Goal: Information Seeking & Learning: Learn about a topic

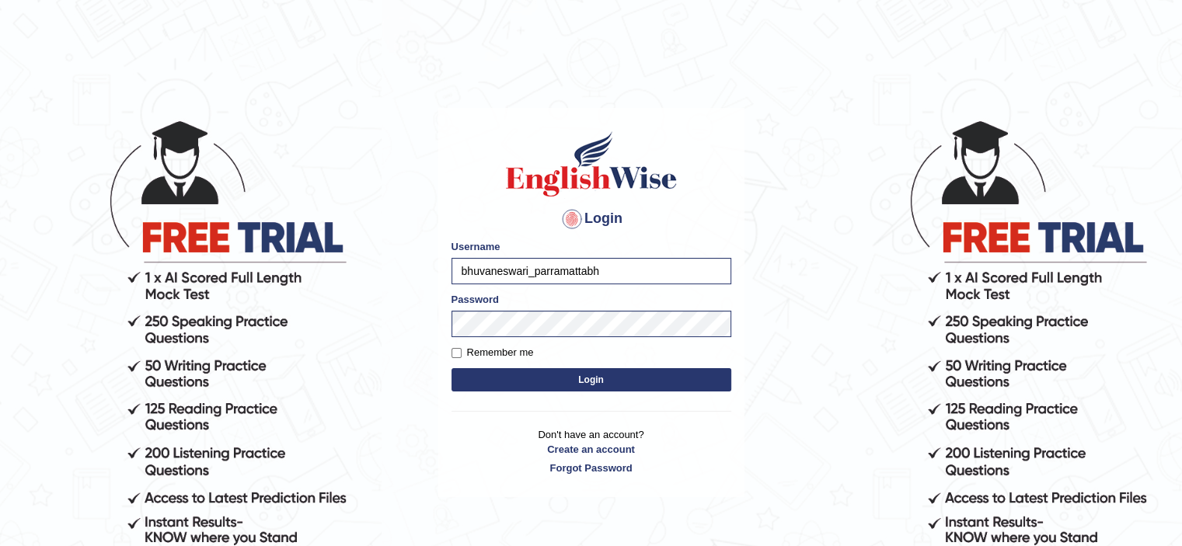
type input "bhuvaneswari_parramattabh"
click at [532, 381] on button "Login" at bounding box center [592, 379] width 280 height 23
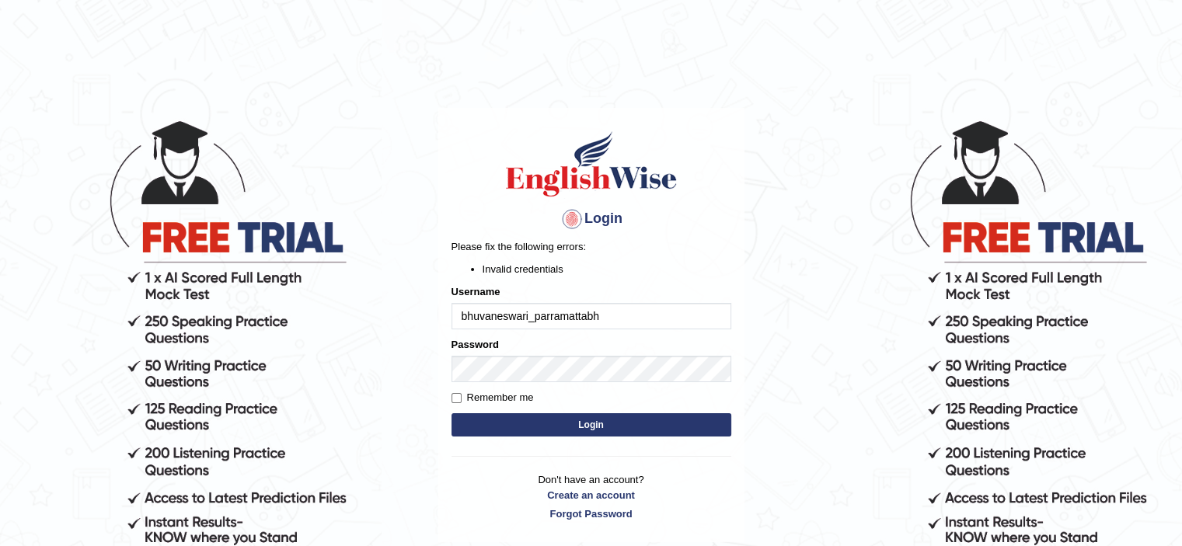
click at [538, 426] on button "Login" at bounding box center [592, 424] width 280 height 23
click at [544, 433] on button "Login" at bounding box center [592, 424] width 280 height 23
click at [825, 187] on body "Login Please fix the following errors: Invalid credentials Username bhuvaneswar…" at bounding box center [591, 332] width 1182 height 546
click at [612, 422] on button "Login" at bounding box center [592, 424] width 280 height 23
click at [598, 315] on input "bhuvaneswari_parramattabh" at bounding box center [592, 316] width 280 height 26
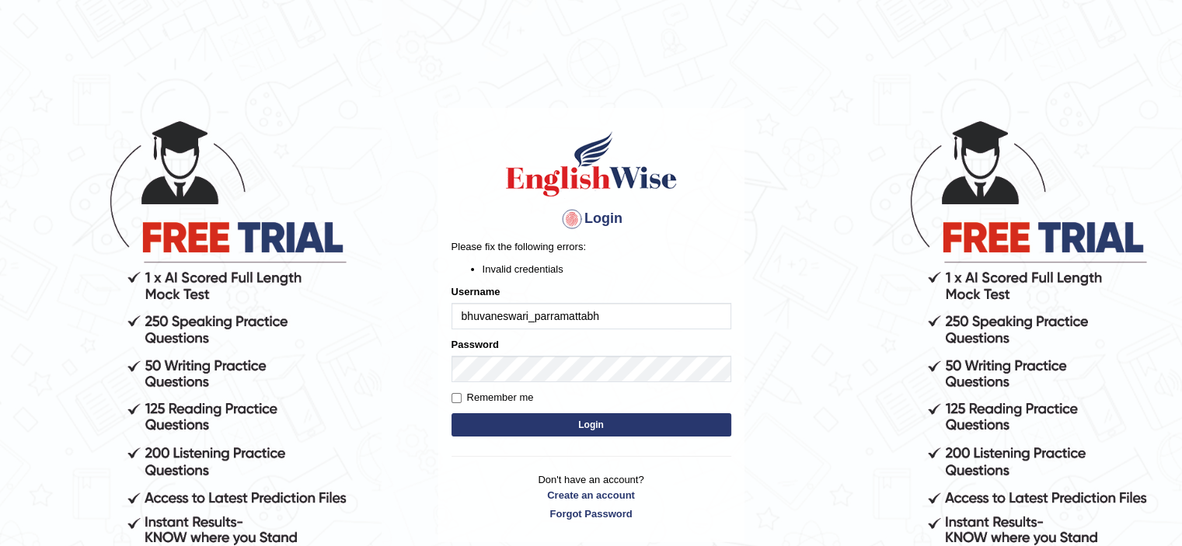
click at [598, 315] on input "bhuvaneswari_parramattabh" at bounding box center [592, 316] width 280 height 26
click at [606, 316] on input "bhuvaneswari_parramattabh" at bounding box center [592, 316] width 280 height 26
type input "bhuvaneswari_parramatta"
click at [550, 429] on button "Login" at bounding box center [592, 424] width 280 height 23
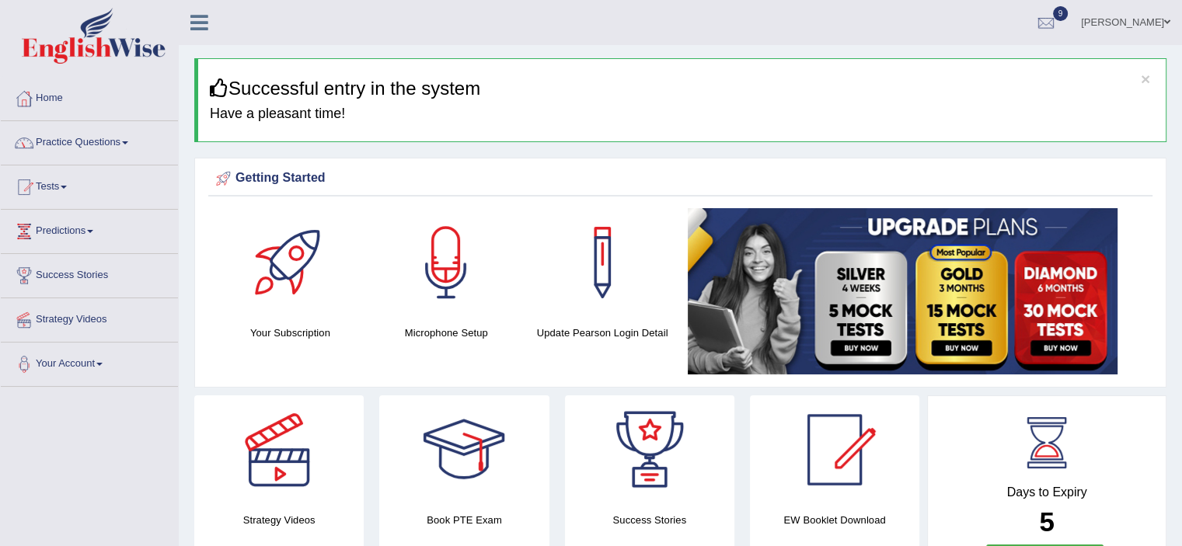
click at [128, 144] on span at bounding box center [125, 142] width 6 height 3
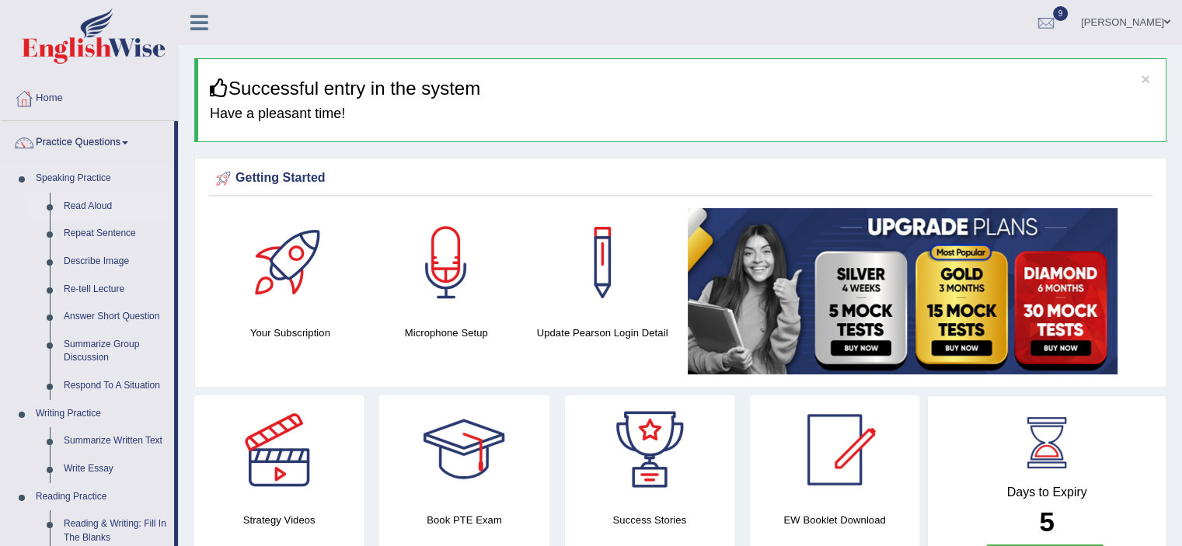
click at [97, 202] on link "Read Aloud" at bounding box center [115, 207] width 117 height 28
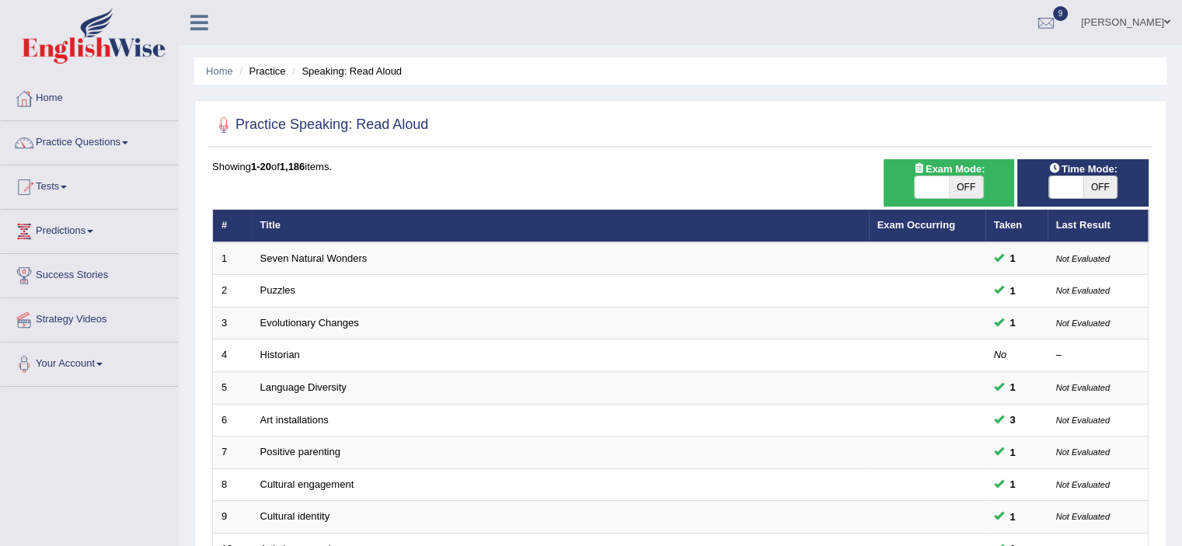
scroll to position [478, 0]
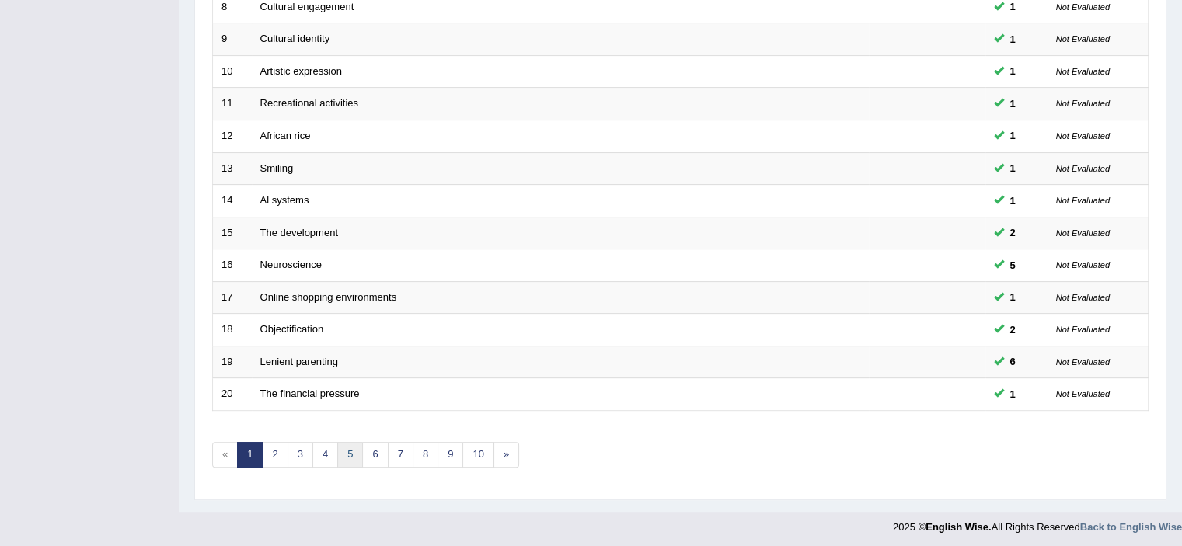
click at [354, 459] on link "5" at bounding box center [350, 455] width 26 height 26
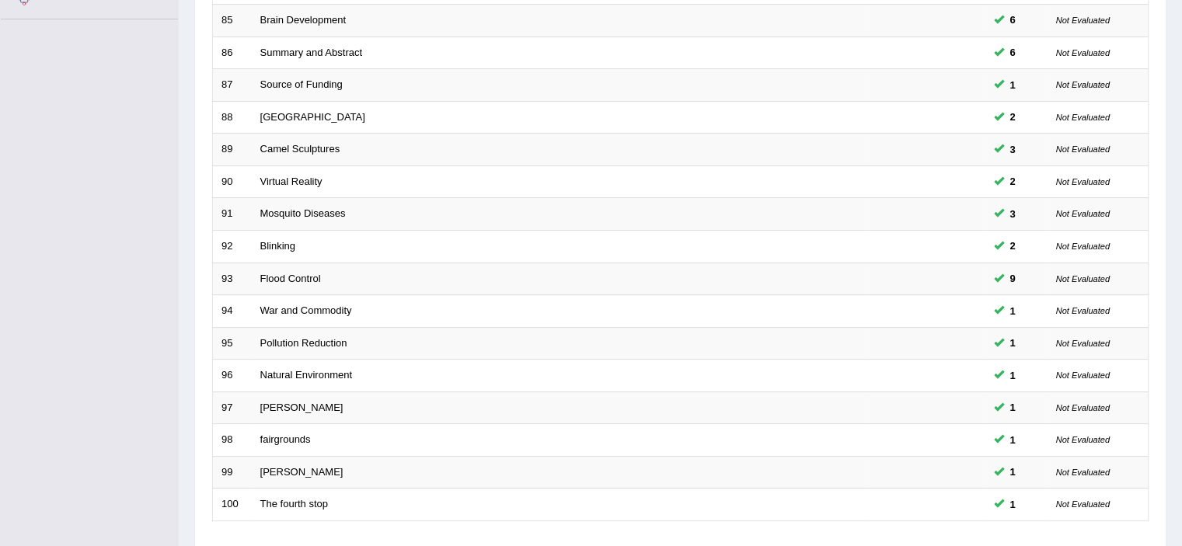
scroll to position [478, 0]
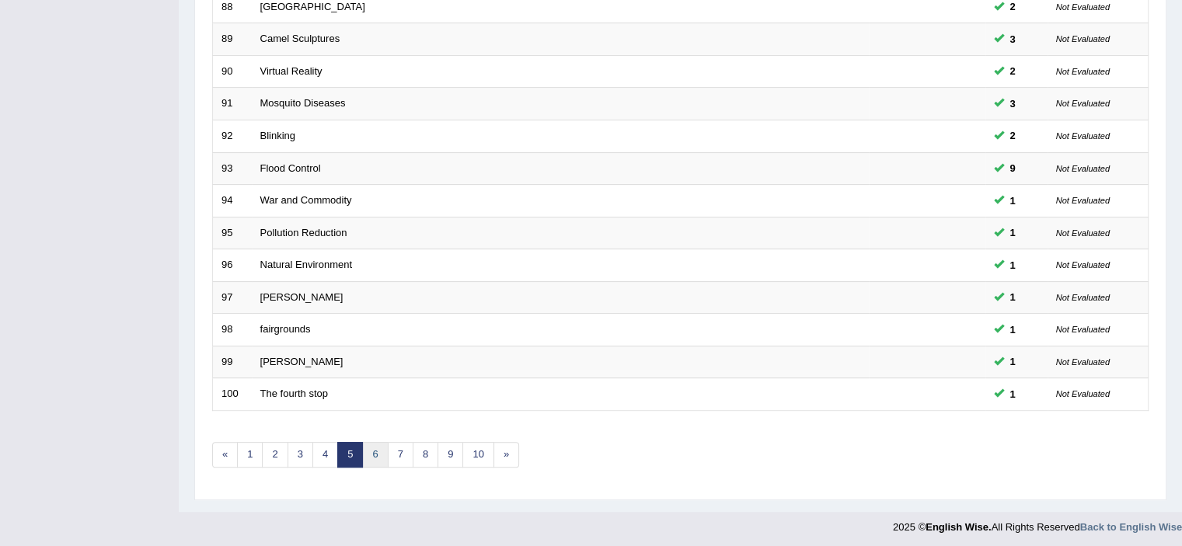
click at [373, 450] on link "6" at bounding box center [375, 455] width 26 height 26
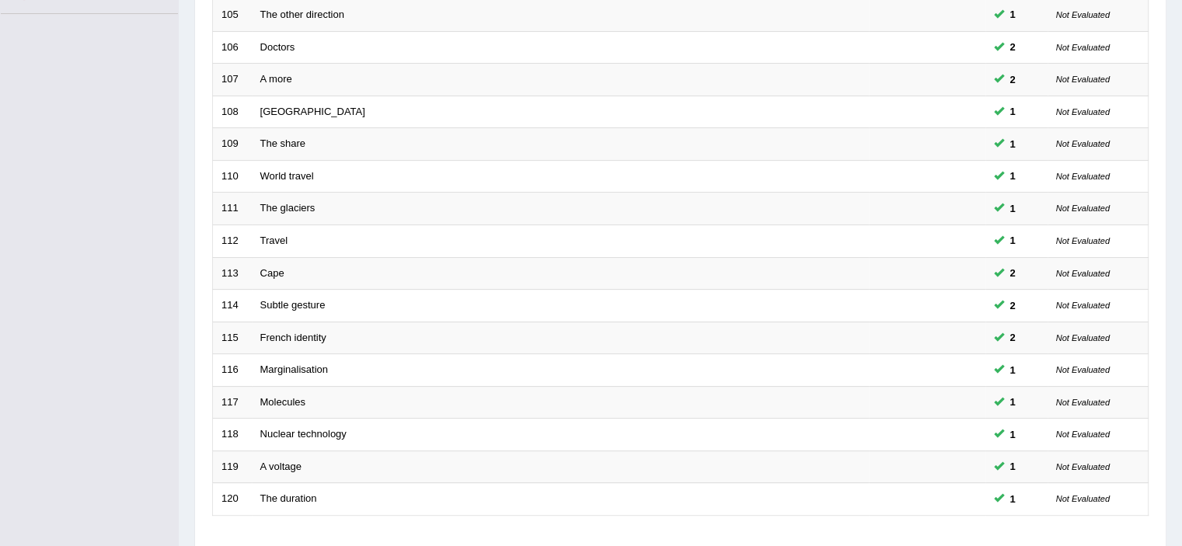
scroll to position [478, 0]
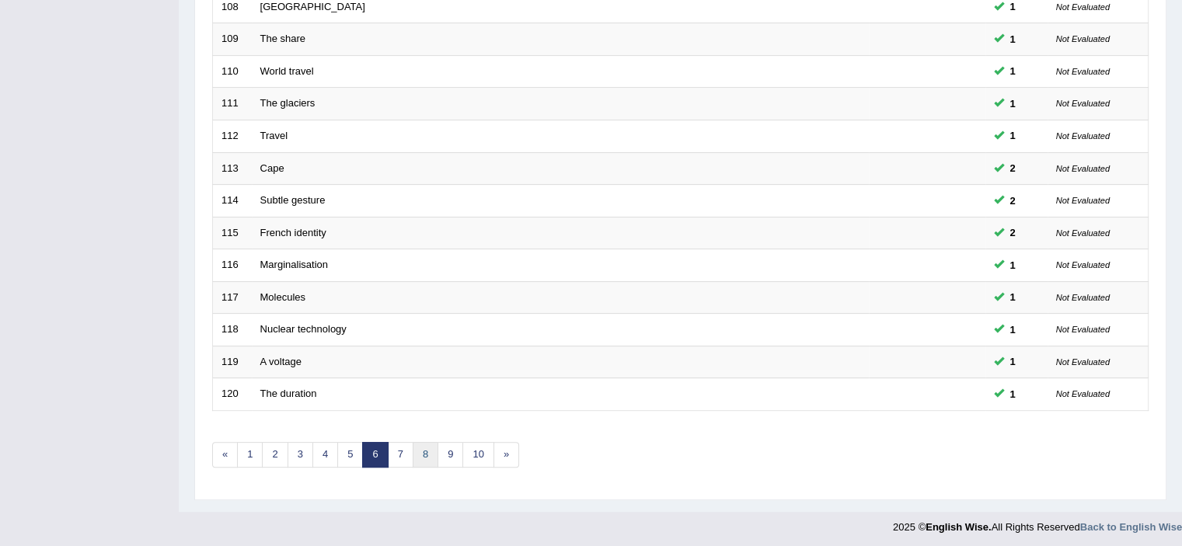
click at [414, 442] on link "8" at bounding box center [426, 455] width 26 height 26
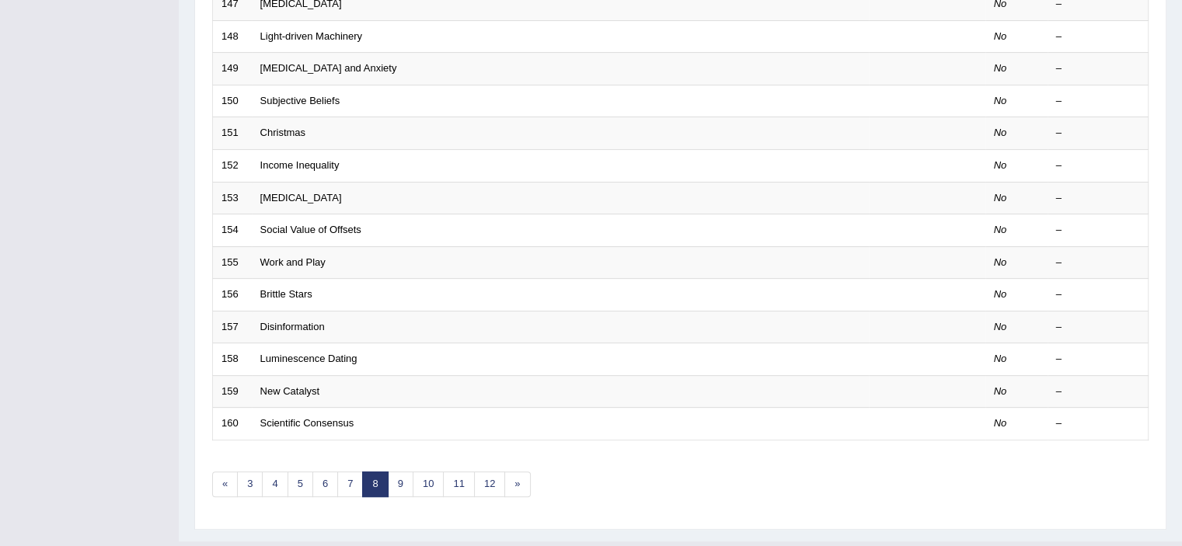
scroll to position [478, 0]
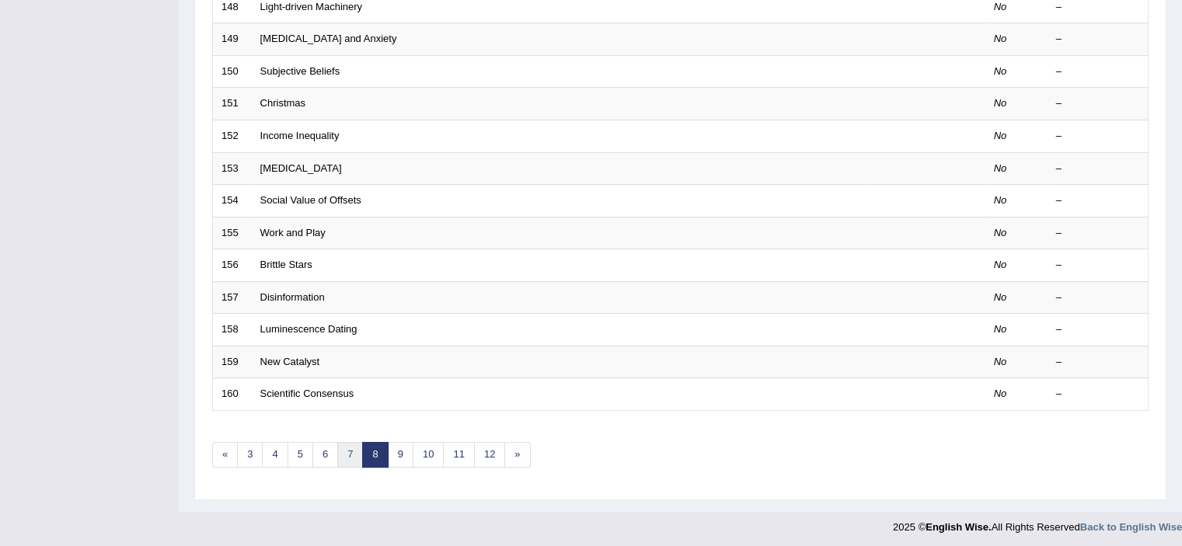
click at [348, 447] on link "7" at bounding box center [350, 455] width 26 height 26
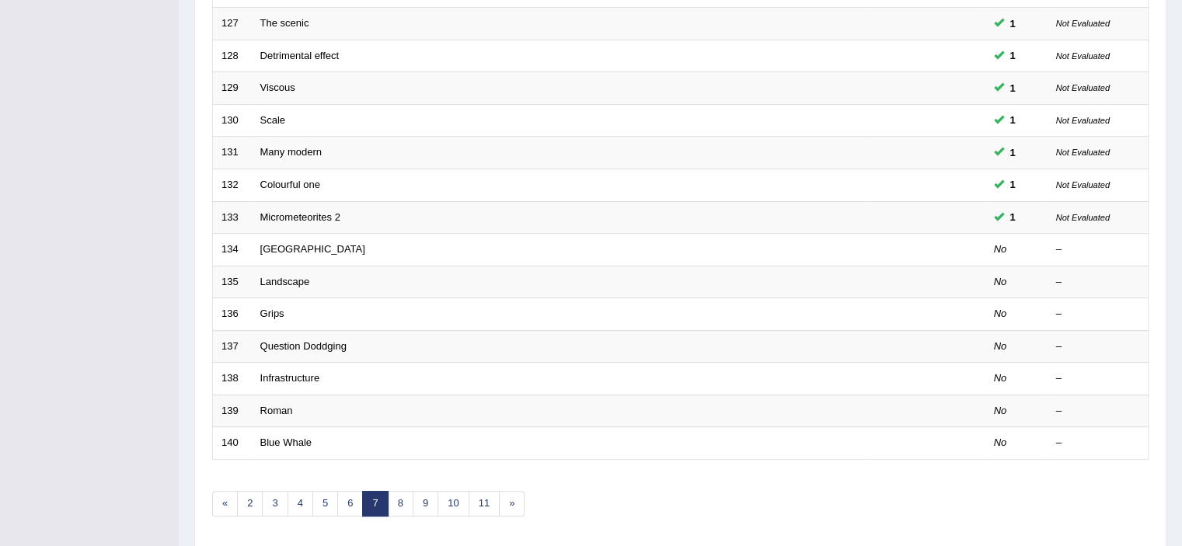
scroll to position [478, 0]
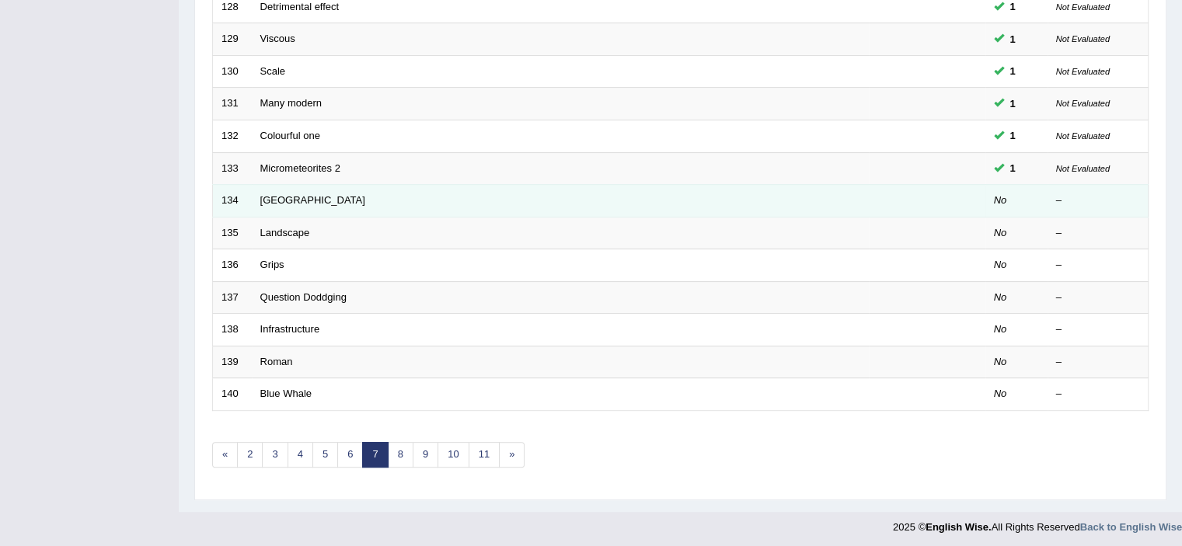
click at [992, 192] on td "No" at bounding box center [1016, 201] width 62 height 33
click at [270, 201] on link "[GEOGRAPHIC_DATA]" at bounding box center [312, 200] width 105 height 12
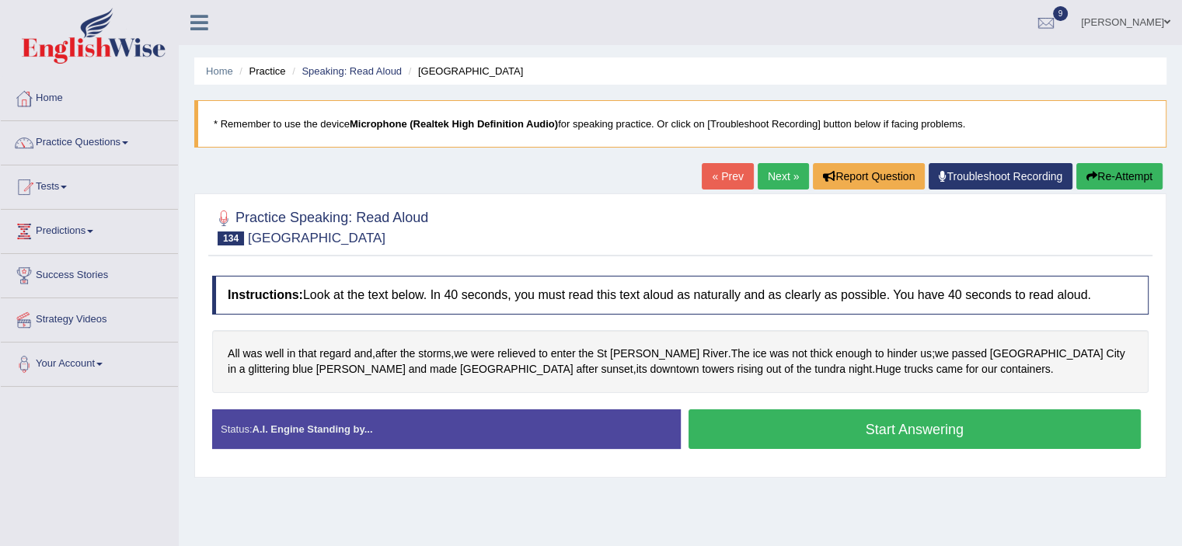
click at [908, 434] on button "Start Answering" at bounding box center [915, 430] width 453 height 40
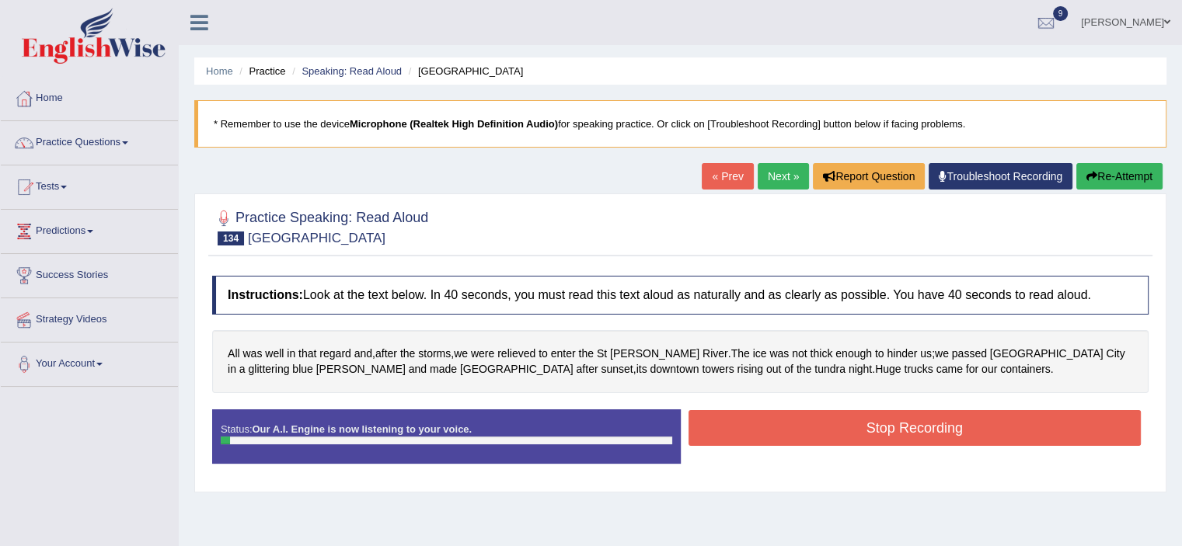
click at [908, 434] on button "Stop Recording" at bounding box center [915, 428] width 453 height 36
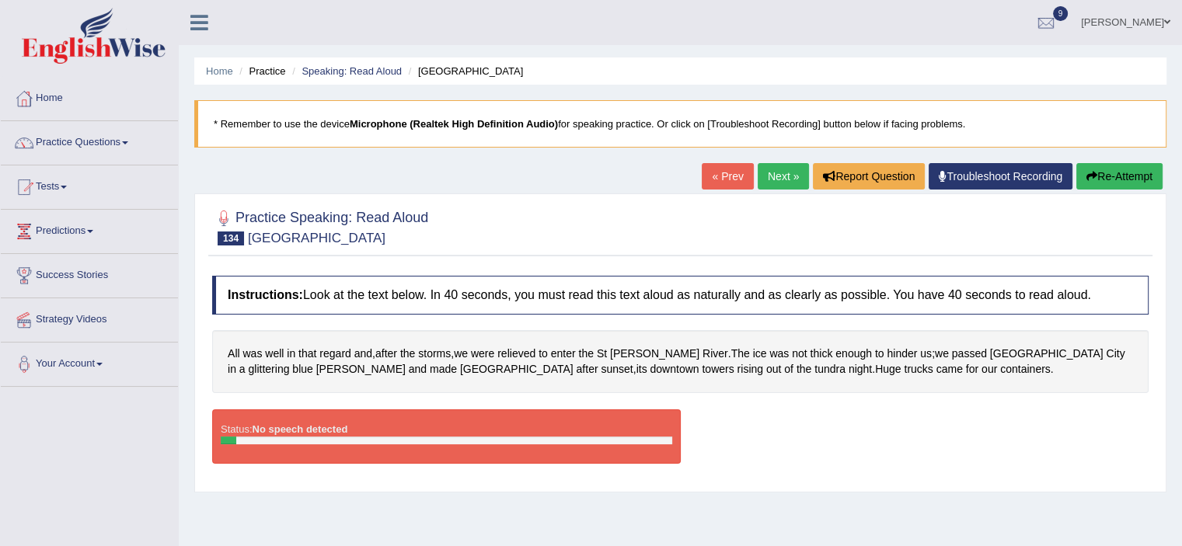
click at [1114, 173] on button "Re-Attempt" at bounding box center [1119, 176] width 86 height 26
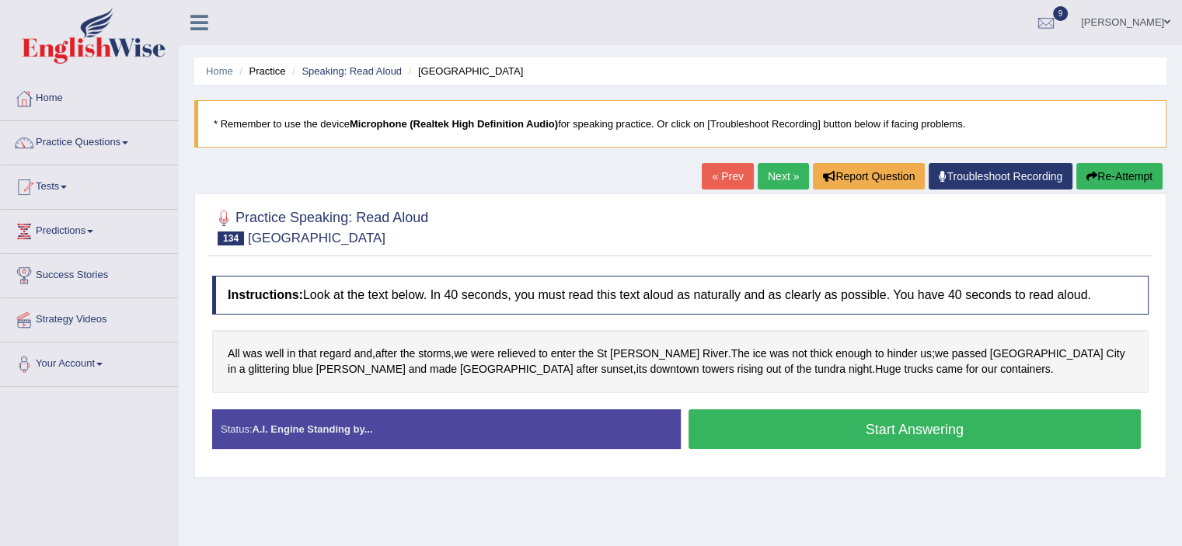
click at [802, 421] on button "Start Answering" at bounding box center [915, 430] width 453 height 40
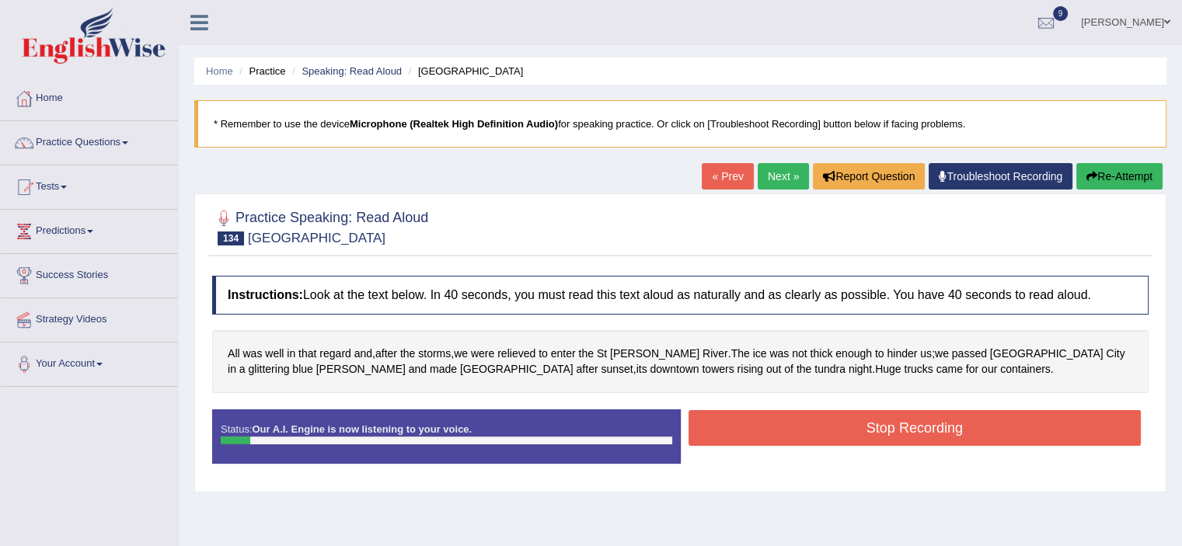
click at [802, 421] on button "Stop Recording" at bounding box center [915, 428] width 453 height 36
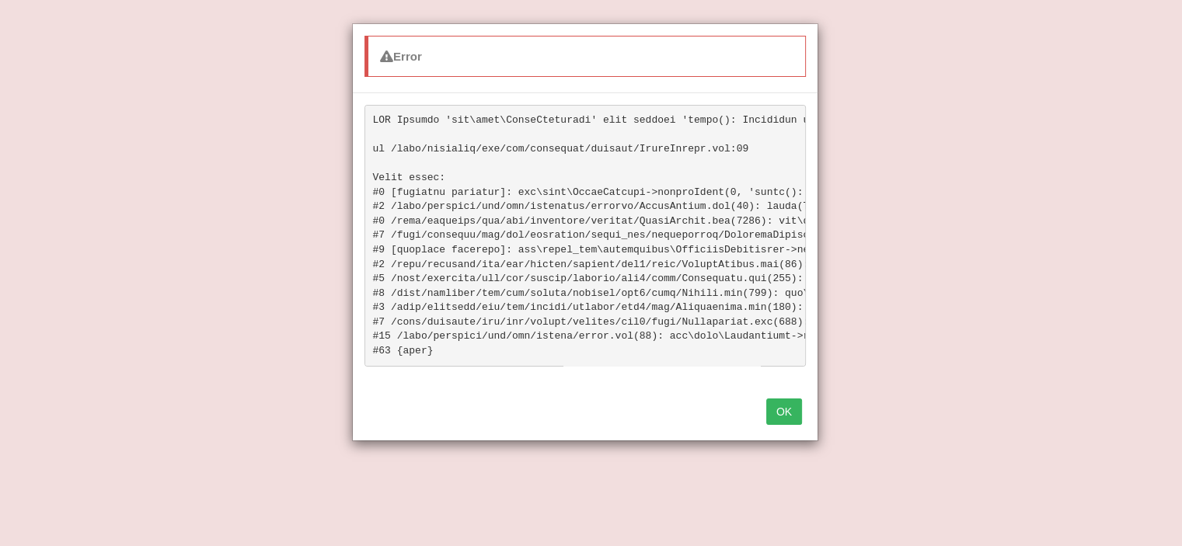
click at [795, 425] on button "OK" at bounding box center [784, 412] width 36 height 26
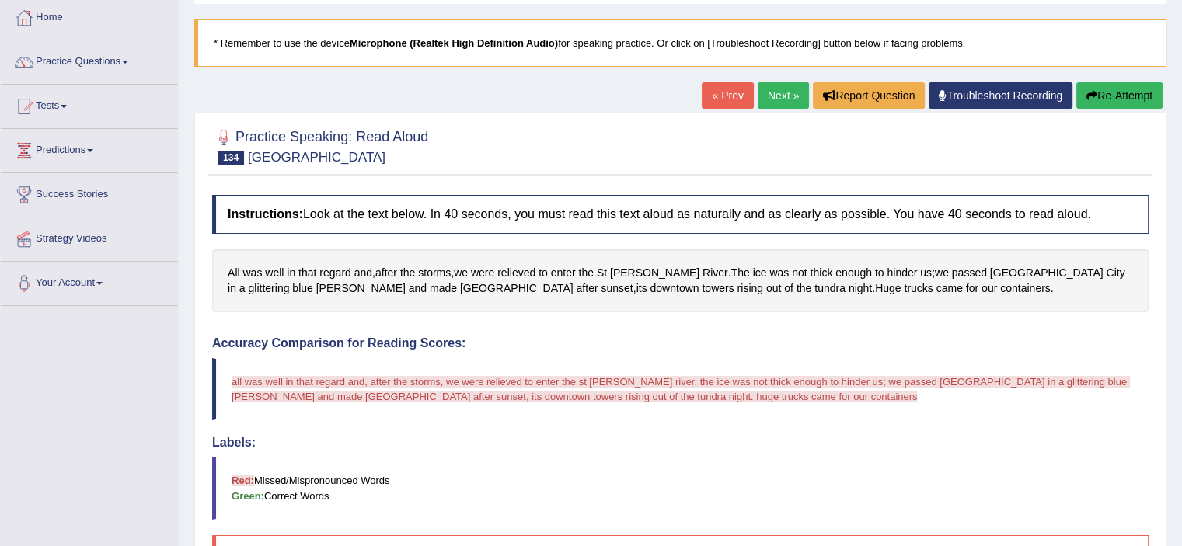
scroll to position [81, 0]
click at [1130, 97] on button "Re-Attempt" at bounding box center [1119, 95] width 86 height 26
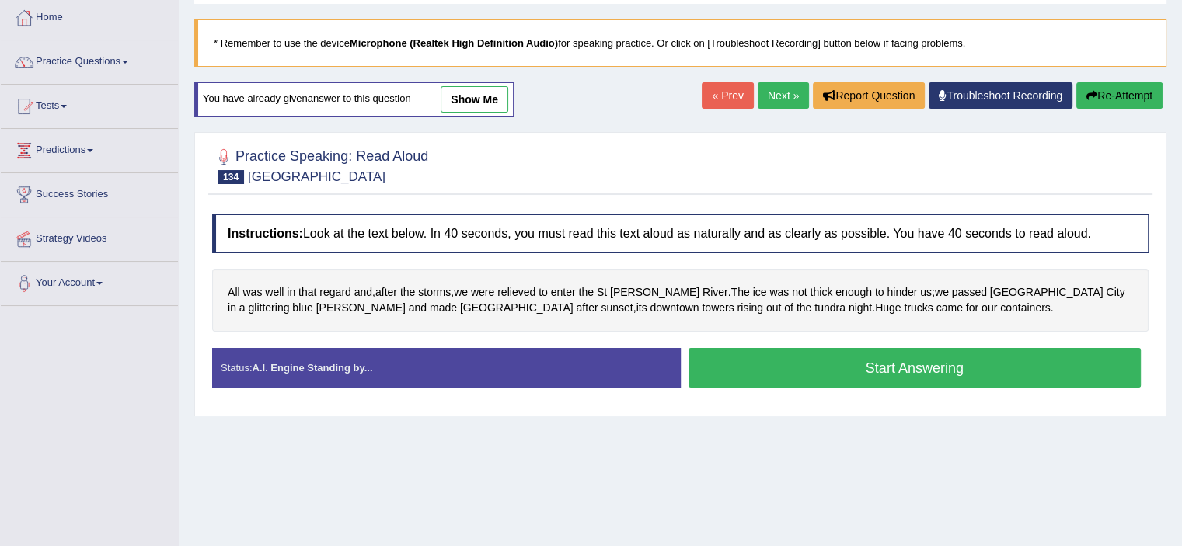
click at [734, 363] on button "Start Answering" at bounding box center [915, 368] width 453 height 40
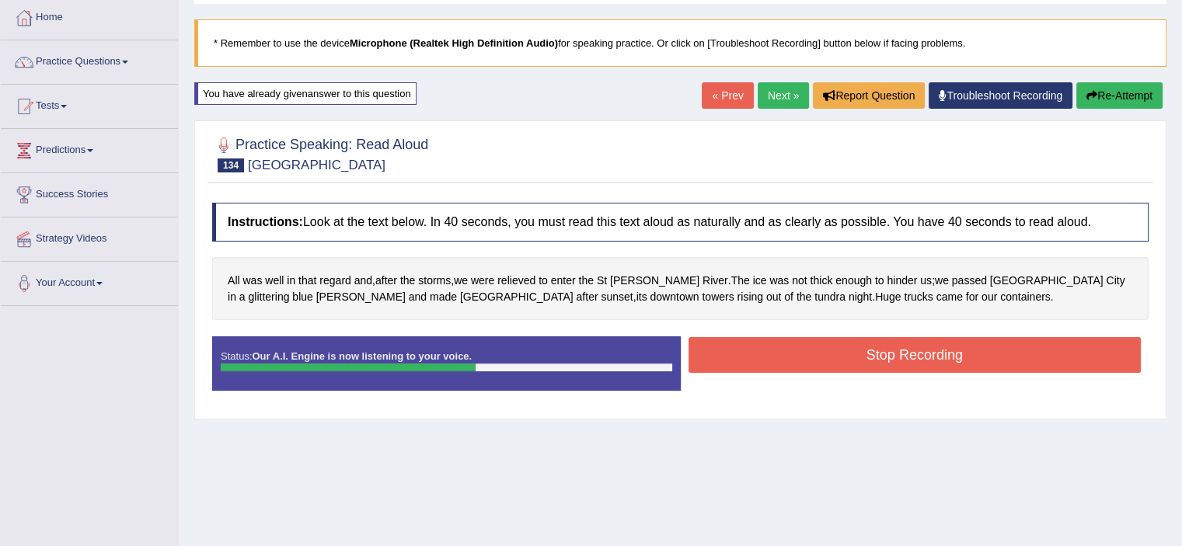
click at [734, 363] on button "Stop Recording" at bounding box center [915, 355] width 453 height 36
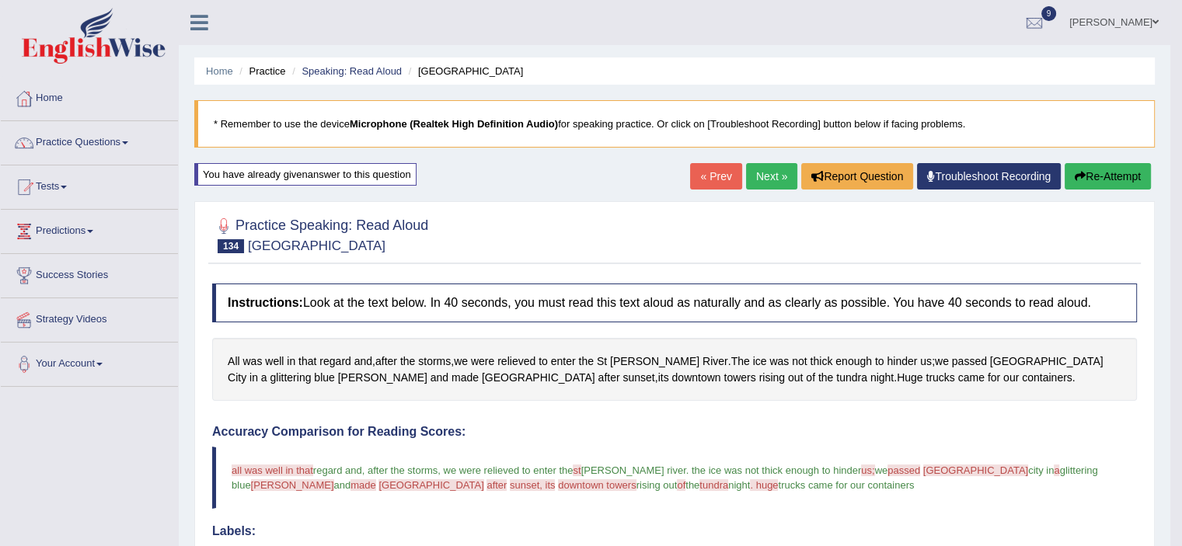
click at [1091, 168] on button "Re-Attempt" at bounding box center [1108, 176] width 86 height 26
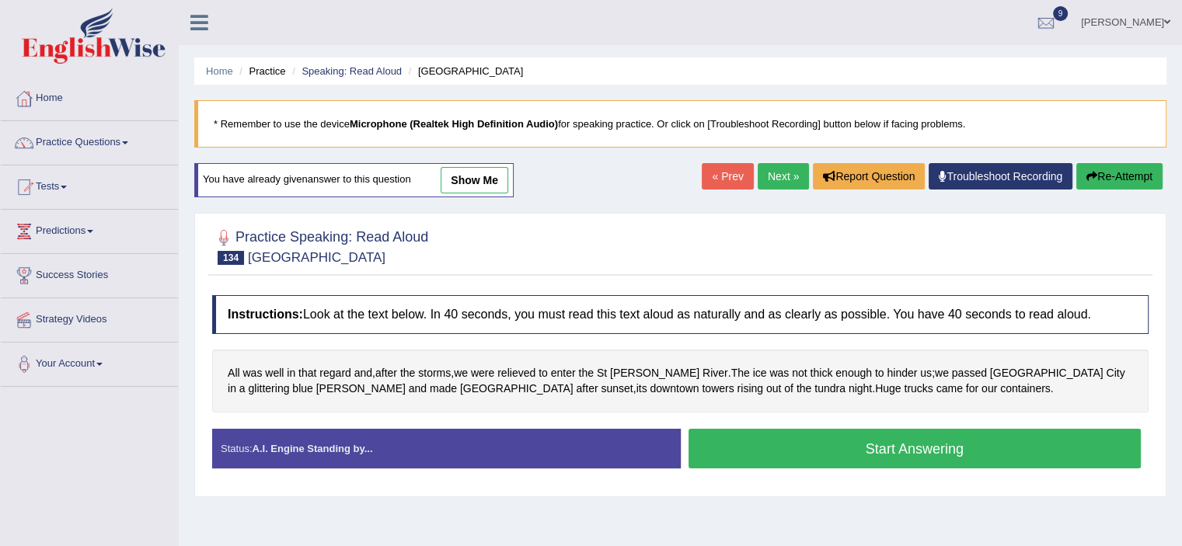
click at [816, 441] on button "Start Answering" at bounding box center [915, 449] width 453 height 40
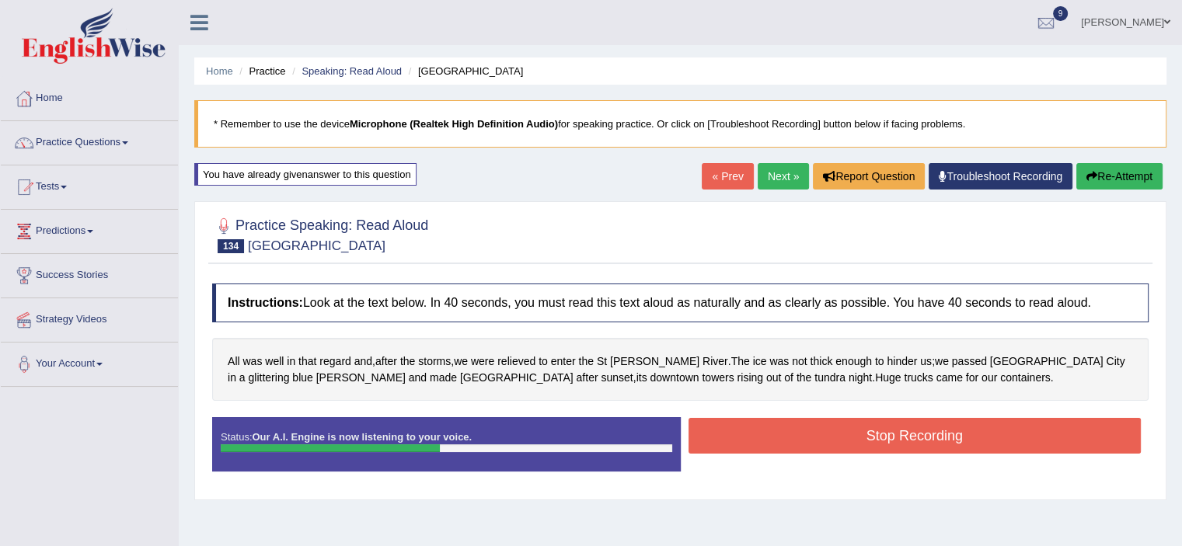
click at [816, 441] on button "Stop Recording" at bounding box center [915, 436] width 453 height 36
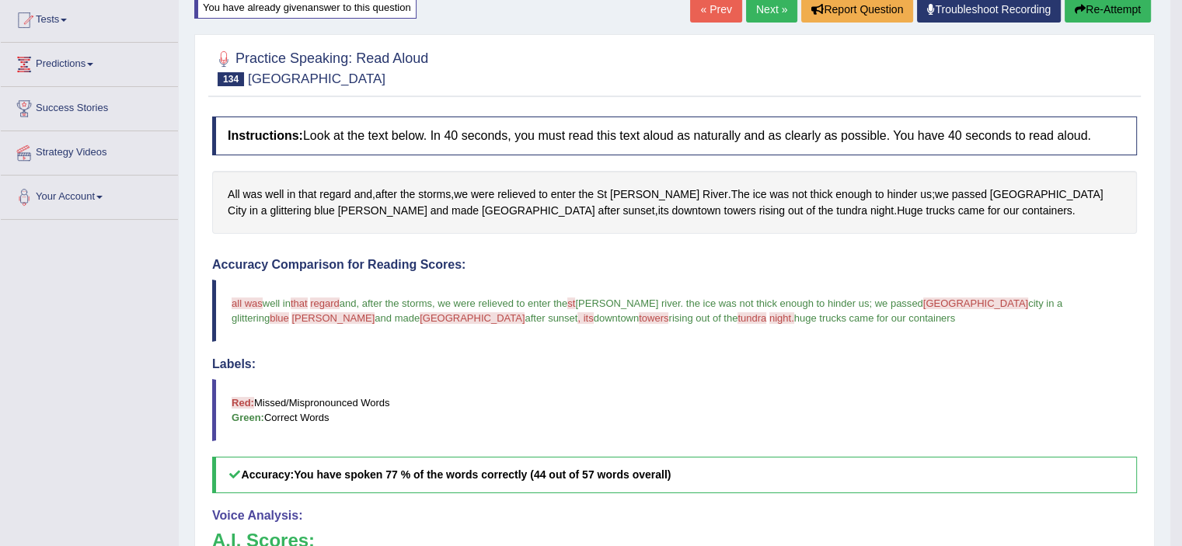
scroll to position [36, 0]
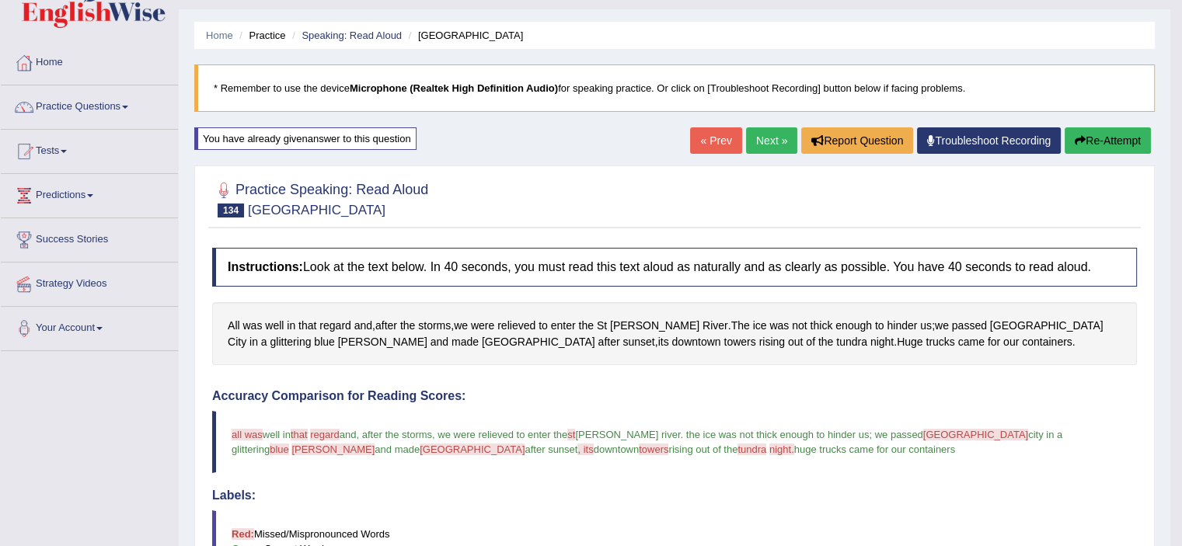
click at [759, 135] on link "Next »" at bounding box center [771, 140] width 51 height 26
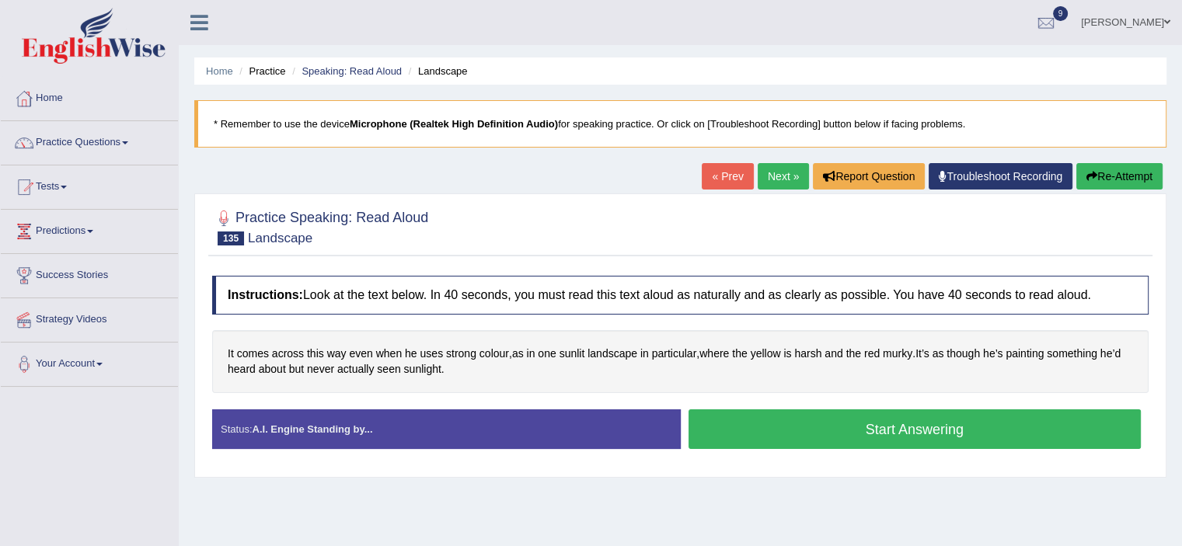
click at [857, 431] on button "Start Answering" at bounding box center [915, 430] width 453 height 40
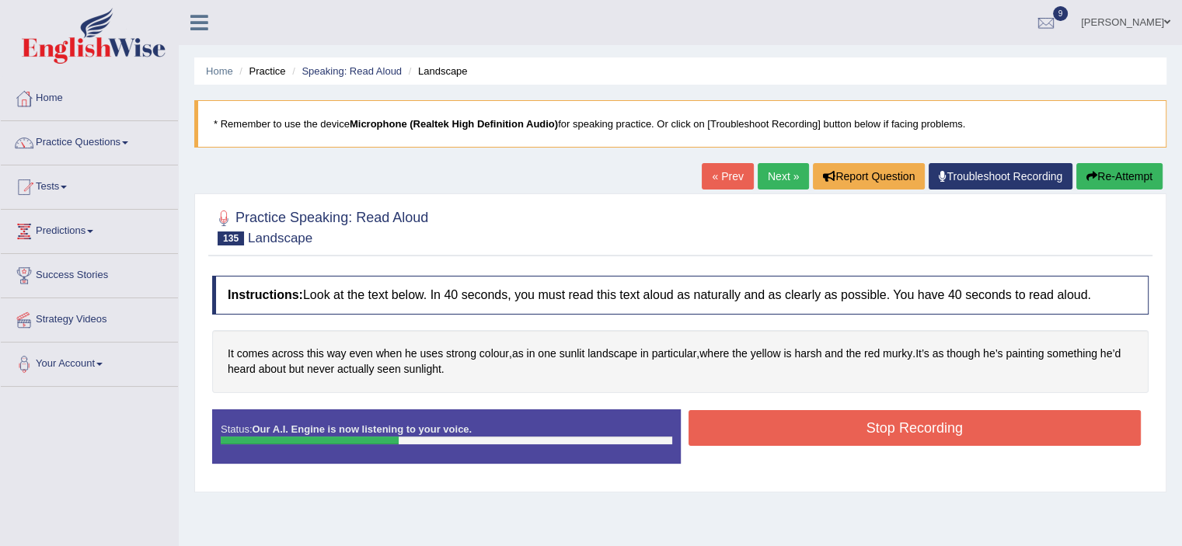
click at [857, 431] on button "Stop Recording" at bounding box center [915, 428] width 453 height 36
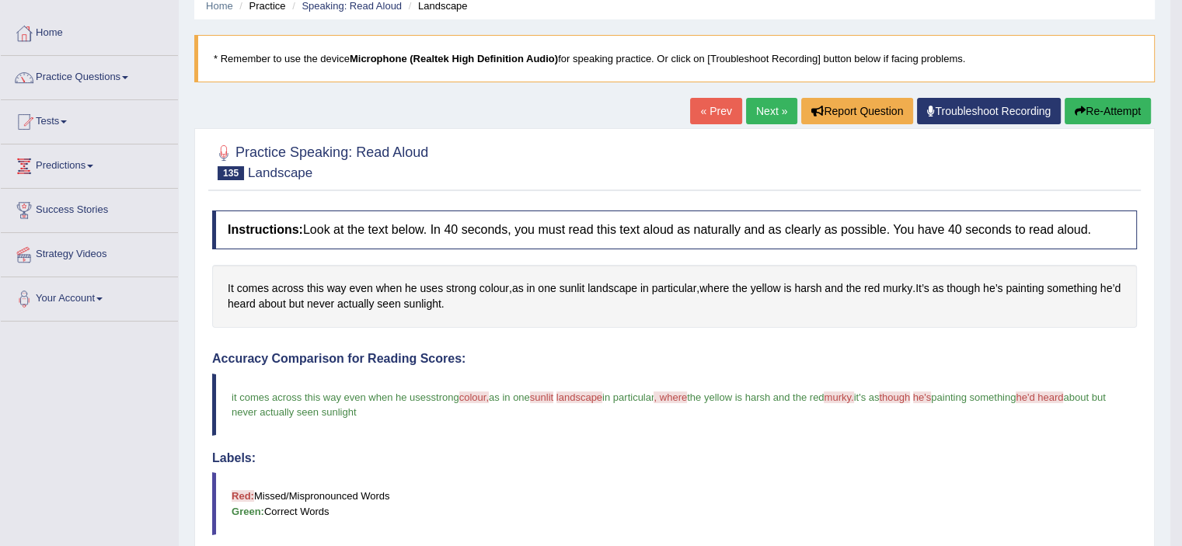
scroll to position [51, 0]
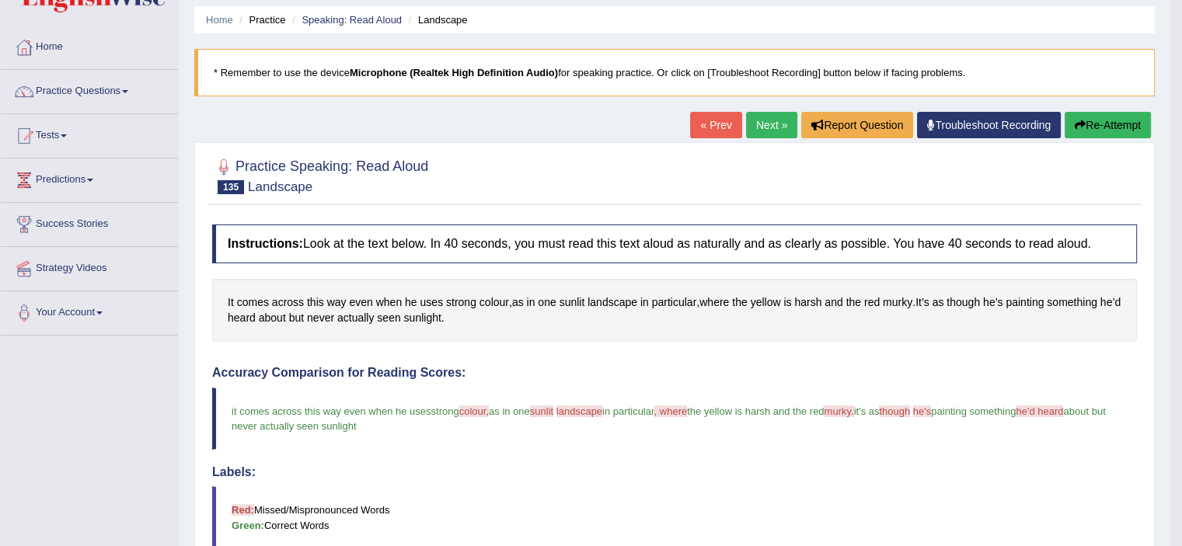
click at [766, 124] on link "Next »" at bounding box center [771, 125] width 51 height 26
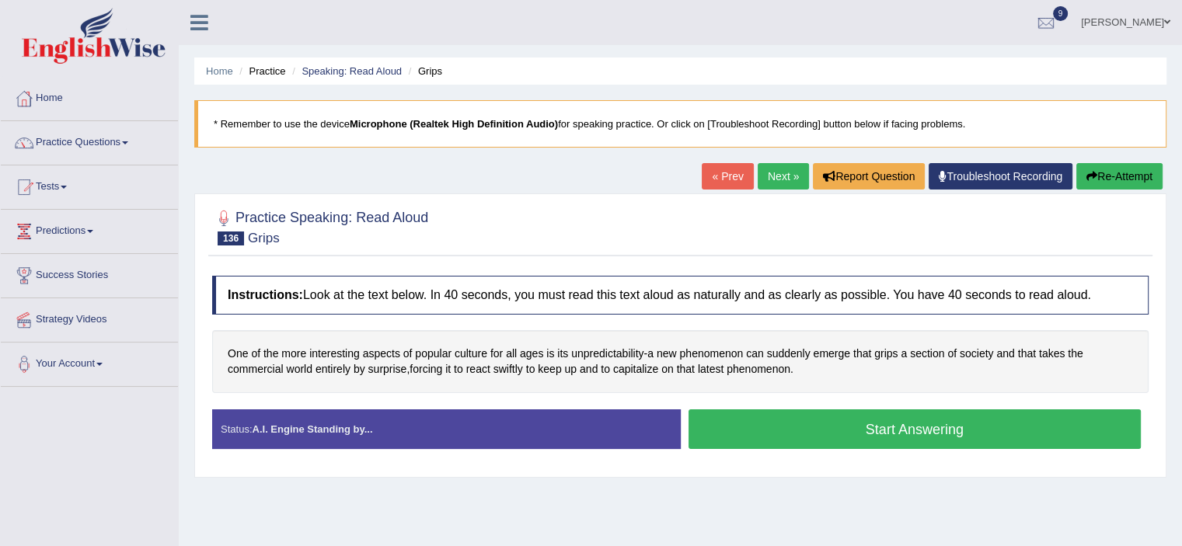
click at [721, 187] on link "« Prev" at bounding box center [727, 176] width 51 height 26
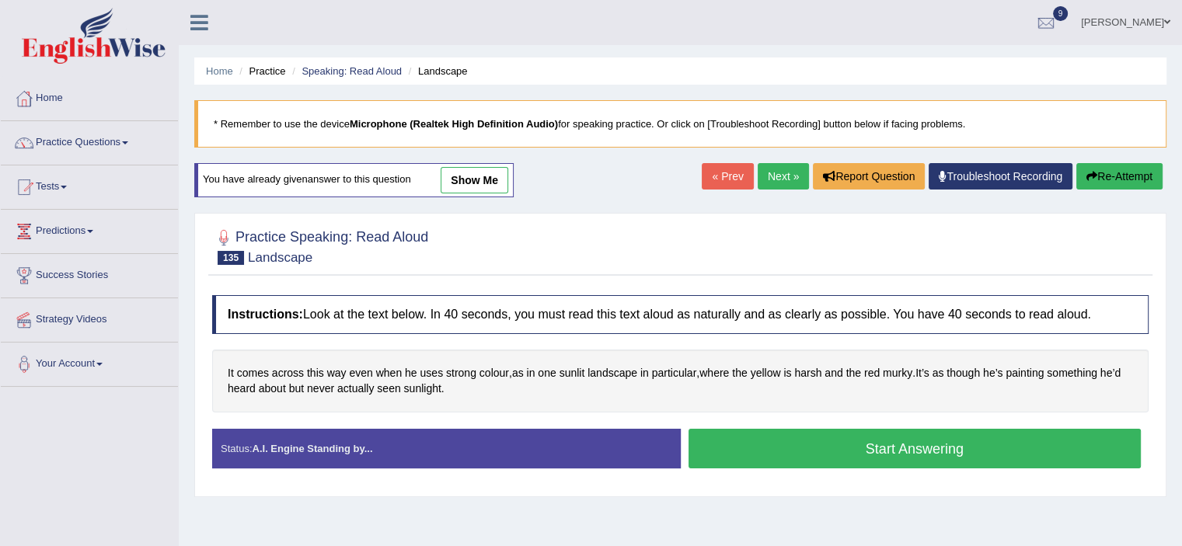
click at [782, 442] on button "Start Answering" at bounding box center [915, 449] width 453 height 40
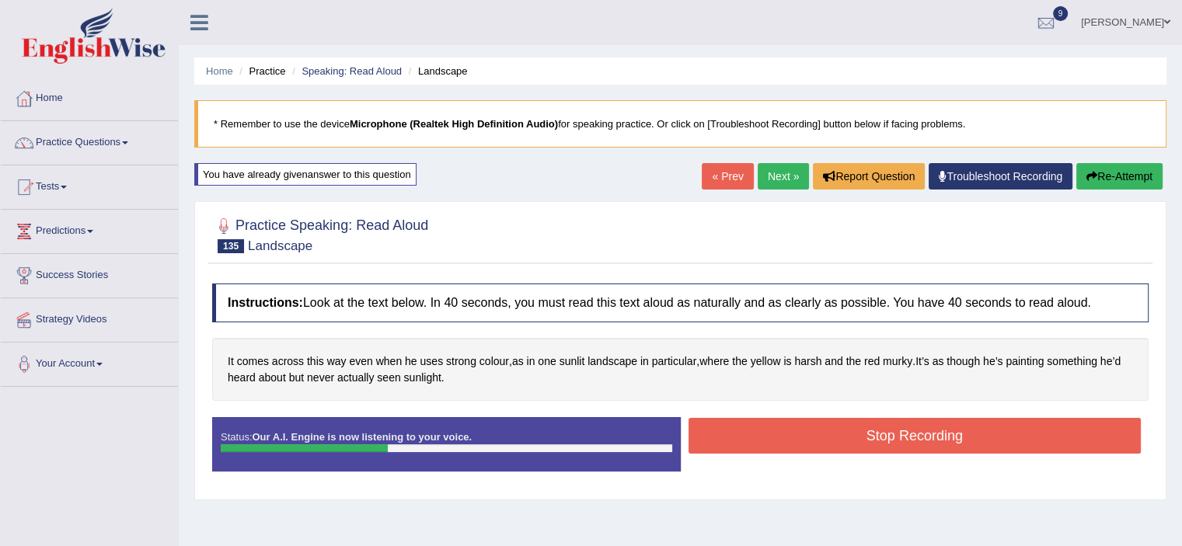
click at [784, 441] on button "Stop Recording" at bounding box center [915, 436] width 453 height 36
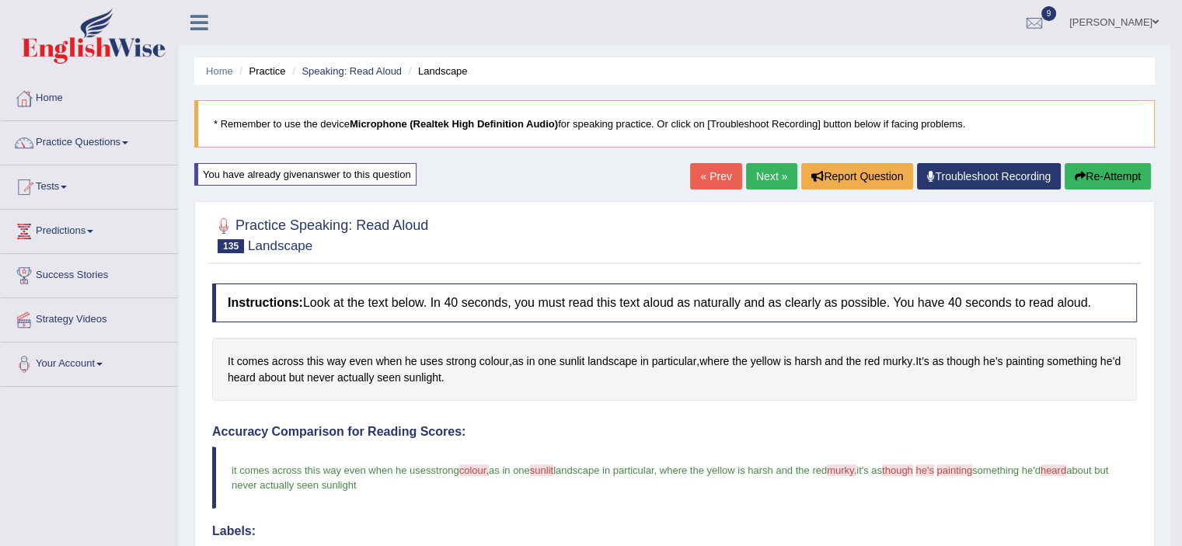
click at [768, 170] on link "Next »" at bounding box center [771, 176] width 51 height 26
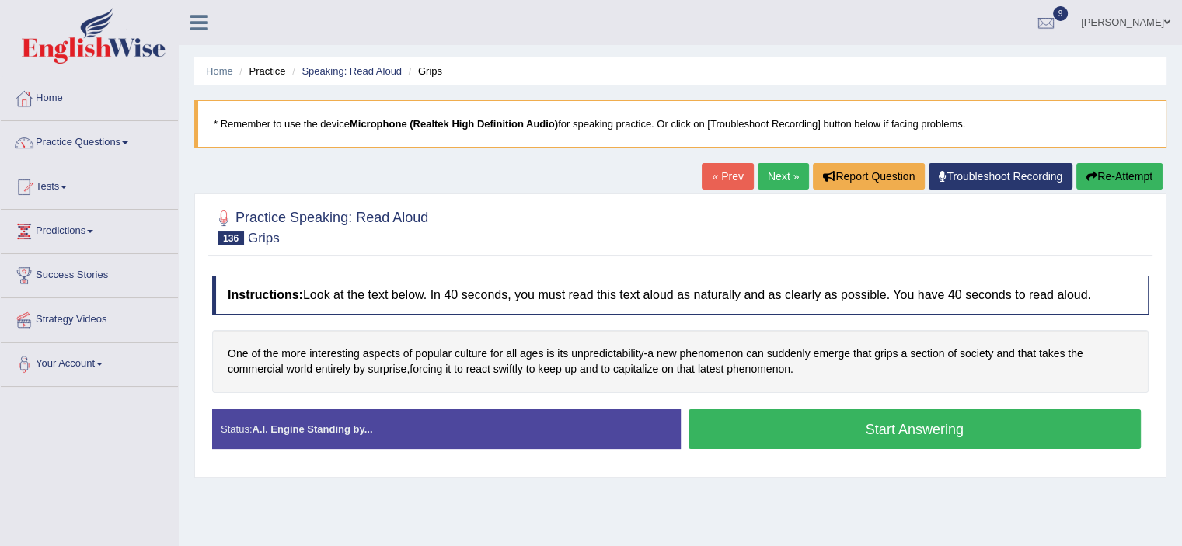
click at [787, 422] on button "Start Answering" at bounding box center [915, 430] width 453 height 40
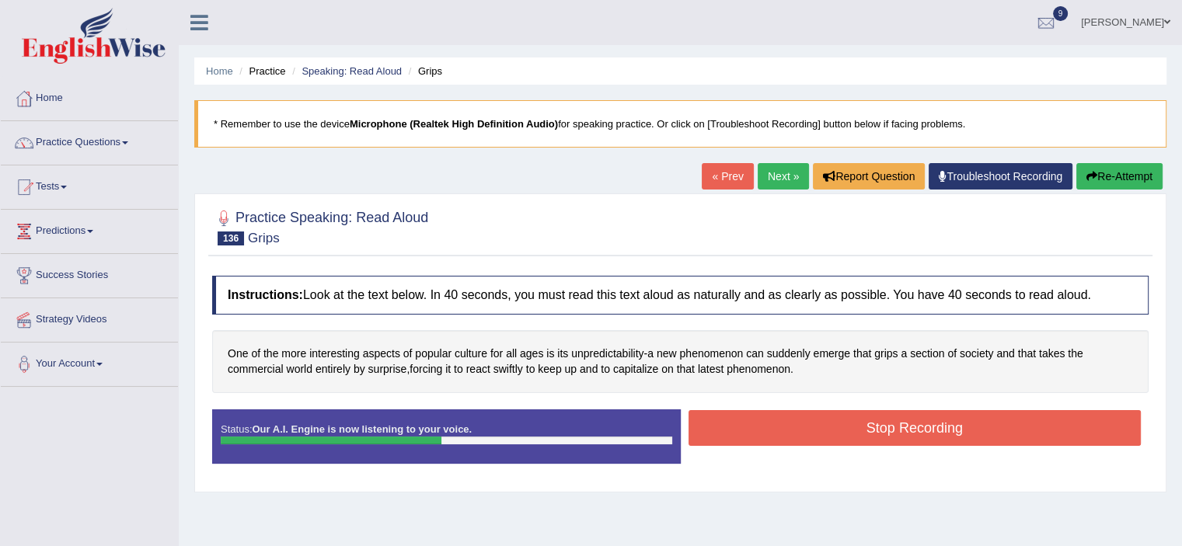
click at [787, 422] on button "Stop Recording" at bounding box center [915, 428] width 453 height 36
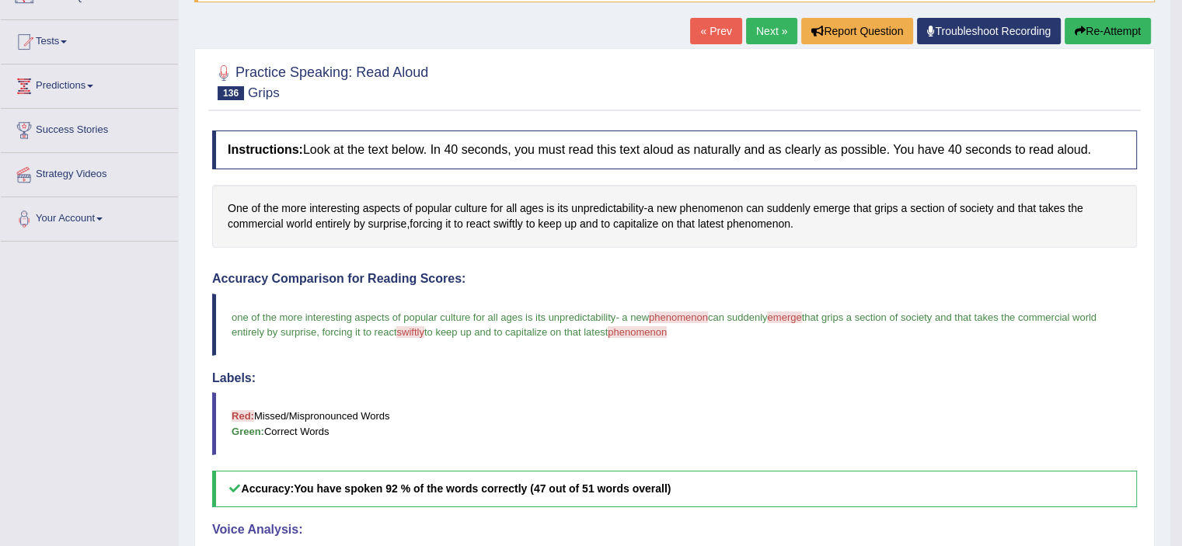
scroll to position [79, 0]
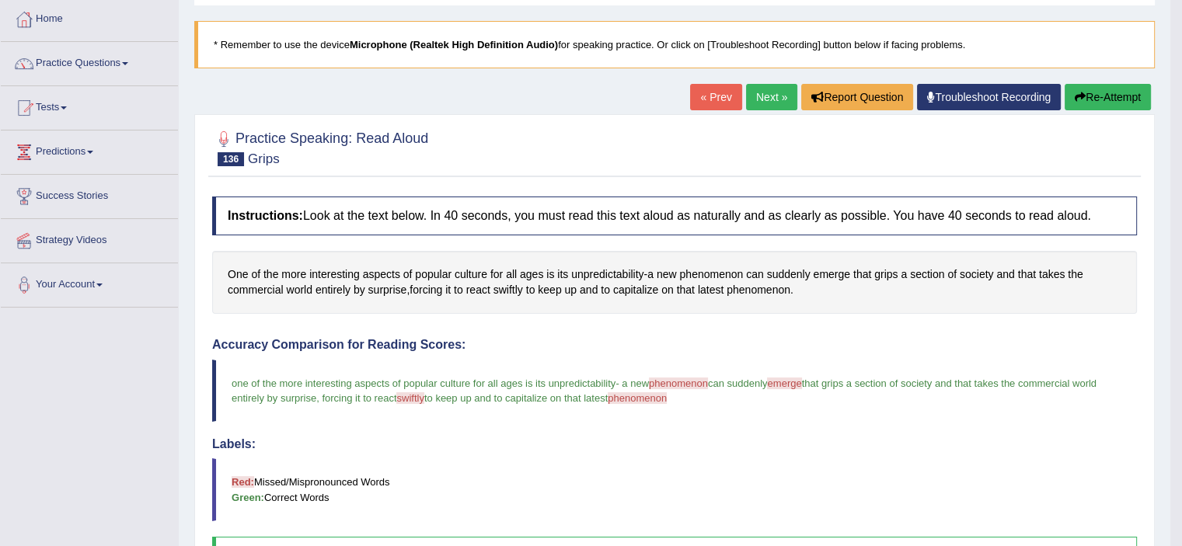
click at [1138, 103] on button "Re-Attempt" at bounding box center [1108, 97] width 86 height 26
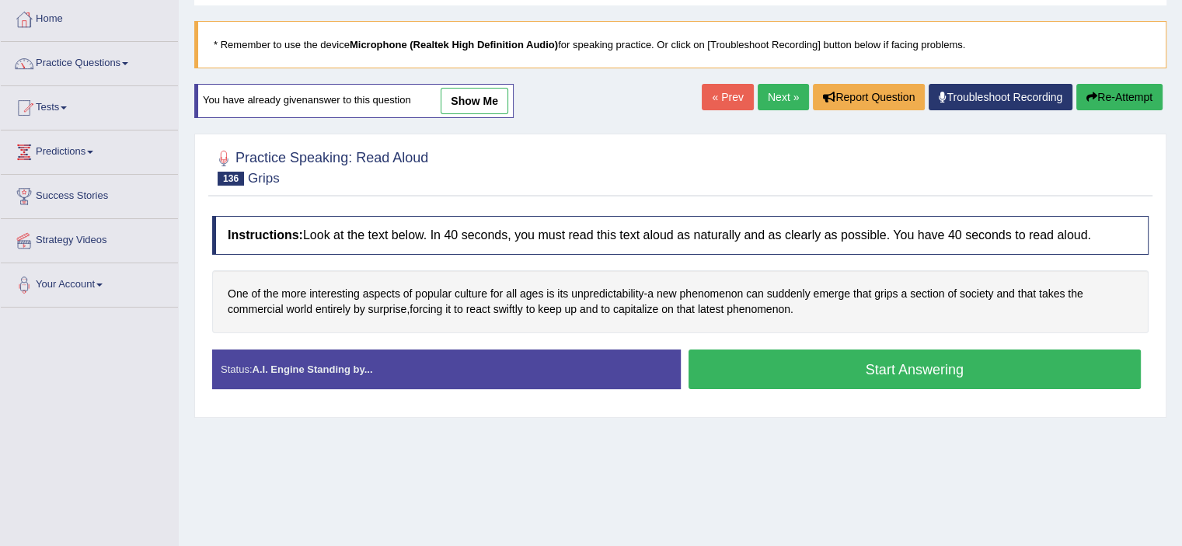
click at [775, 369] on button "Start Answering" at bounding box center [915, 370] width 453 height 40
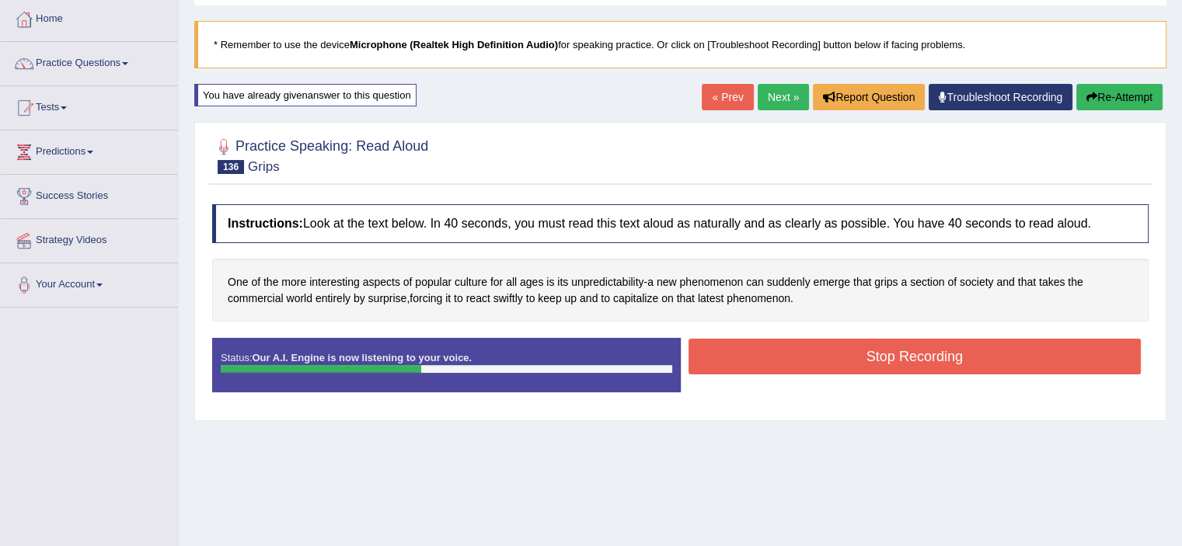
click at [775, 369] on button "Stop Recording" at bounding box center [915, 357] width 453 height 36
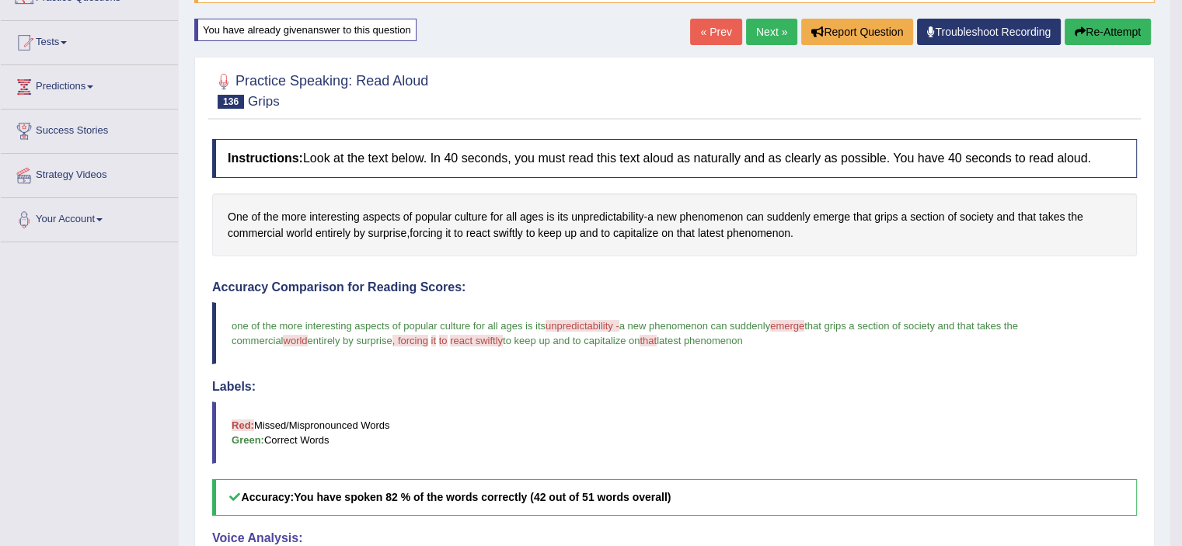
scroll to position [141, 0]
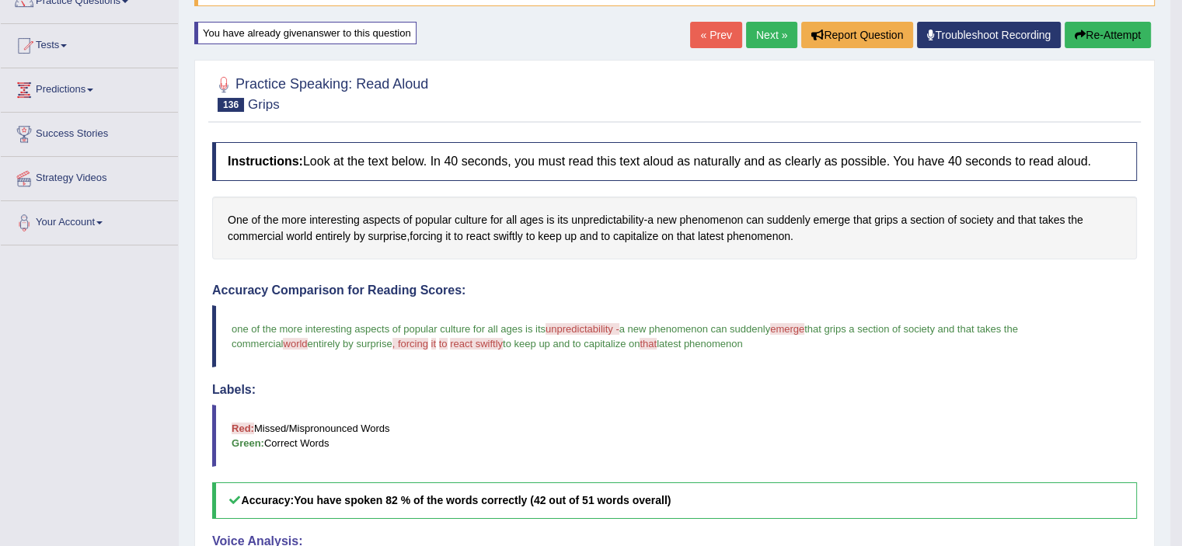
click at [1113, 40] on button "Re-Attempt" at bounding box center [1108, 35] width 86 height 26
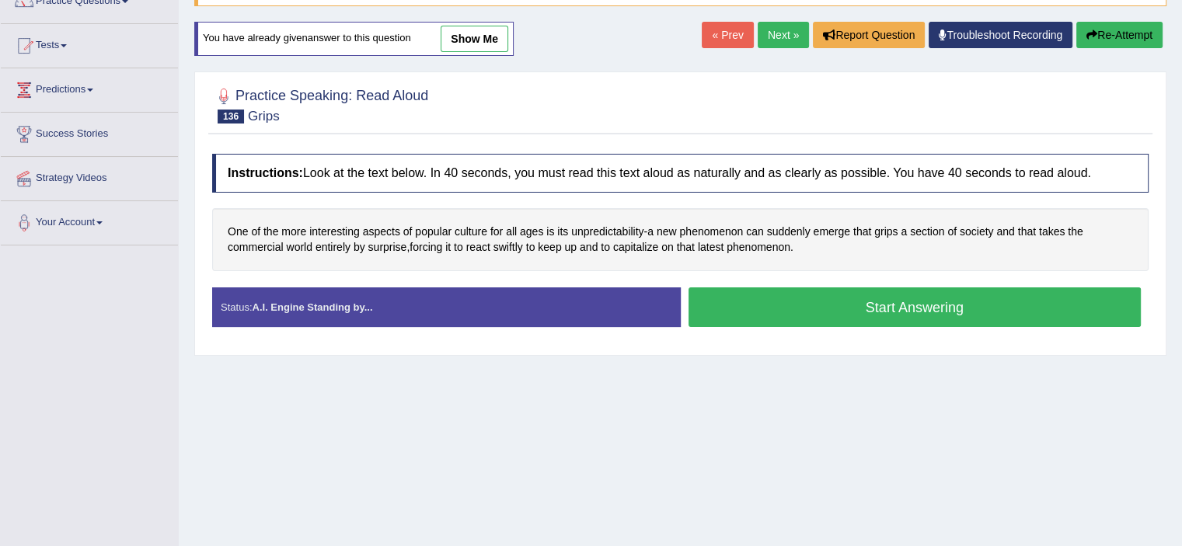
click at [777, 309] on button "Start Answering" at bounding box center [915, 308] width 453 height 40
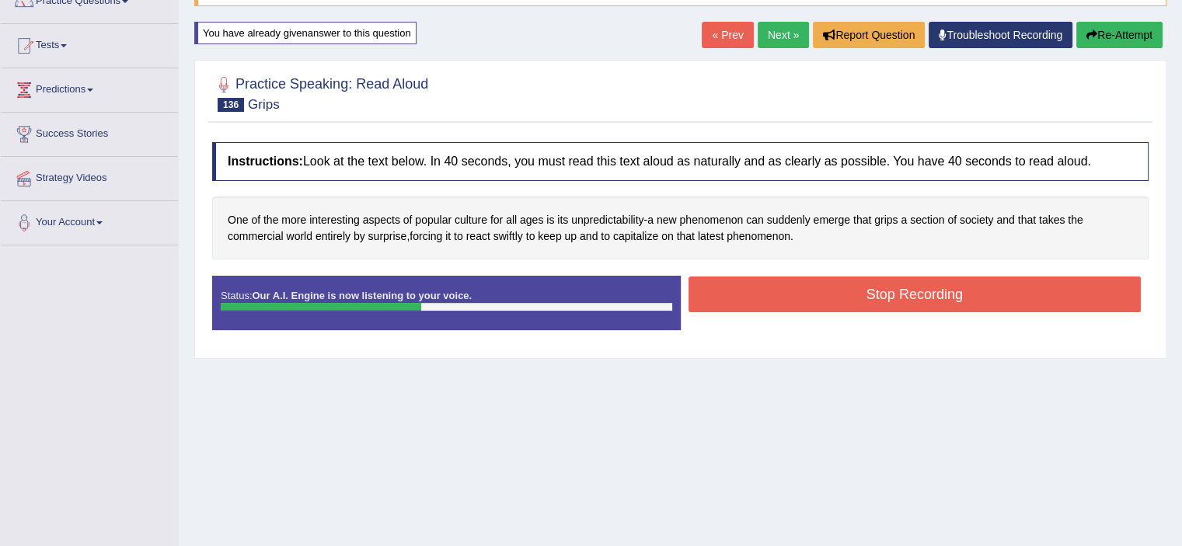
click at [787, 291] on button "Stop Recording" at bounding box center [915, 295] width 453 height 36
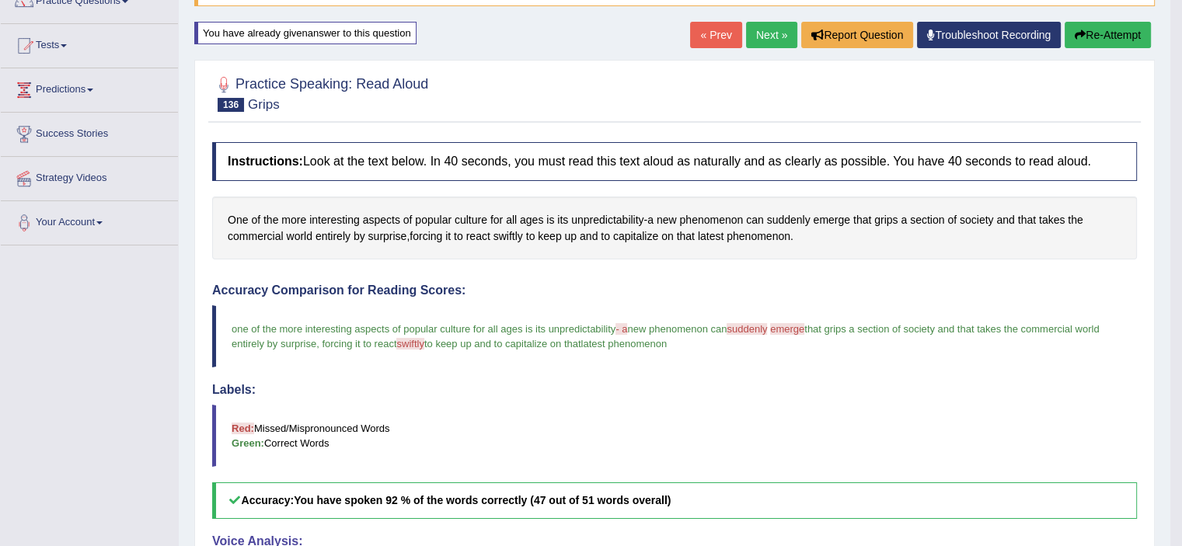
drag, startPoint x: 1156, startPoint y: 340, endPoint x: 1141, endPoint y: 416, distance: 77.0
click at [1141, 416] on div "Home Practice Speaking: Read Aloud Grips * Remember to use the device Microphon…" at bounding box center [675, 351] width 992 height 985
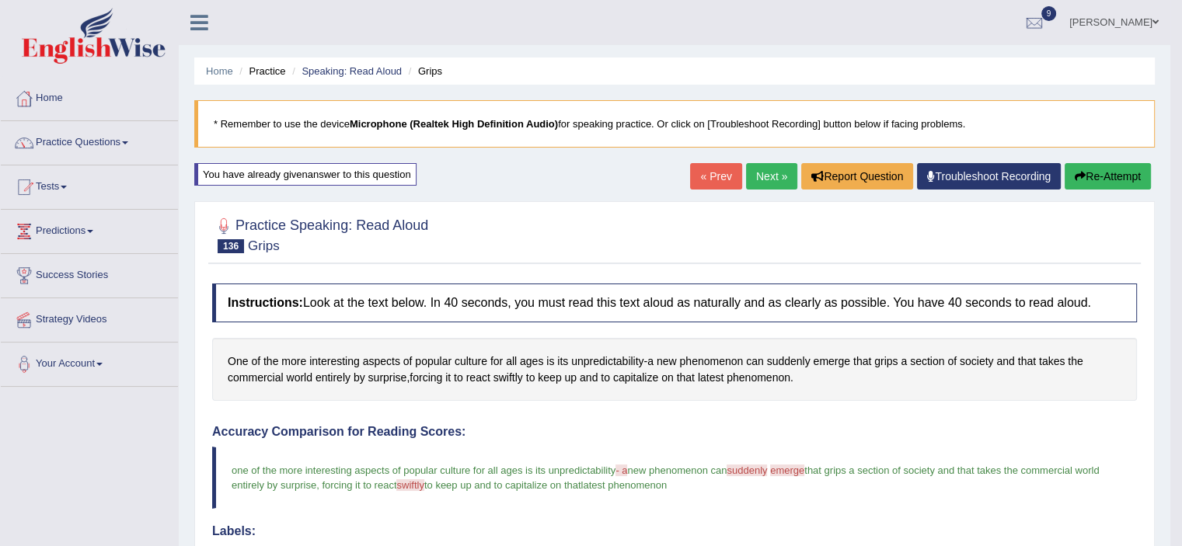
click at [771, 169] on link "Next »" at bounding box center [771, 176] width 51 height 26
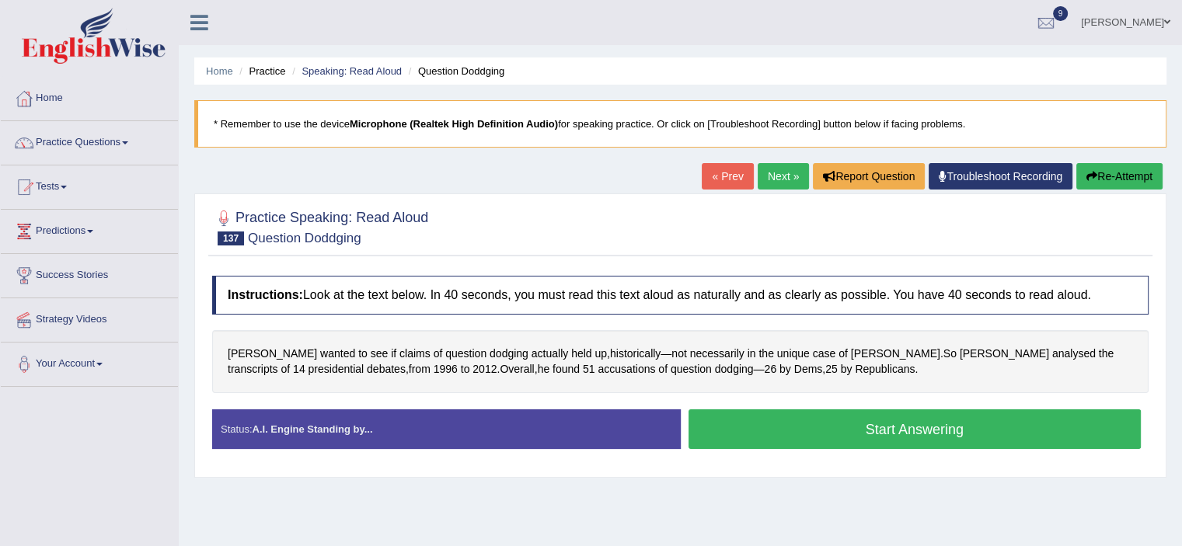
click at [755, 413] on button "Start Answering" at bounding box center [915, 430] width 453 height 40
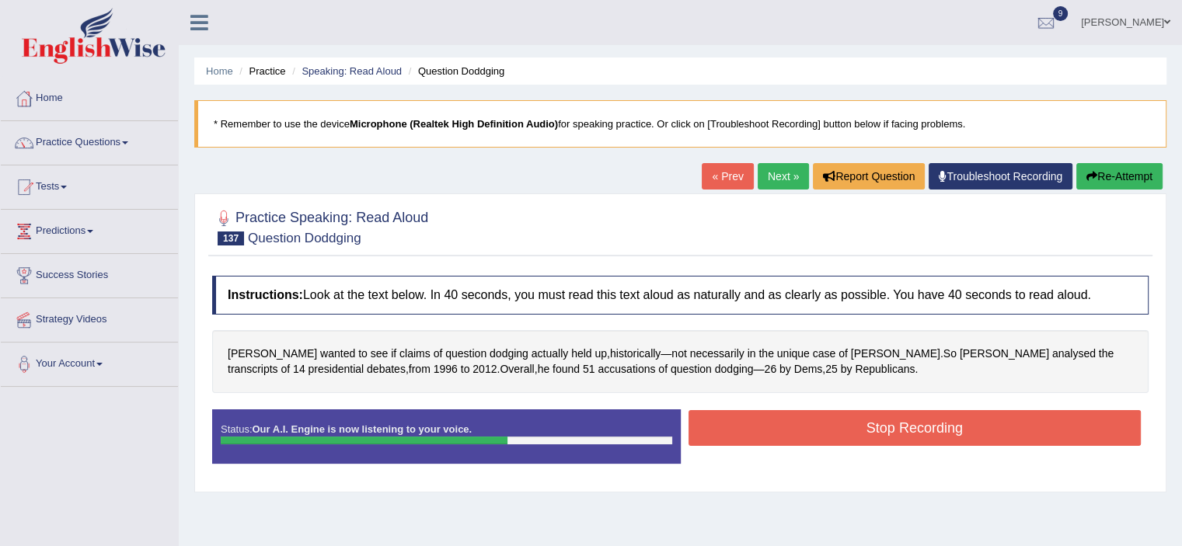
click at [755, 413] on button "Stop Recording" at bounding box center [915, 428] width 453 height 36
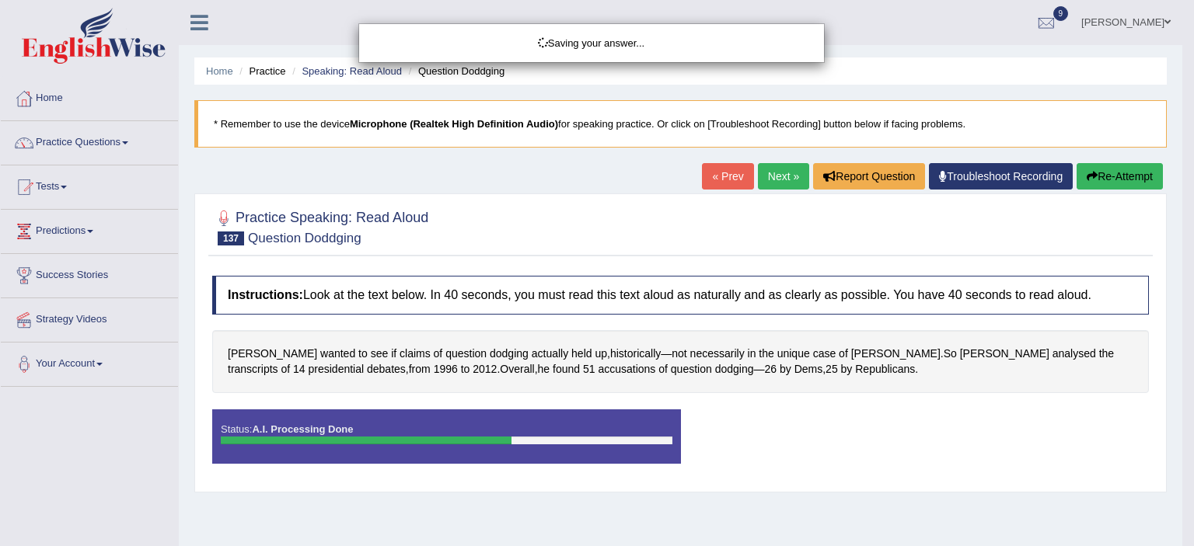
click at [1114, 180] on div "Saving your answer..." at bounding box center [597, 273] width 1194 height 546
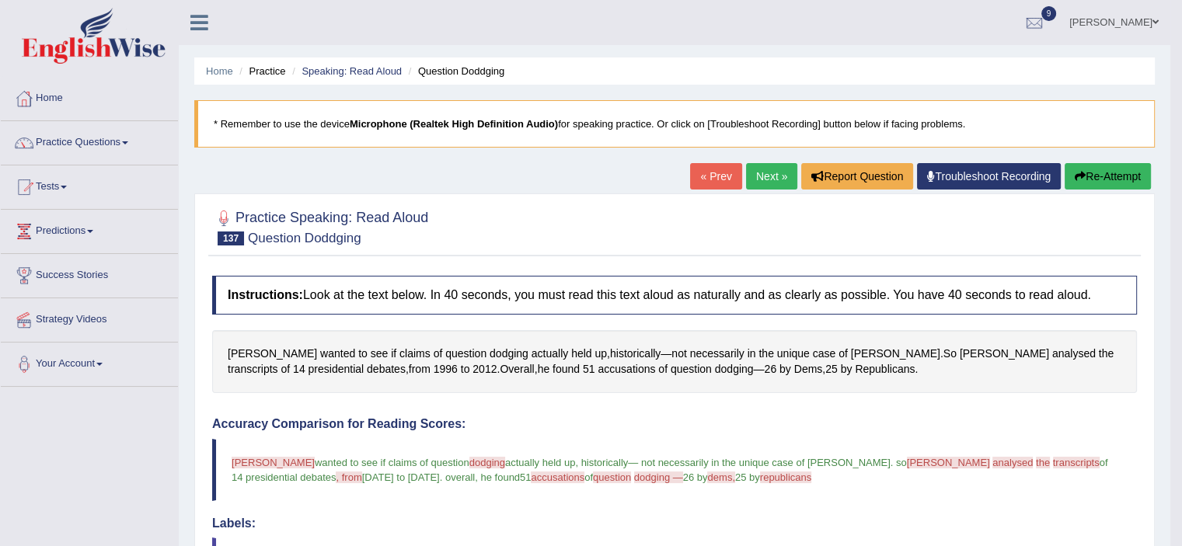
click at [1111, 177] on button "Re-Attempt" at bounding box center [1108, 176] width 86 height 26
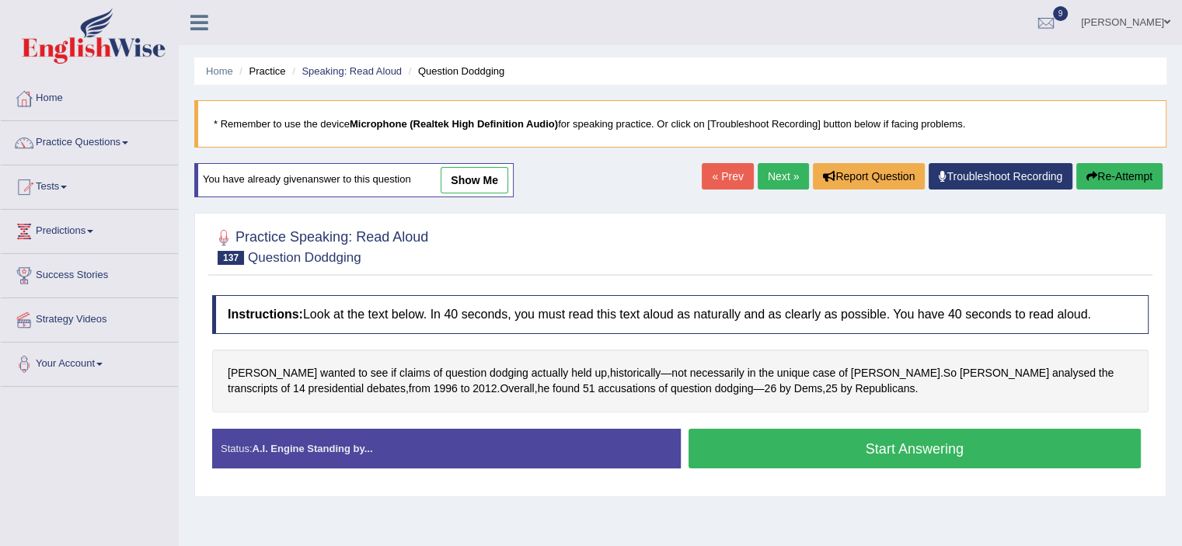
click at [868, 438] on button "Start Answering" at bounding box center [915, 449] width 453 height 40
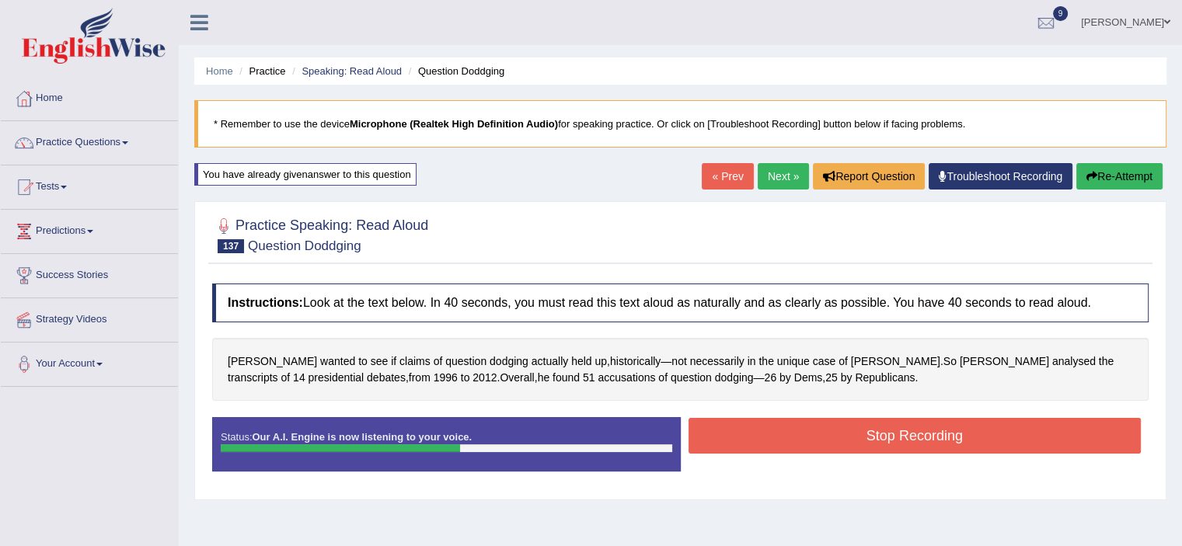
click at [868, 438] on button "Stop Recording" at bounding box center [915, 436] width 453 height 36
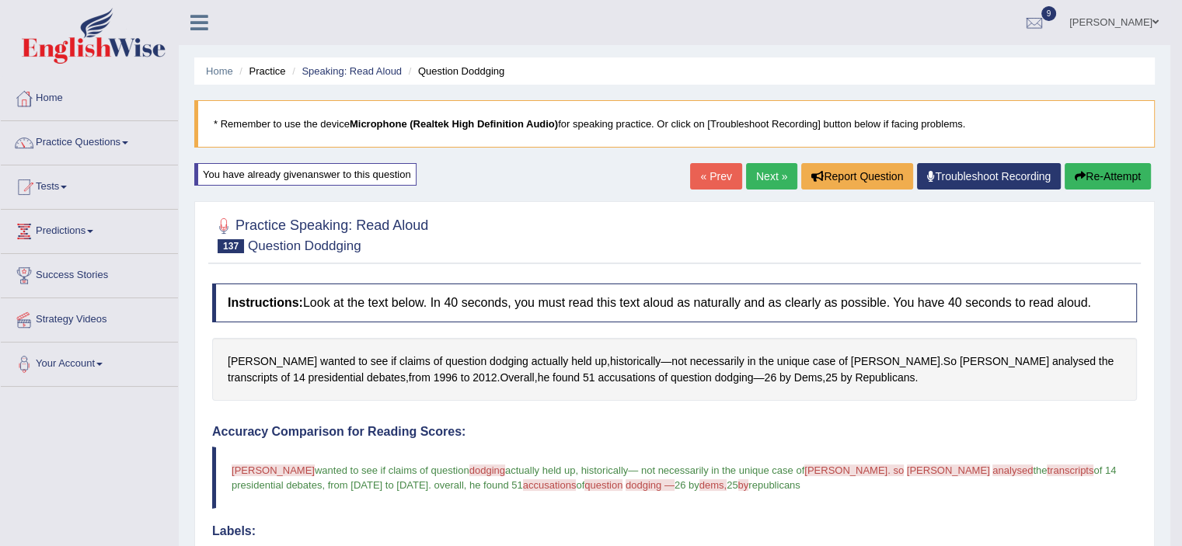
click at [1094, 178] on button "Re-Attempt" at bounding box center [1108, 176] width 86 height 26
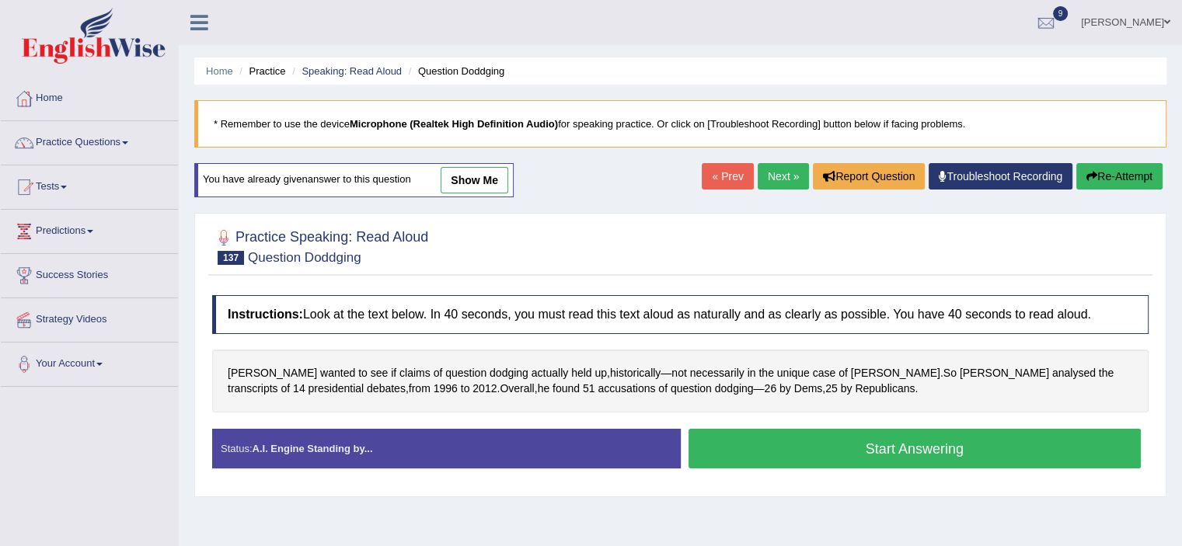
click at [843, 441] on button "Start Answering" at bounding box center [915, 449] width 453 height 40
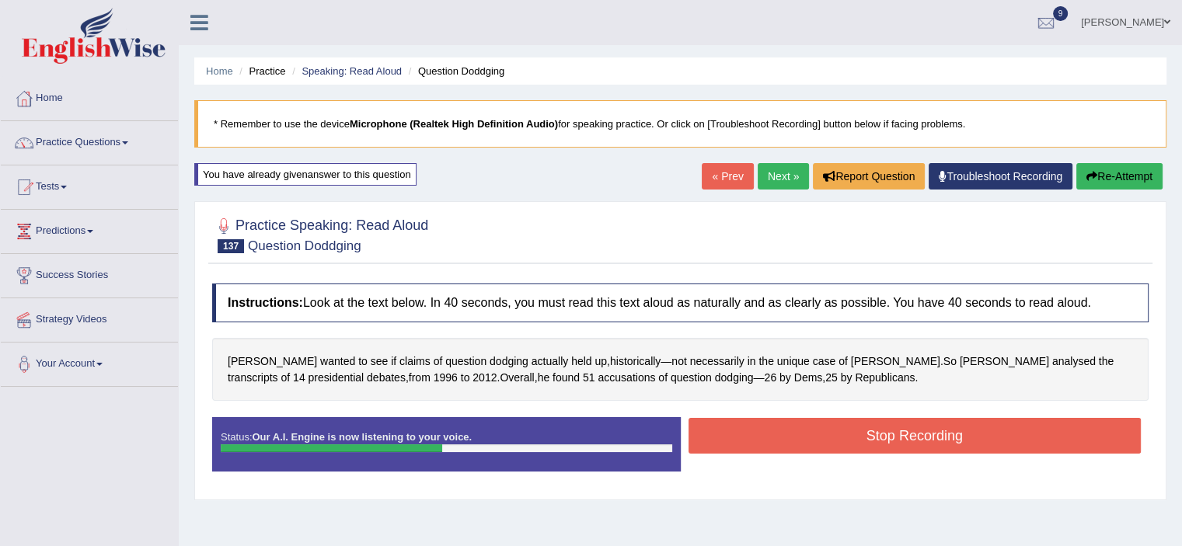
click at [843, 441] on button "Stop Recording" at bounding box center [915, 436] width 453 height 36
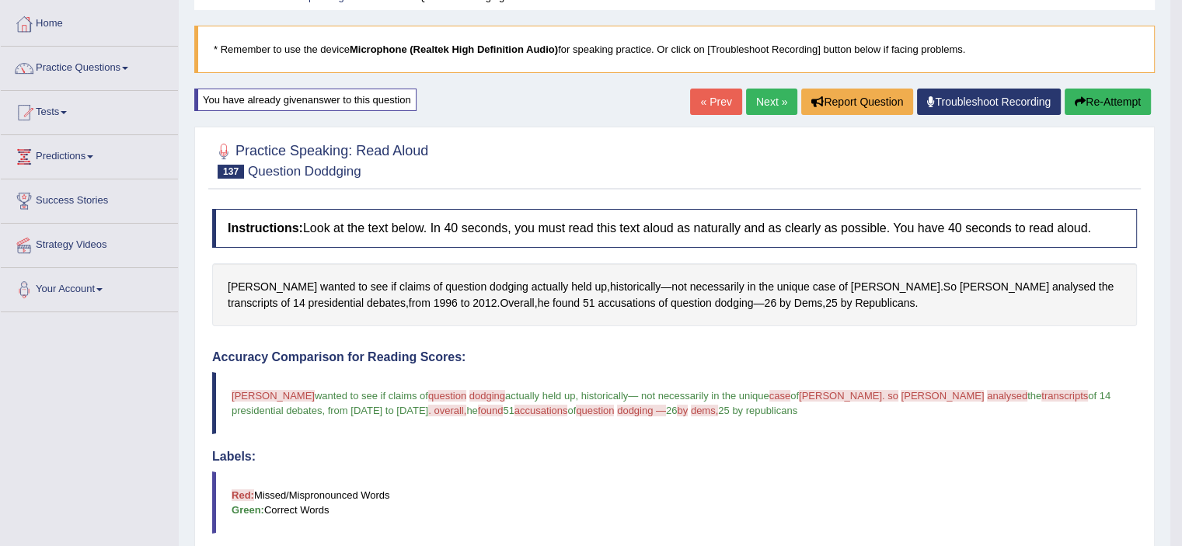
scroll to position [72, 0]
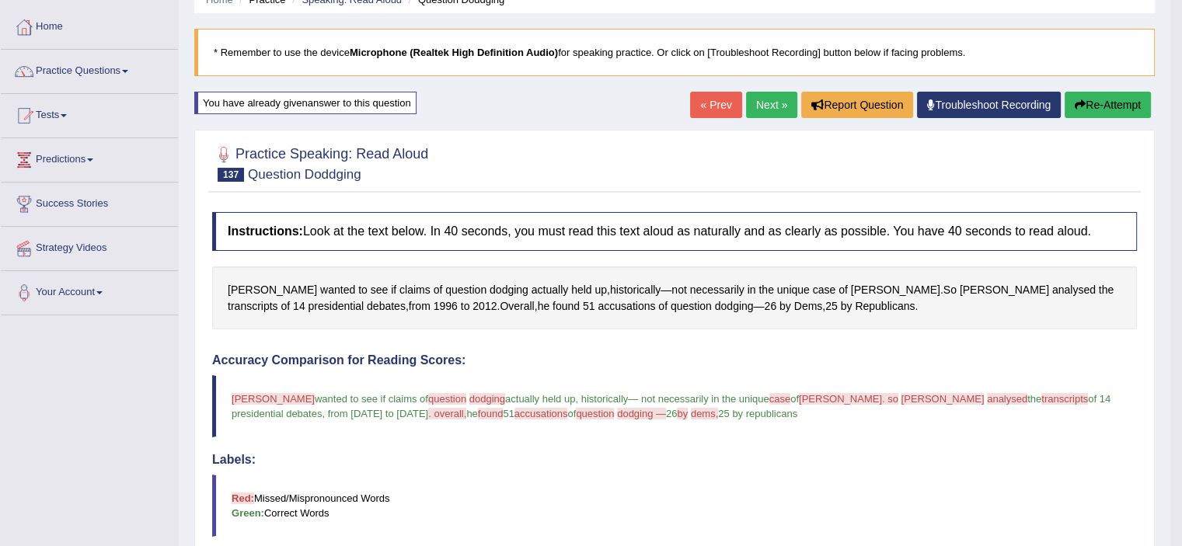
click at [1128, 108] on button "Re-Attempt" at bounding box center [1108, 105] width 86 height 26
click at [1115, 109] on button "Re-Attempt" at bounding box center [1108, 105] width 86 height 26
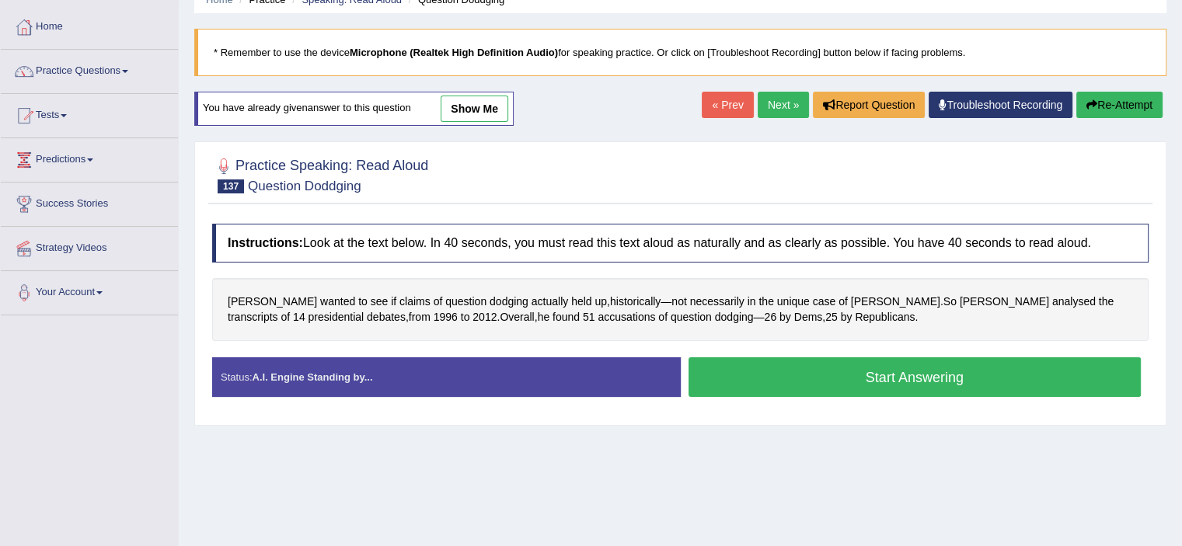
scroll to position [72, 0]
click at [787, 364] on button "Start Answering" at bounding box center [915, 378] width 453 height 40
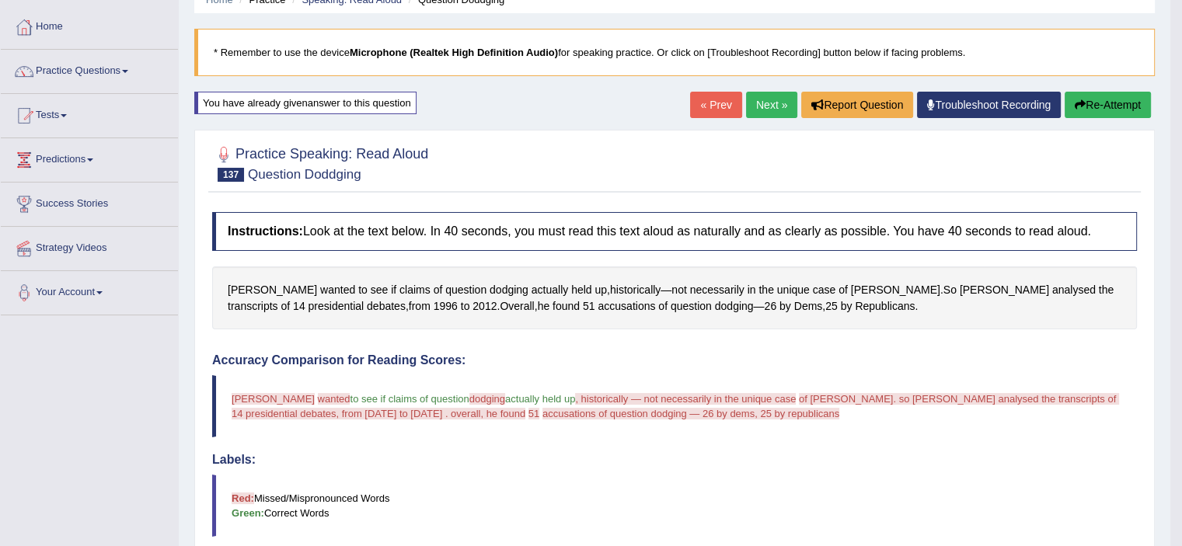
click at [1107, 104] on button "Re-Attempt" at bounding box center [1108, 105] width 86 height 26
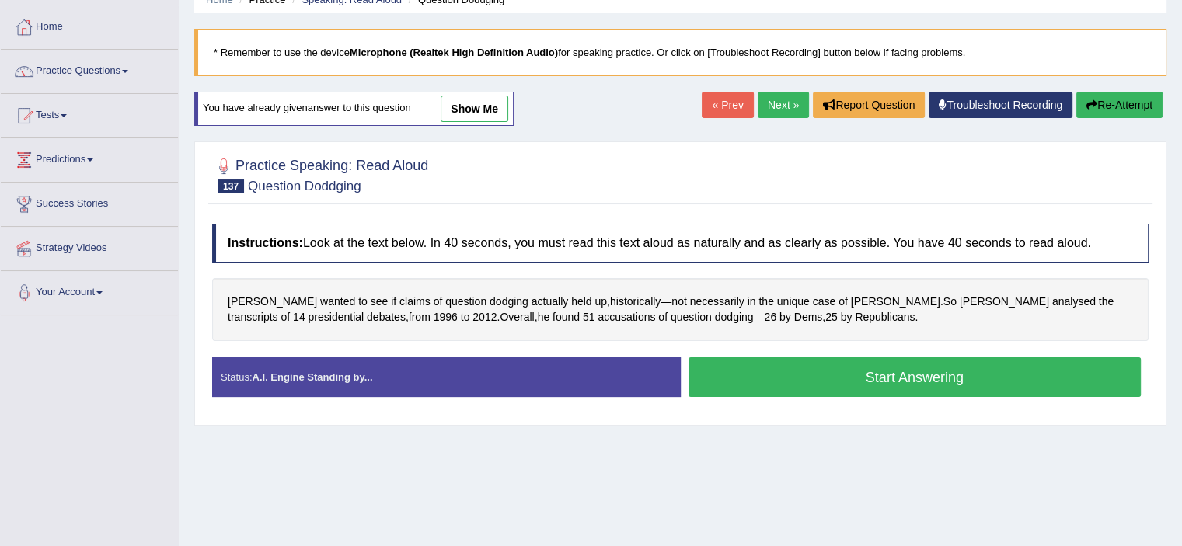
click at [749, 379] on button "Start Answering" at bounding box center [915, 378] width 453 height 40
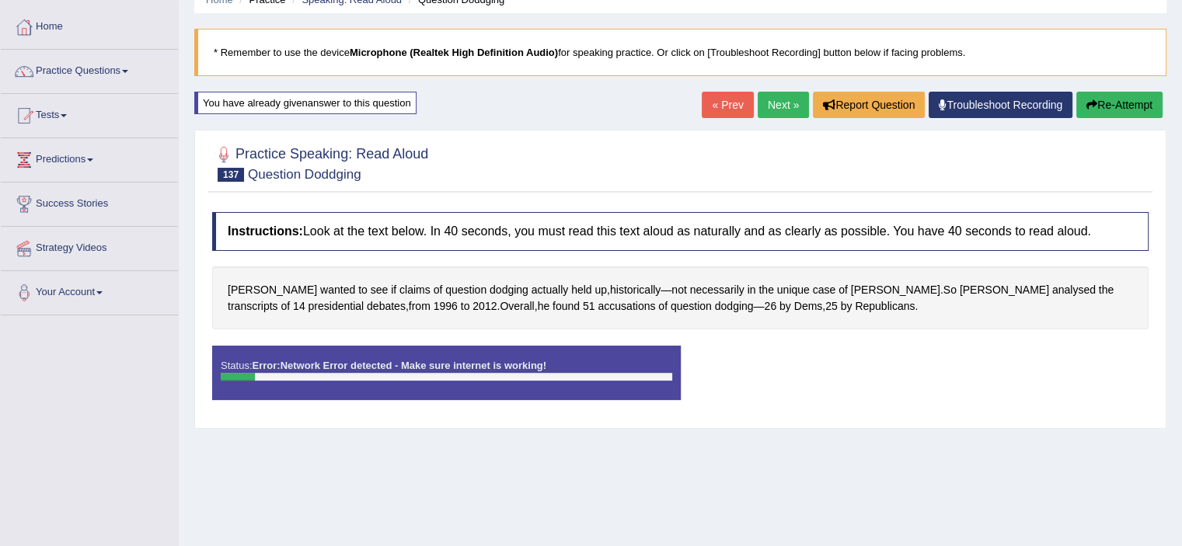
click at [1101, 105] on button "Re-Attempt" at bounding box center [1119, 105] width 86 height 26
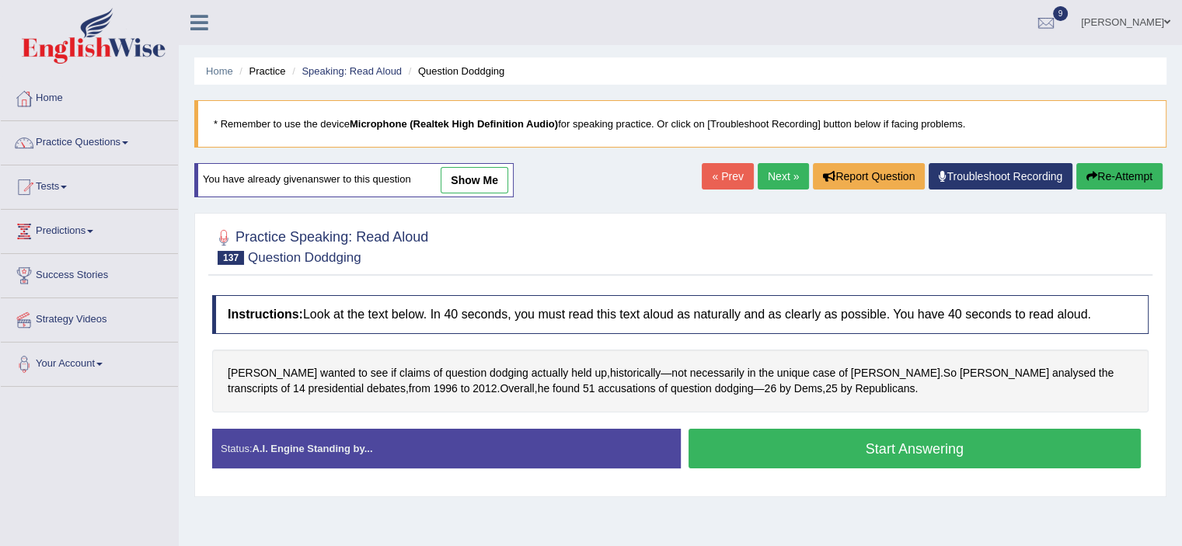
click at [916, 445] on button "Start Answering" at bounding box center [915, 449] width 453 height 40
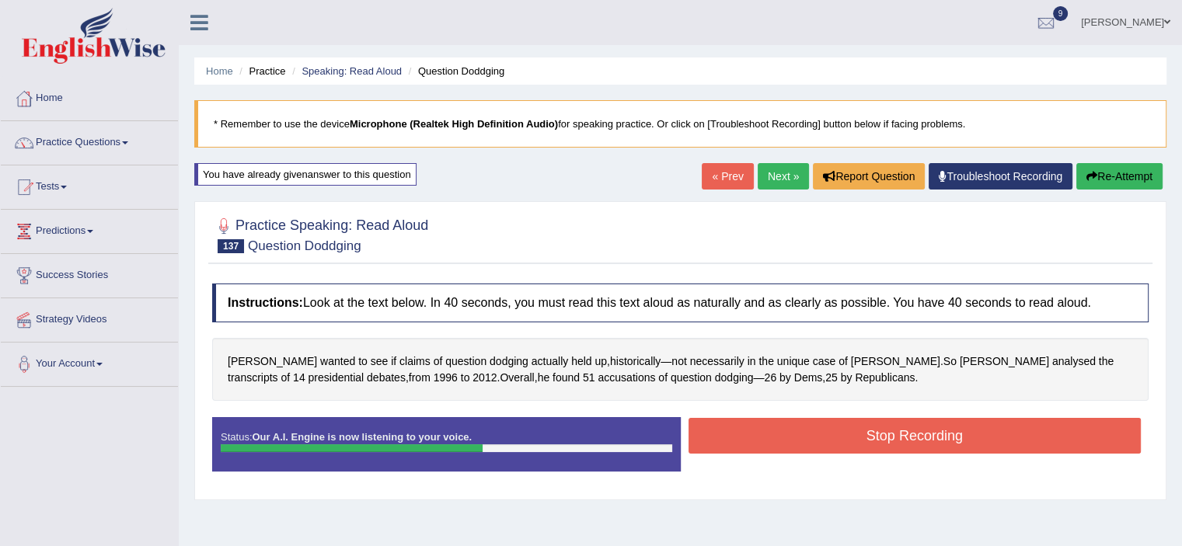
click at [915, 440] on button "Stop Recording" at bounding box center [915, 436] width 453 height 36
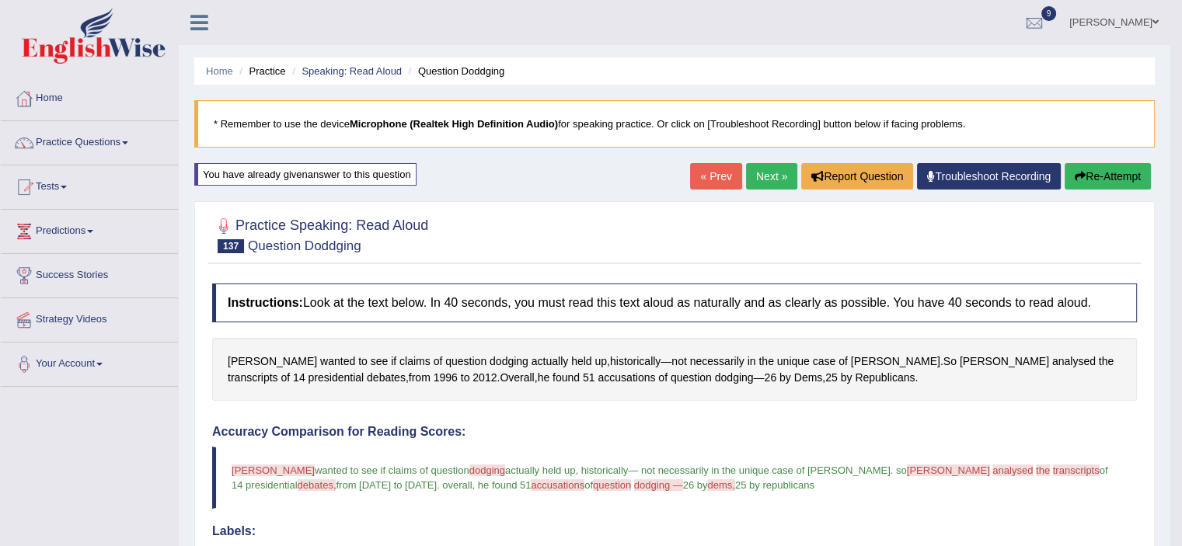
click at [1106, 180] on button "Re-Attempt" at bounding box center [1108, 176] width 86 height 26
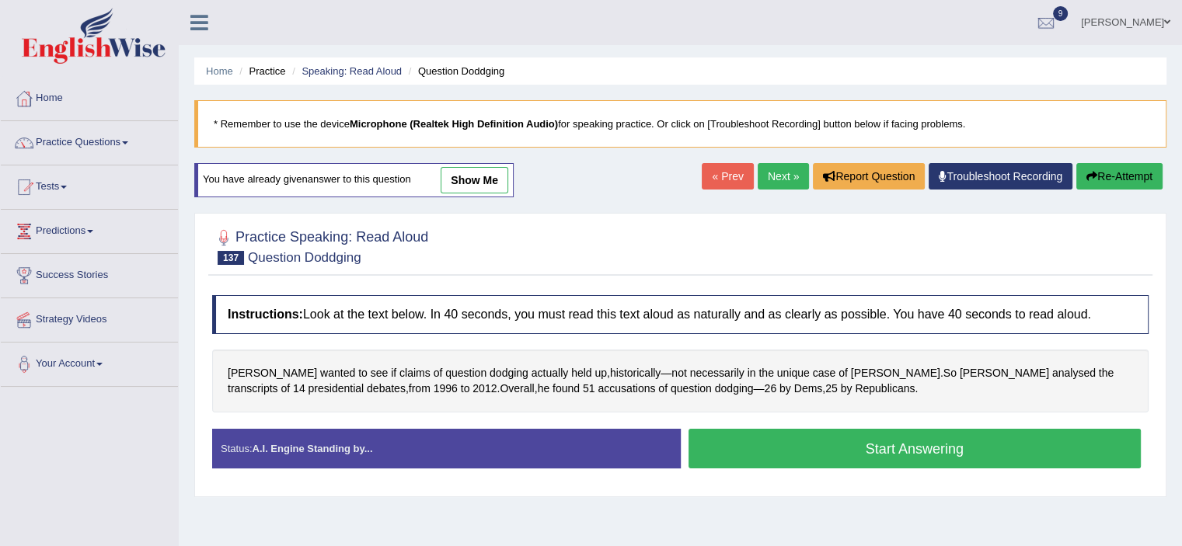
click at [913, 452] on button "Start Answering" at bounding box center [915, 449] width 453 height 40
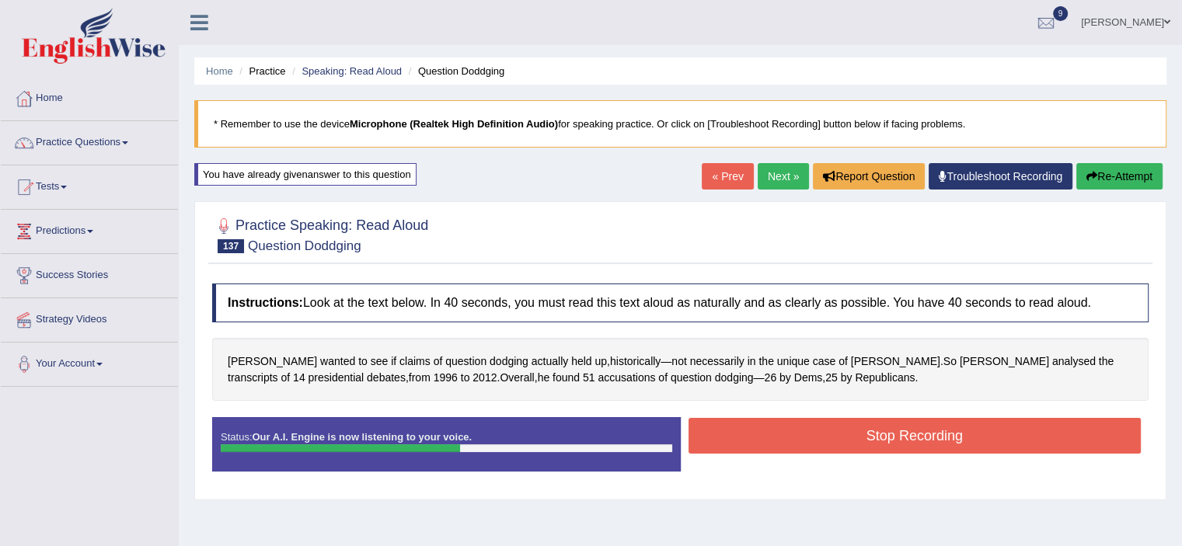
click at [912, 444] on button "Stop Recording" at bounding box center [915, 436] width 453 height 36
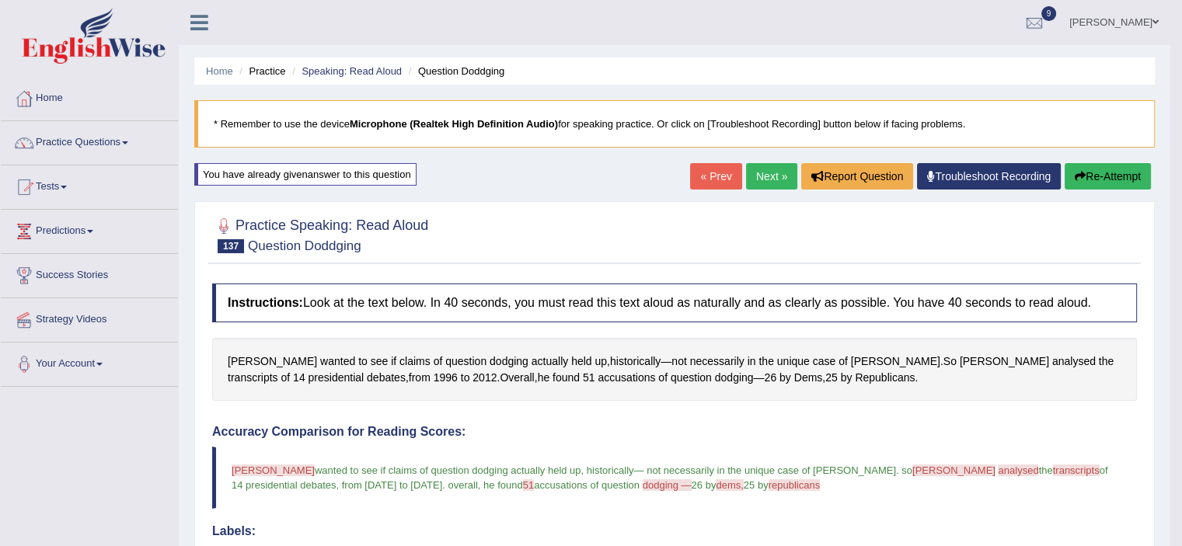
click at [765, 176] on link "Next »" at bounding box center [771, 176] width 51 height 26
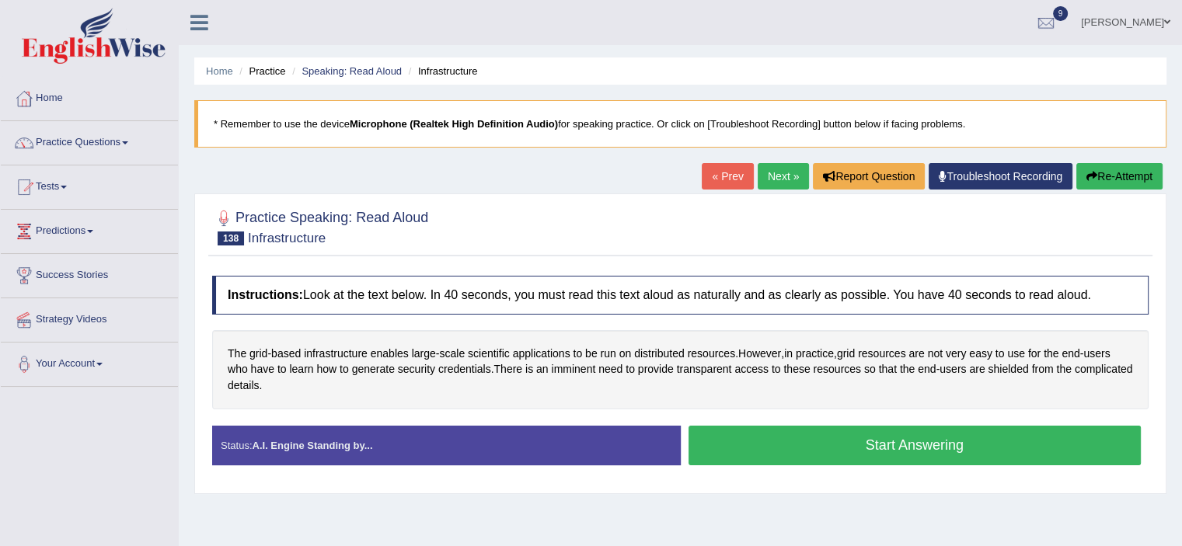
click at [863, 434] on button "Start Answering" at bounding box center [915, 446] width 453 height 40
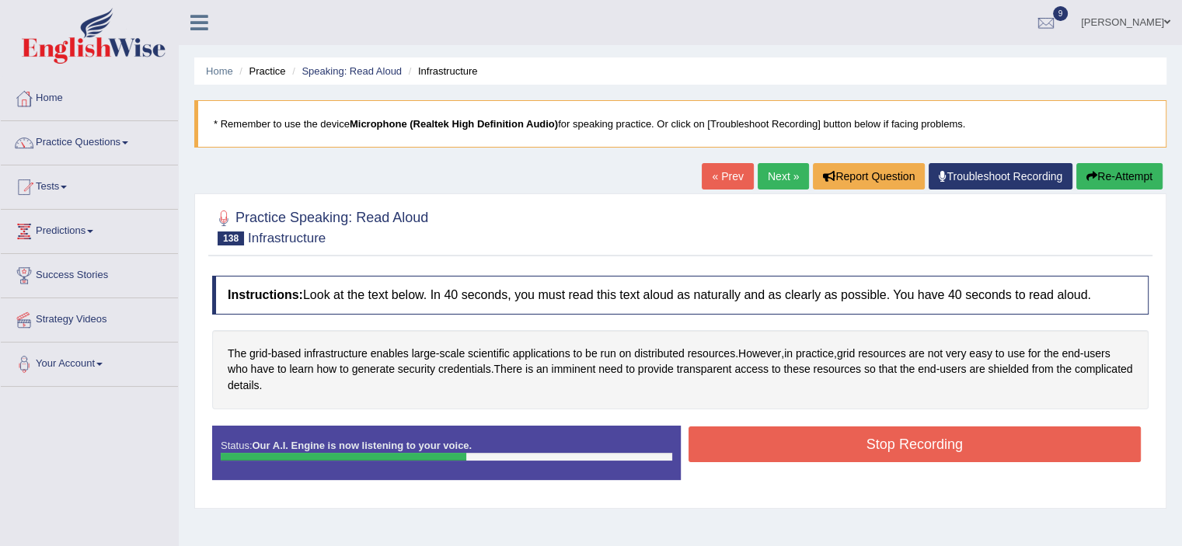
click at [863, 434] on button "Stop Recording" at bounding box center [915, 445] width 453 height 36
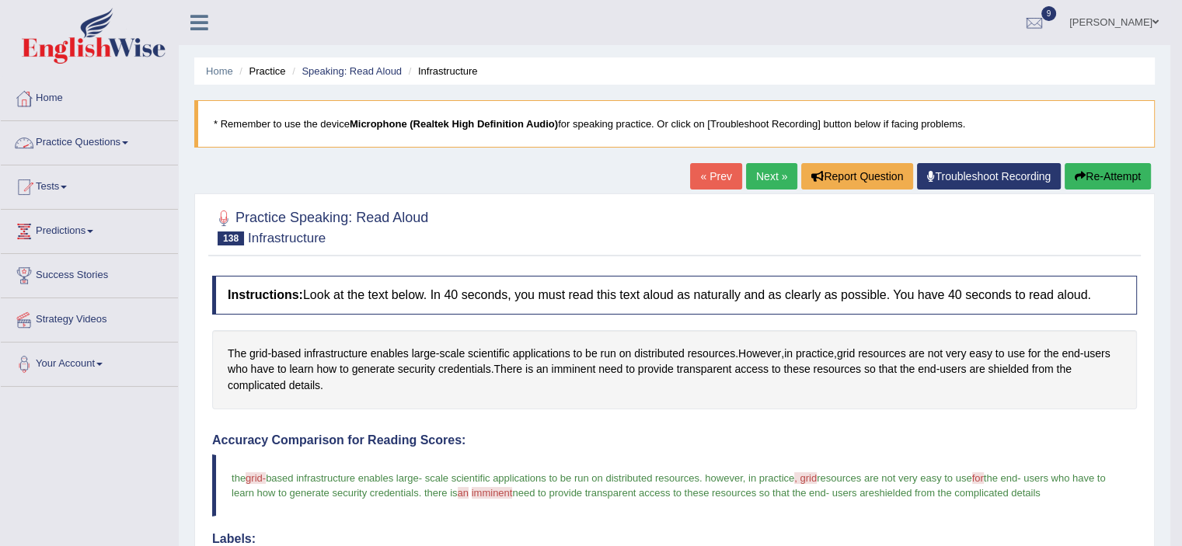
click at [128, 142] on span at bounding box center [125, 142] width 6 height 3
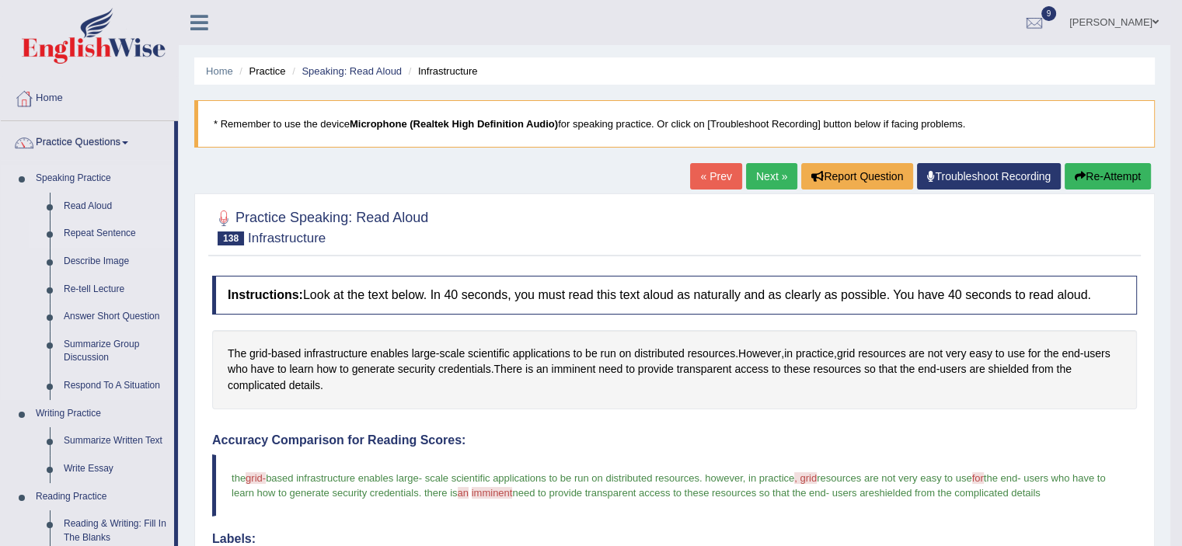
click at [90, 230] on link "Repeat Sentence" at bounding box center [115, 234] width 117 height 28
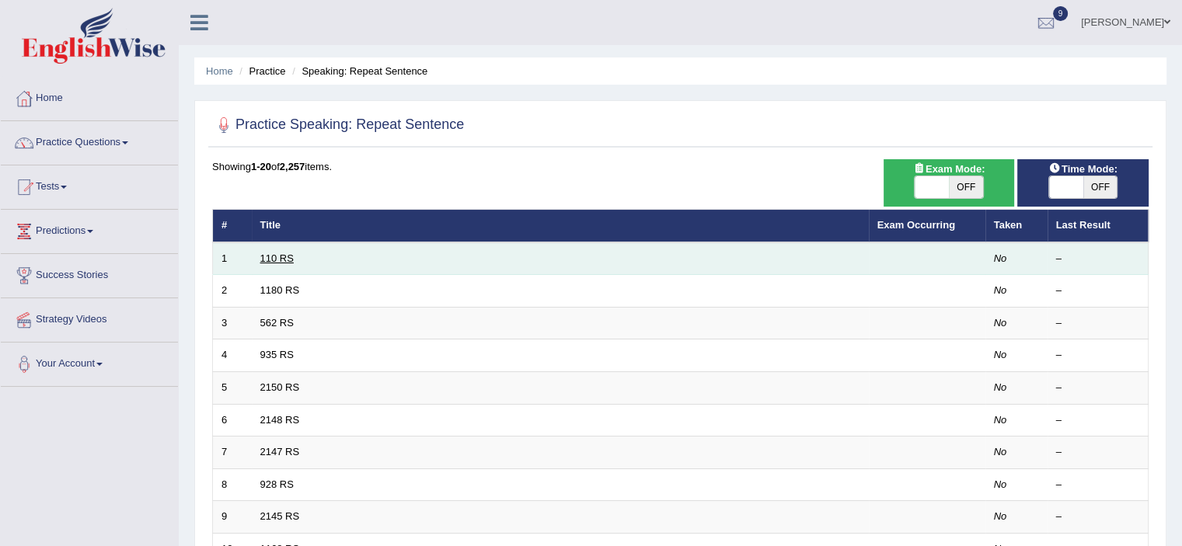
click at [290, 257] on link "110 RS" at bounding box center [276, 259] width 33 height 12
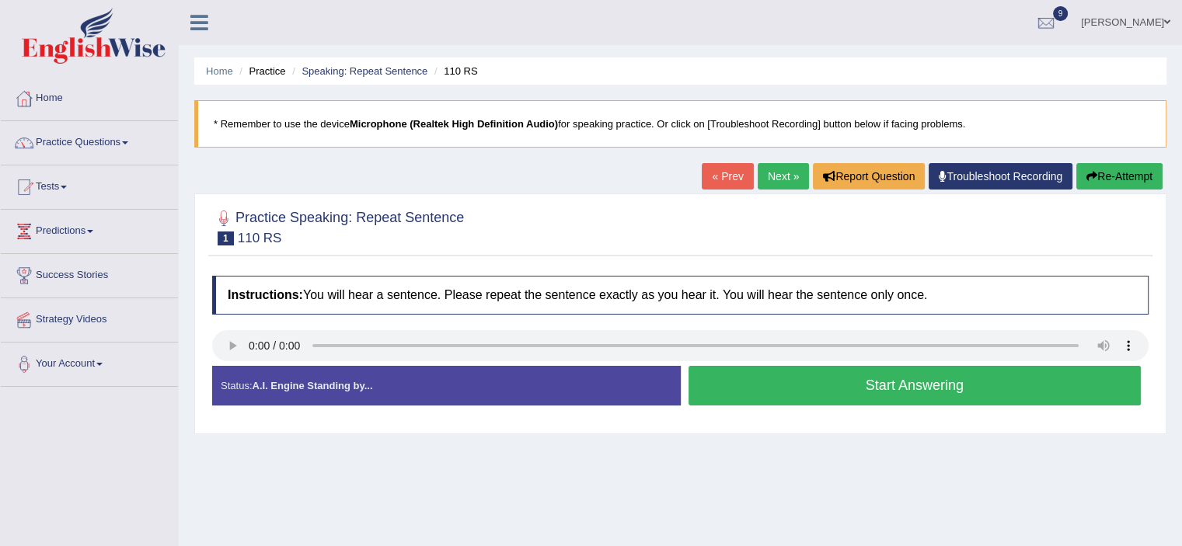
click at [745, 380] on button "Start Answering" at bounding box center [915, 386] width 453 height 40
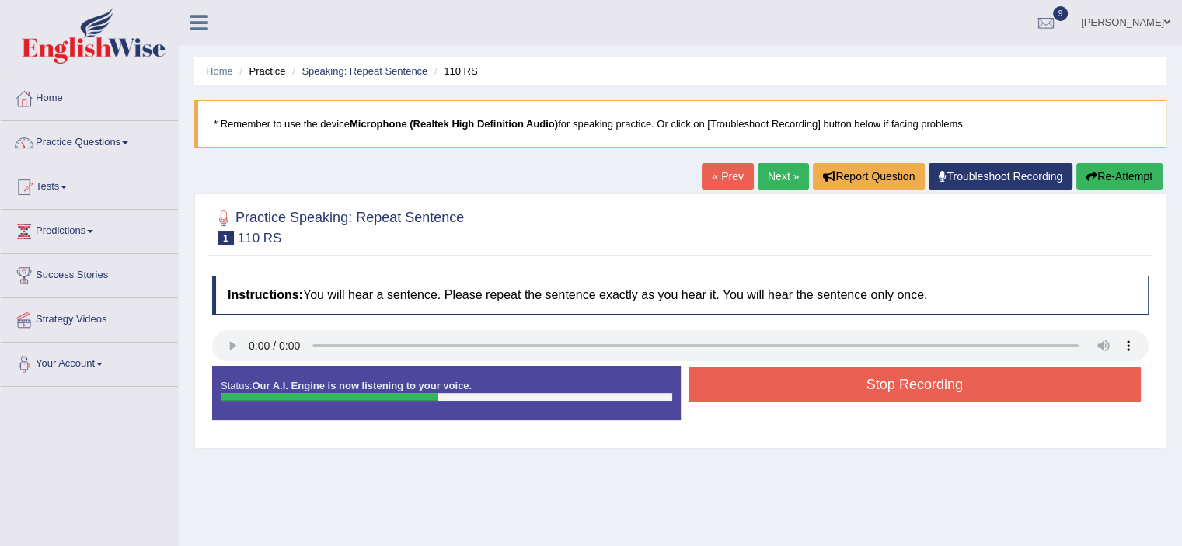
click at [745, 380] on button "Stop Recording" at bounding box center [915, 385] width 453 height 36
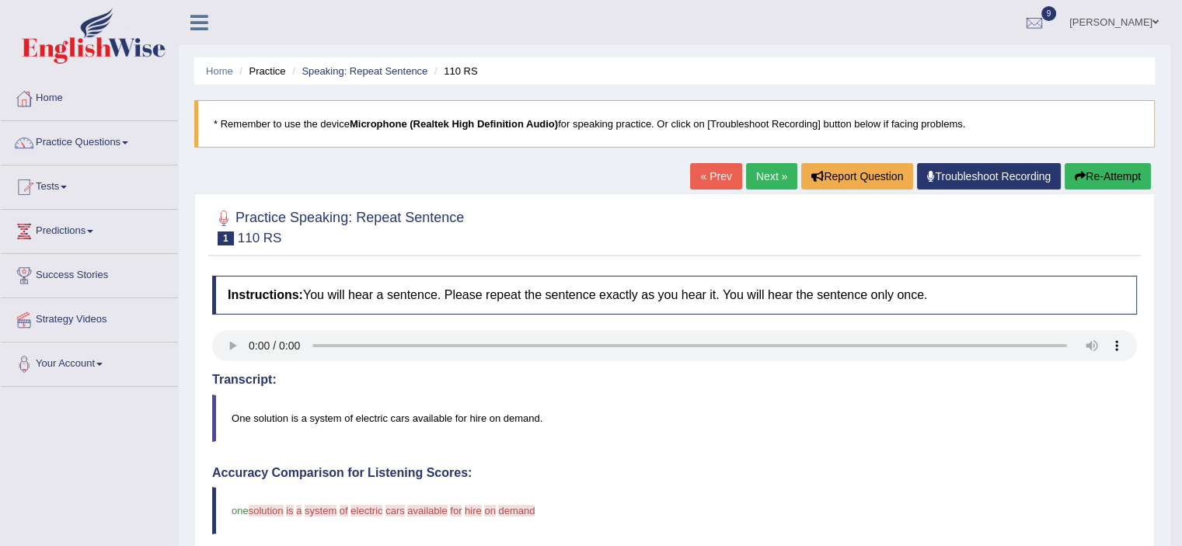
click at [774, 170] on link "Next »" at bounding box center [771, 176] width 51 height 26
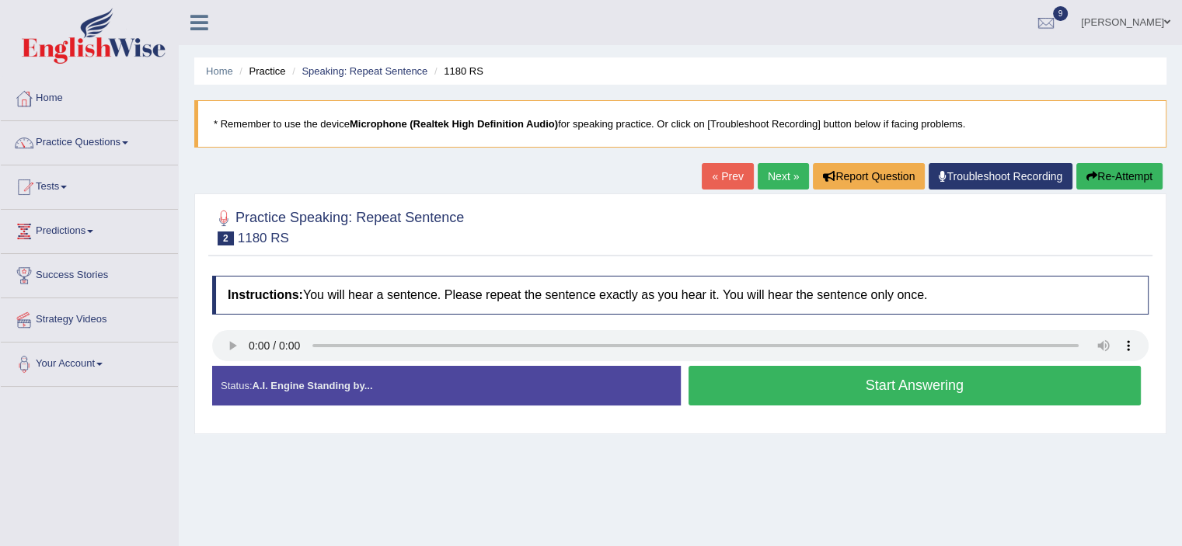
click at [776, 384] on button "Start Answering" at bounding box center [915, 386] width 453 height 40
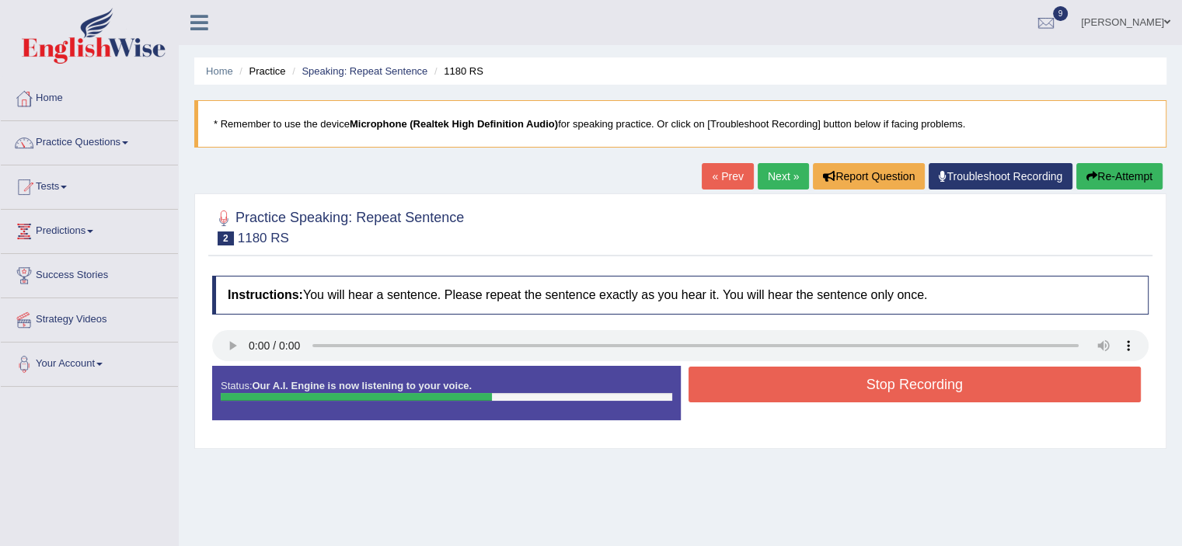
click at [776, 384] on button "Stop Recording" at bounding box center [915, 385] width 453 height 36
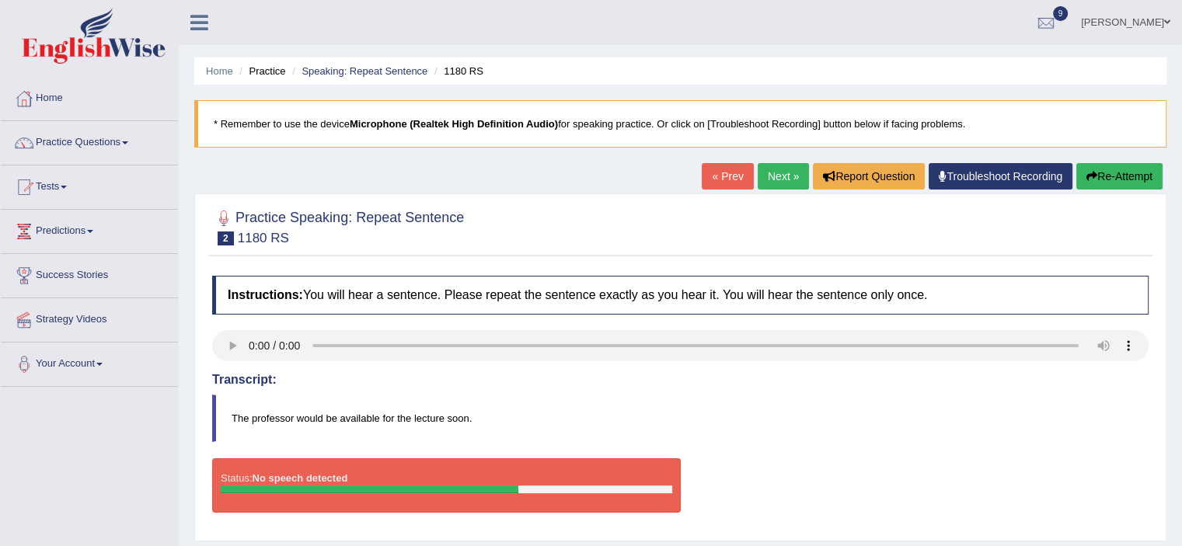
click at [1119, 180] on button "Re-Attempt" at bounding box center [1119, 176] width 86 height 26
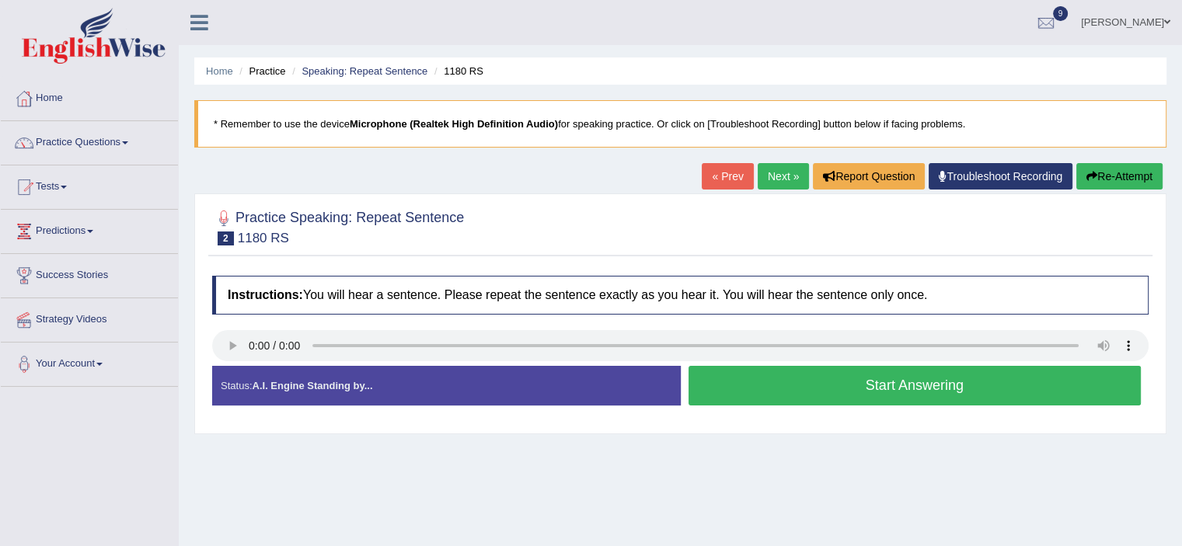
click at [777, 378] on button "Start Answering" at bounding box center [915, 386] width 453 height 40
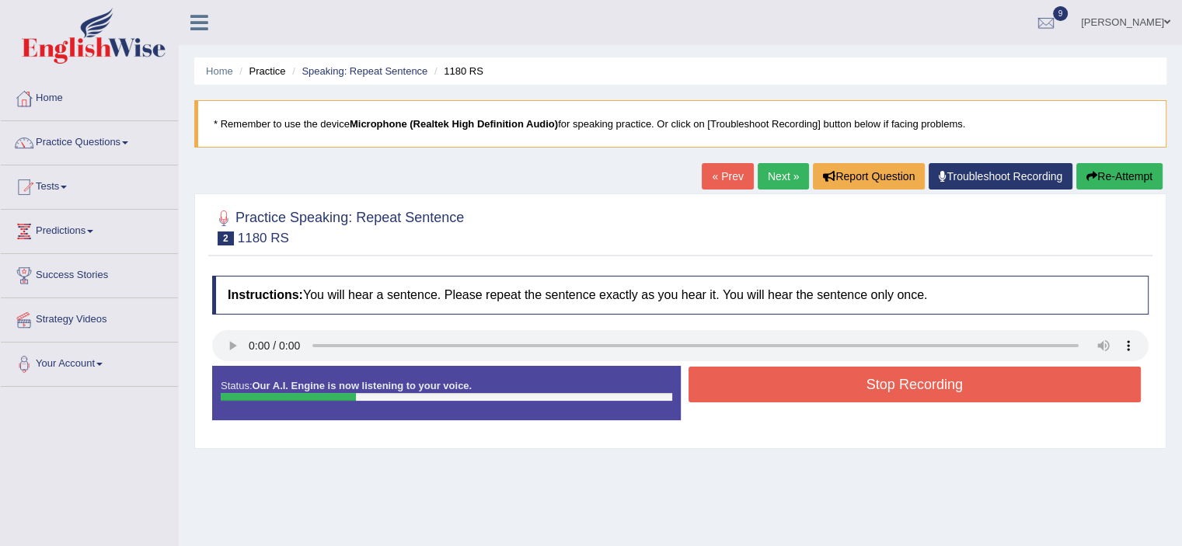
click at [777, 378] on button "Stop Recording" at bounding box center [915, 385] width 453 height 36
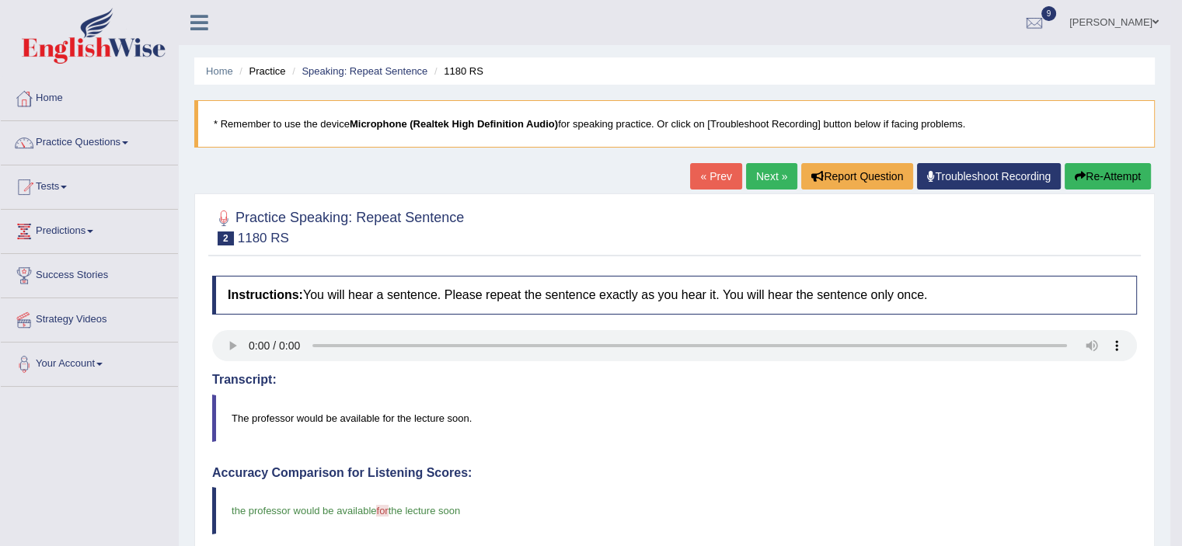
click at [762, 176] on link "Next »" at bounding box center [771, 176] width 51 height 26
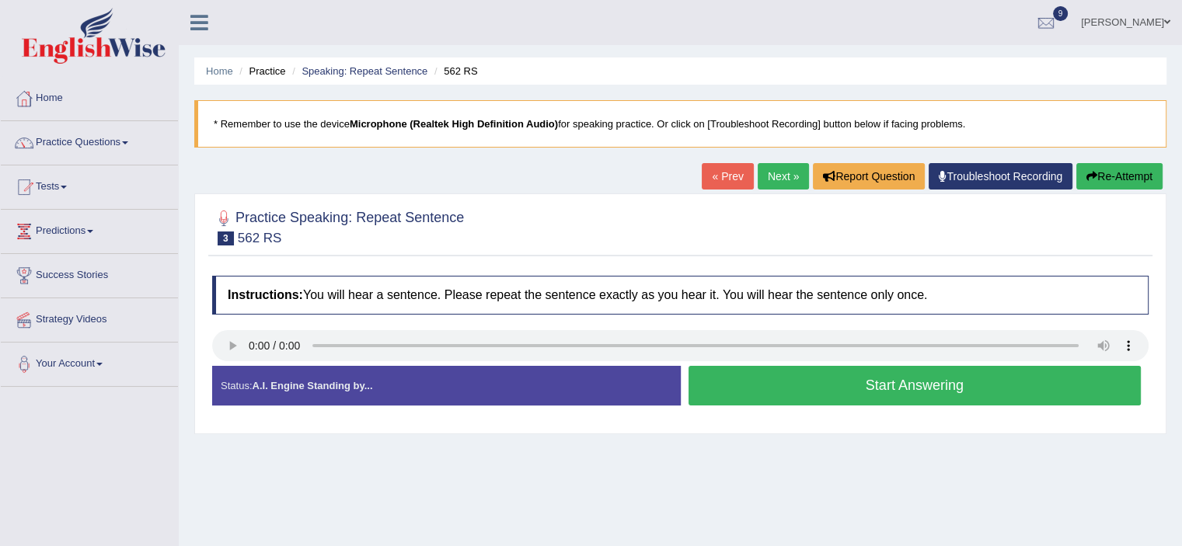
click at [810, 375] on button "Start Answering" at bounding box center [915, 386] width 453 height 40
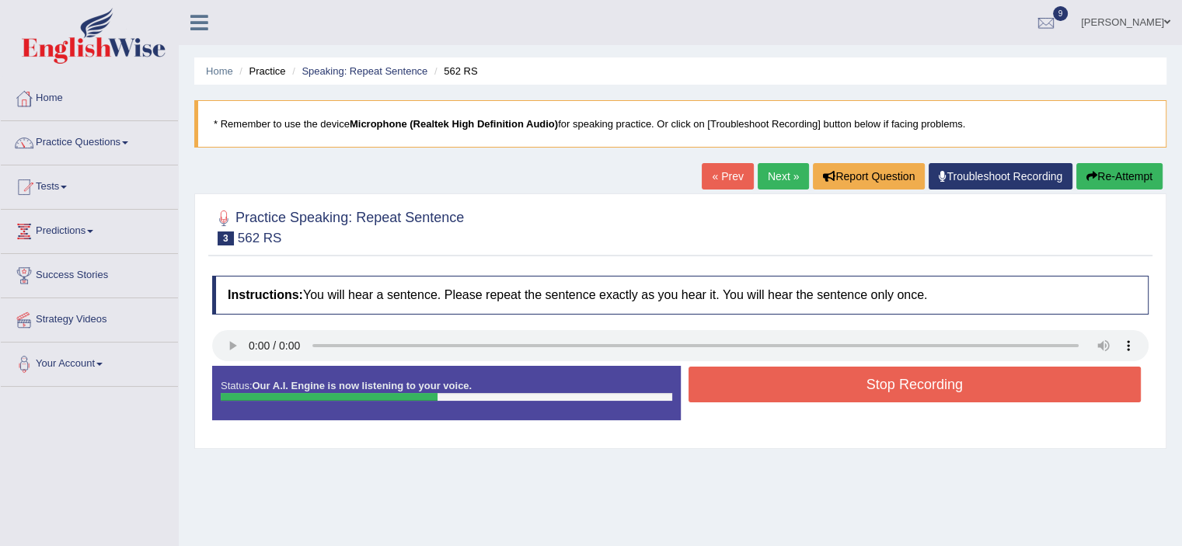
click at [810, 375] on button "Stop Recording" at bounding box center [915, 385] width 453 height 36
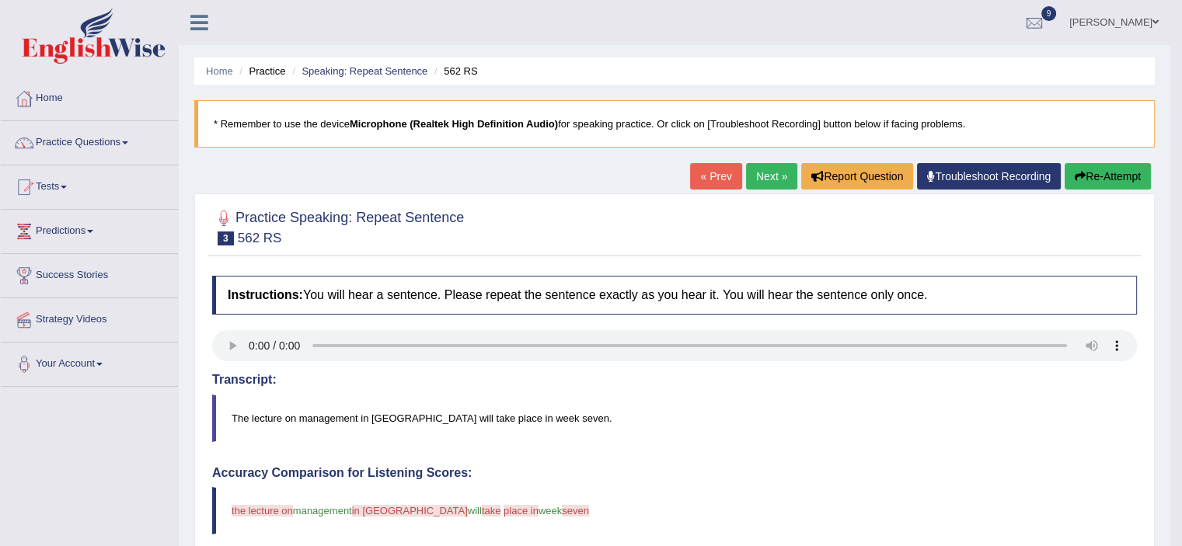
click at [761, 176] on link "Next »" at bounding box center [771, 176] width 51 height 26
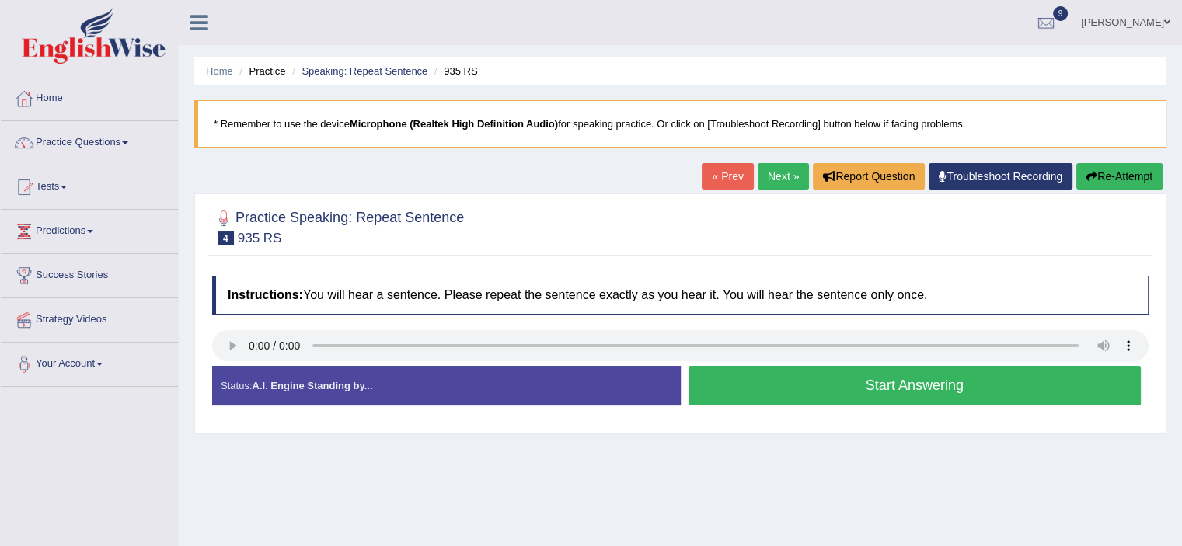
click at [738, 381] on button "Start Answering" at bounding box center [915, 386] width 453 height 40
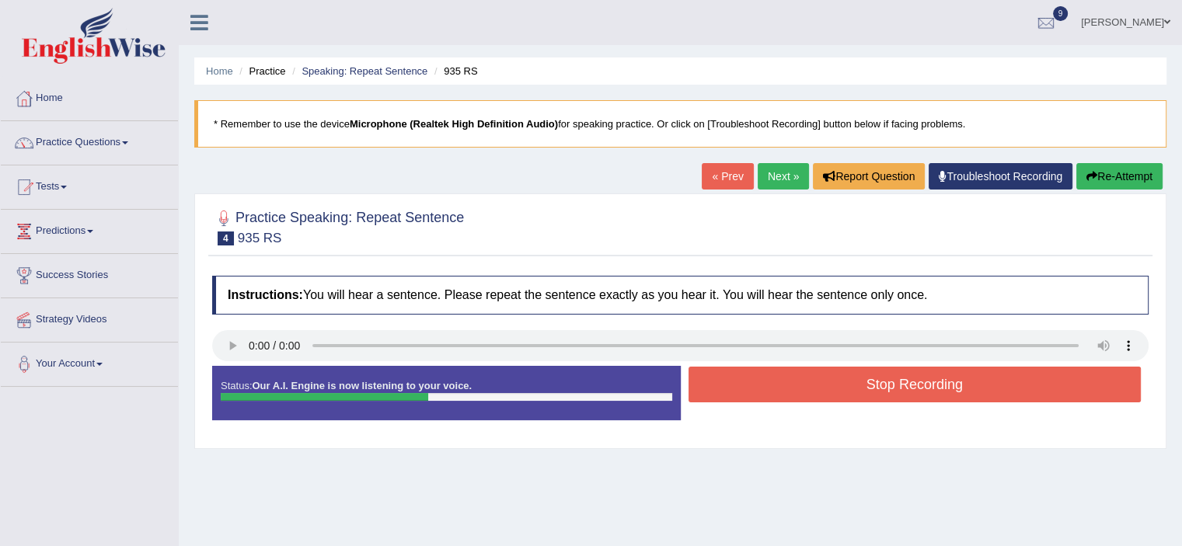
click at [738, 381] on button "Stop Recording" at bounding box center [915, 385] width 453 height 36
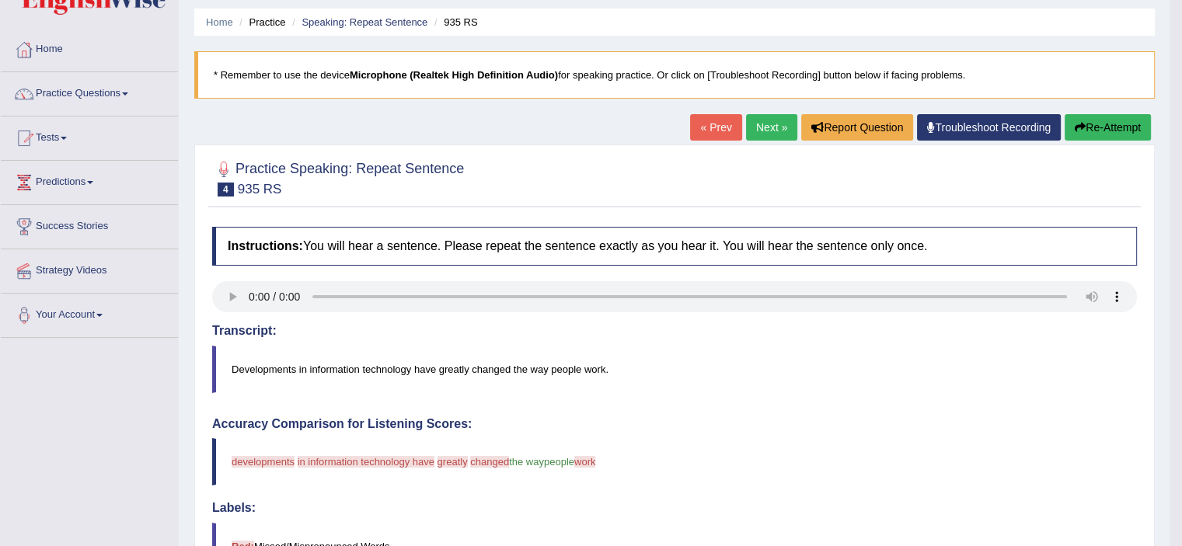
scroll to position [37, 0]
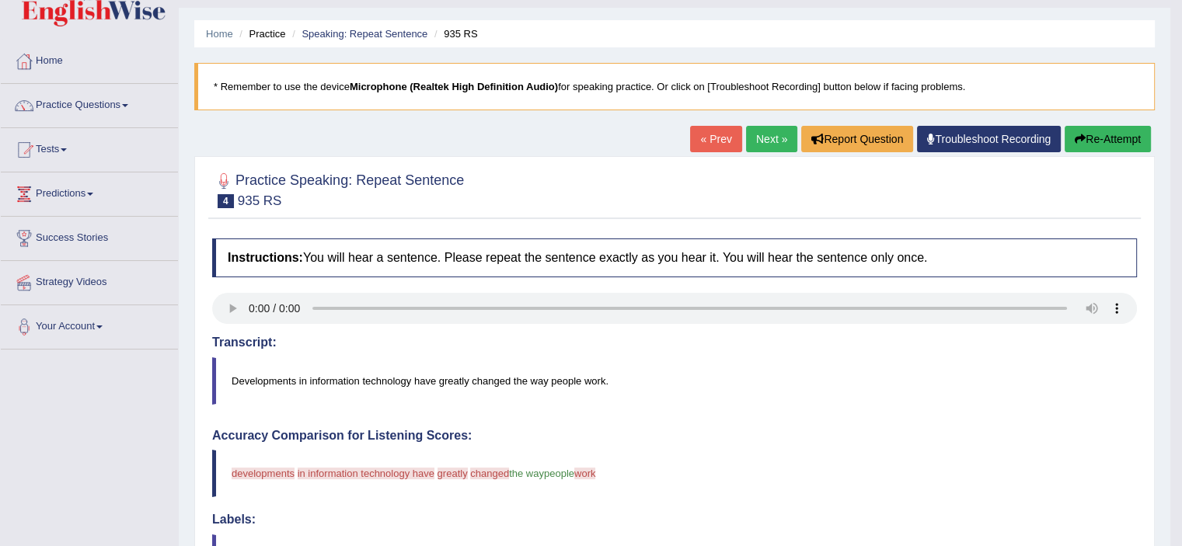
click at [1099, 136] on button "Re-Attempt" at bounding box center [1108, 139] width 86 height 26
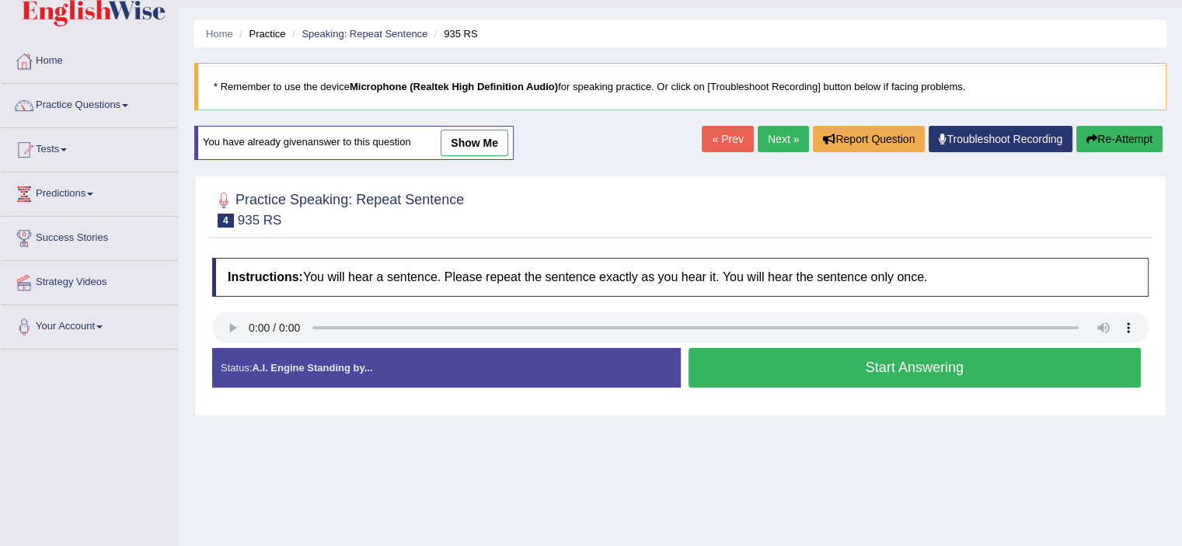
click at [783, 141] on link "Next »" at bounding box center [783, 139] width 51 height 26
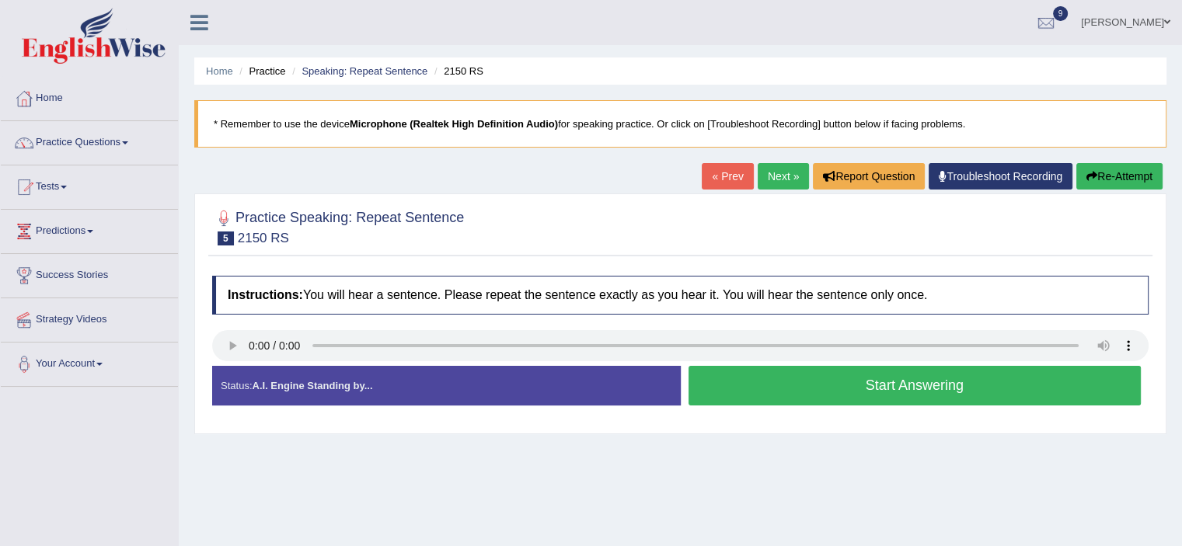
click at [743, 389] on button "Start Answering" at bounding box center [915, 386] width 453 height 40
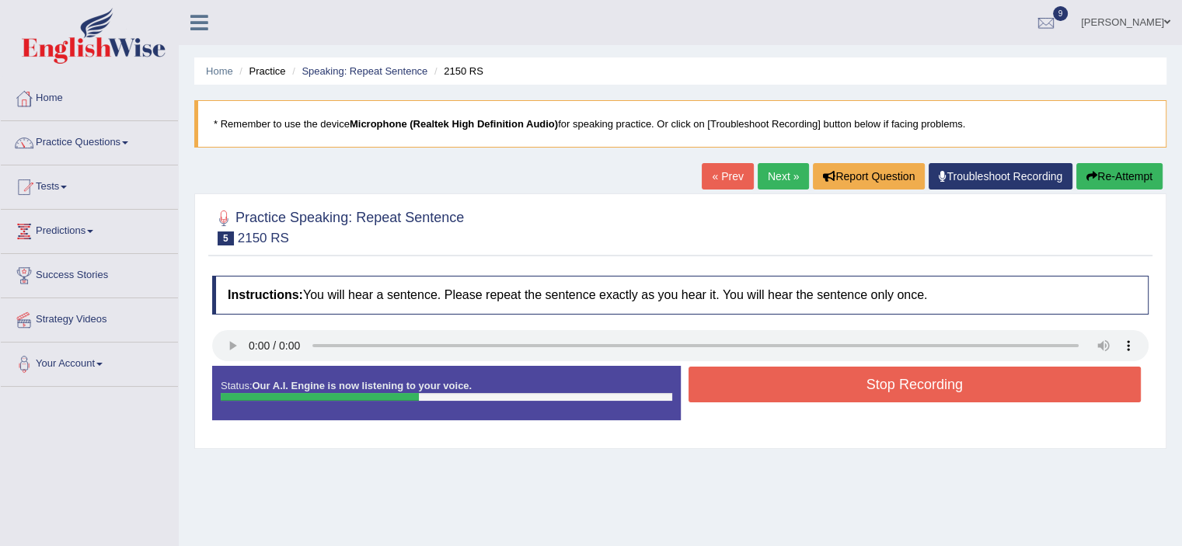
click at [743, 389] on button "Stop Recording" at bounding box center [915, 385] width 453 height 36
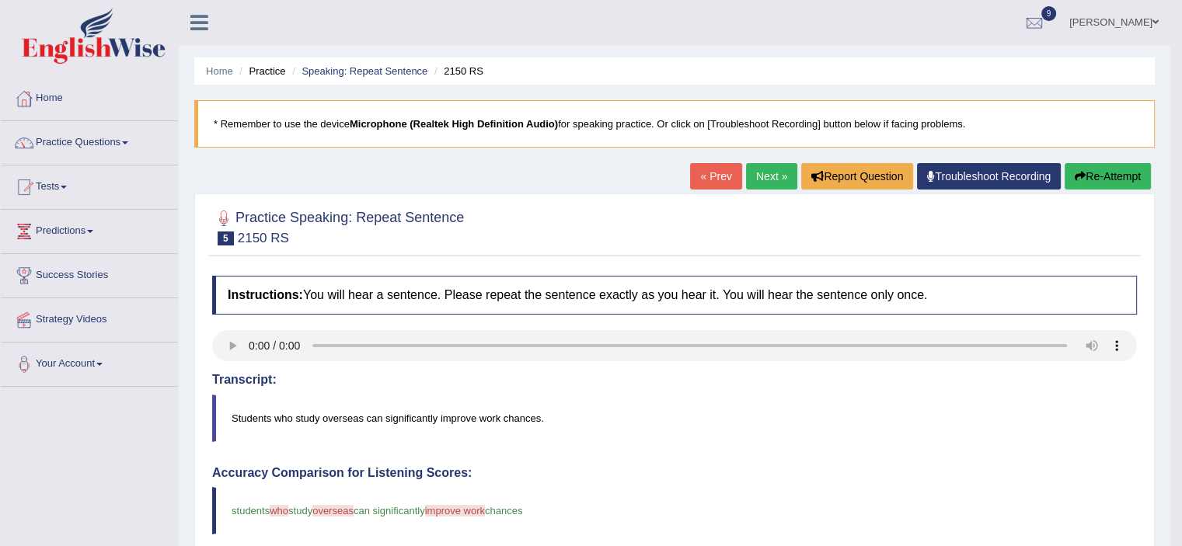
click at [773, 172] on link "Next »" at bounding box center [771, 176] width 51 height 26
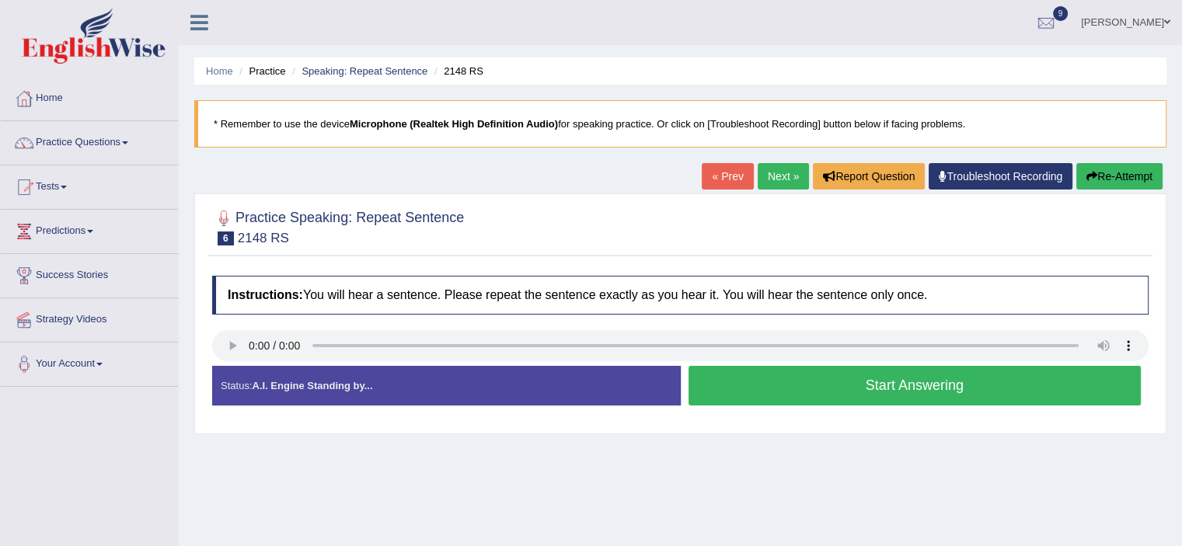
click at [720, 378] on button "Start Answering" at bounding box center [915, 386] width 453 height 40
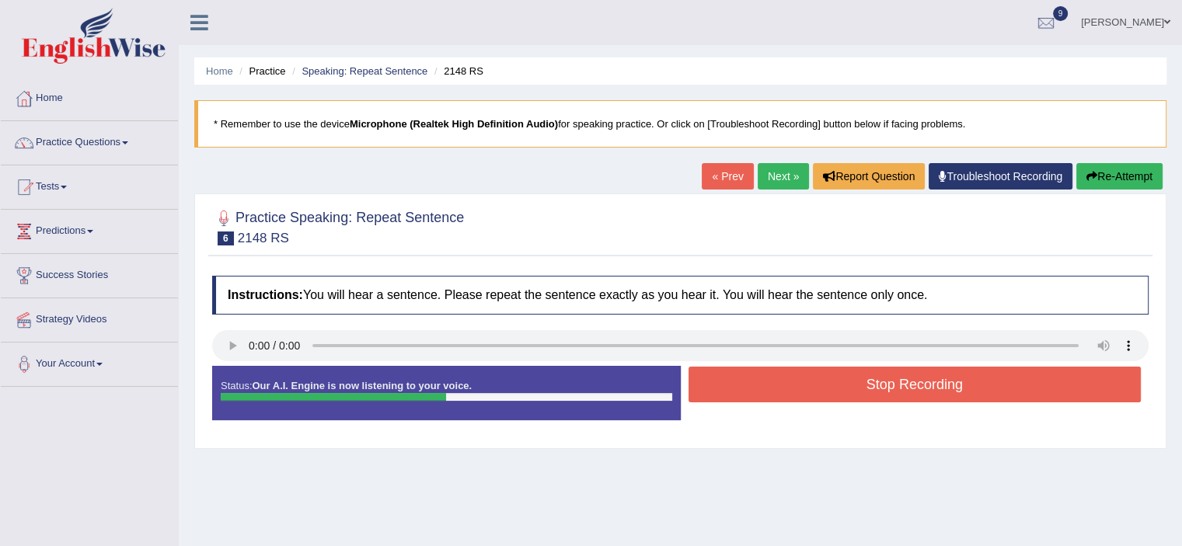
click at [720, 378] on button "Stop Recording" at bounding box center [915, 385] width 453 height 36
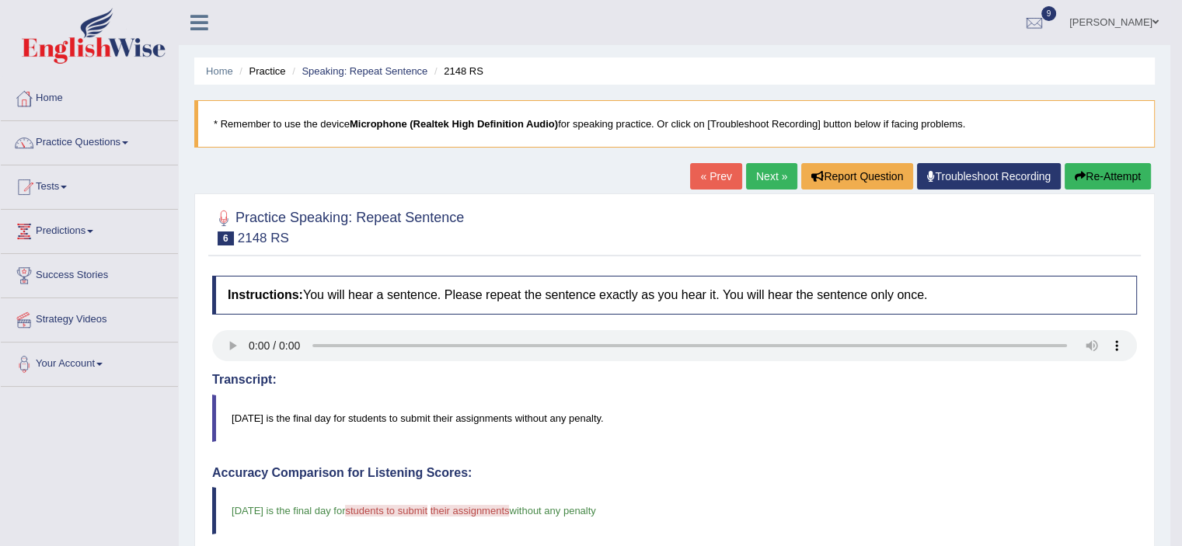
click at [777, 181] on link "Next »" at bounding box center [771, 176] width 51 height 26
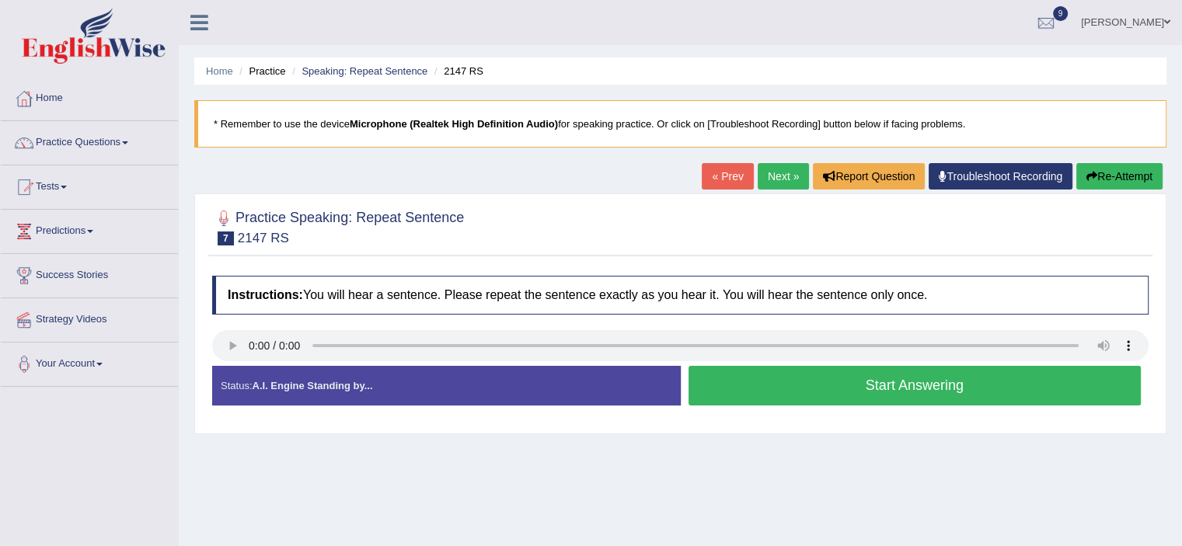
click at [707, 382] on button "Start Answering" at bounding box center [915, 386] width 453 height 40
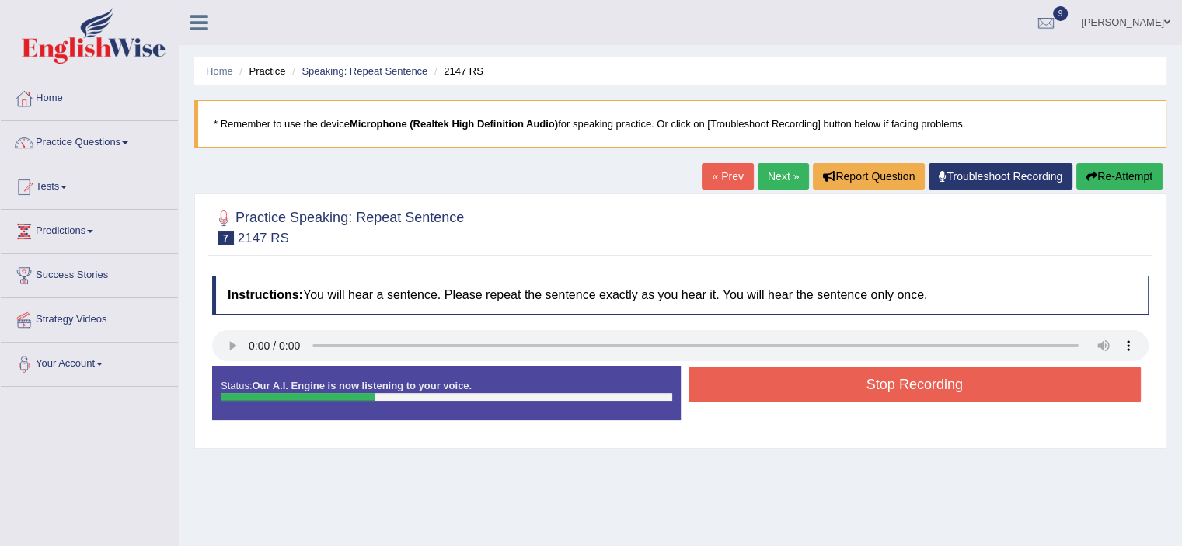
click at [707, 382] on button "Stop Recording" at bounding box center [915, 385] width 453 height 36
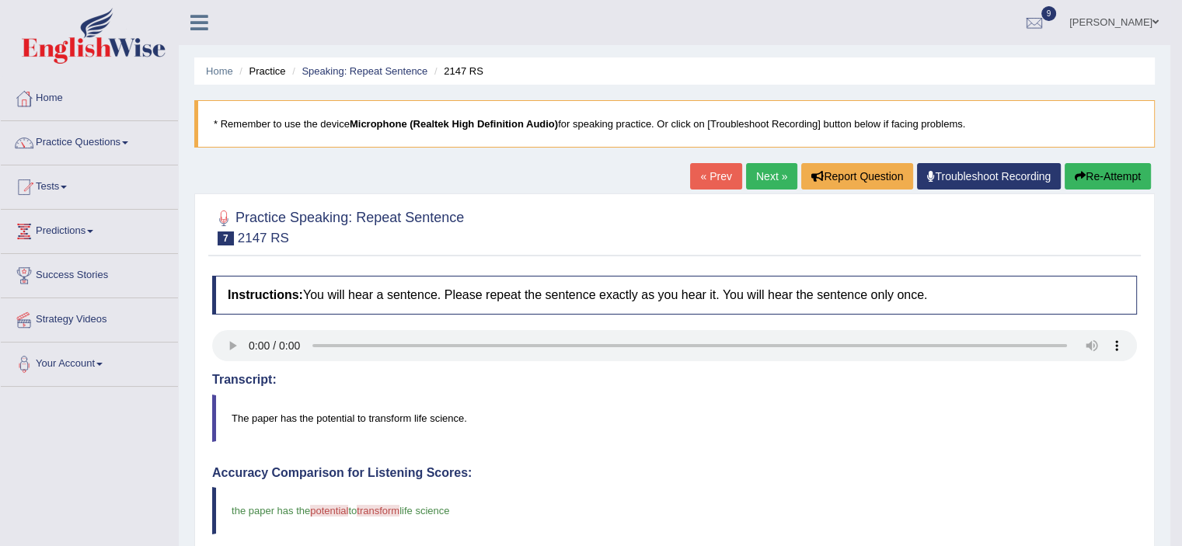
click at [775, 173] on link "Next »" at bounding box center [771, 176] width 51 height 26
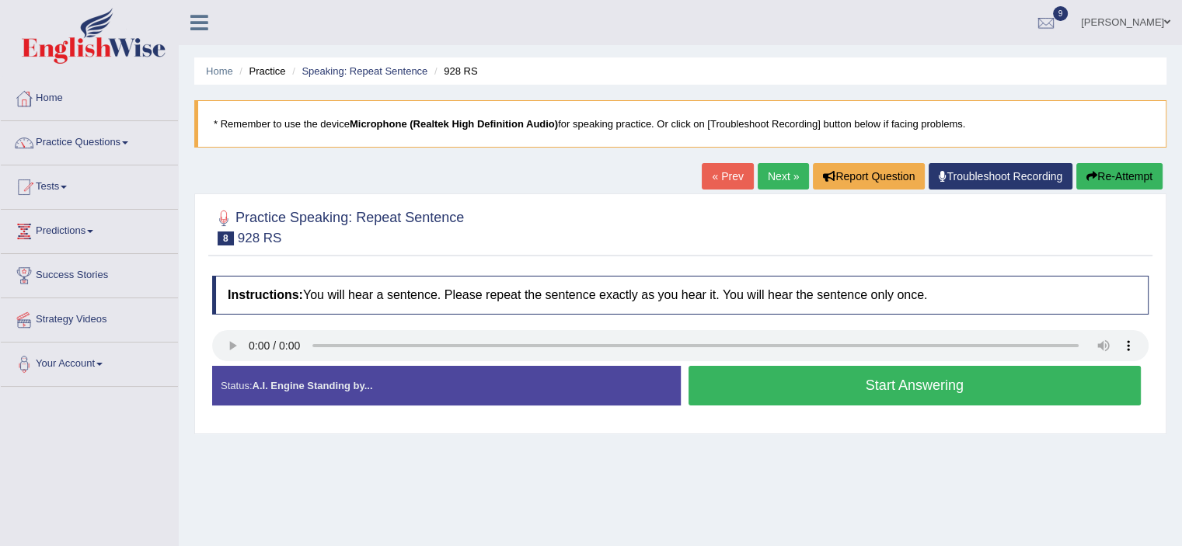
click at [759, 379] on button "Start Answering" at bounding box center [915, 386] width 453 height 40
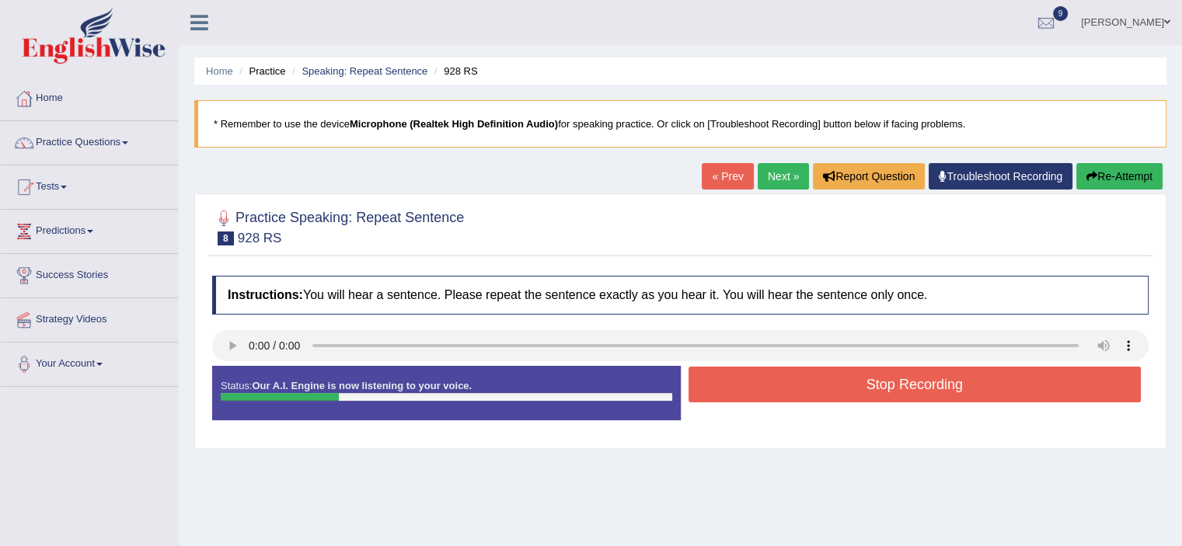
click at [759, 379] on button "Stop Recording" at bounding box center [915, 385] width 453 height 36
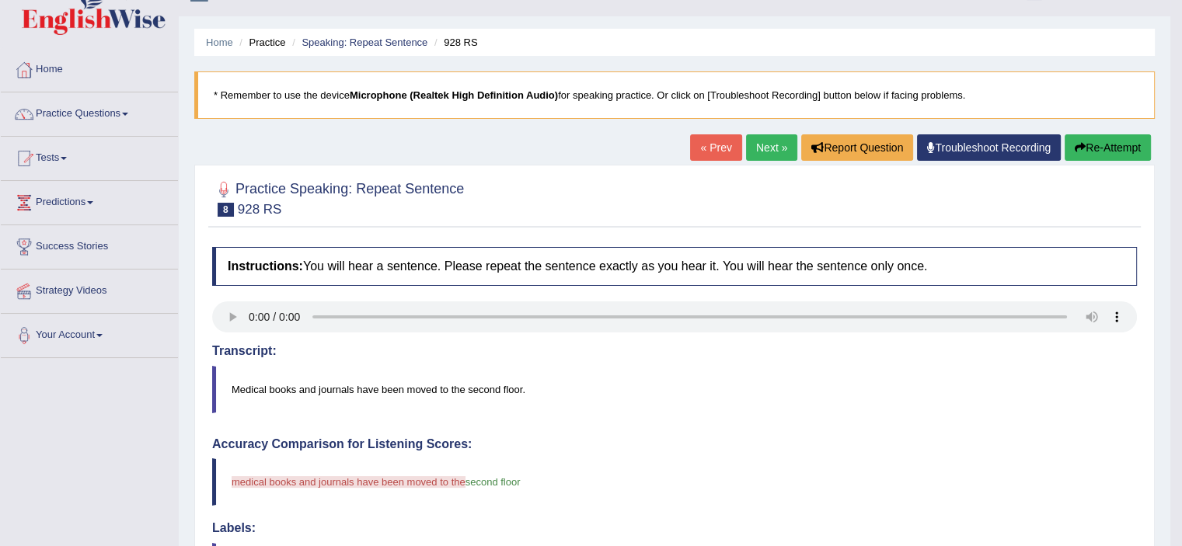
scroll to position [20, 0]
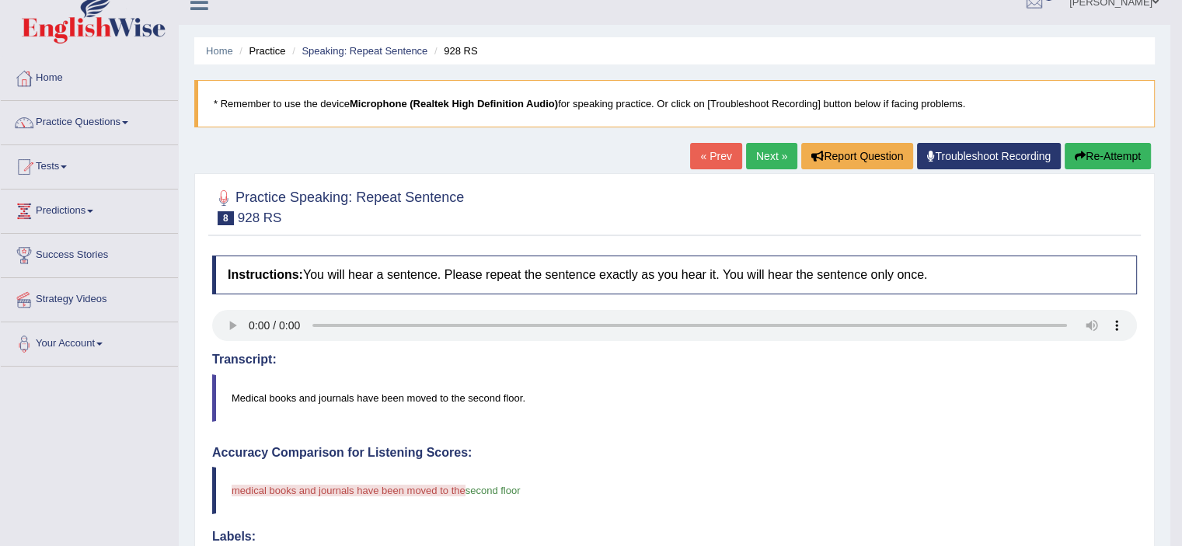
click at [1092, 162] on button "Re-Attempt" at bounding box center [1108, 156] width 86 height 26
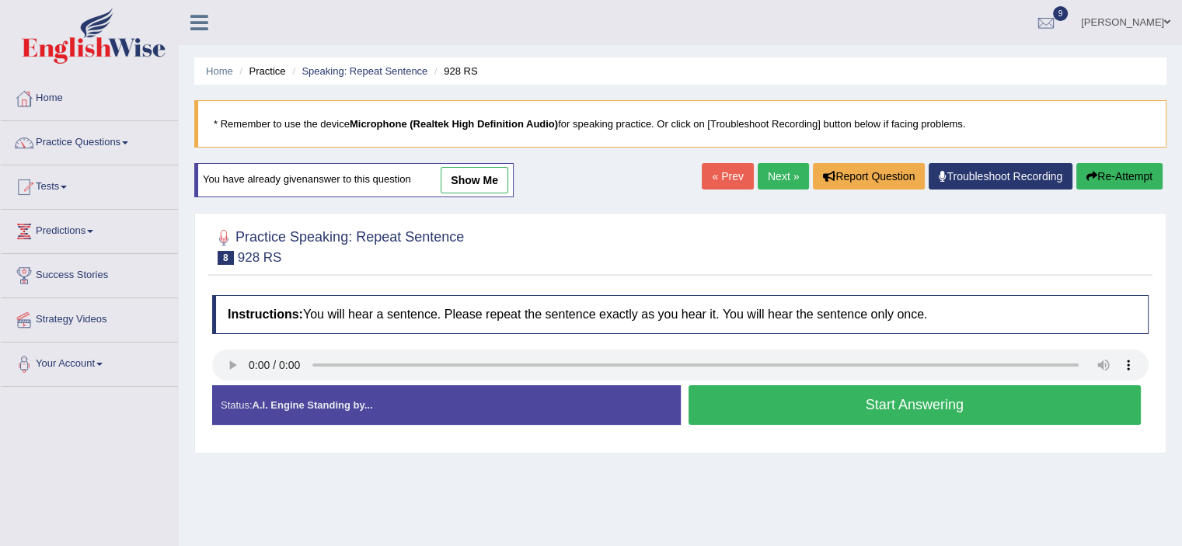
click at [724, 406] on button "Start Answering" at bounding box center [915, 405] width 453 height 40
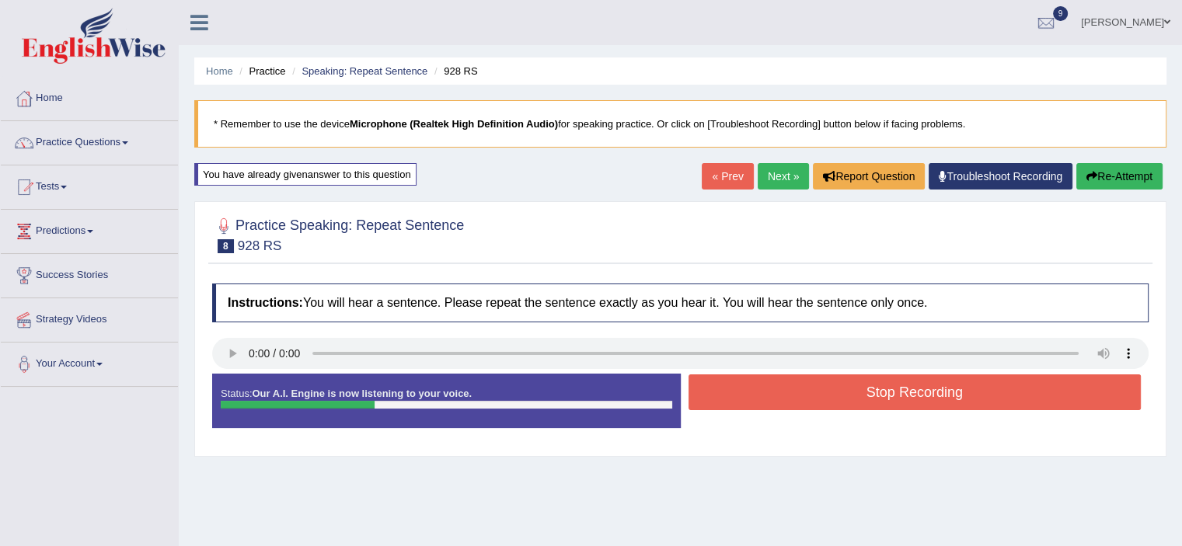
click at [742, 390] on button "Stop Recording" at bounding box center [915, 393] width 453 height 36
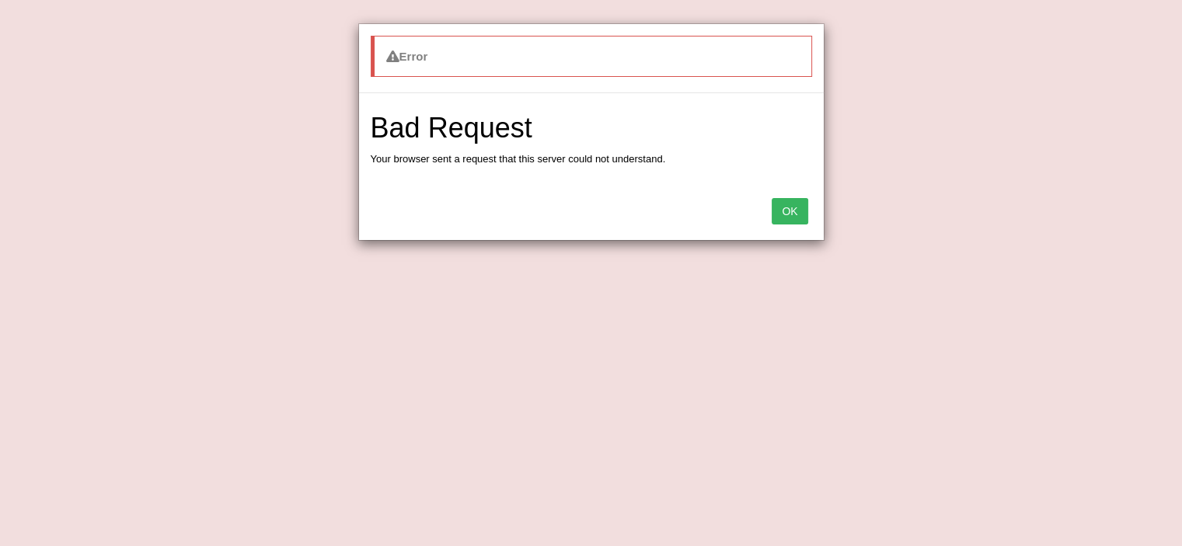
click at [770, 218] on div "OK" at bounding box center [591, 213] width 465 height 54
click at [777, 217] on button "OK" at bounding box center [790, 211] width 36 height 26
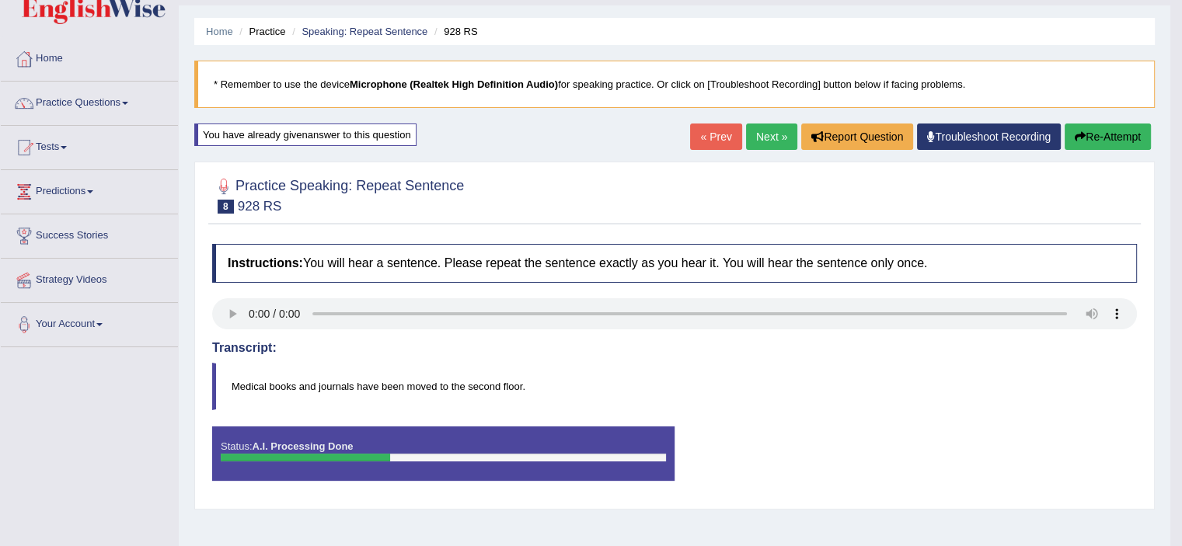
scroll to position [38, 0]
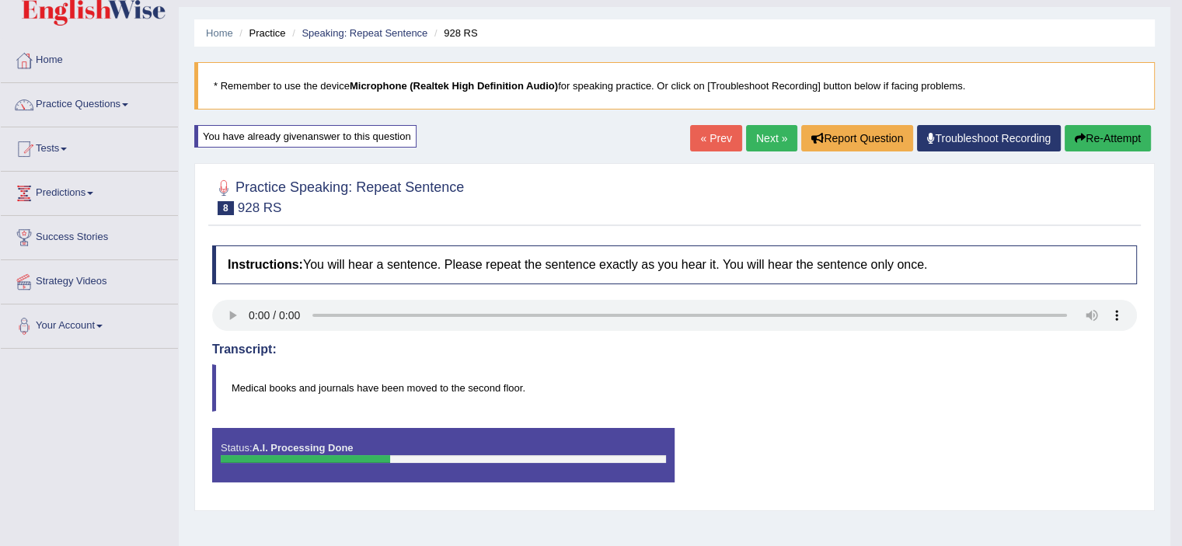
click at [1099, 136] on button "Re-Attempt" at bounding box center [1108, 138] width 86 height 26
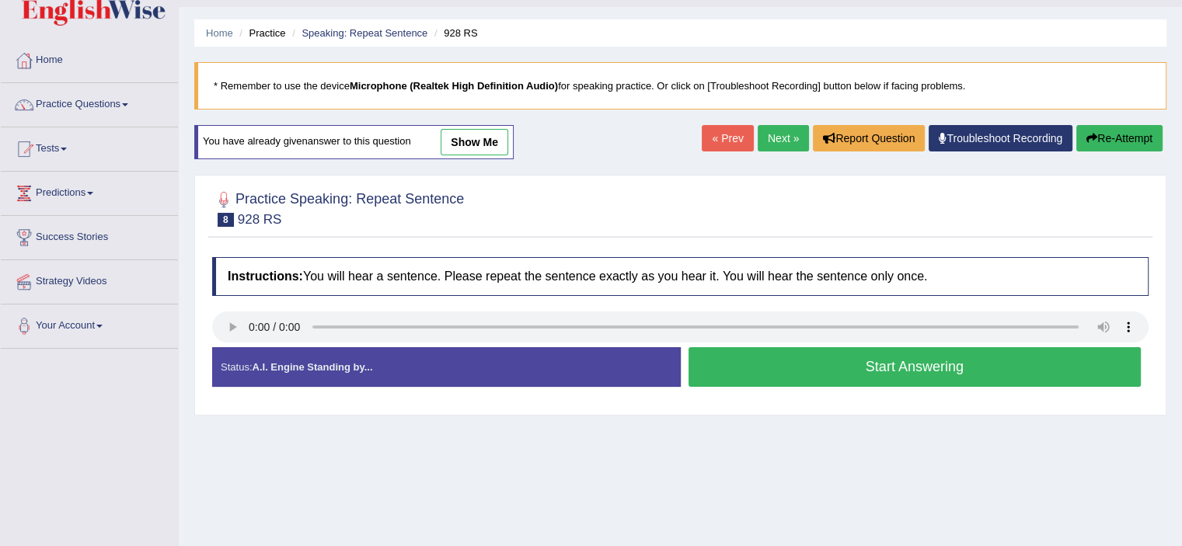
click at [776, 357] on button "Start Answering" at bounding box center [915, 367] width 453 height 40
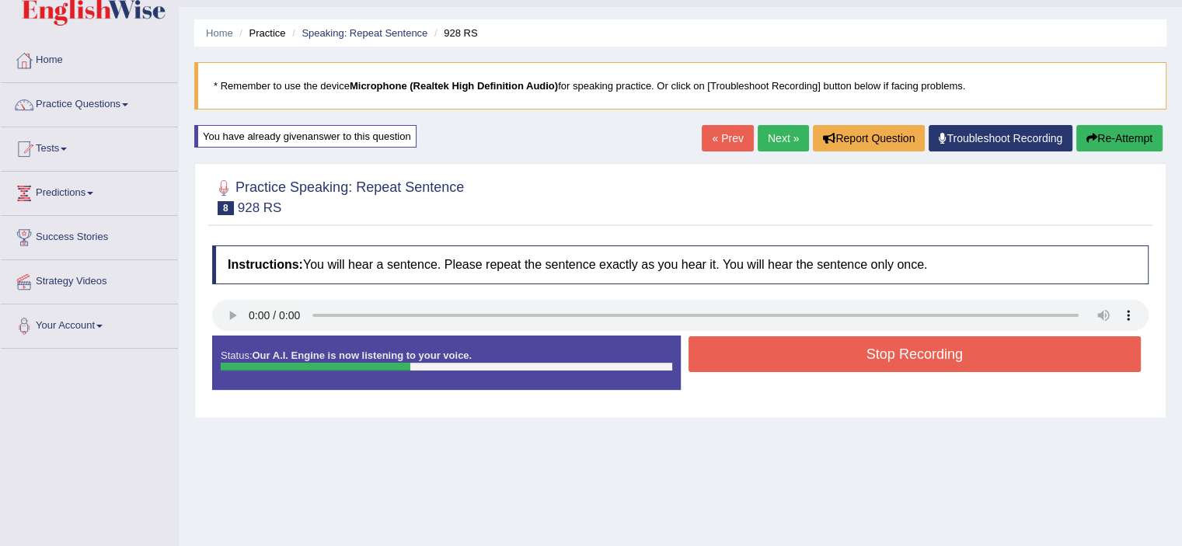
click at [776, 357] on button "Stop Recording" at bounding box center [915, 355] width 453 height 36
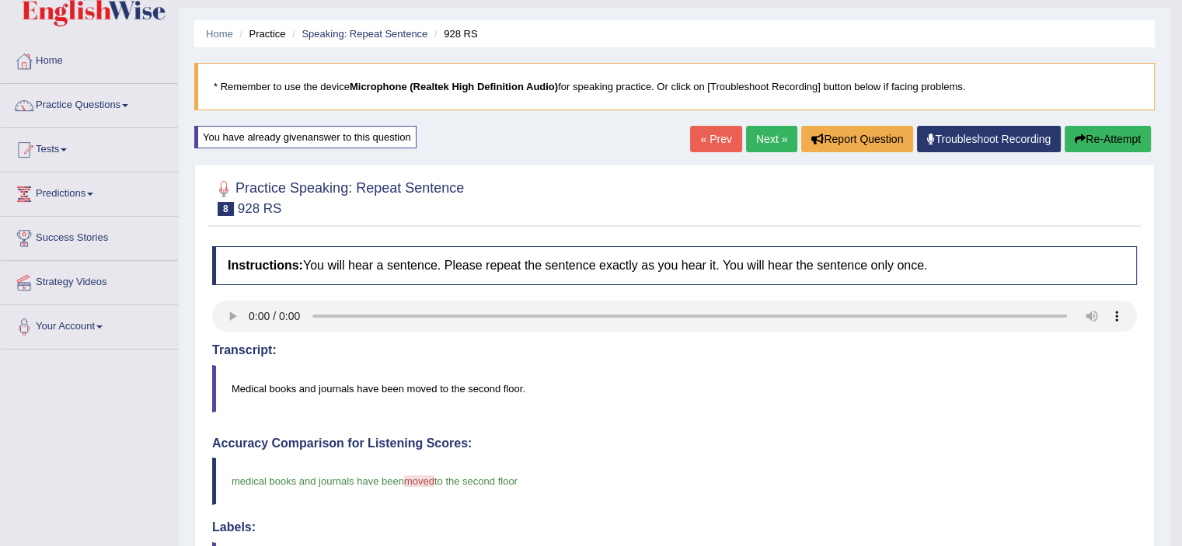
scroll to position [34, 0]
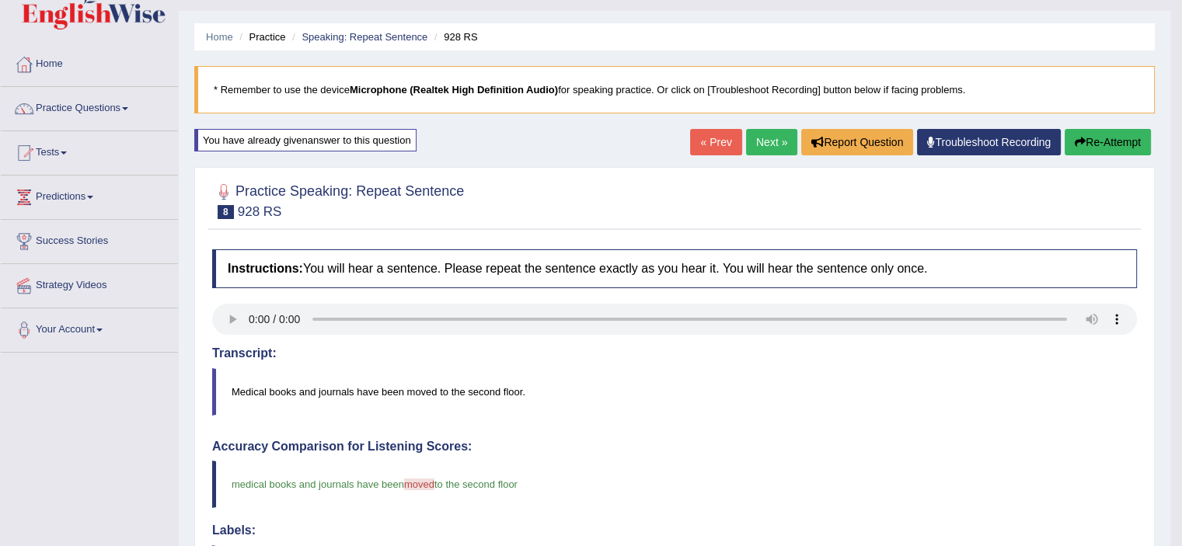
click at [767, 143] on link "Next »" at bounding box center [771, 142] width 51 height 26
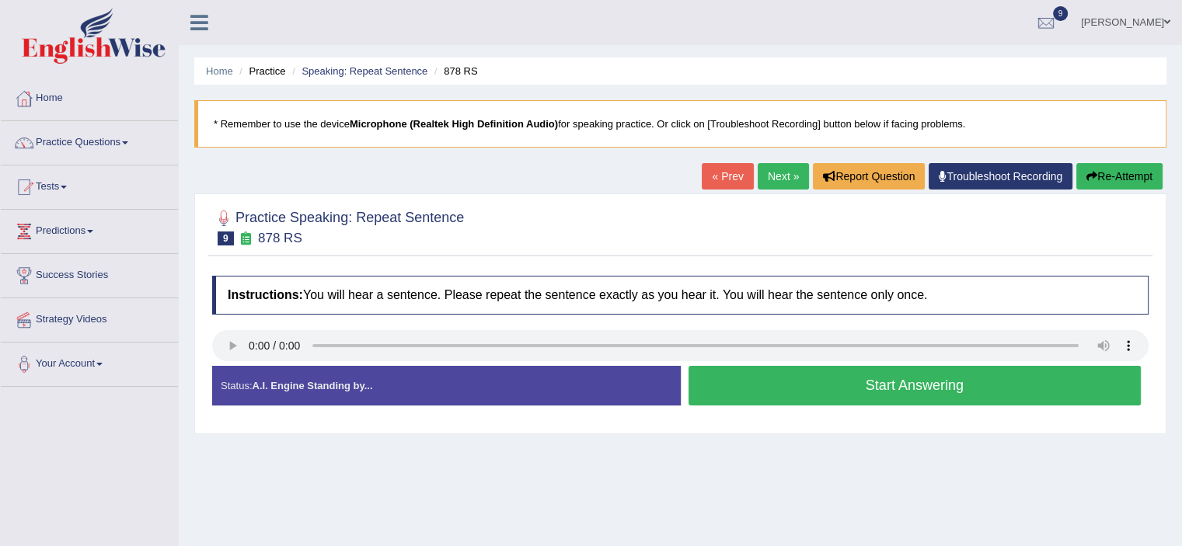
click at [780, 368] on button "Start Answering" at bounding box center [915, 386] width 453 height 40
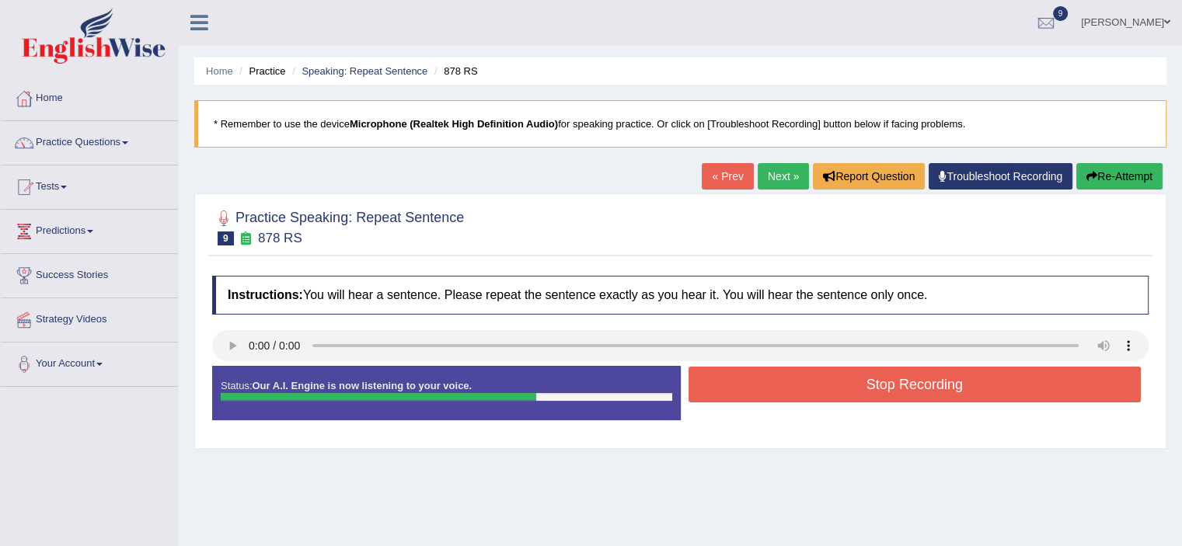
click at [780, 368] on button "Stop Recording" at bounding box center [915, 385] width 453 height 36
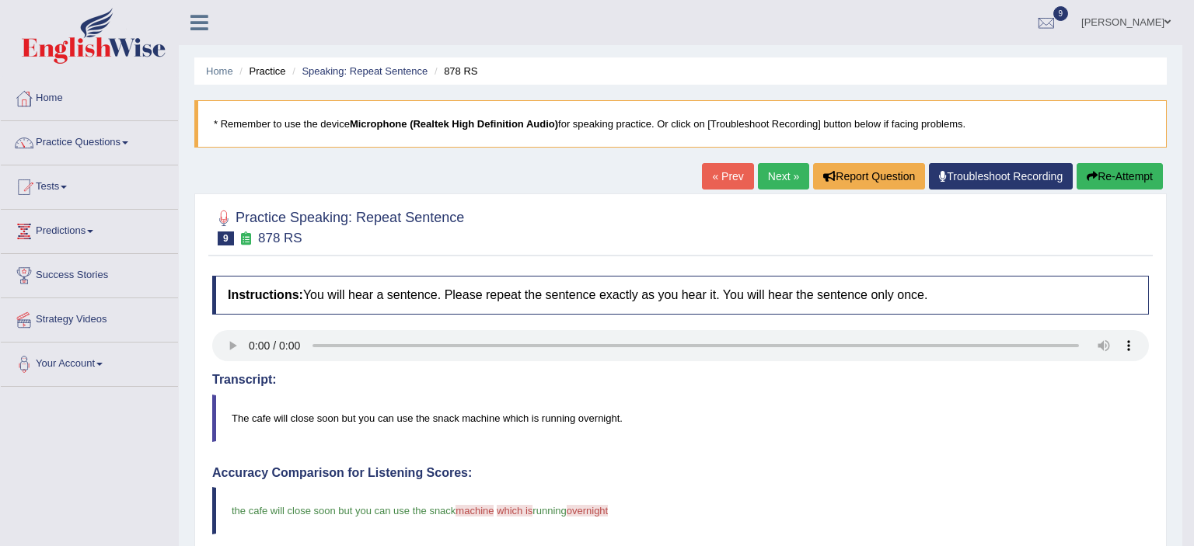
drag, startPoint x: 780, startPoint y: 368, endPoint x: 985, endPoint y: 198, distance: 266.7
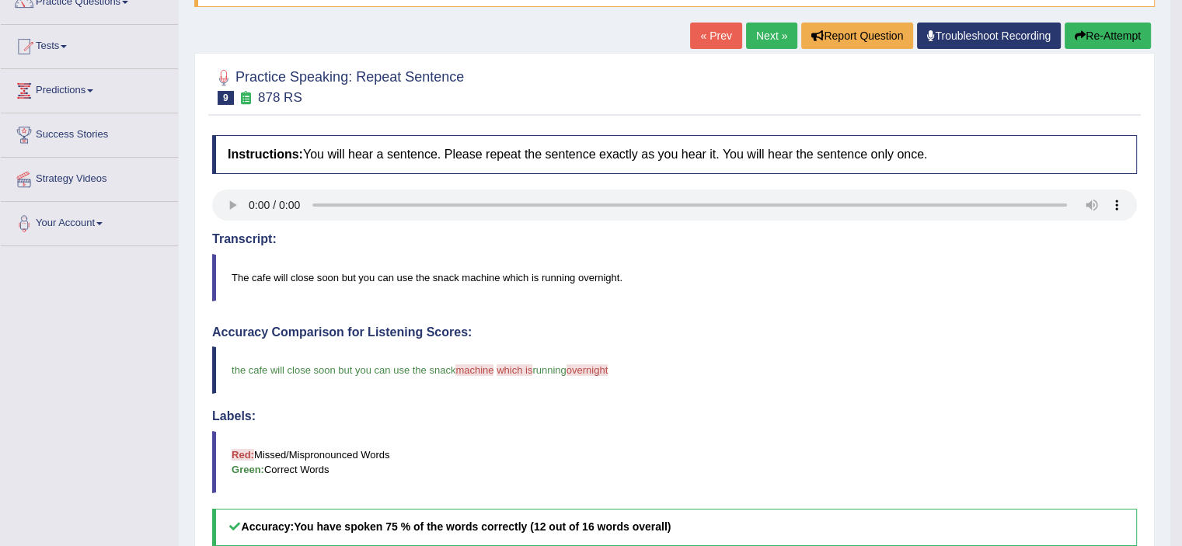
scroll to position [140, 0]
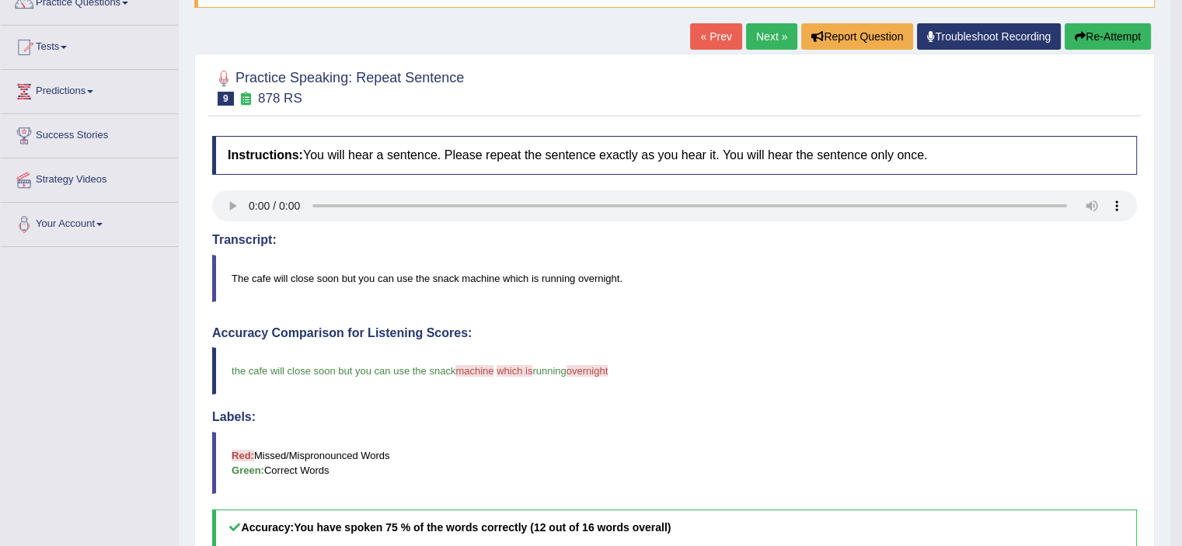
click at [754, 40] on link "Next »" at bounding box center [771, 36] width 51 height 26
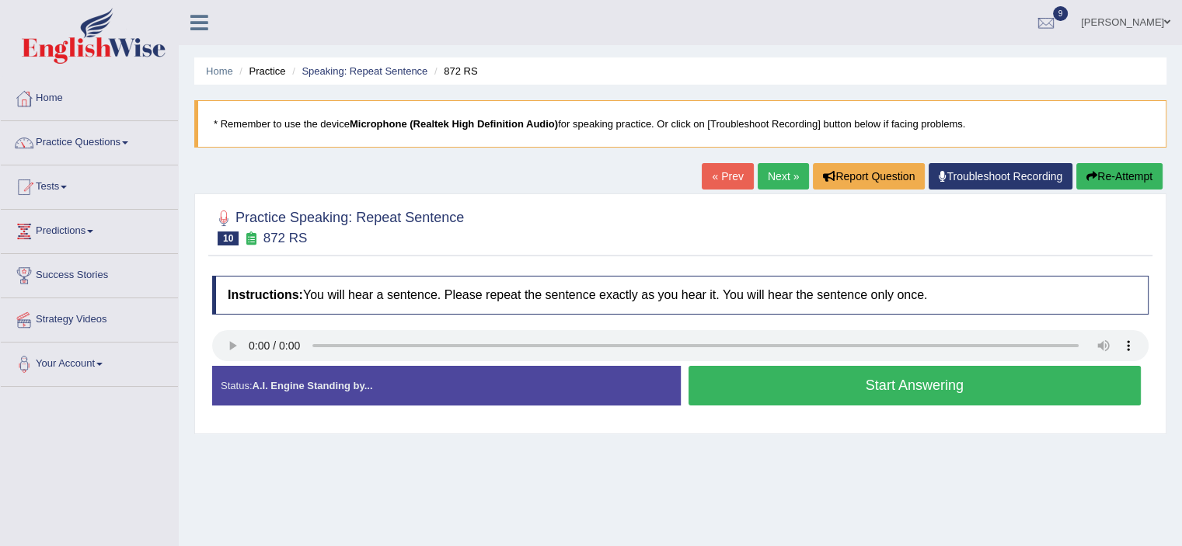
click at [736, 382] on button "Start Answering" at bounding box center [915, 386] width 453 height 40
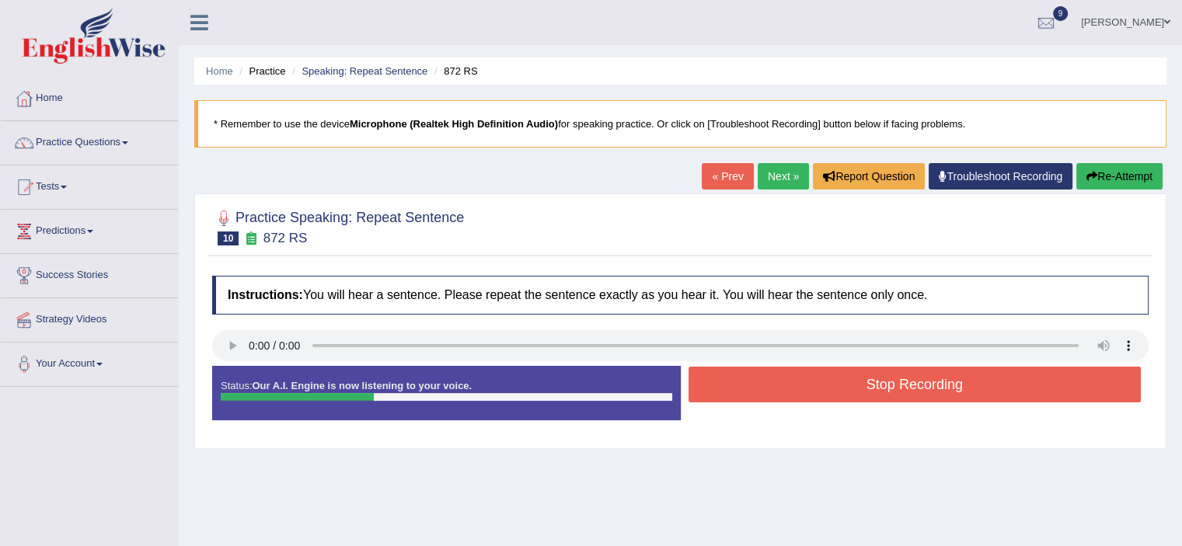
click at [736, 382] on button "Stop Recording" at bounding box center [915, 385] width 453 height 36
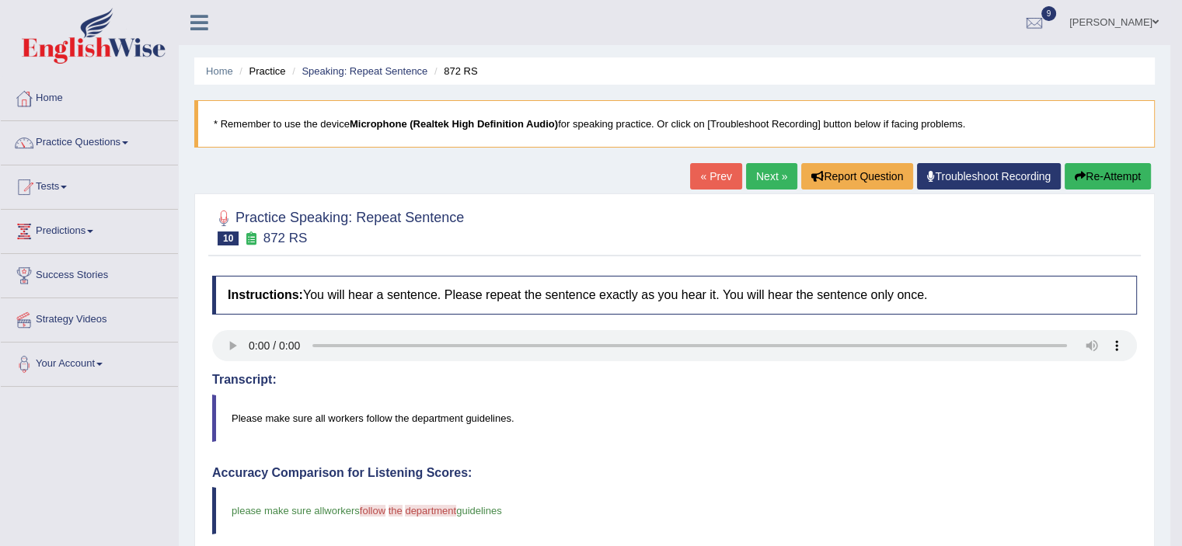
click at [1144, 155] on div "Home Practice Speaking: Repeat Sentence 872 RS * Remember to use the device Mic…" at bounding box center [675, 506] width 992 height 1012
click at [746, 166] on link "Next »" at bounding box center [771, 176] width 51 height 26
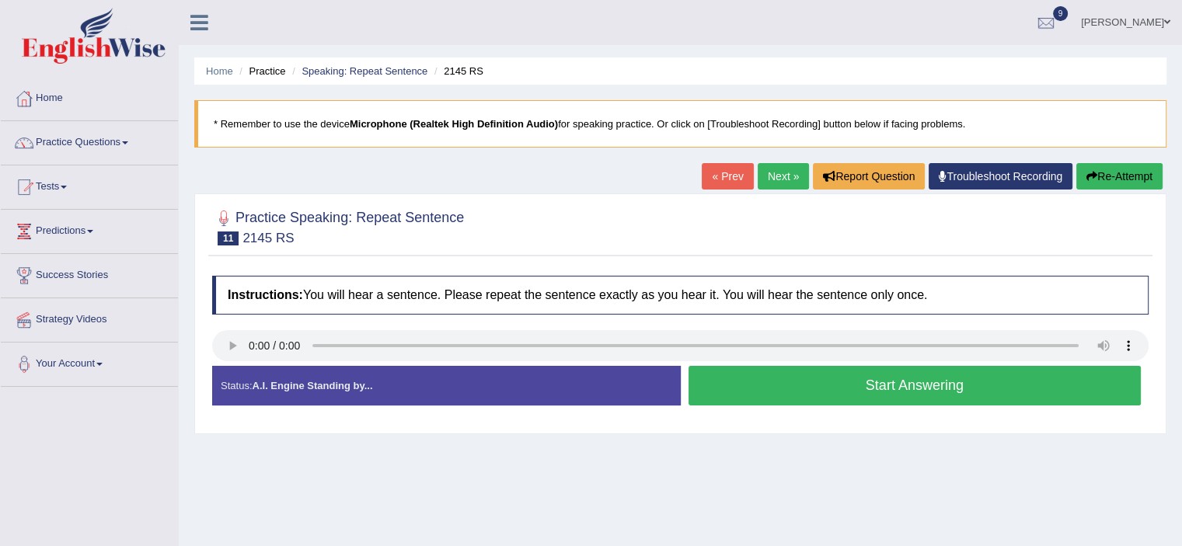
click at [761, 375] on button "Start Answering" at bounding box center [915, 386] width 453 height 40
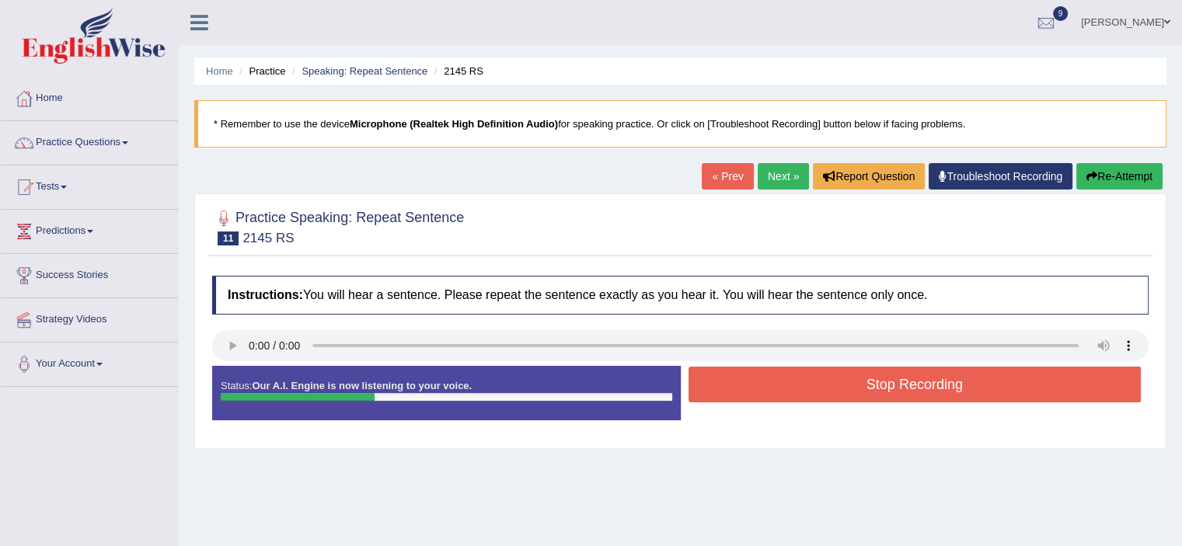
click at [761, 375] on button "Stop Recording" at bounding box center [915, 385] width 453 height 36
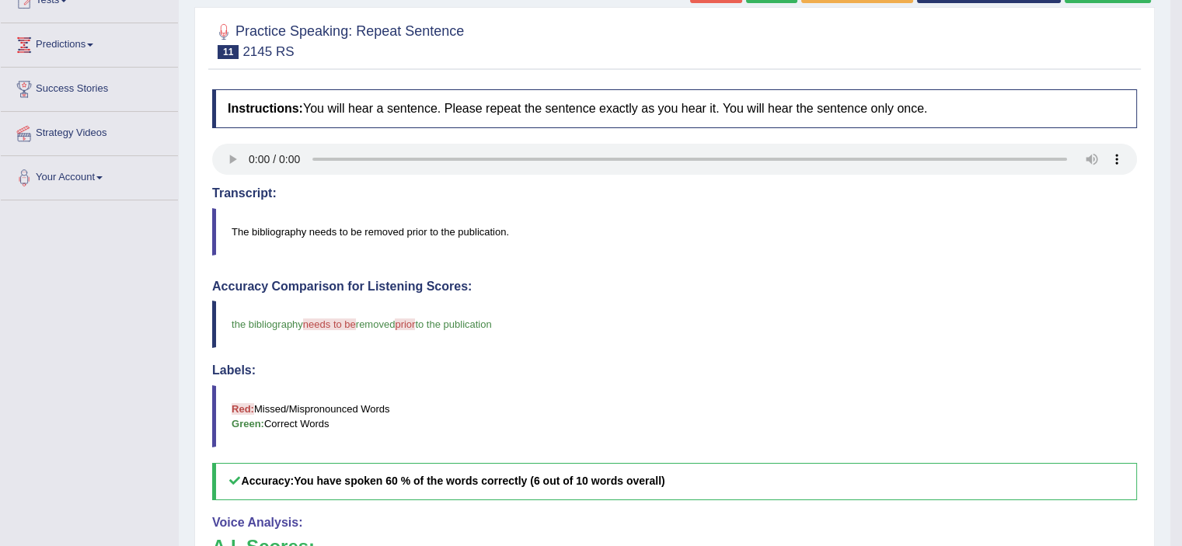
scroll to position [169, 0]
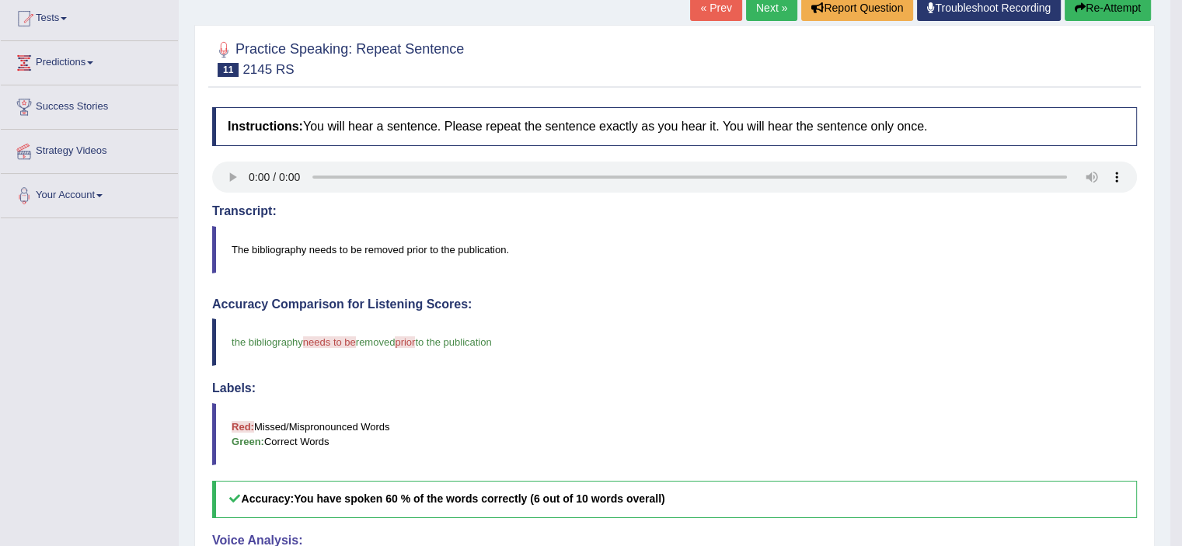
click at [766, 11] on link "Next »" at bounding box center [771, 8] width 51 height 26
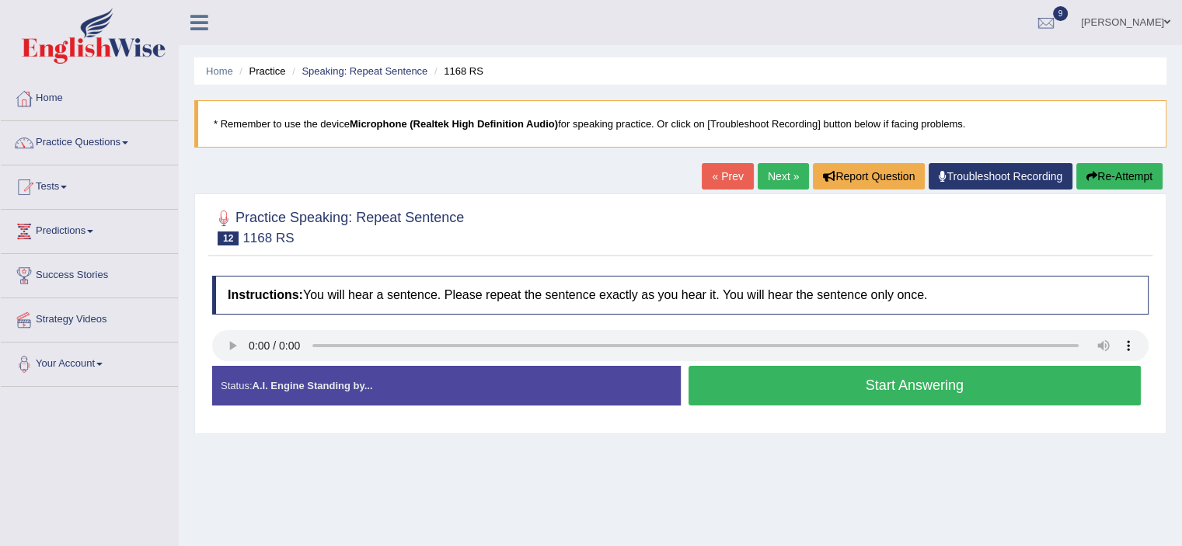
click at [741, 385] on button "Start Answering" at bounding box center [915, 386] width 453 height 40
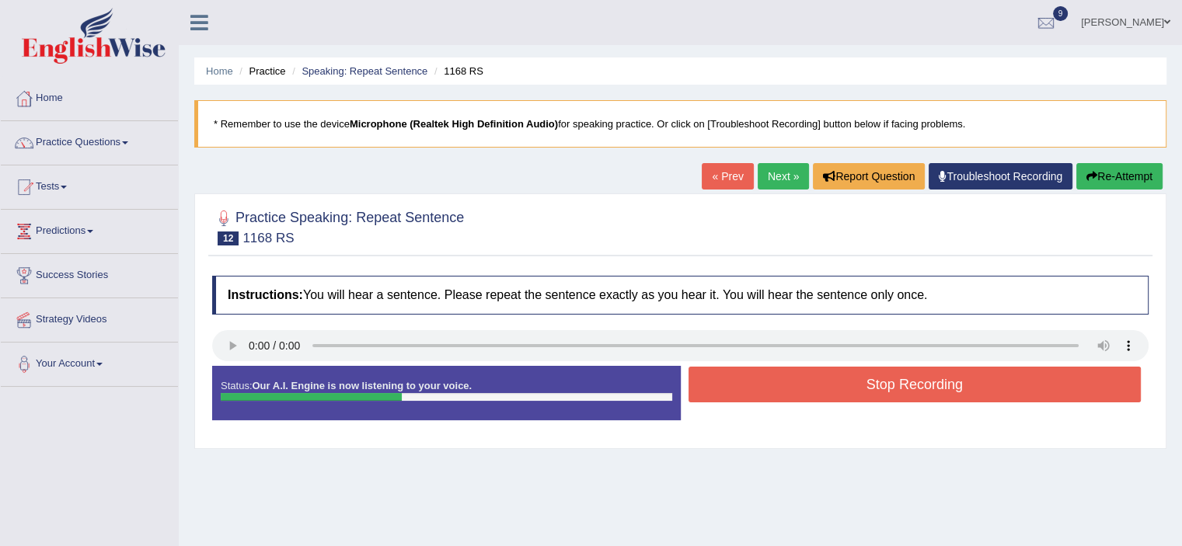
click at [741, 385] on button "Stop Recording" at bounding box center [915, 385] width 453 height 36
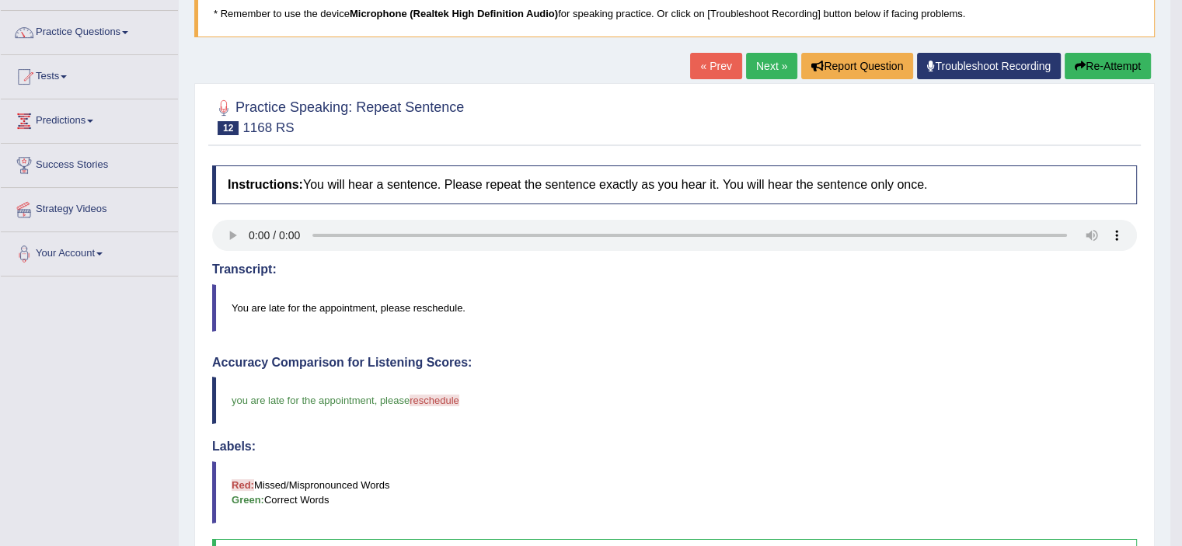
scroll to position [99, 0]
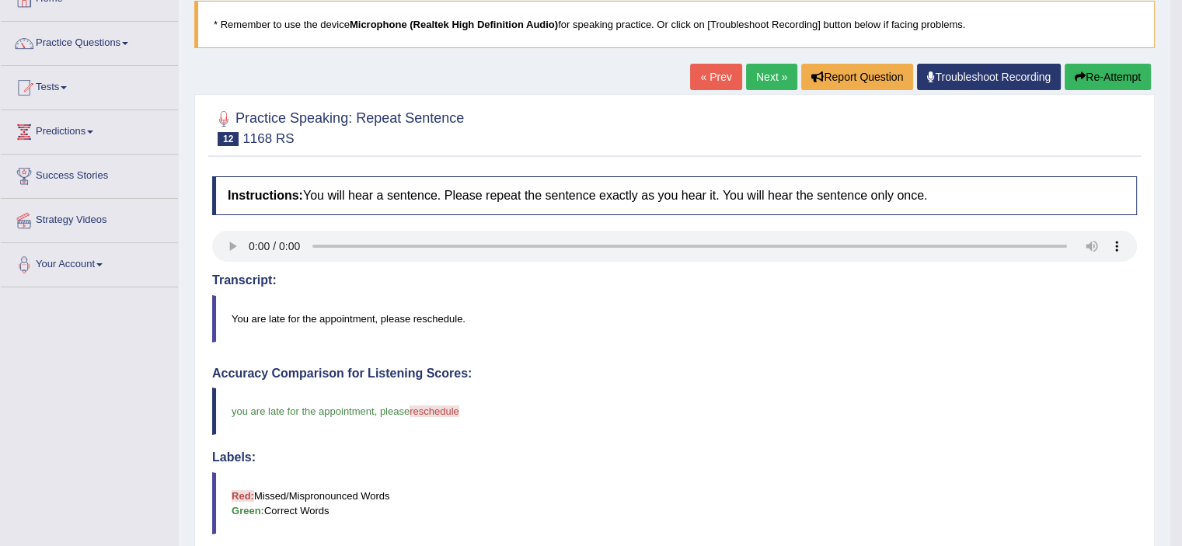
click at [752, 81] on link "Next »" at bounding box center [771, 77] width 51 height 26
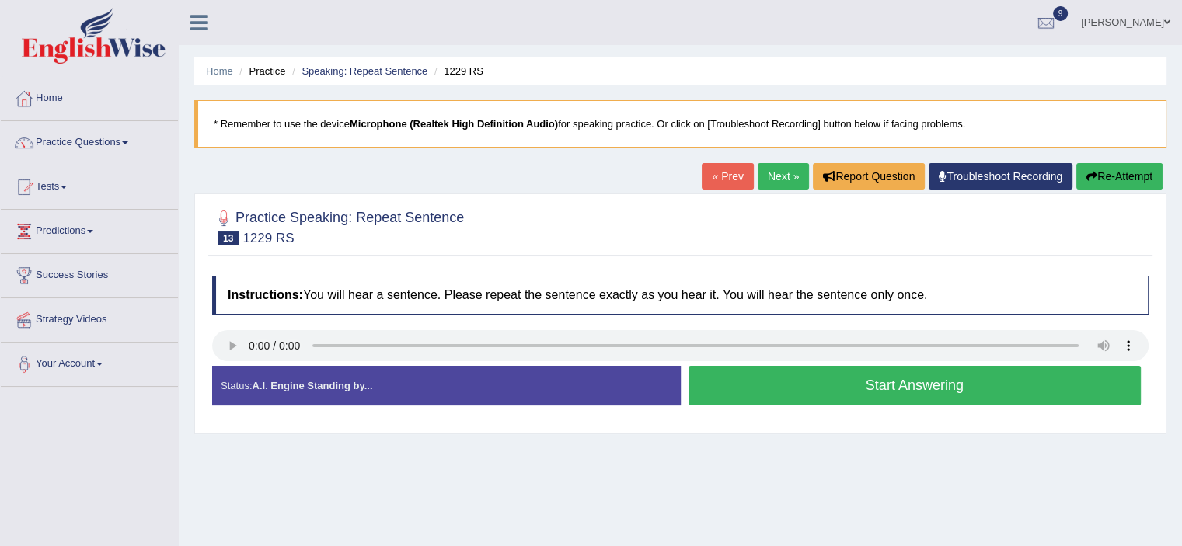
click at [700, 371] on button "Start Answering" at bounding box center [915, 386] width 453 height 40
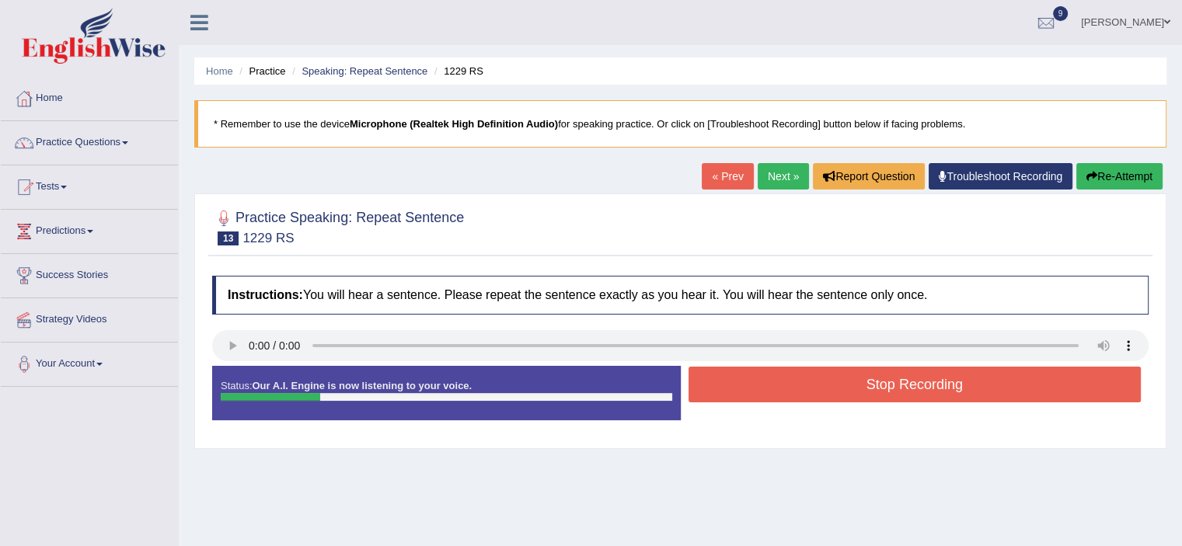
click at [700, 371] on button "Stop Recording" at bounding box center [915, 385] width 453 height 36
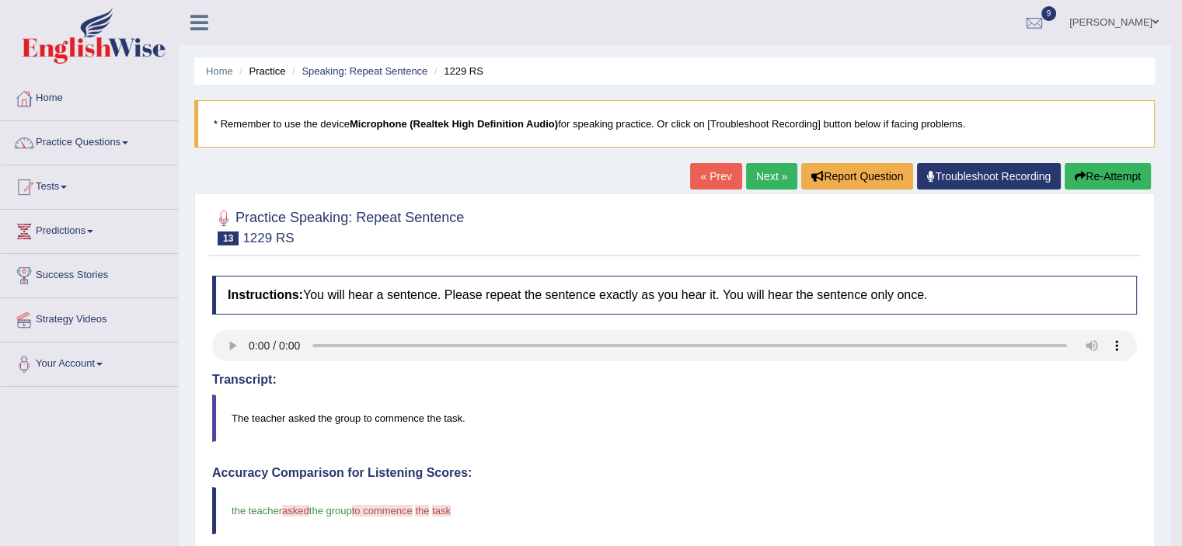
click at [767, 175] on link "Next »" at bounding box center [771, 176] width 51 height 26
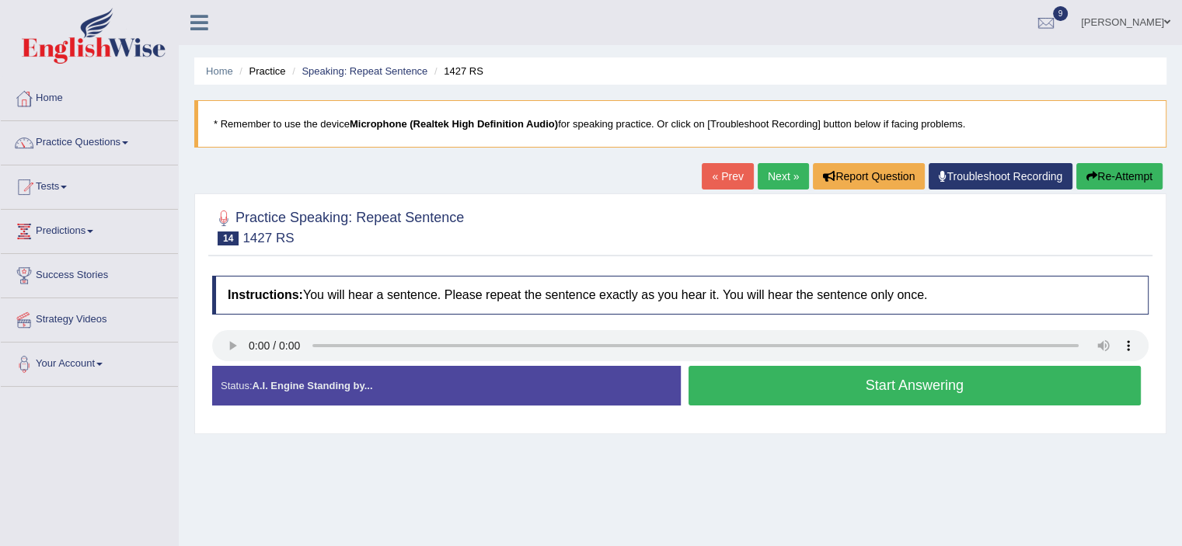
click at [800, 376] on button "Start Answering" at bounding box center [915, 386] width 453 height 40
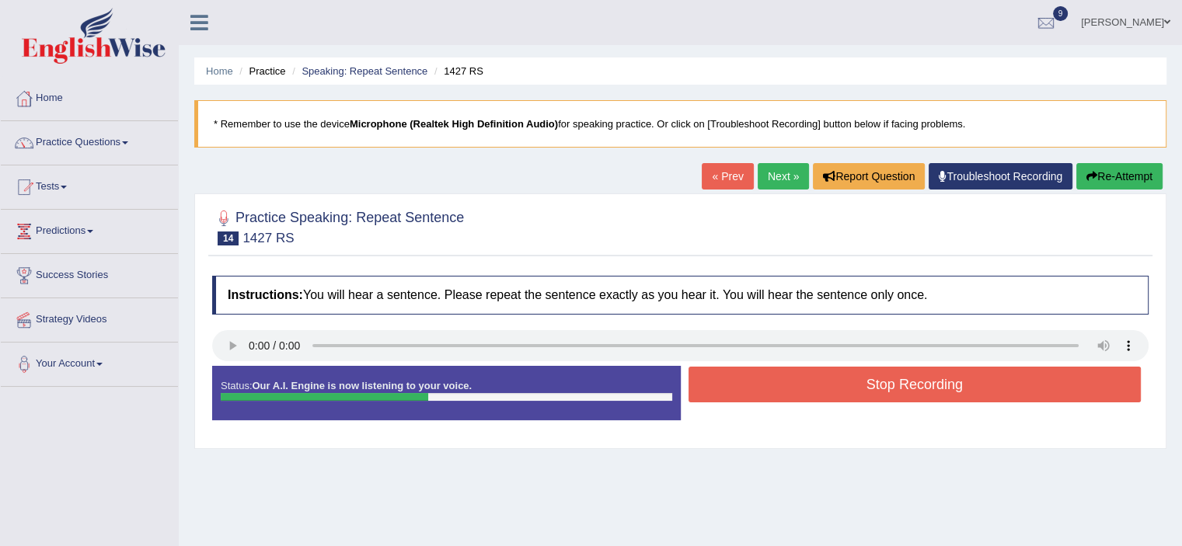
click at [800, 376] on button "Stop Recording" at bounding box center [915, 385] width 453 height 36
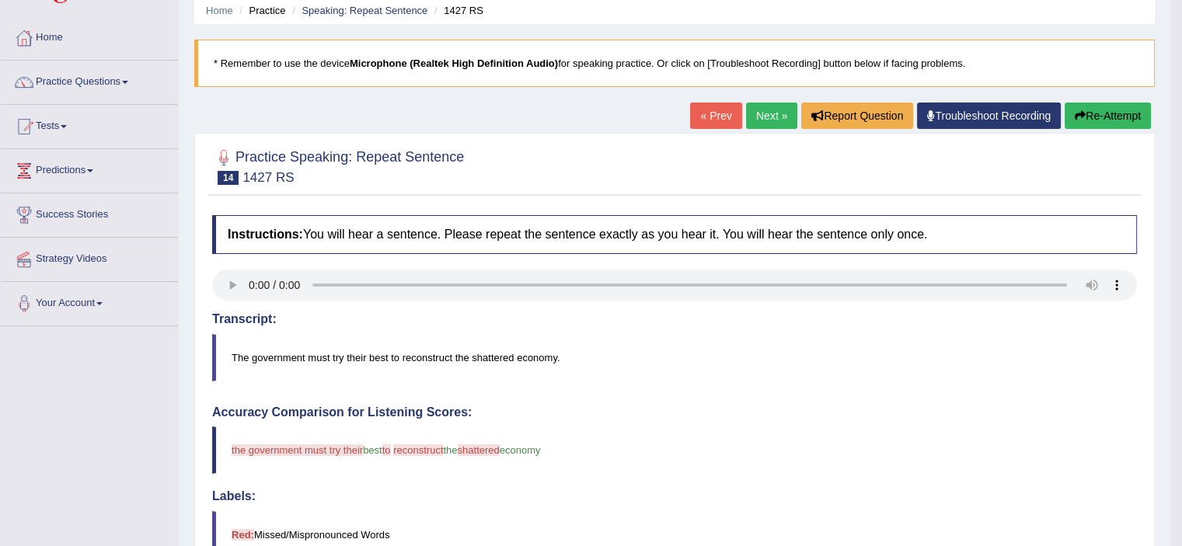
scroll to position [59, 0]
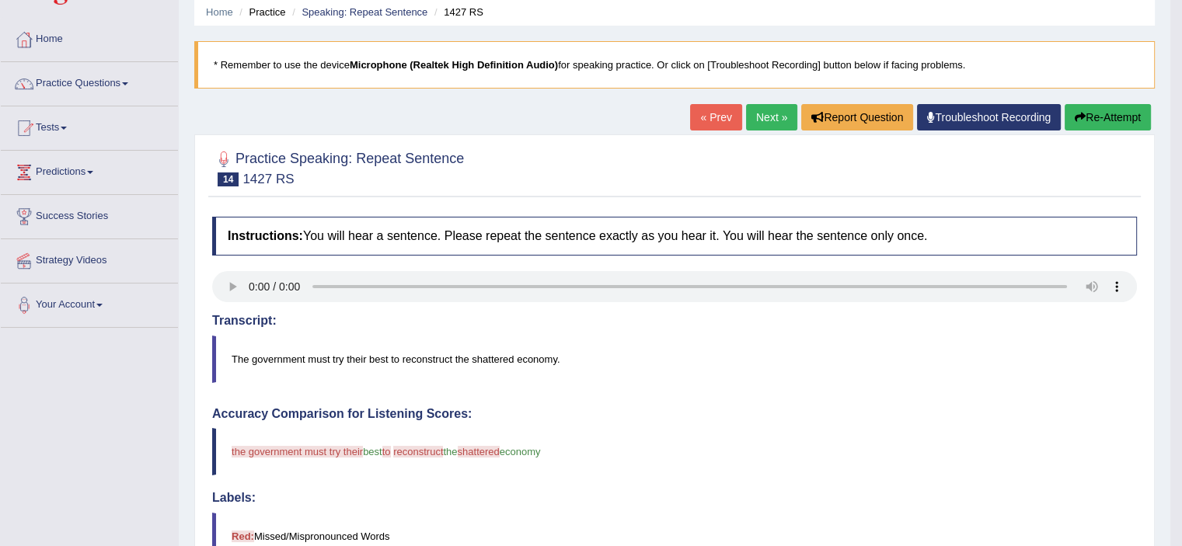
click at [1083, 122] on button "Re-Attempt" at bounding box center [1108, 117] width 86 height 26
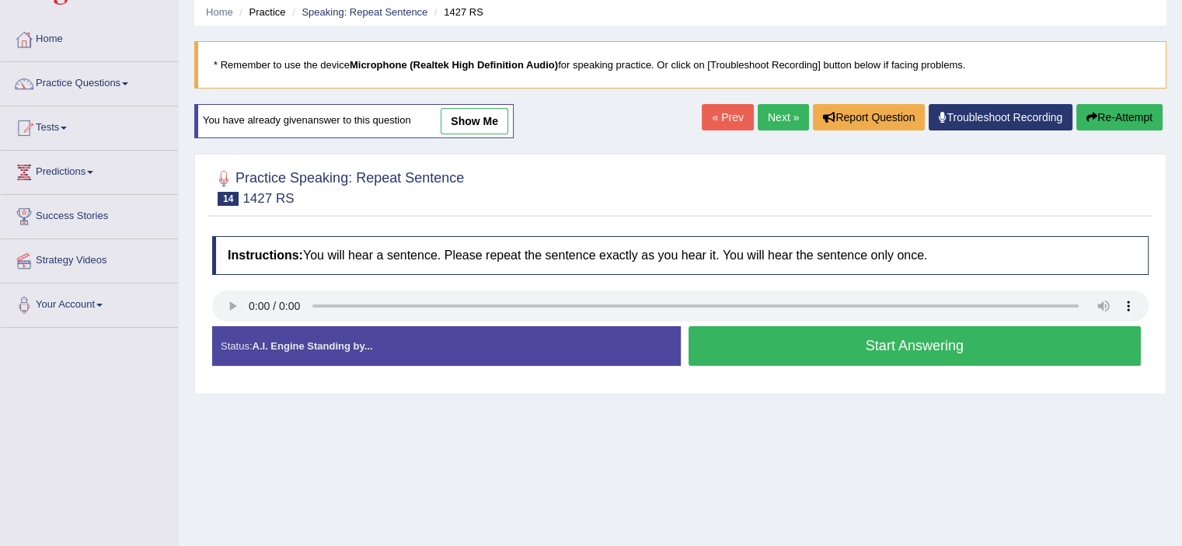
click at [858, 343] on button "Start Answering" at bounding box center [915, 346] width 453 height 40
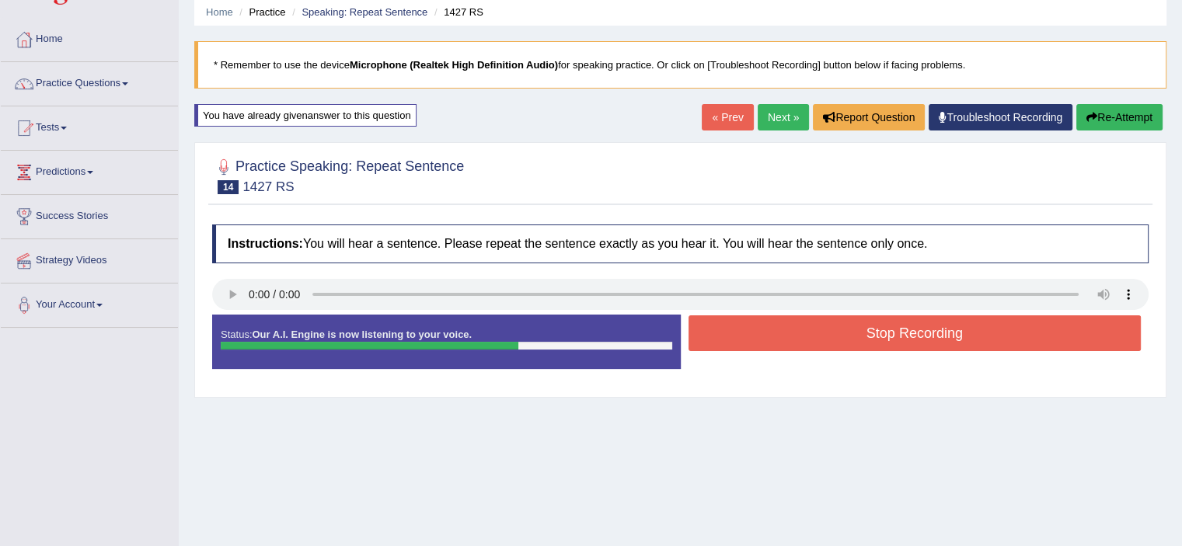
click at [793, 339] on button "Stop Recording" at bounding box center [915, 334] width 453 height 36
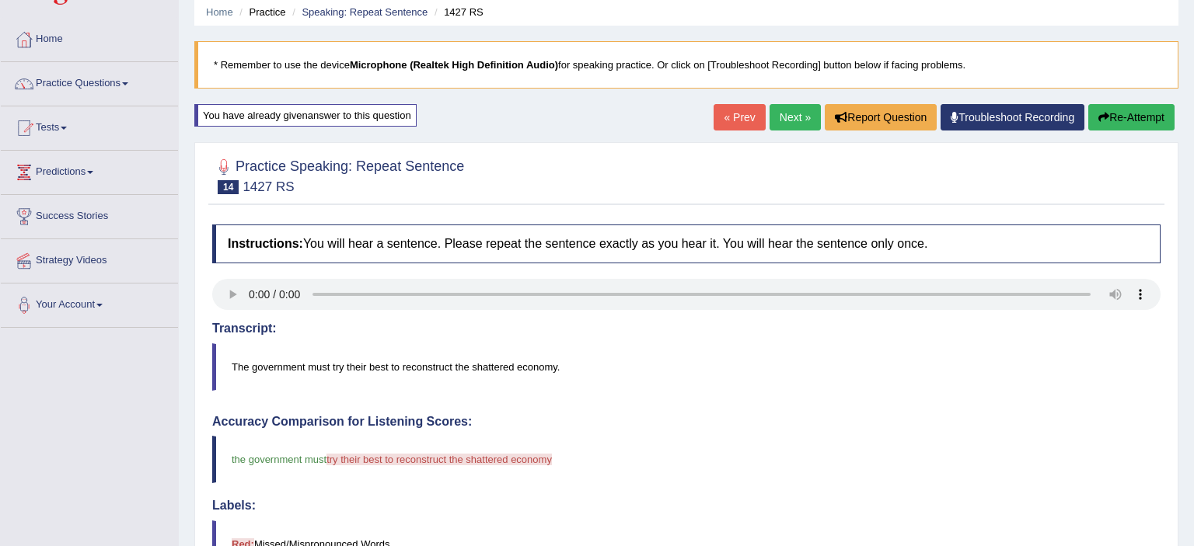
click at [1101, 117] on body "Toggle navigation Home Practice Questions Speaking Practice Read Aloud Repeat S…" at bounding box center [597, 214] width 1194 height 546
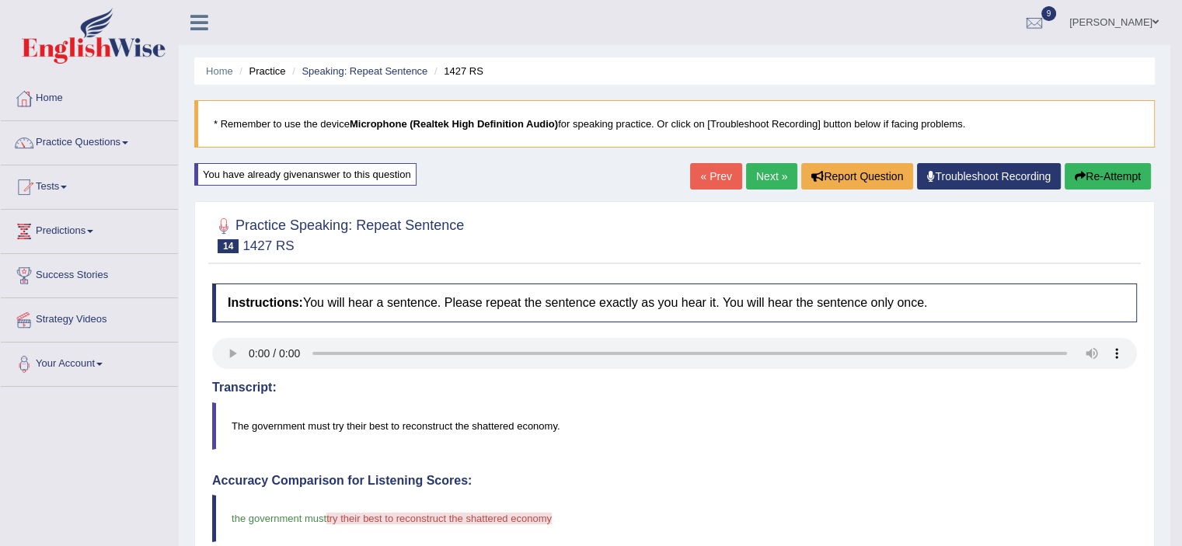
click at [1102, 173] on button "Re-Attempt" at bounding box center [1108, 176] width 86 height 26
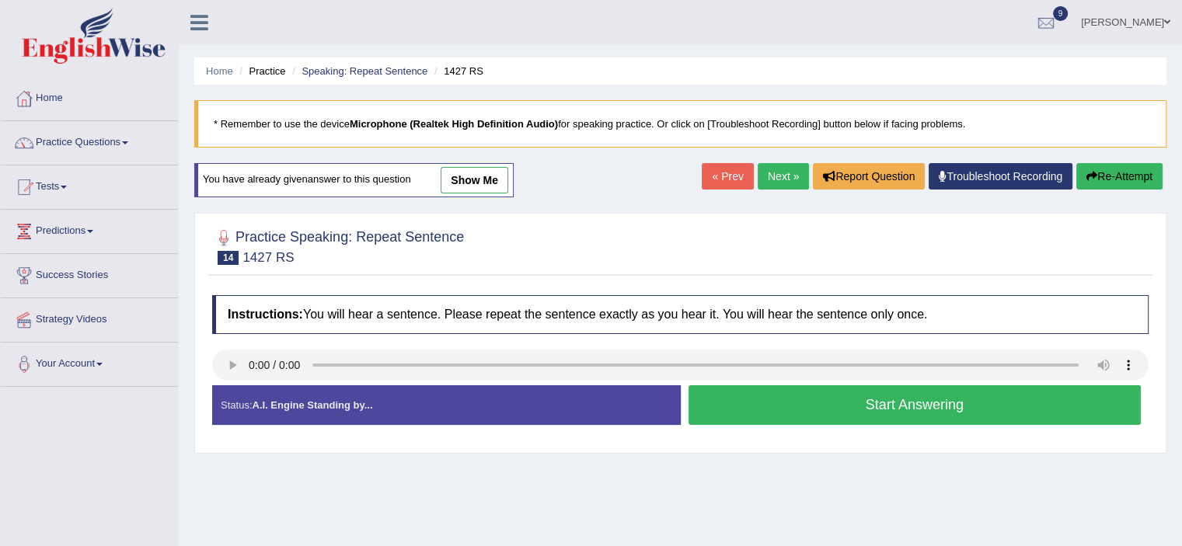
click at [796, 397] on button "Start Answering" at bounding box center [915, 405] width 453 height 40
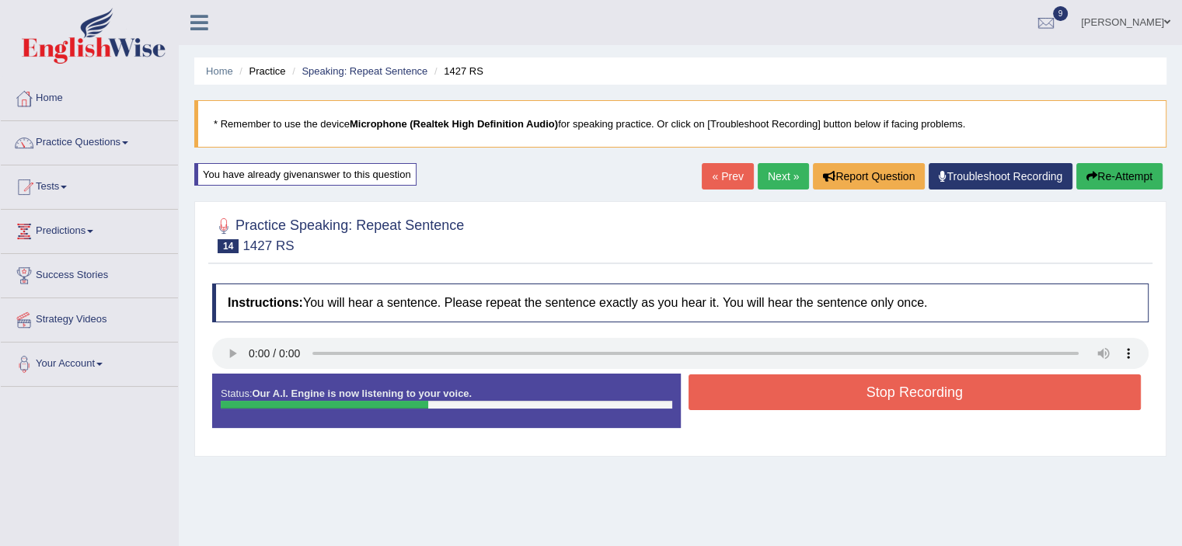
click at [796, 397] on button "Stop Recording" at bounding box center [915, 393] width 453 height 36
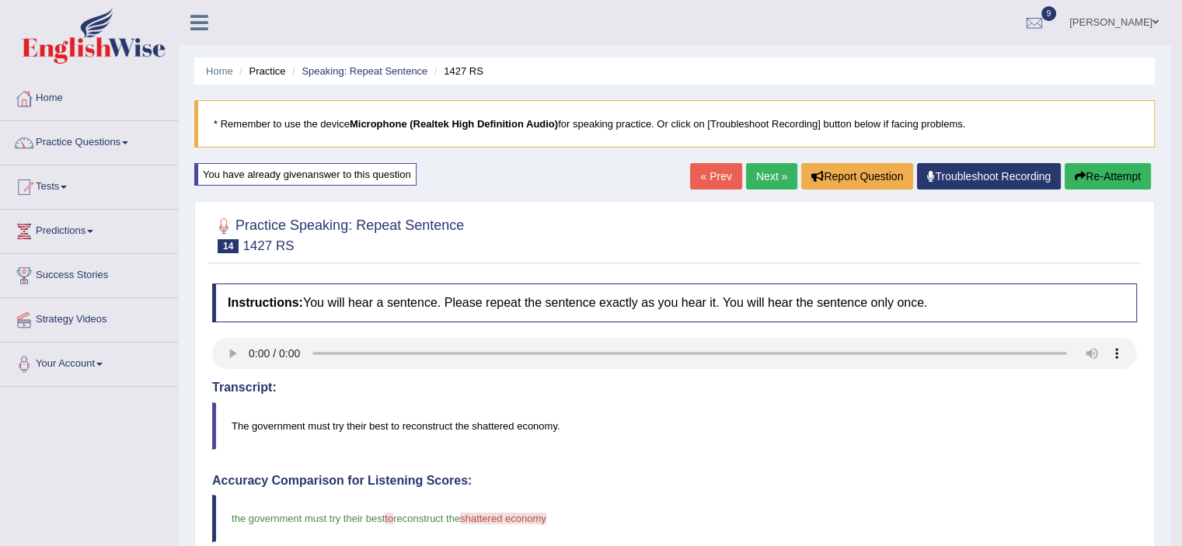
click at [771, 172] on link "Next »" at bounding box center [771, 176] width 51 height 26
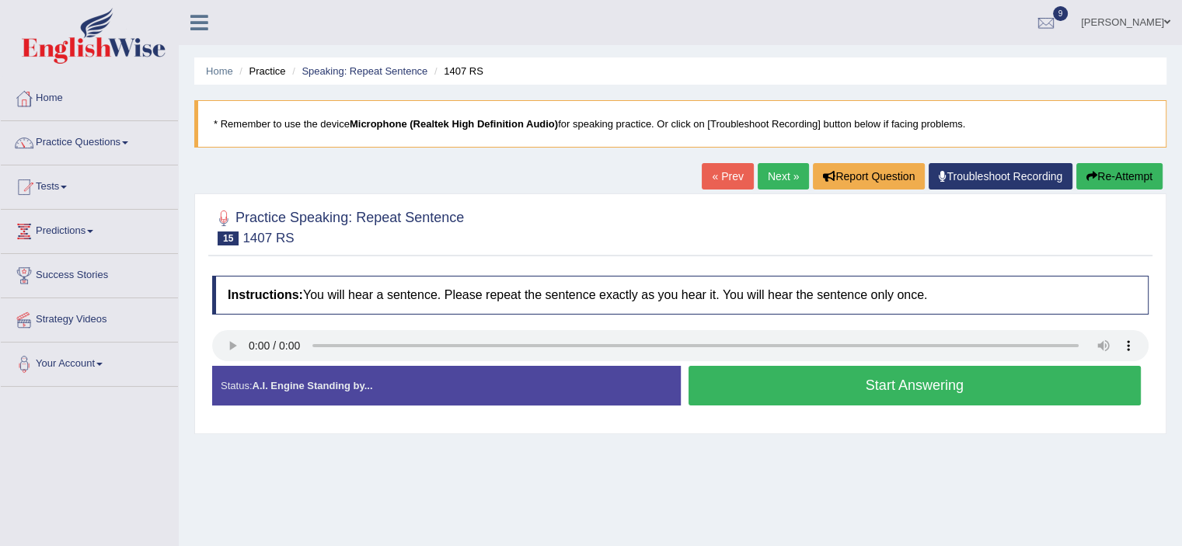
click at [800, 385] on button "Start Answering" at bounding box center [915, 386] width 453 height 40
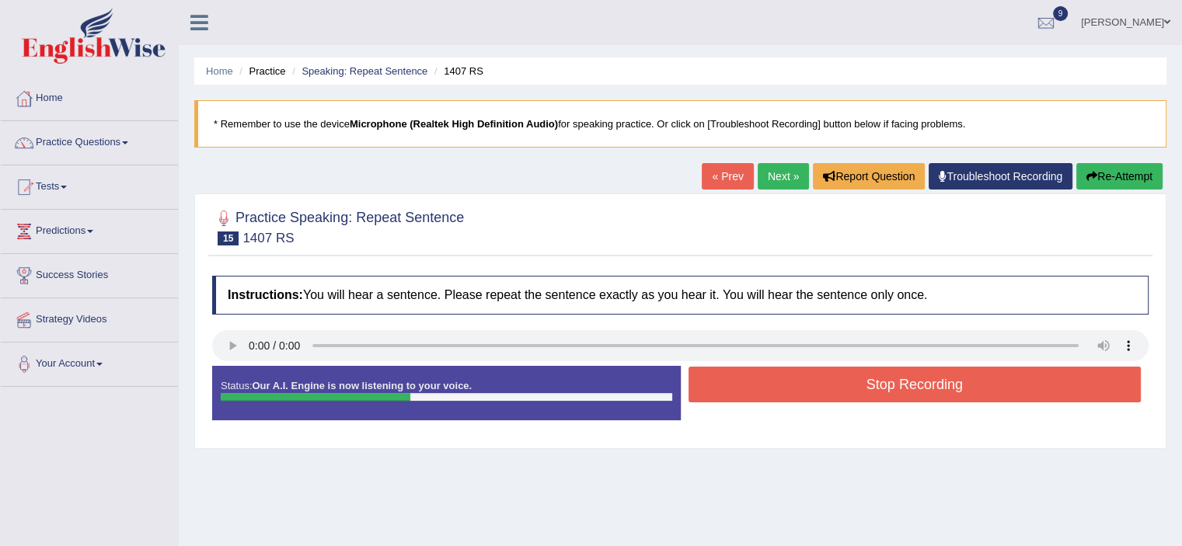
click at [800, 385] on button "Stop Recording" at bounding box center [915, 385] width 453 height 36
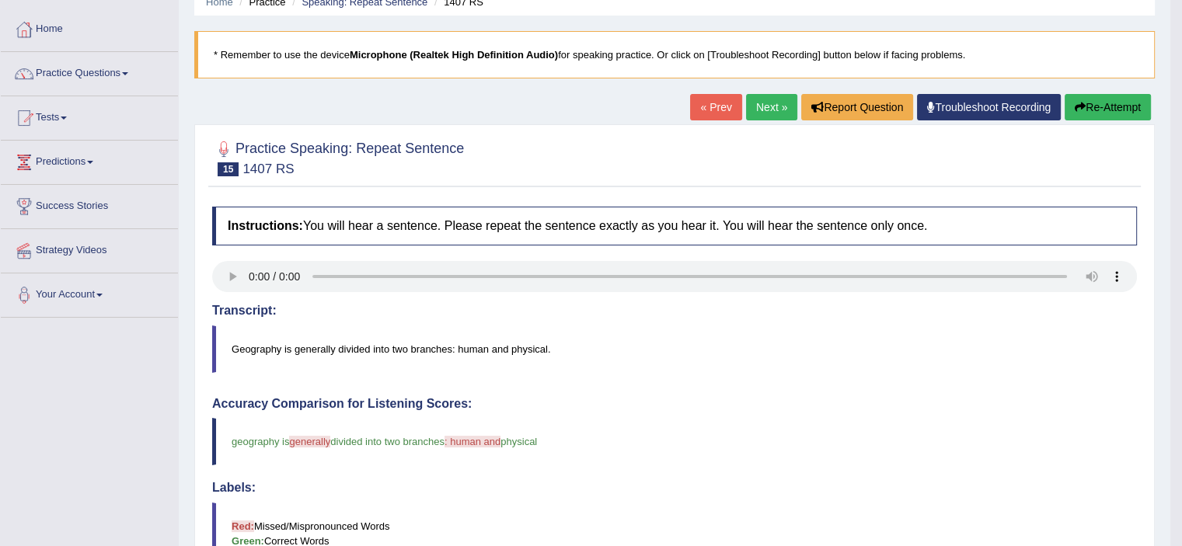
scroll to position [67, 0]
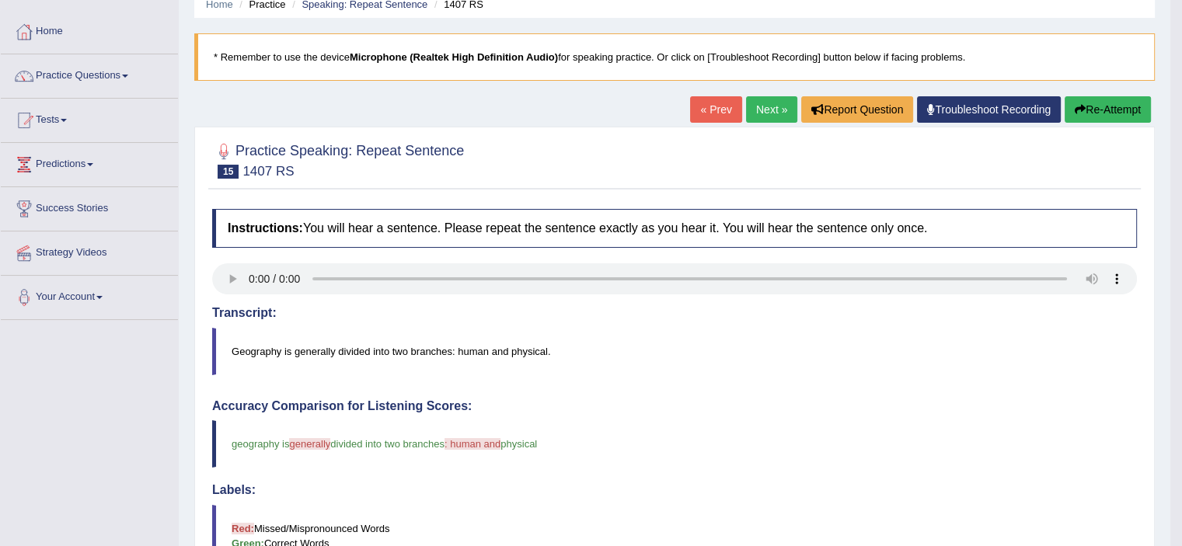
click at [762, 111] on link "Next »" at bounding box center [771, 109] width 51 height 26
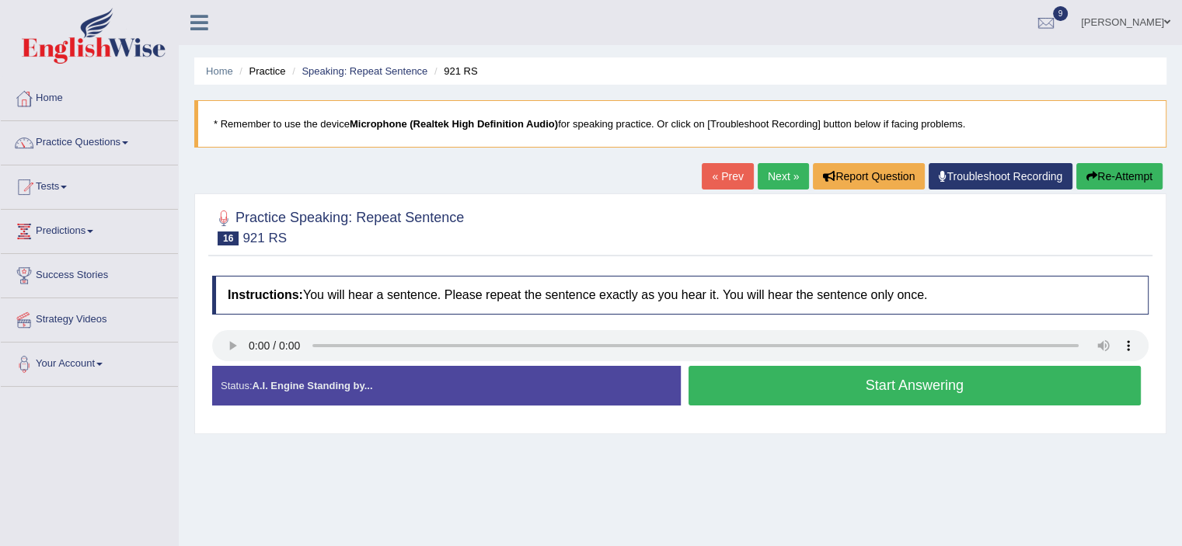
click at [724, 385] on button "Start Answering" at bounding box center [915, 386] width 453 height 40
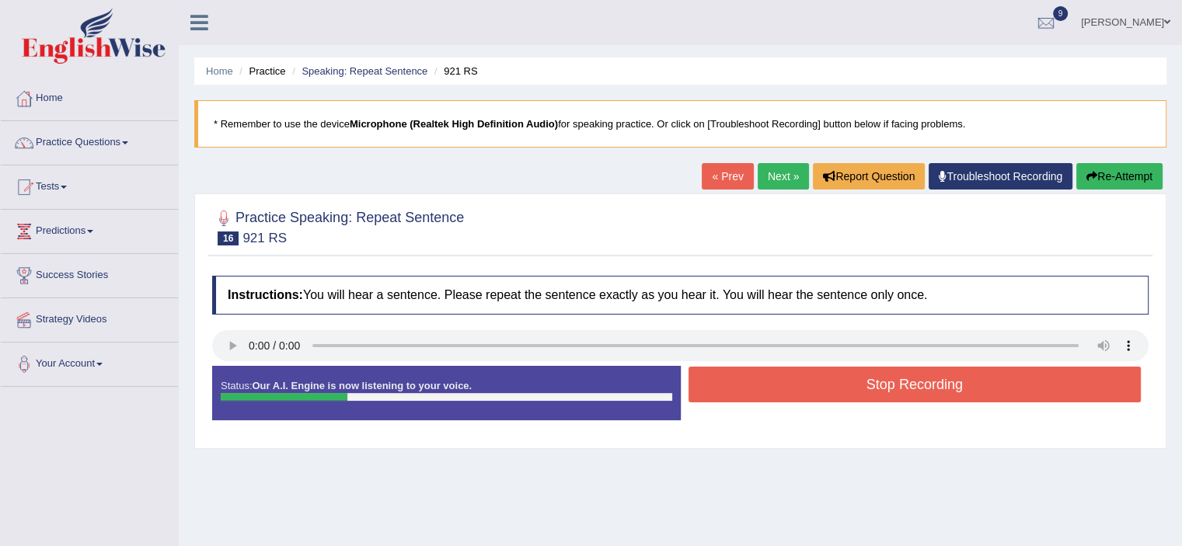
click at [724, 385] on button "Stop Recording" at bounding box center [915, 385] width 453 height 36
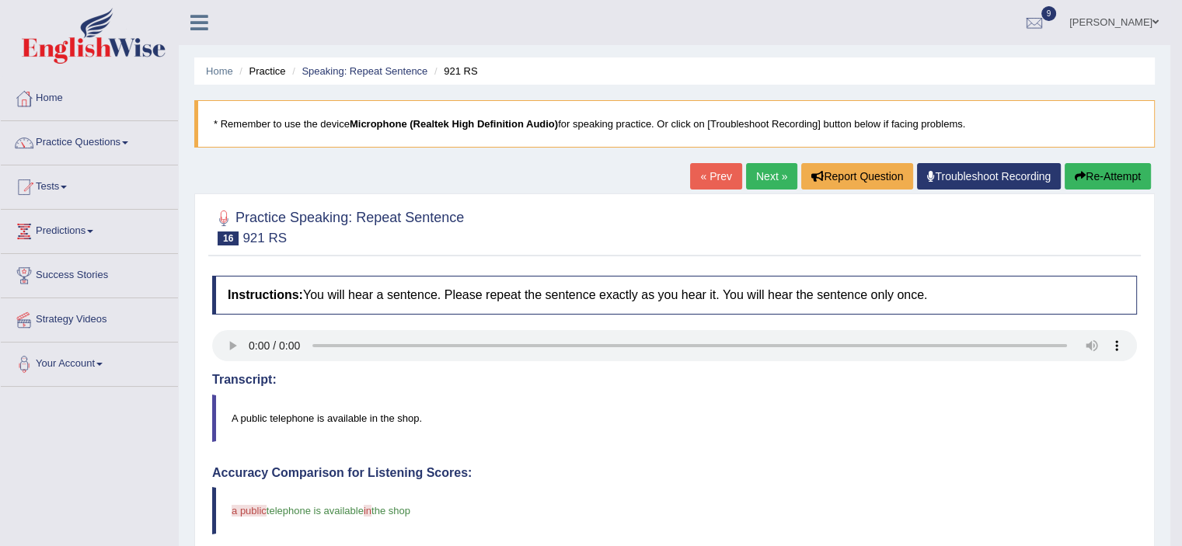
click at [842, 226] on div at bounding box center [674, 226] width 925 height 47
click at [772, 169] on link "Next »" at bounding box center [771, 176] width 51 height 26
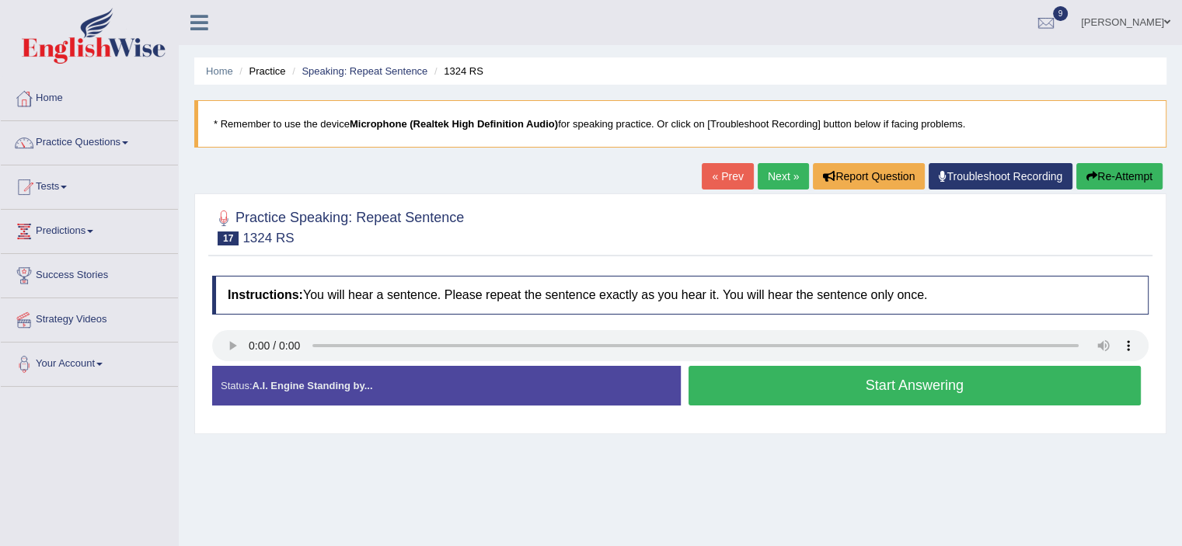
click at [755, 382] on button "Start Answering" at bounding box center [915, 386] width 453 height 40
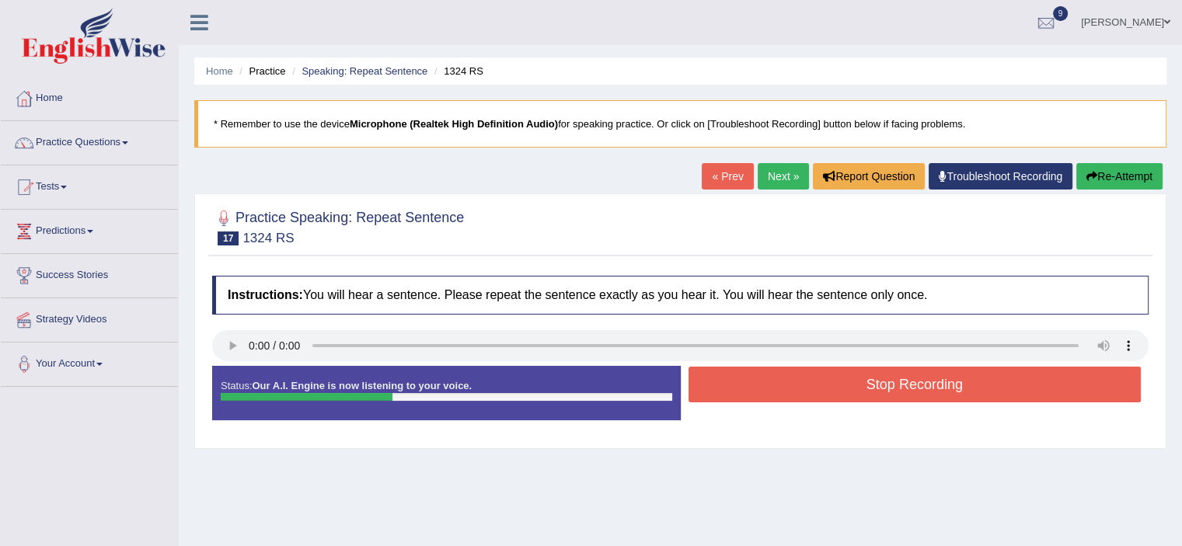
click at [755, 382] on button "Stop Recording" at bounding box center [915, 385] width 453 height 36
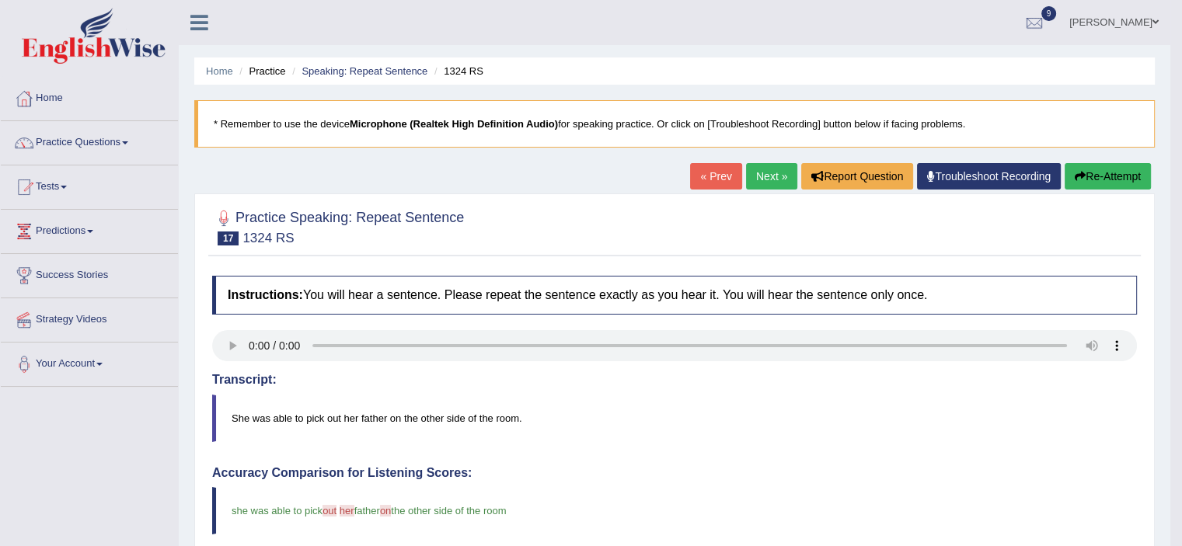
click at [1077, 169] on button "Re-Attempt" at bounding box center [1108, 176] width 86 height 26
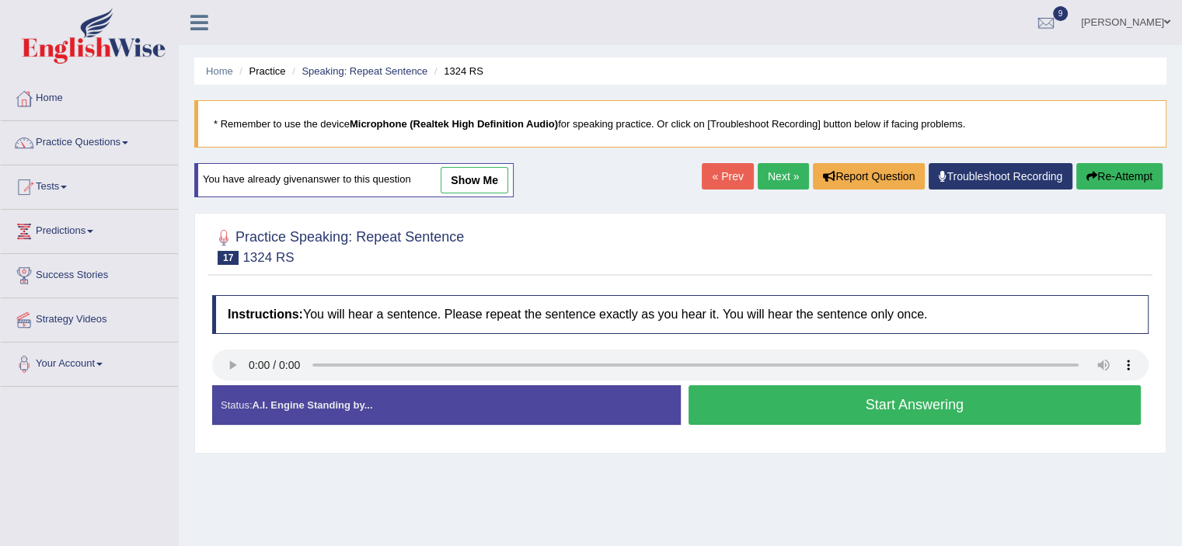
click at [760, 169] on link "Next »" at bounding box center [783, 176] width 51 height 26
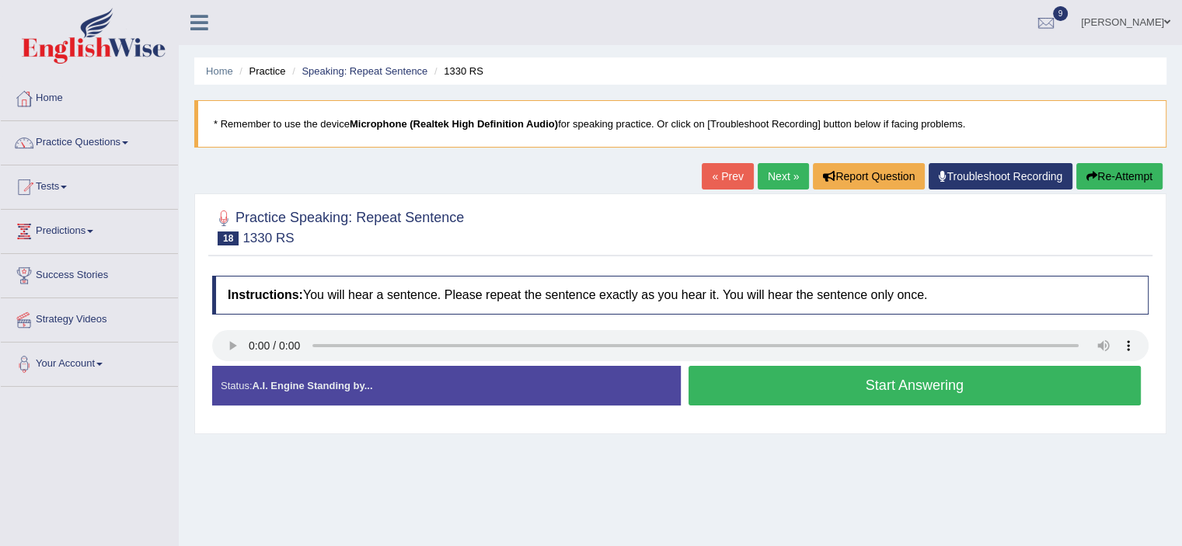
click at [762, 383] on button "Start Answering" at bounding box center [915, 386] width 453 height 40
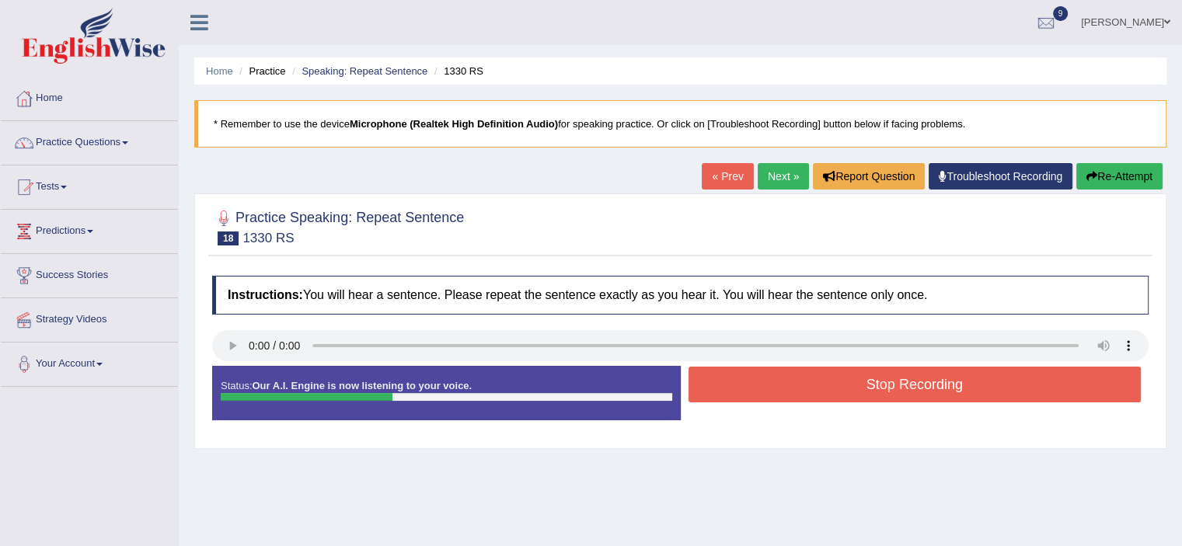
click at [762, 383] on button "Stop Recording" at bounding box center [915, 385] width 453 height 36
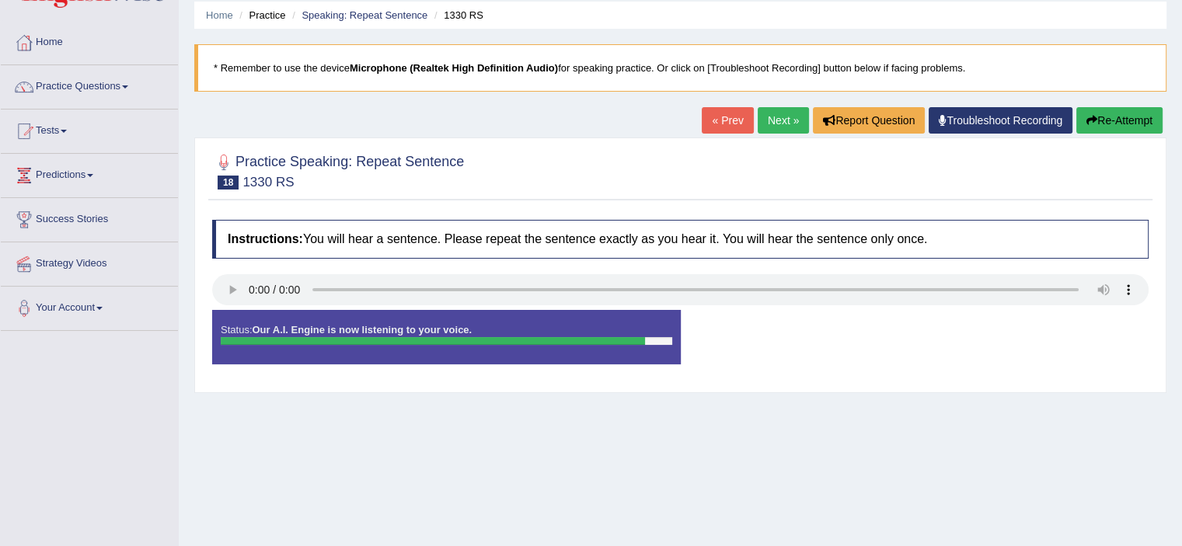
scroll to position [55, 0]
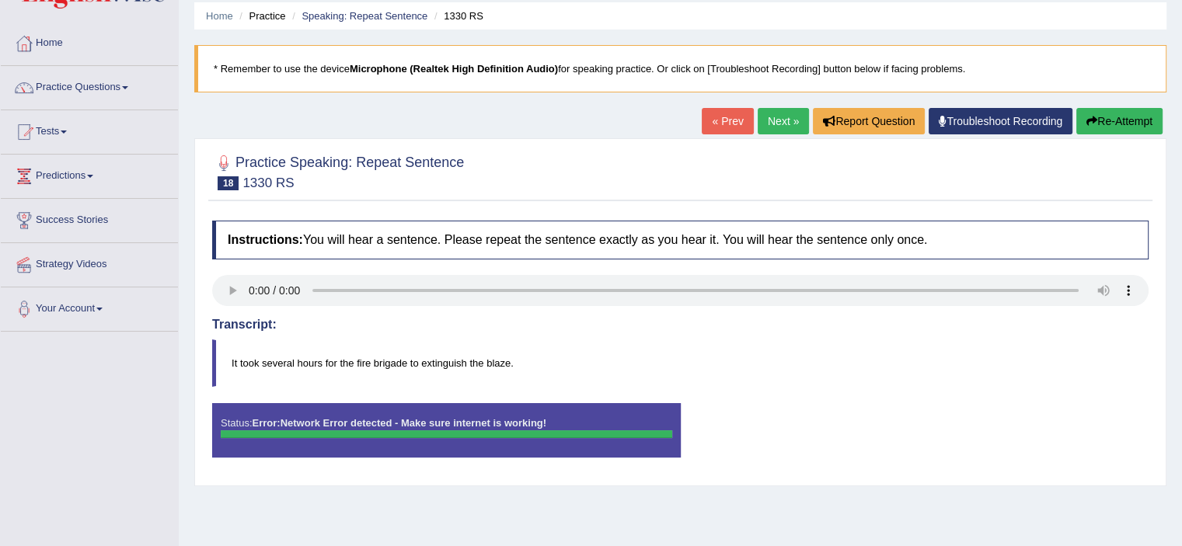
click at [781, 120] on link "Next »" at bounding box center [783, 121] width 51 height 26
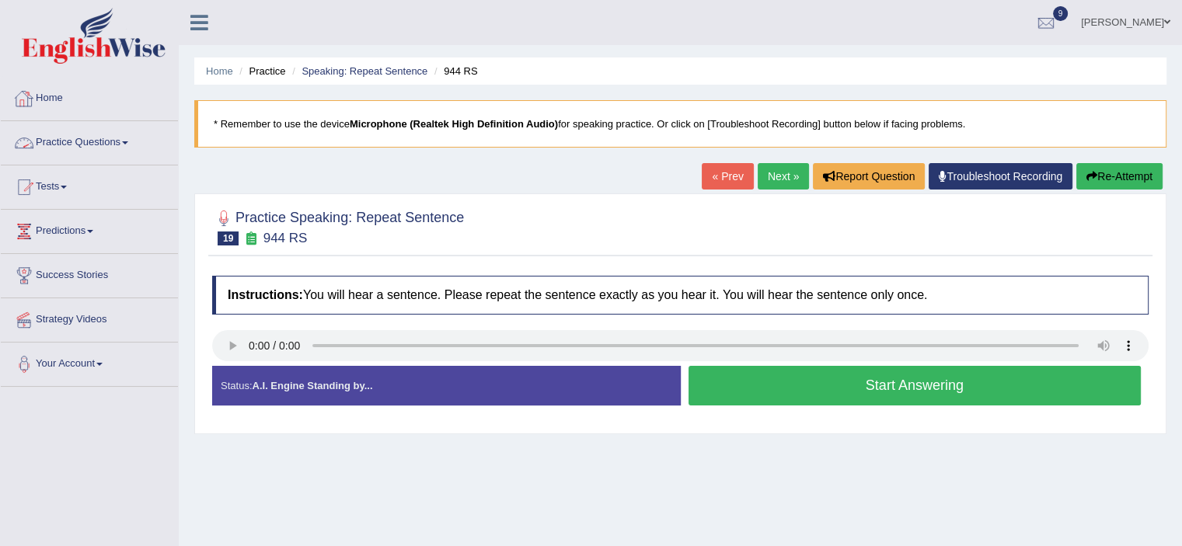
click at [129, 145] on link "Practice Questions" at bounding box center [89, 140] width 177 height 39
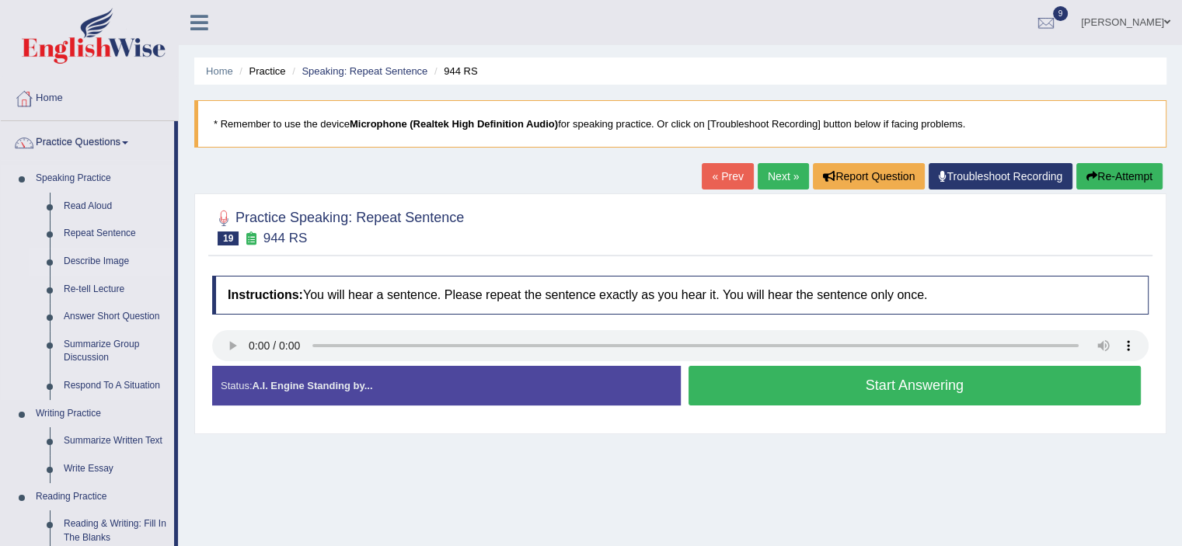
click at [65, 263] on link "Describe Image" at bounding box center [115, 262] width 117 height 28
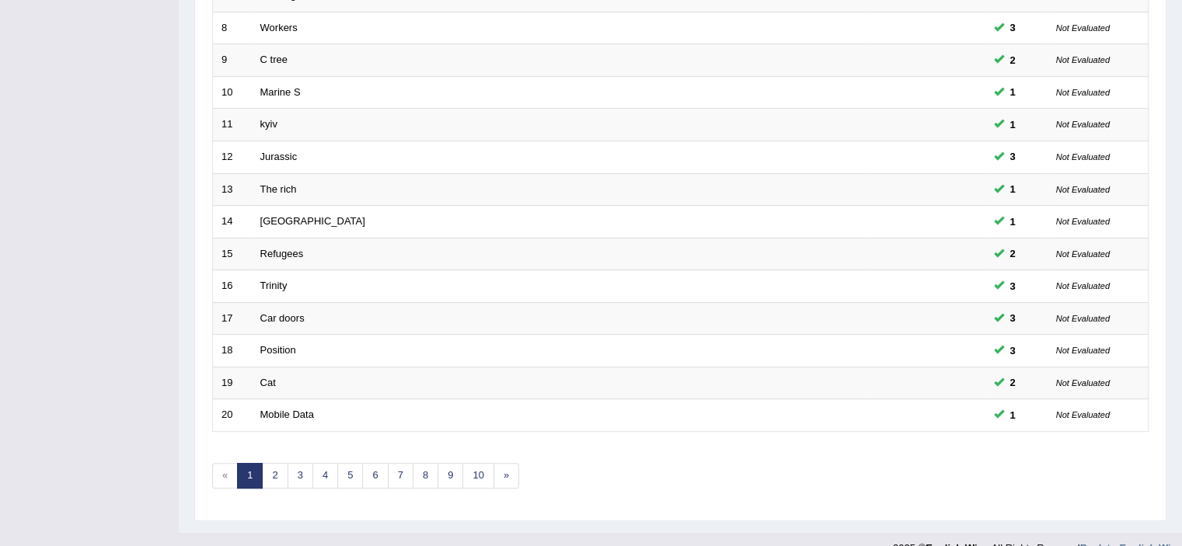
scroll to position [459, 0]
click at [399, 466] on link "7" at bounding box center [401, 475] width 26 height 26
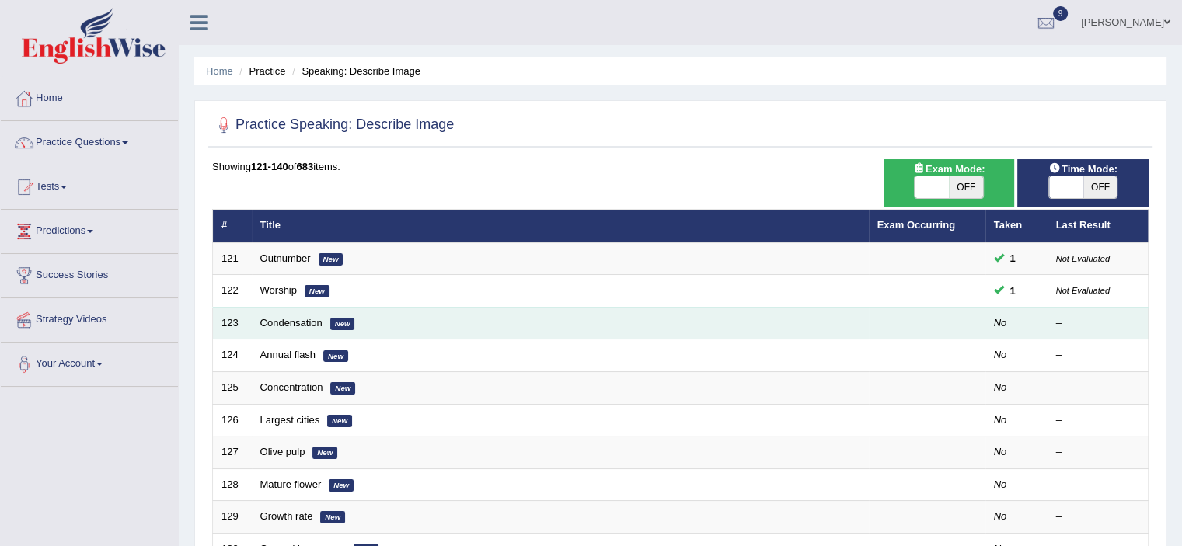
click at [347, 324] on em "New" at bounding box center [342, 324] width 25 height 12
click at [287, 319] on link "Condensation" at bounding box center [291, 323] width 62 height 12
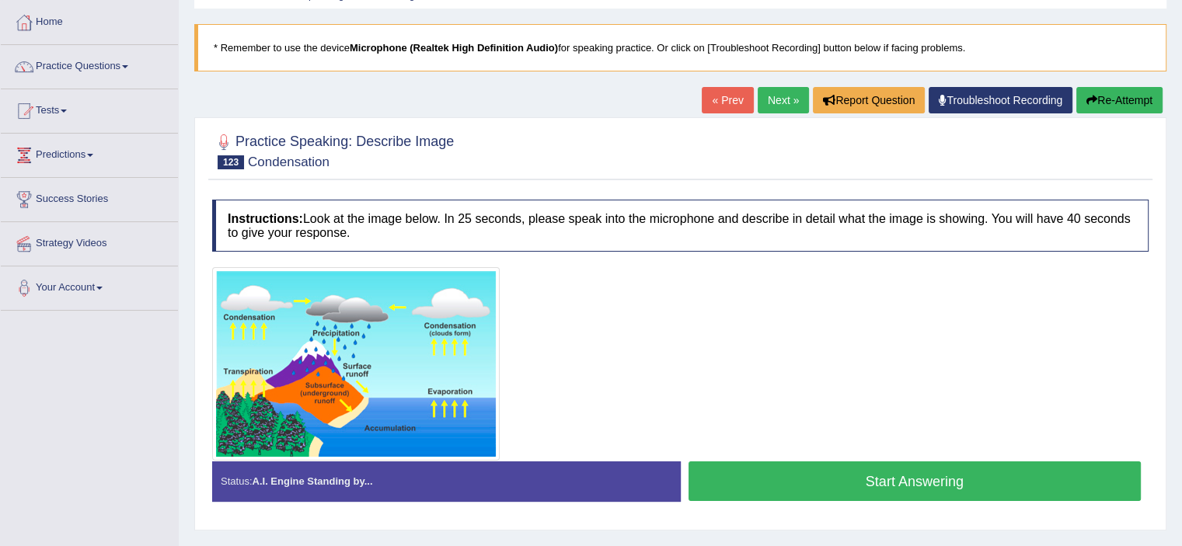
scroll to position [78, 0]
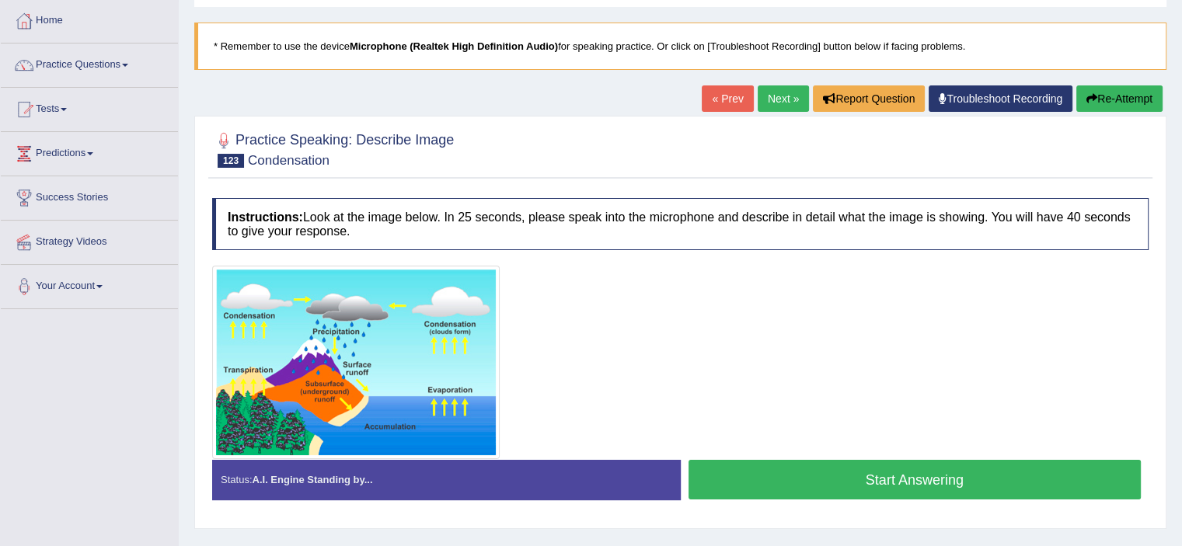
click at [871, 475] on button "Start Answering" at bounding box center [915, 480] width 453 height 40
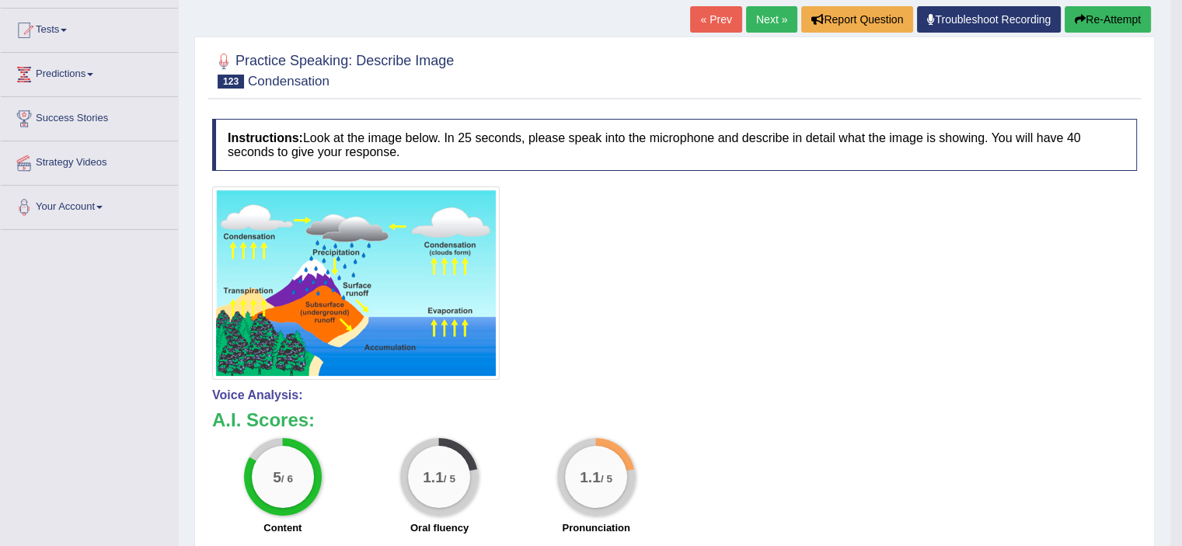
scroll to position [146, 0]
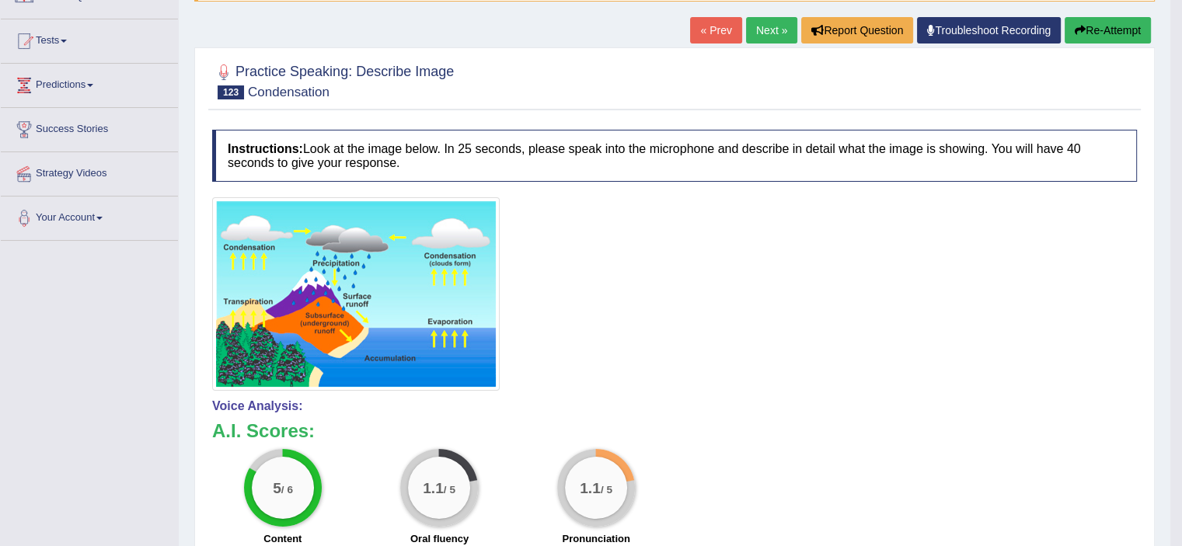
click at [1110, 21] on button "Re-Attempt" at bounding box center [1108, 30] width 86 height 26
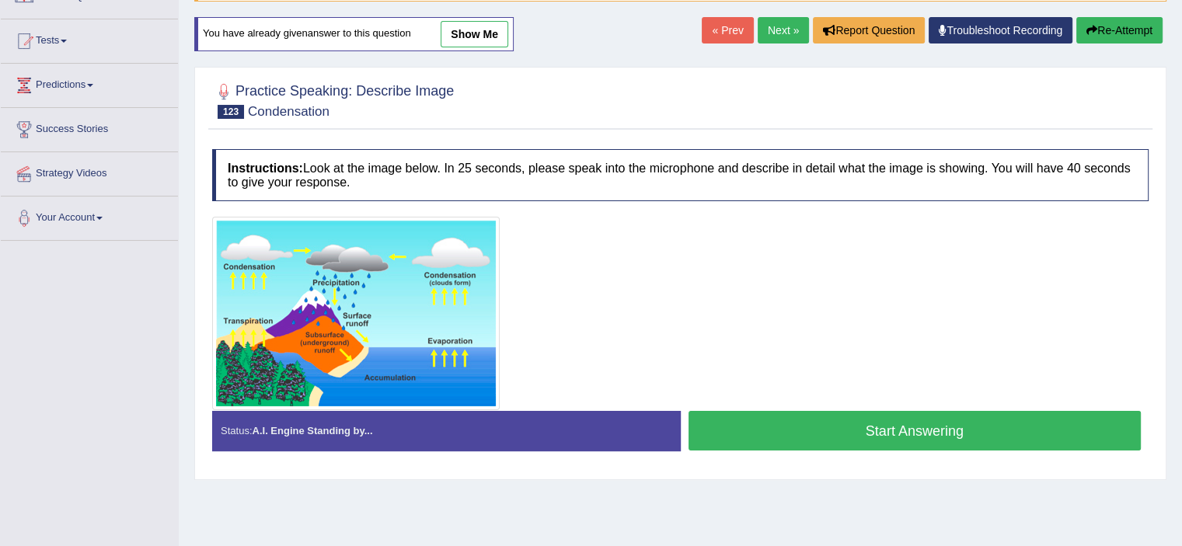
click at [840, 414] on button "Start Answering" at bounding box center [915, 431] width 453 height 40
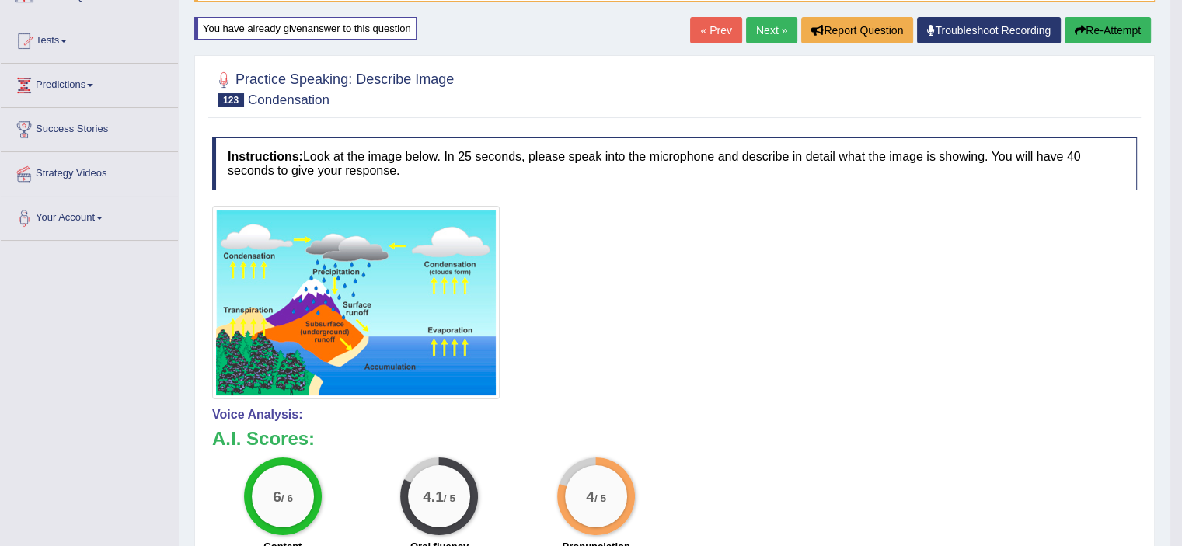
click at [1082, 27] on icon "button" at bounding box center [1080, 30] width 11 height 11
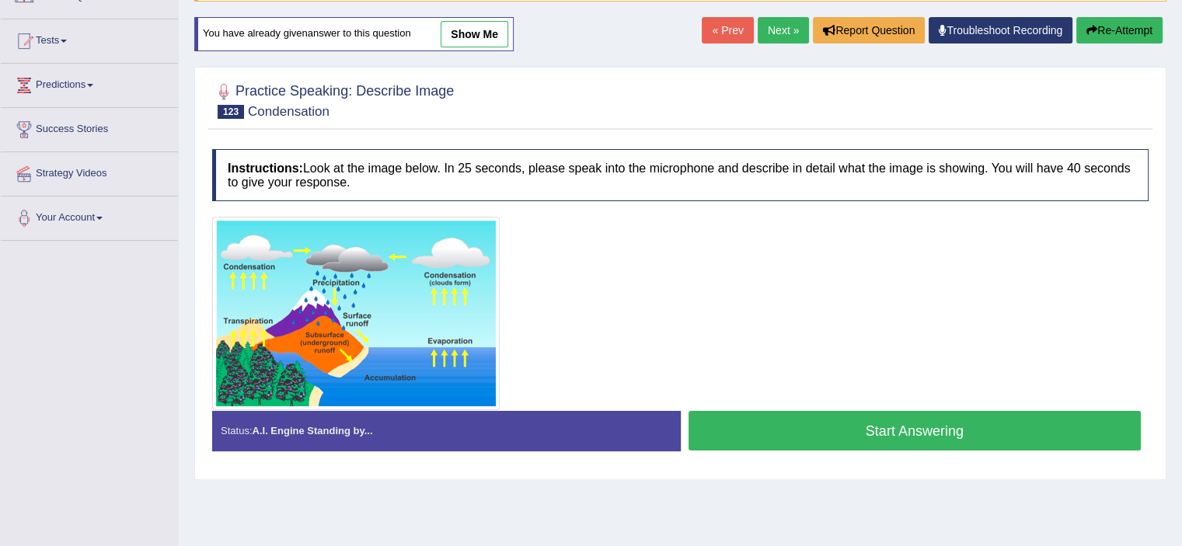
click at [800, 430] on button "Start Answering" at bounding box center [915, 431] width 453 height 40
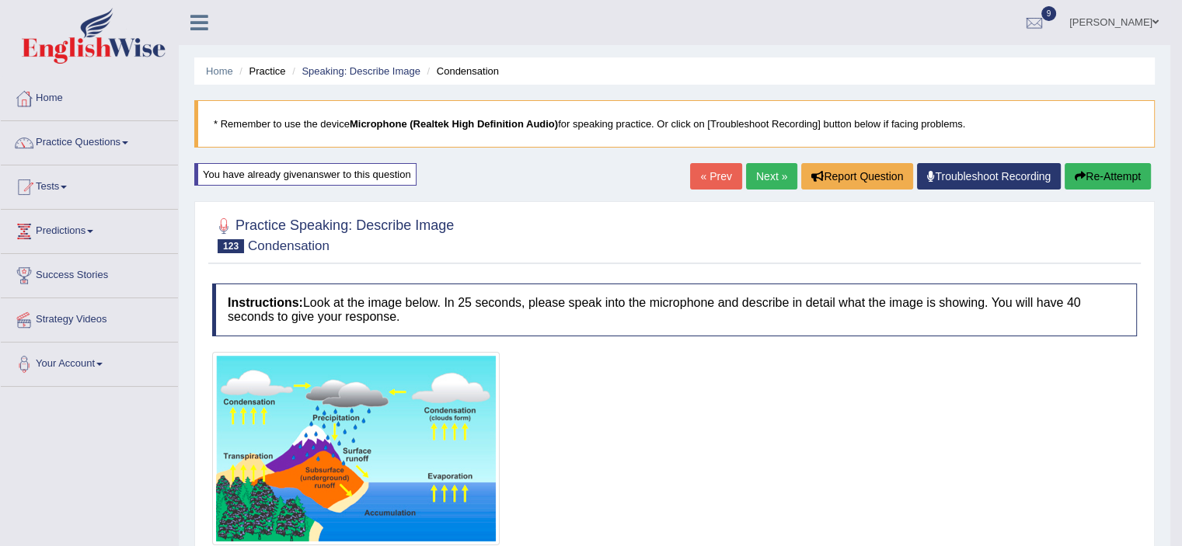
click at [773, 177] on link "Next »" at bounding box center [771, 176] width 51 height 26
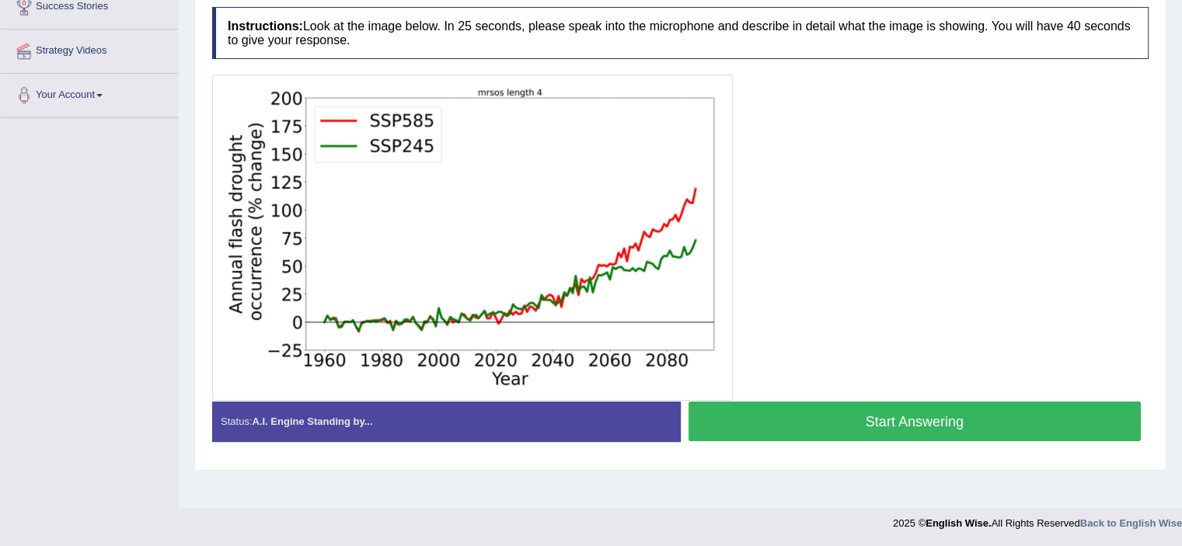
scroll to position [270, 0]
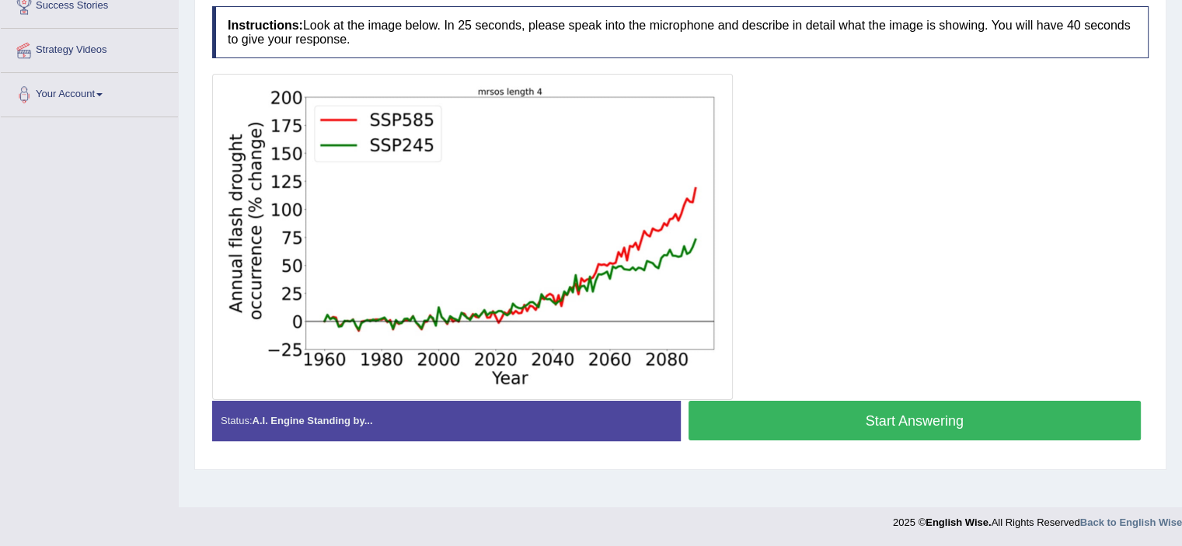
click at [854, 416] on button "Start Answering" at bounding box center [915, 421] width 453 height 40
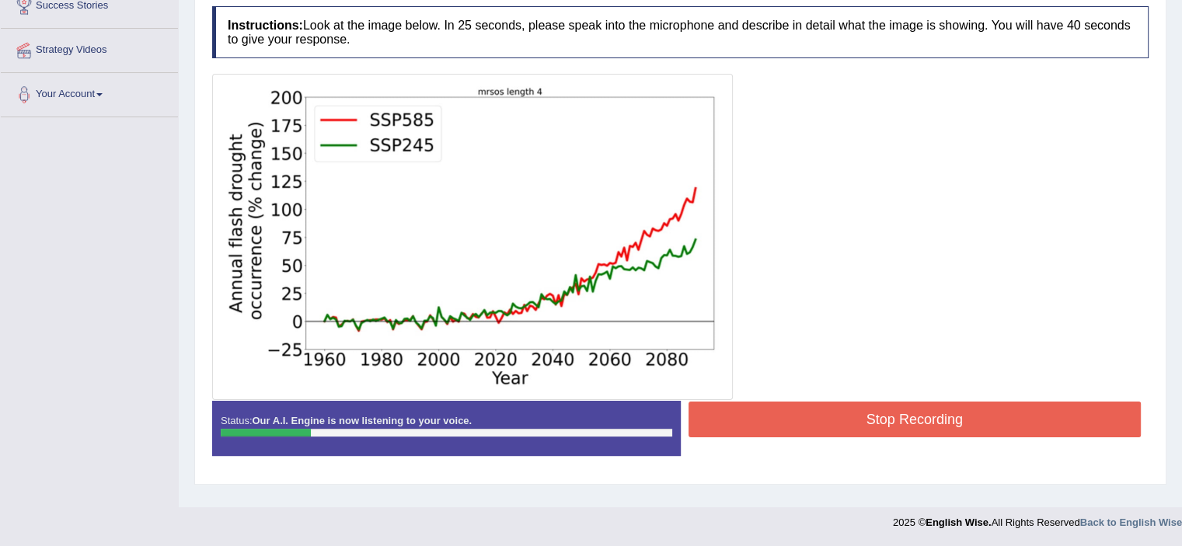
click at [854, 416] on button "Stop Recording" at bounding box center [915, 420] width 453 height 36
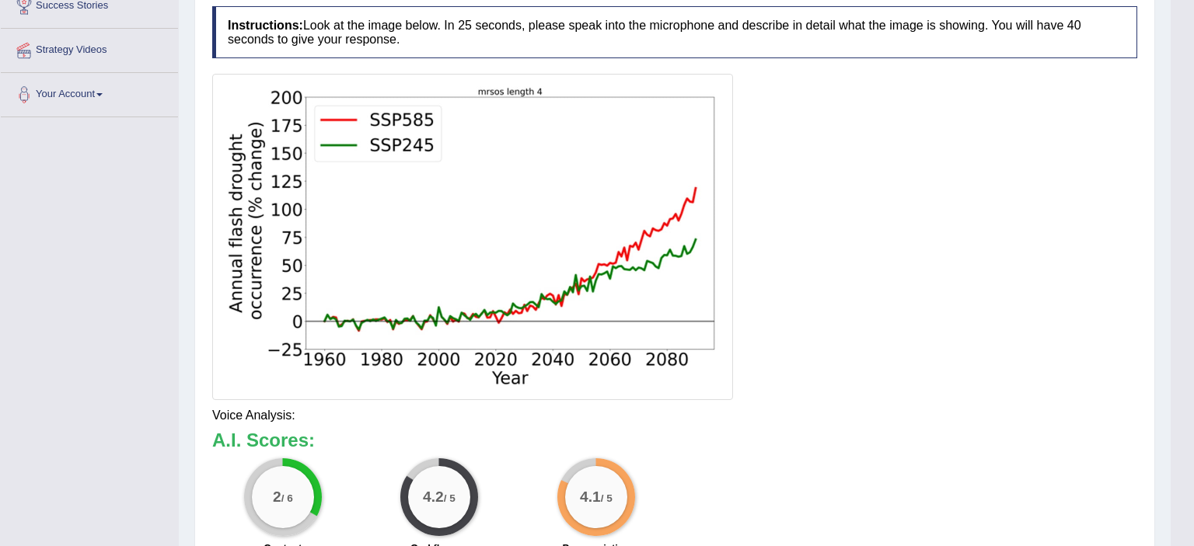
click at [1181, 137] on body "Toggle navigation Home Practice Questions Speaking Practice Read Aloud Repeat S…" at bounding box center [597, 3] width 1194 height 546
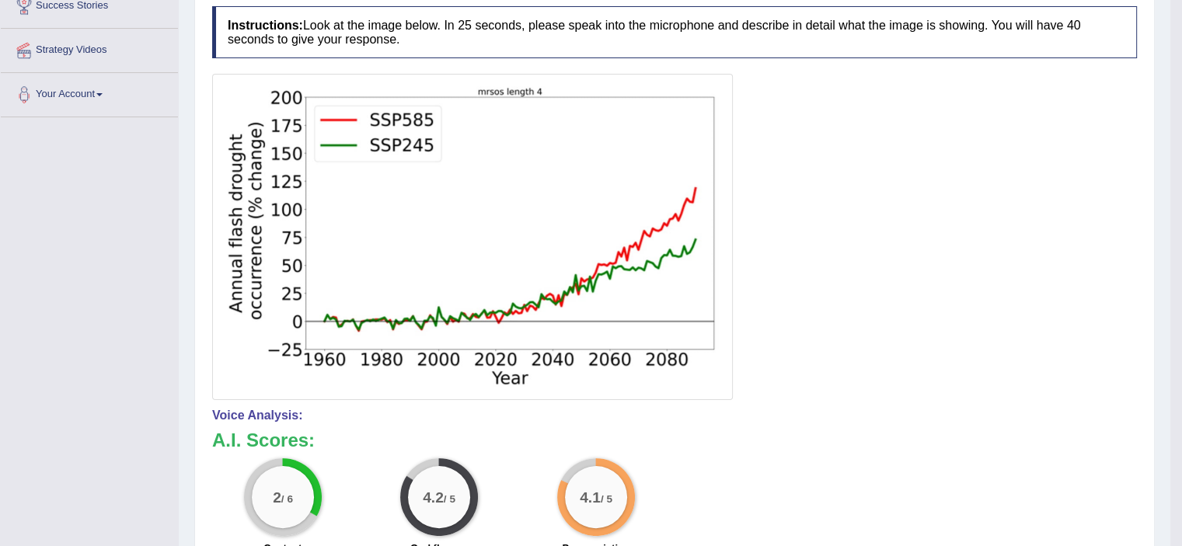
scroll to position [0, 0]
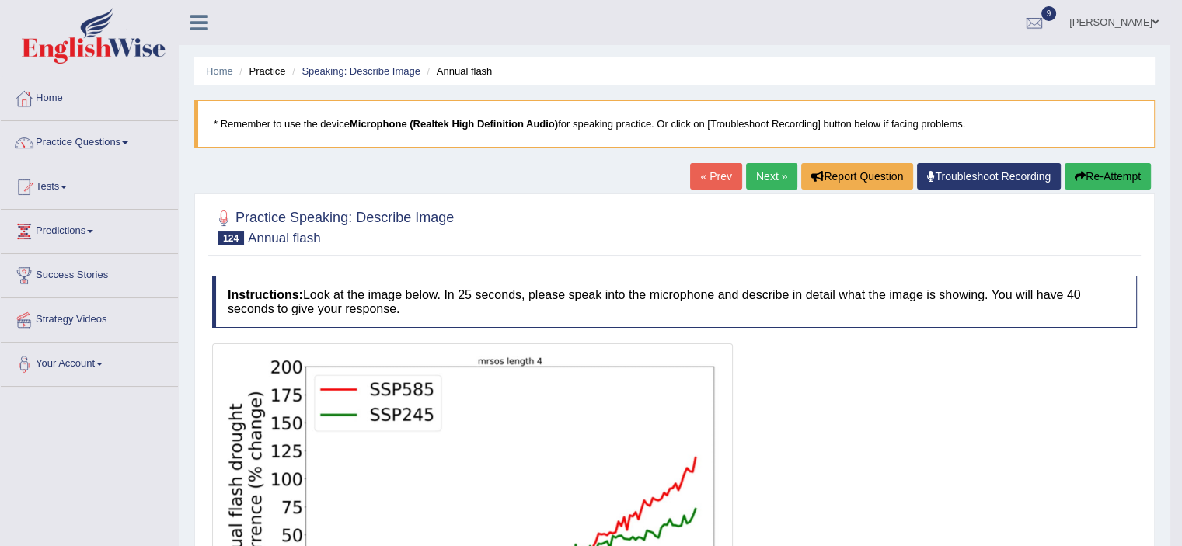
click at [1094, 178] on button "Re-Attempt" at bounding box center [1108, 176] width 86 height 26
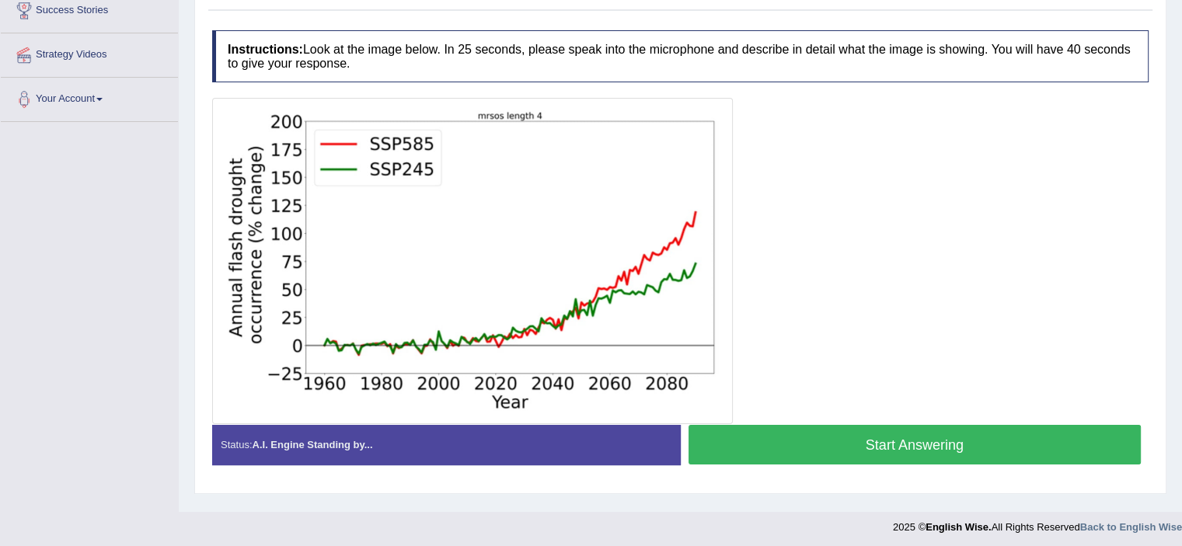
scroll to position [266, 0]
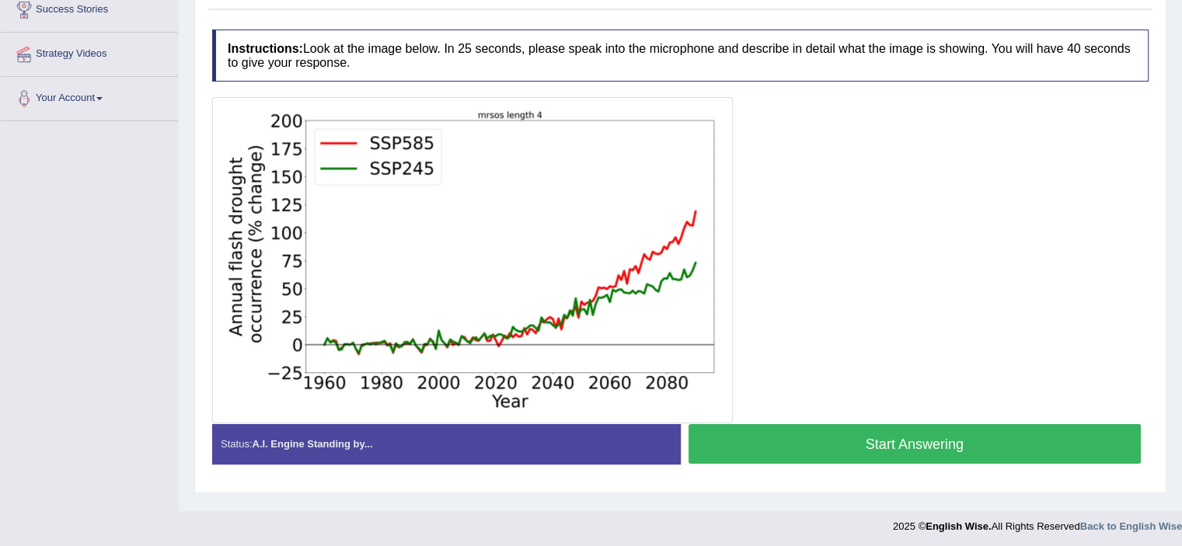
click at [1025, 441] on button "Start Answering" at bounding box center [915, 444] width 453 height 40
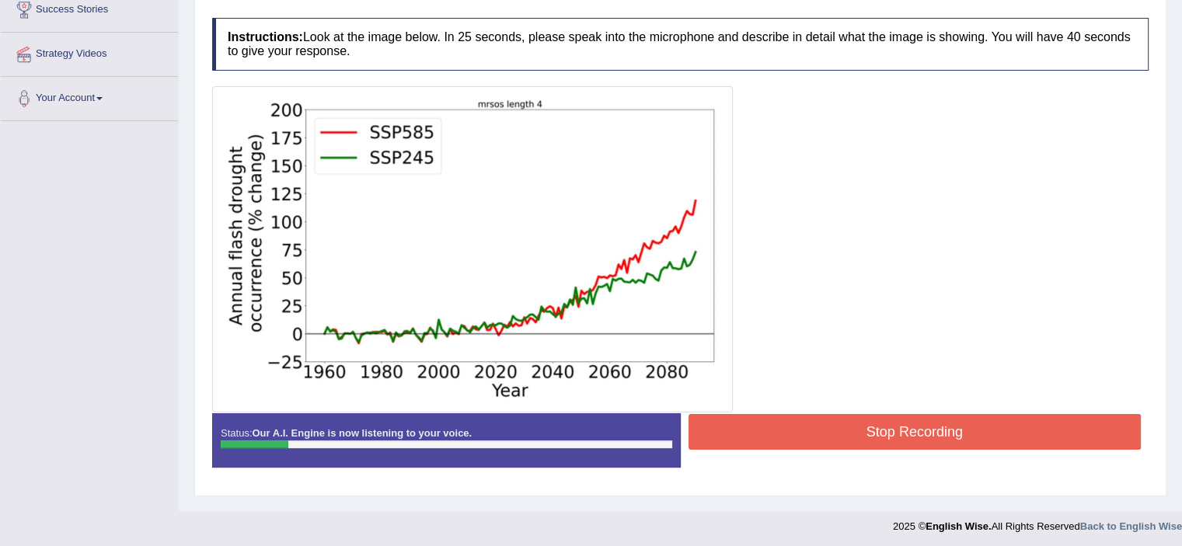
click at [1016, 434] on button "Stop Recording" at bounding box center [915, 432] width 453 height 36
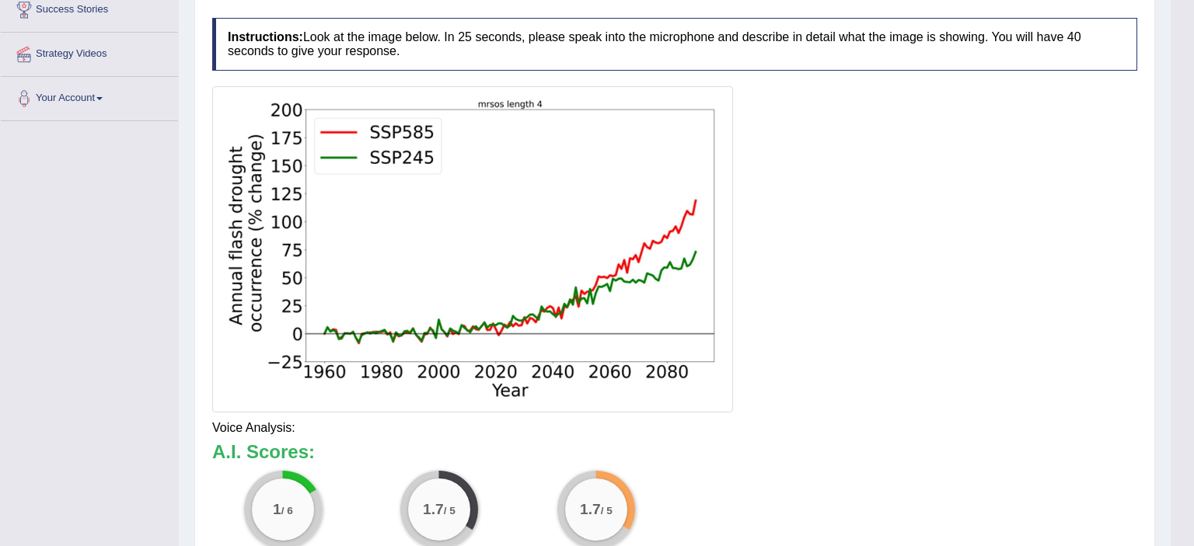
drag, startPoint x: 1188, startPoint y: 200, endPoint x: 1193, endPoint y: 53, distance: 147.0
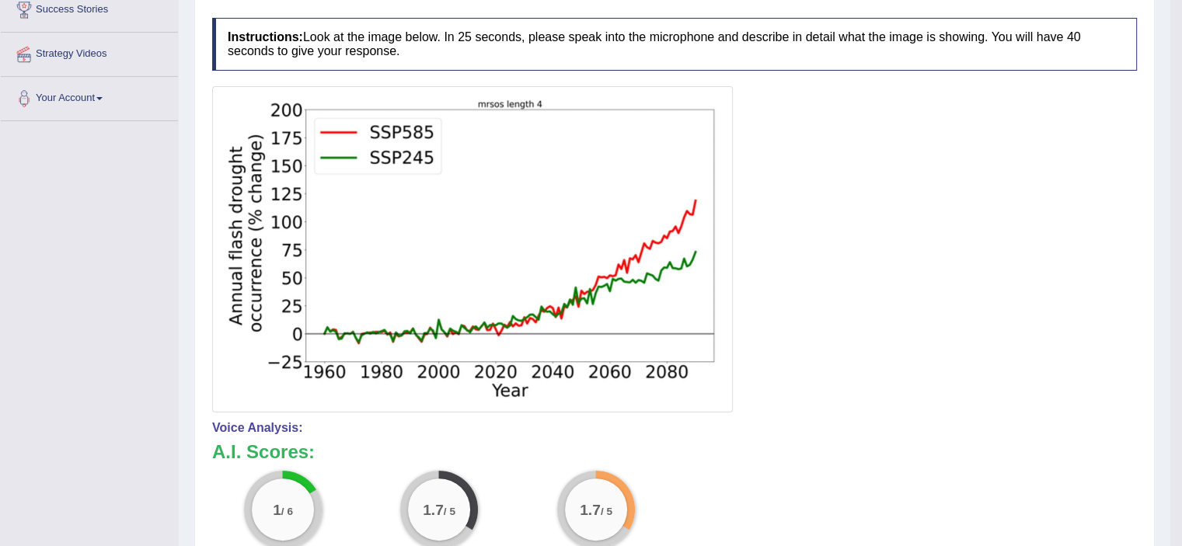
scroll to position [0, 0]
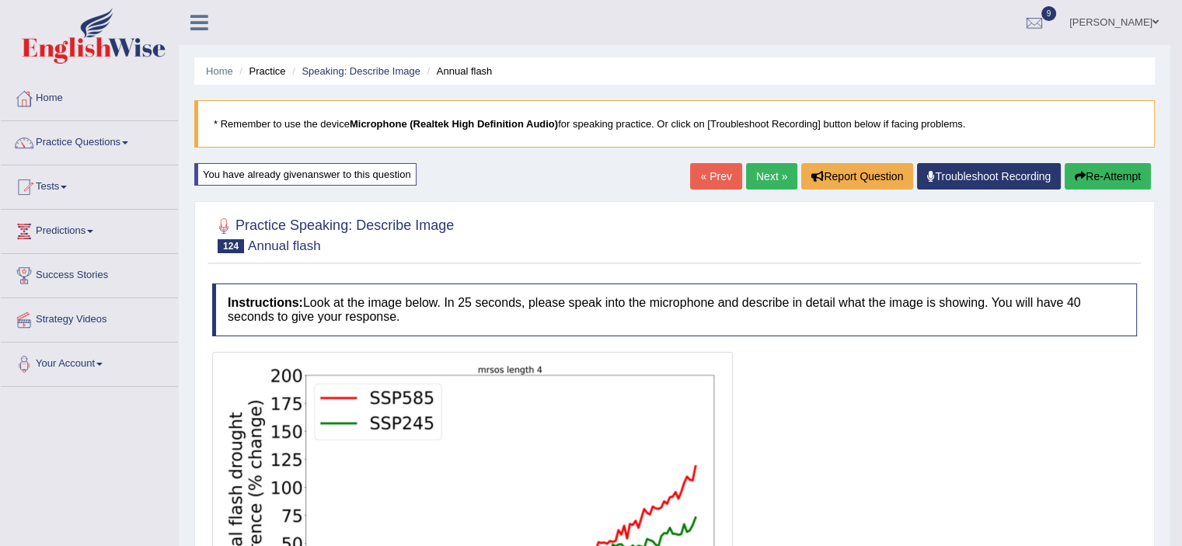
click at [1076, 171] on icon "button" at bounding box center [1080, 176] width 11 height 11
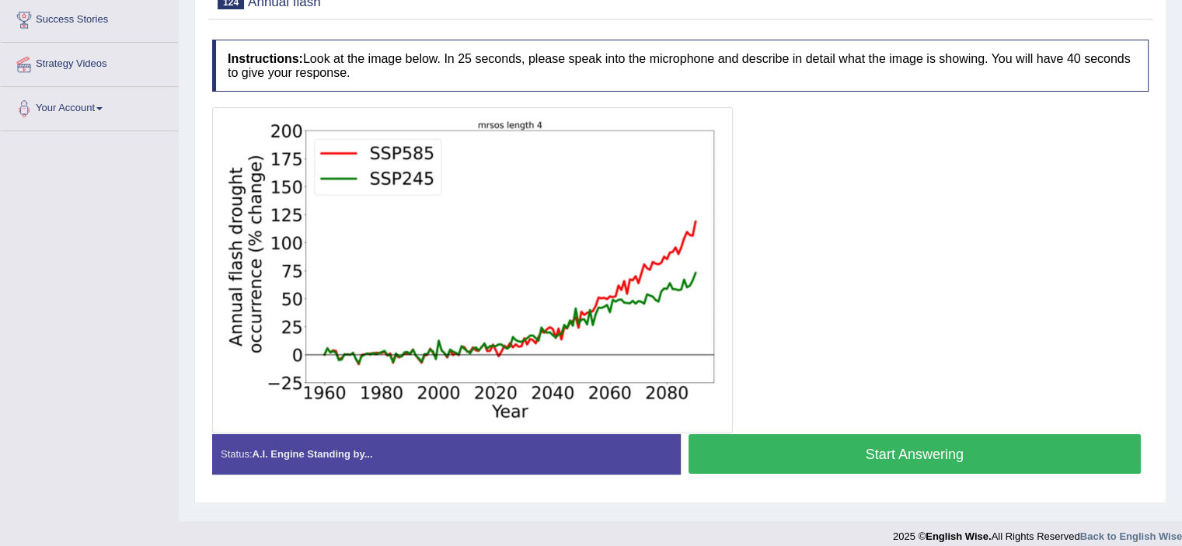
scroll to position [261, 0]
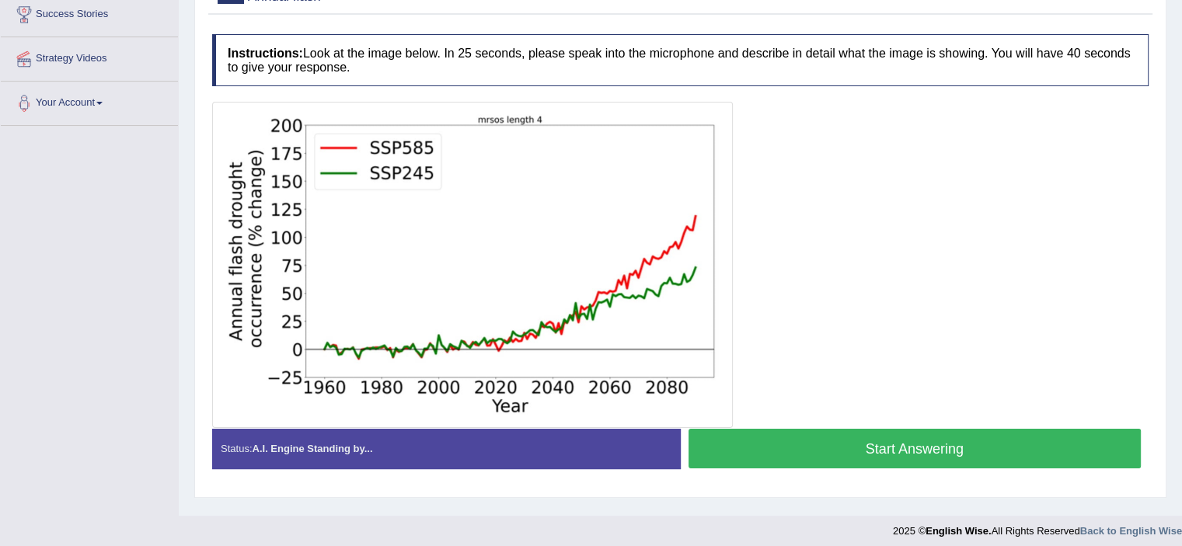
click at [962, 431] on button "Start Answering" at bounding box center [915, 449] width 453 height 40
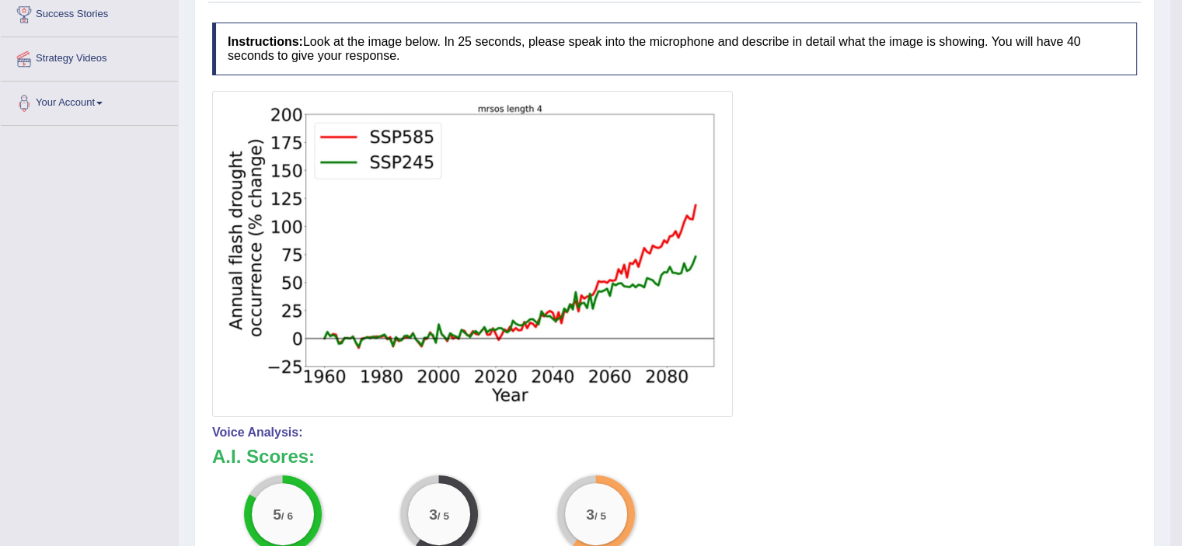
drag, startPoint x: 1176, startPoint y: 346, endPoint x: 1155, endPoint y: 488, distance: 143.8
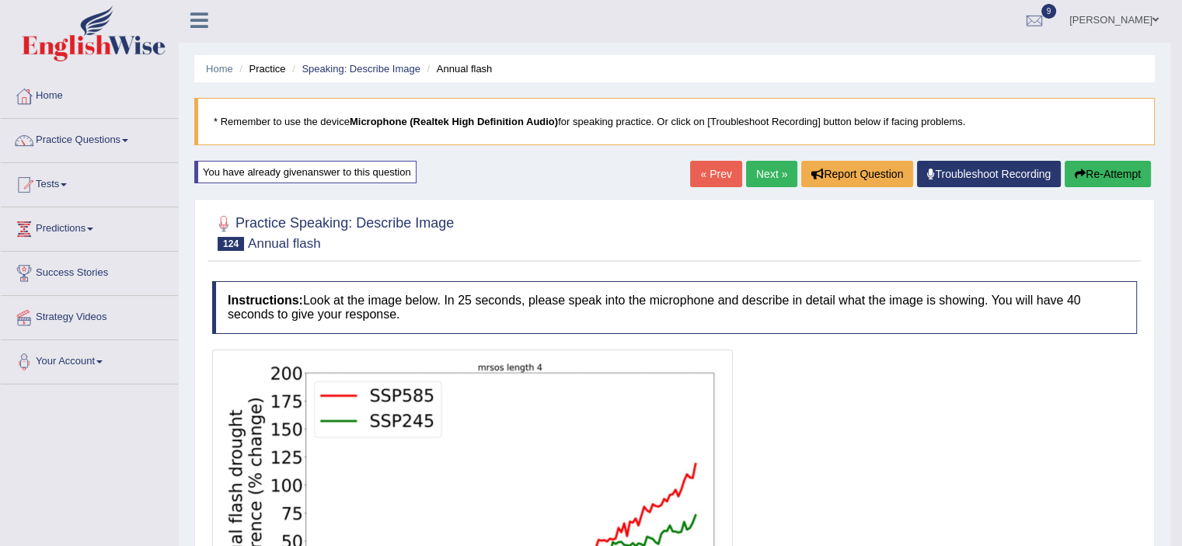
scroll to position [0, 0]
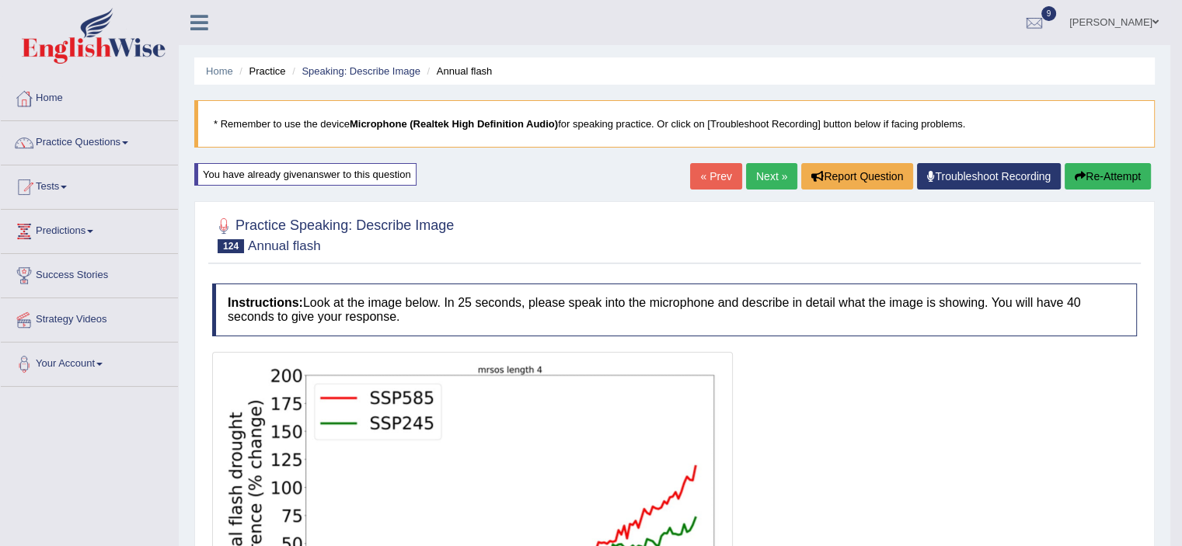
click at [1125, 178] on button "Re-Attempt" at bounding box center [1108, 176] width 86 height 26
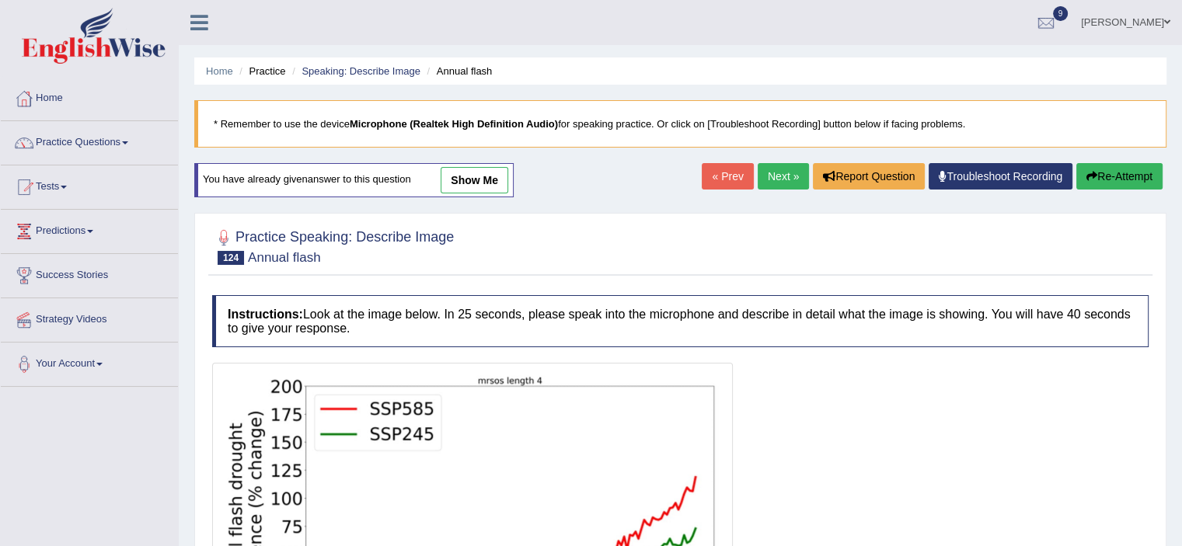
scroll to position [270, 0]
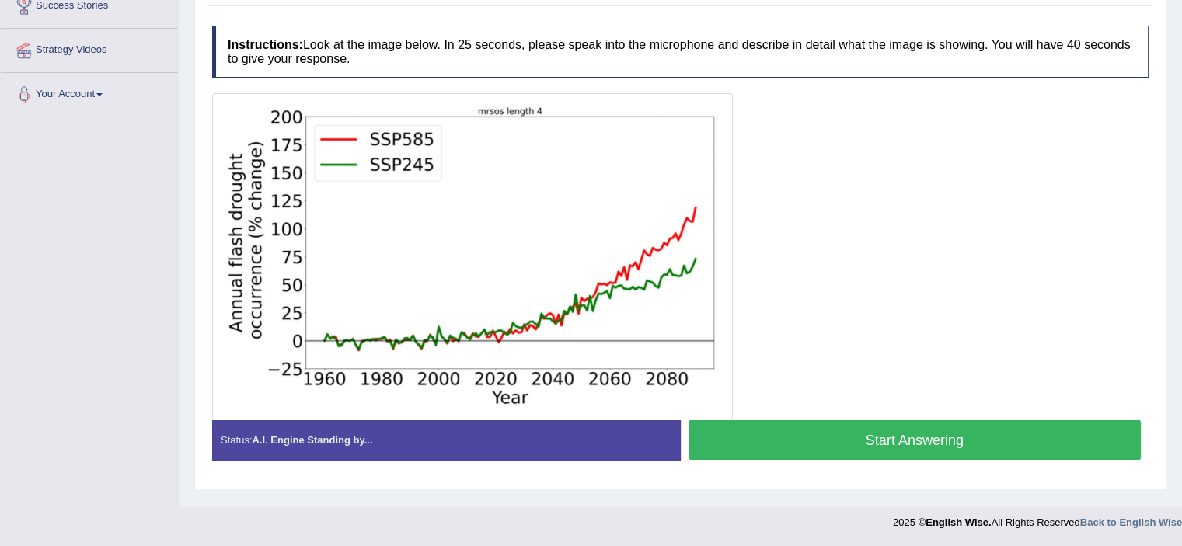
click at [1072, 445] on button "Start Answering" at bounding box center [915, 440] width 453 height 40
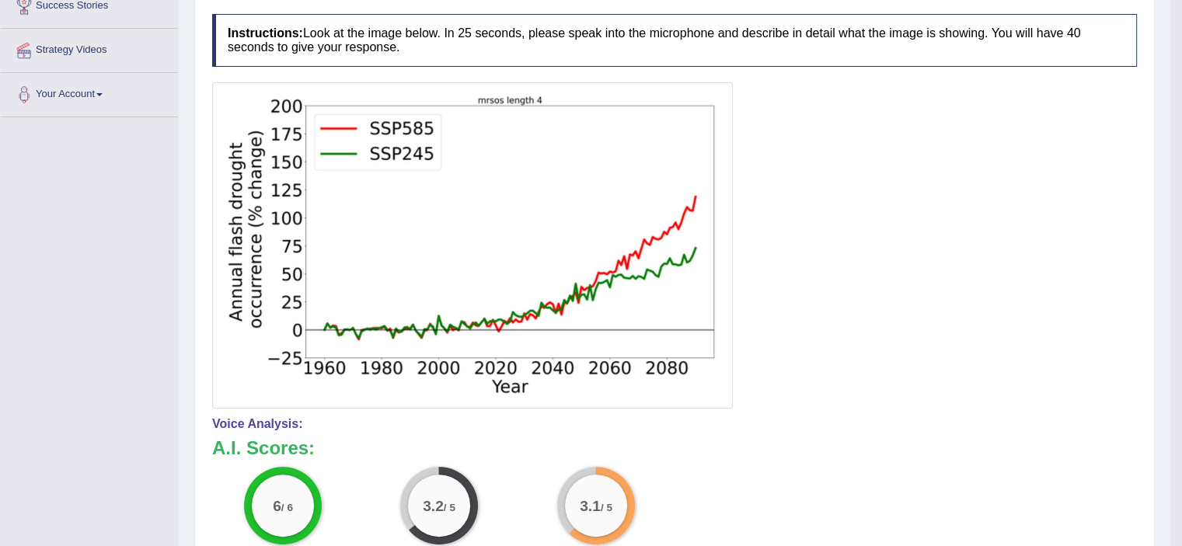
scroll to position [0, 0]
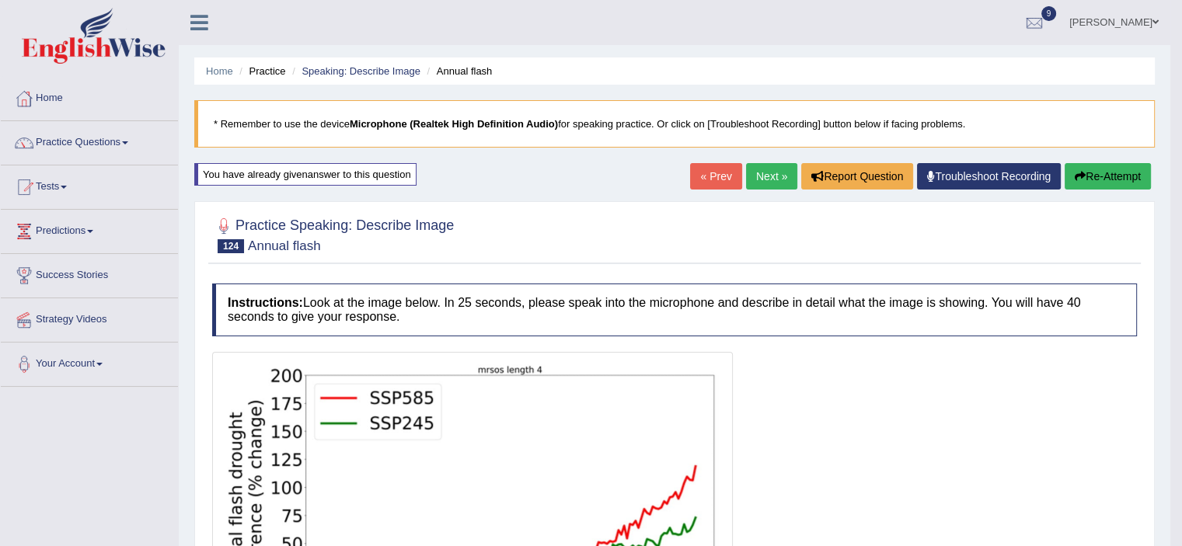
click at [1114, 166] on button "Re-Attempt" at bounding box center [1108, 176] width 86 height 26
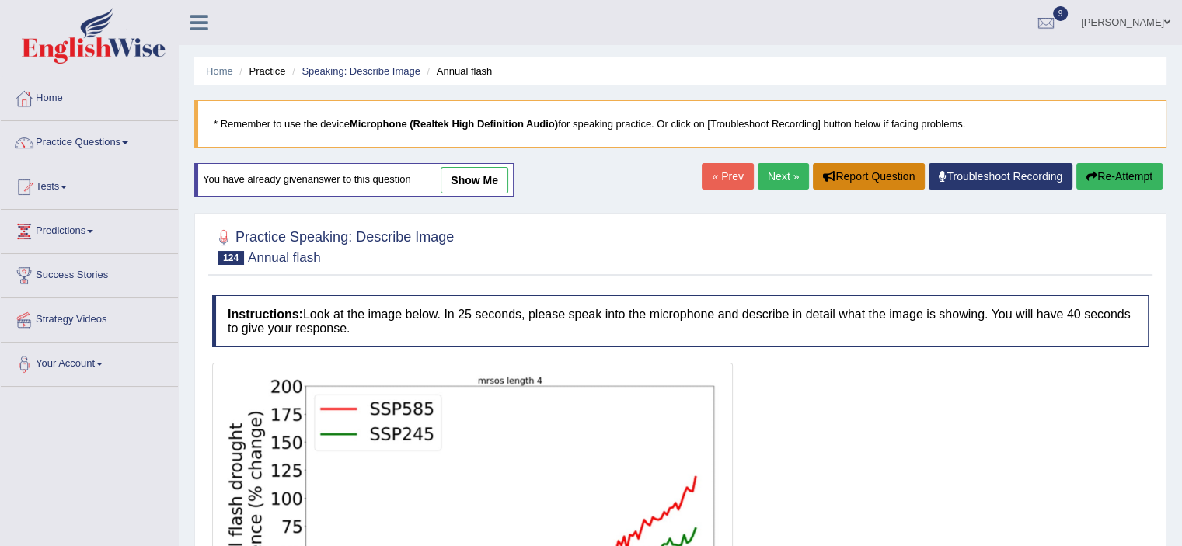
drag, startPoint x: 1147, startPoint y: 223, endPoint x: 824, endPoint y: 176, distance: 326.7
click at [1055, 183] on div "Home Practice Speaking: Describe Image Annual flash * Remember to use the devic…" at bounding box center [680, 388] width 1003 height 777
click at [782, 175] on link "Next »" at bounding box center [783, 176] width 51 height 26
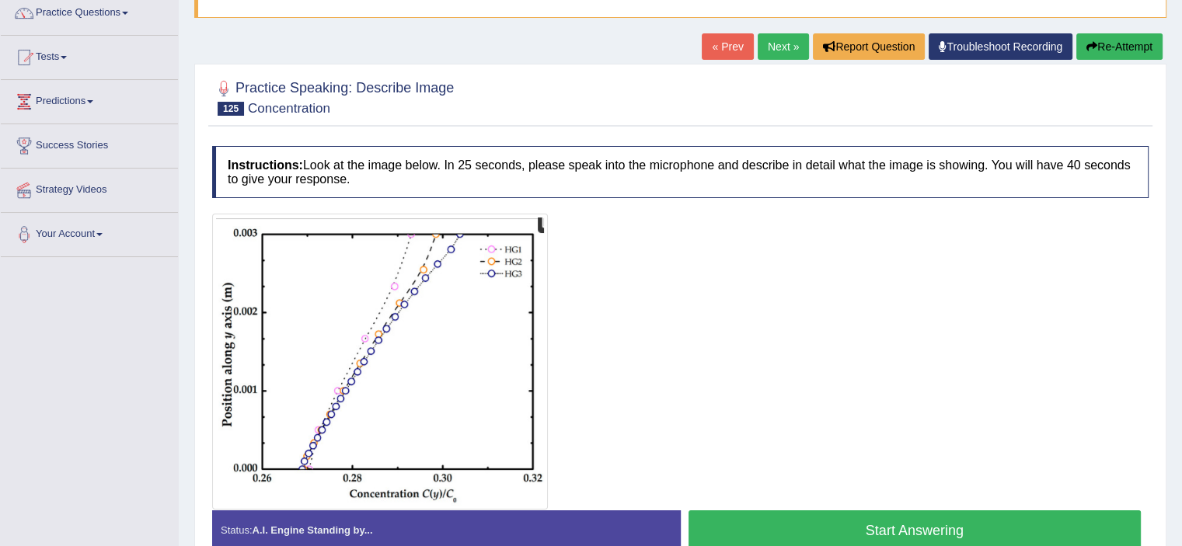
scroll to position [152, 0]
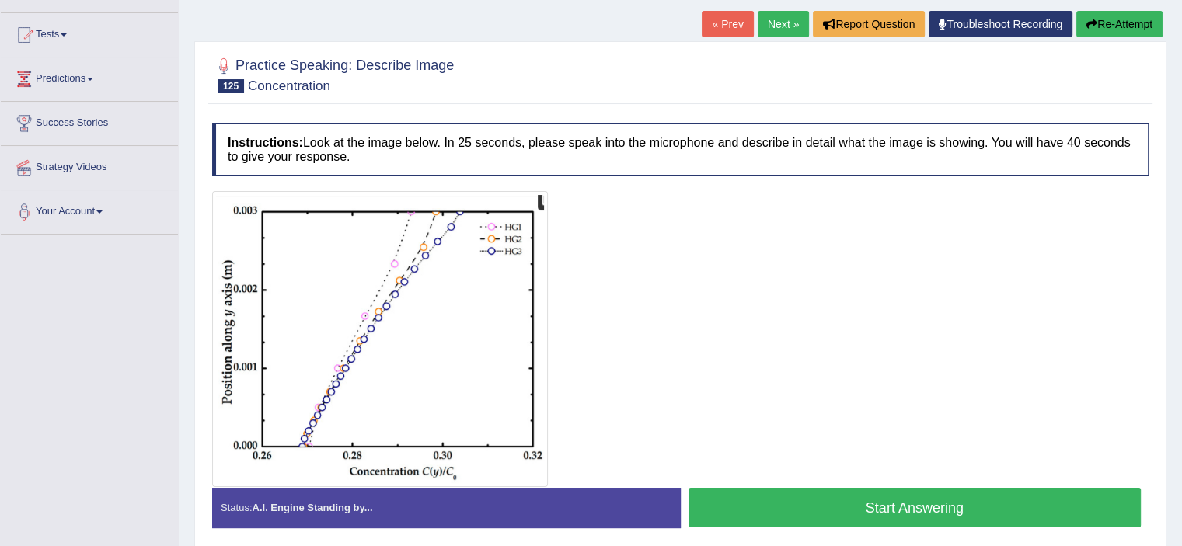
click at [977, 503] on button "Start Answering" at bounding box center [915, 508] width 453 height 40
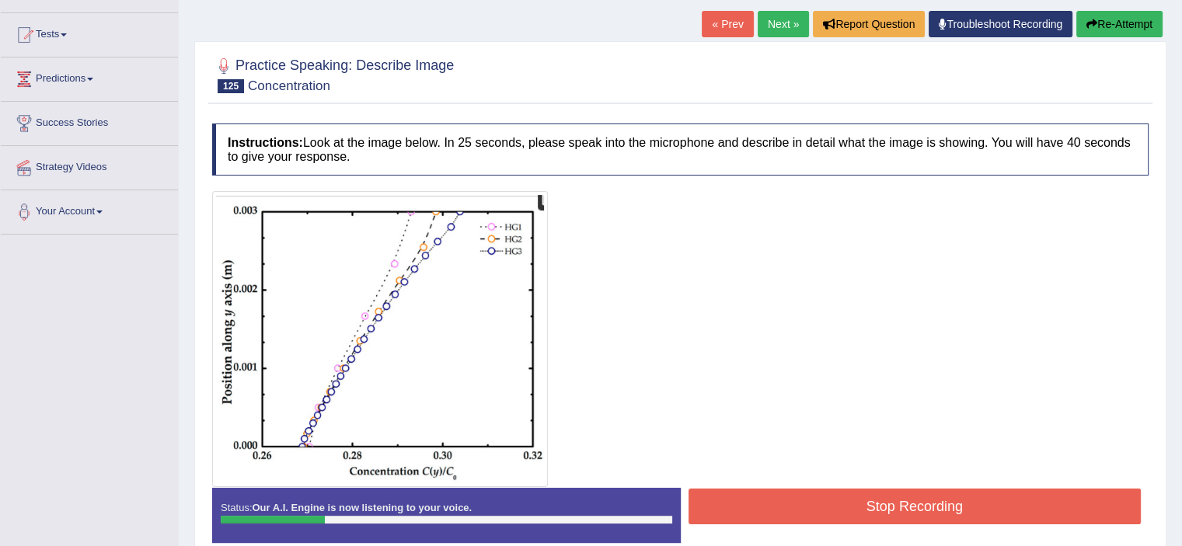
drag, startPoint x: 977, startPoint y: 503, endPoint x: 966, endPoint y: 506, distance: 11.3
click at [966, 506] on button "Stop Recording" at bounding box center [915, 507] width 453 height 36
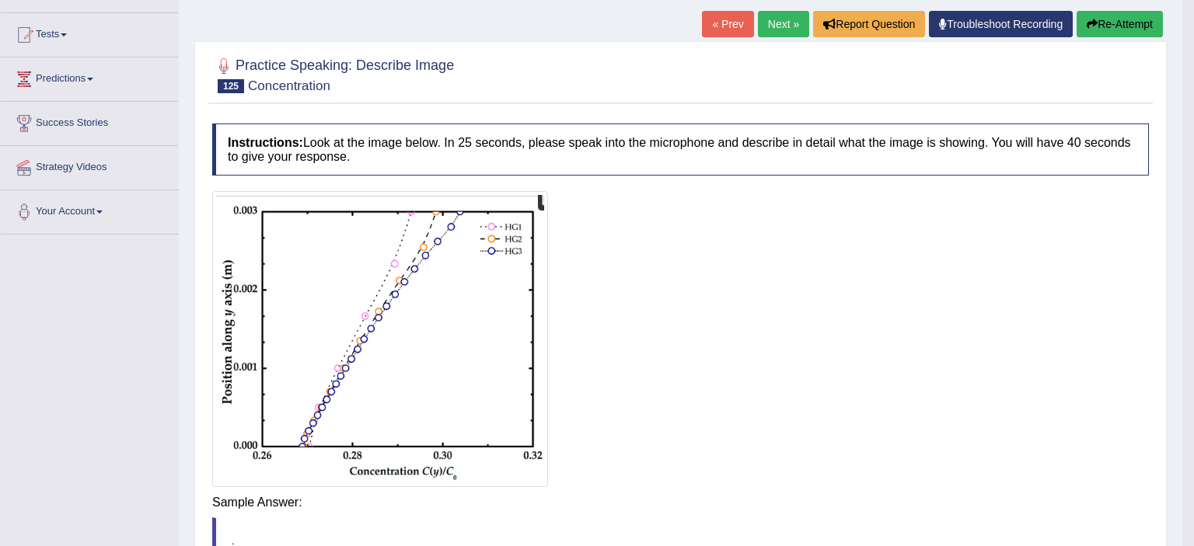
click at [966, 394] on body "Toggle navigation Home Practice Questions Speaking Practice Read Aloud Repeat S…" at bounding box center [597, 121] width 1194 height 546
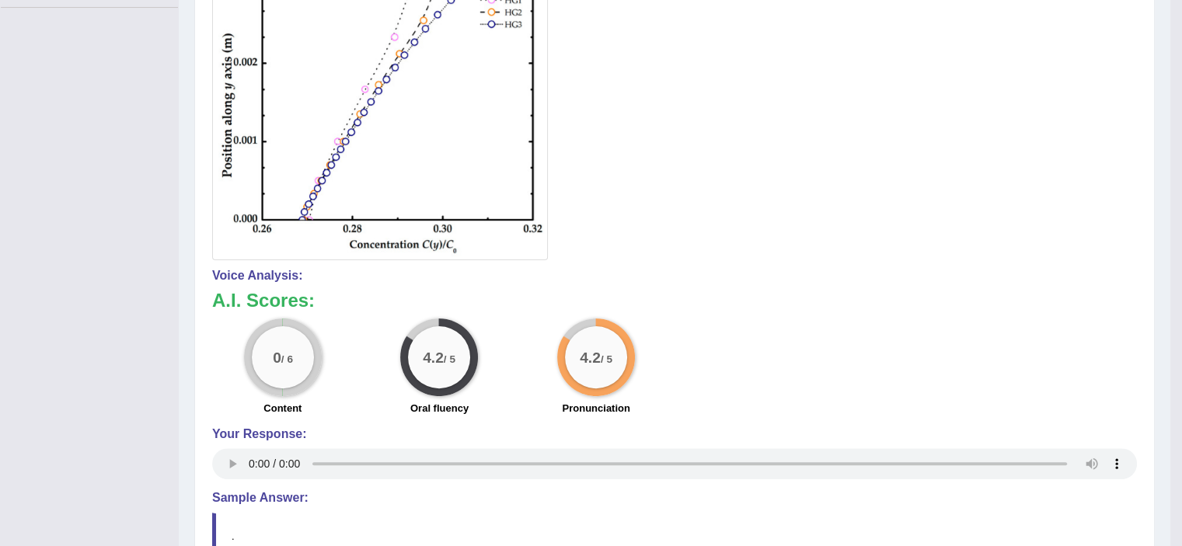
scroll to position [382, 0]
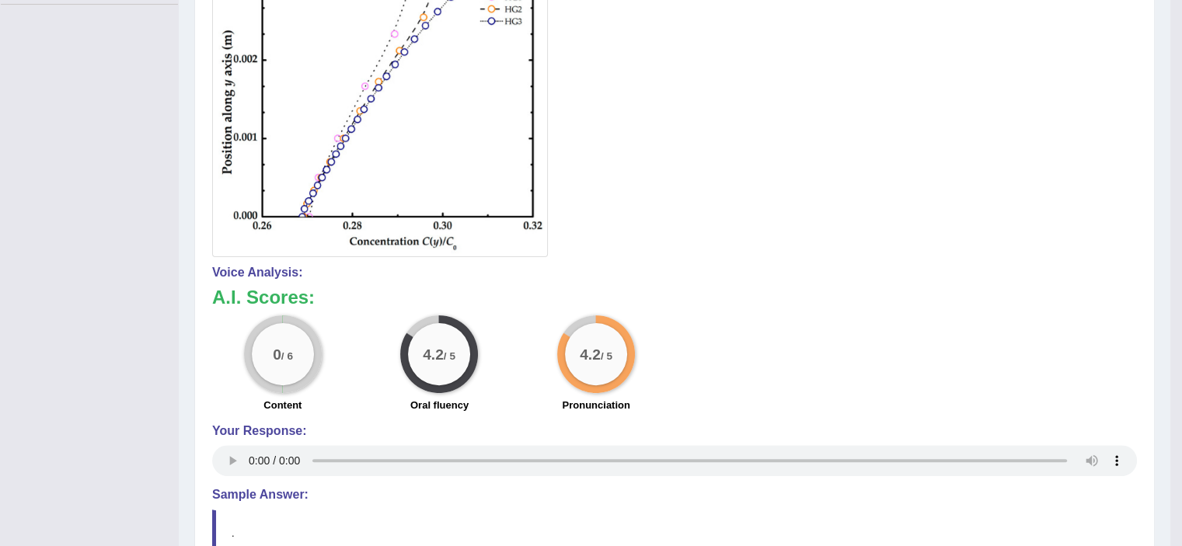
click at [1163, 411] on div "Home Practice Speaking: Describe Image Concentration * Remember to use the devi…" at bounding box center [675, 143] width 992 height 1050
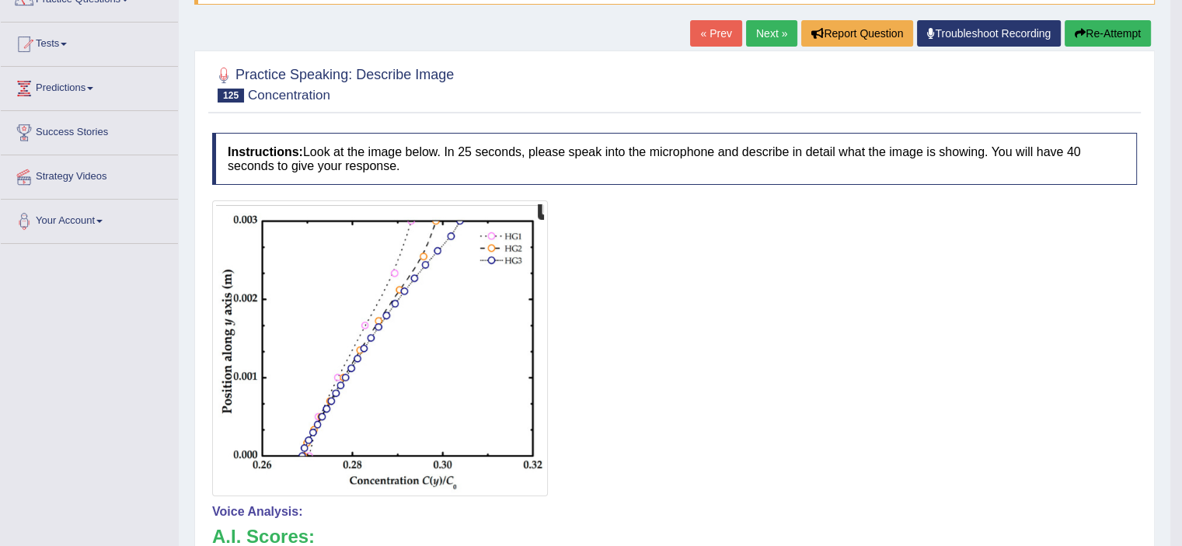
scroll to position [142, 0]
click at [1090, 28] on button "Re-Attempt" at bounding box center [1108, 34] width 86 height 26
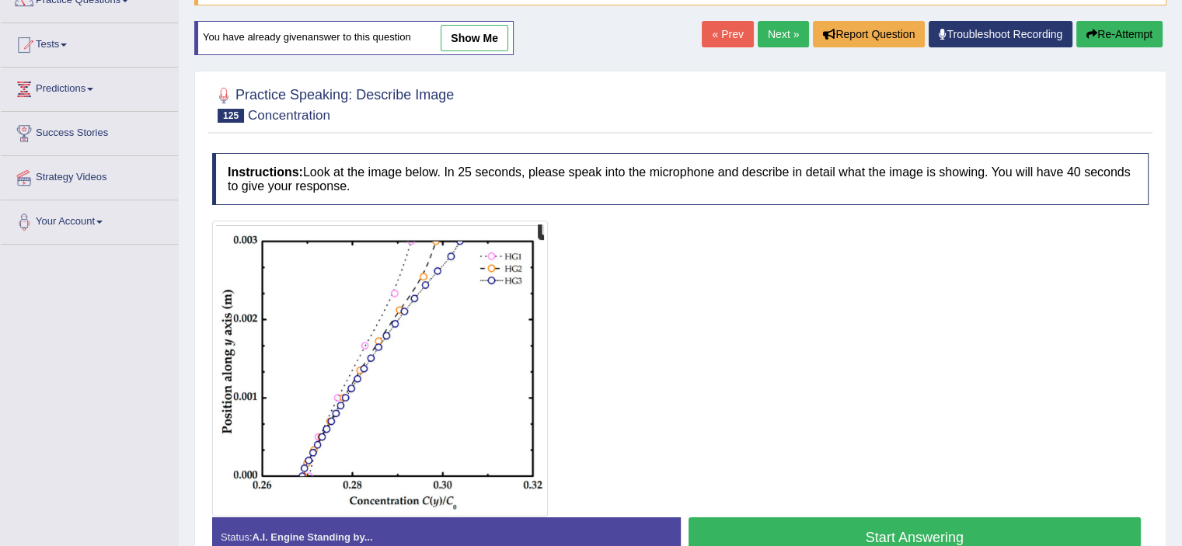
click at [912, 532] on button "Start Answering" at bounding box center [915, 538] width 453 height 40
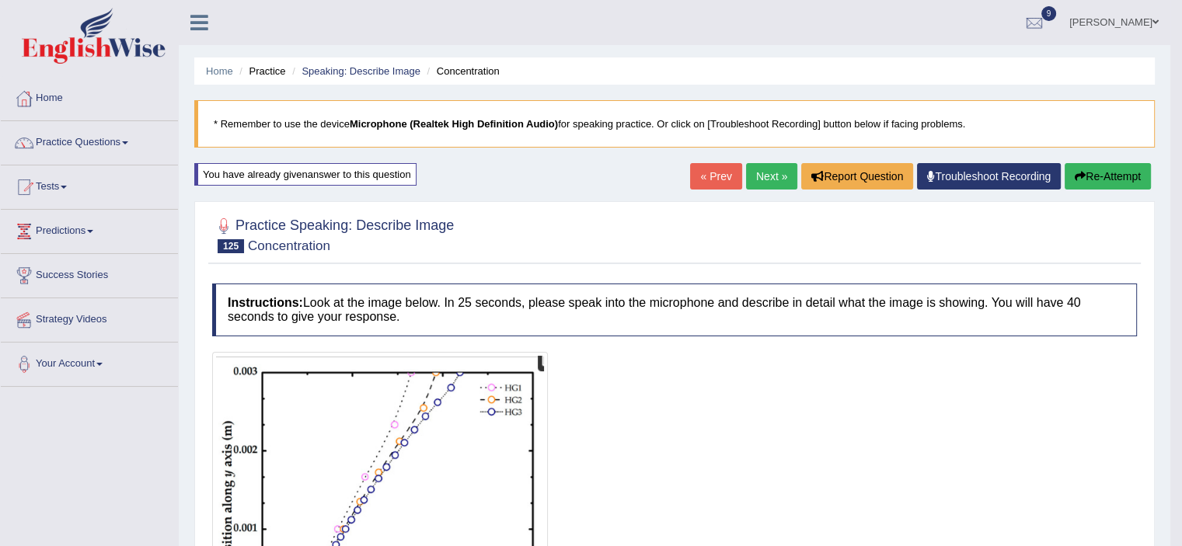
click at [1111, 171] on button "Re-Attempt" at bounding box center [1108, 176] width 86 height 26
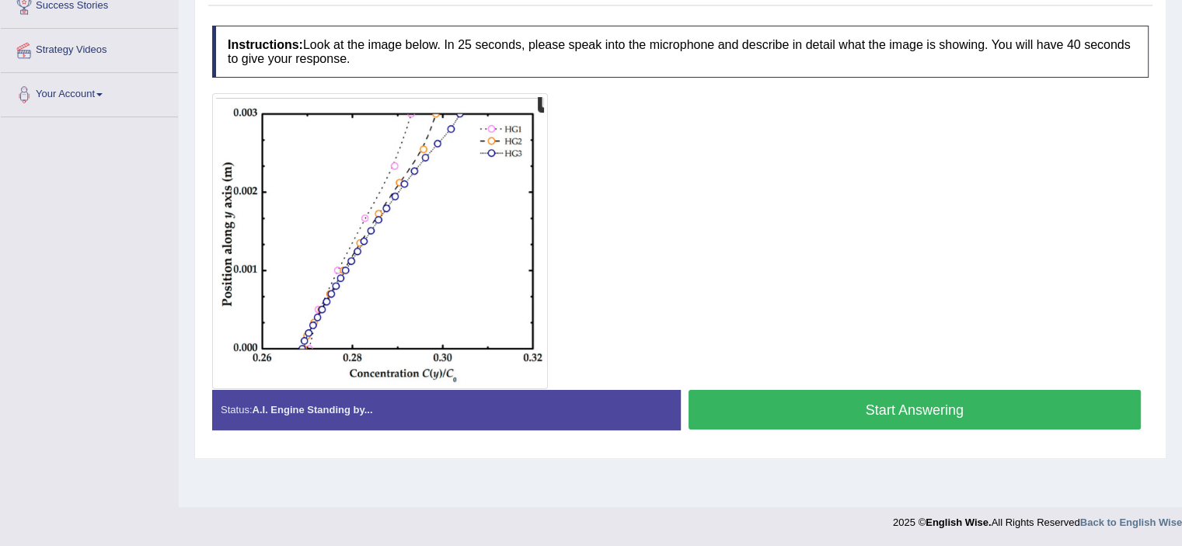
click at [998, 406] on button "Start Answering" at bounding box center [915, 410] width 453 height 40
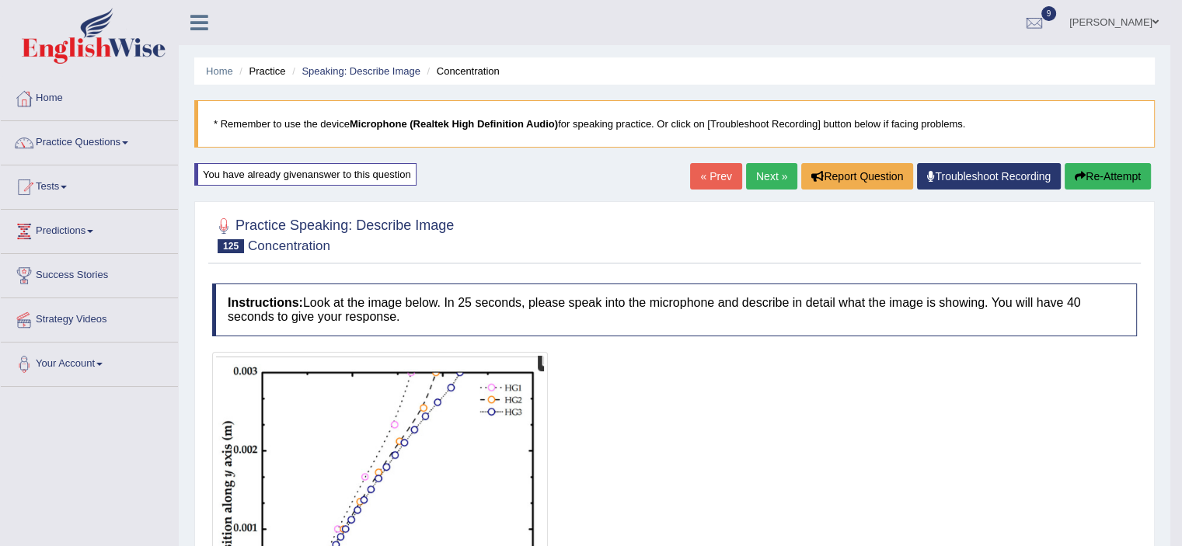
click at [1100, 176] on button "Re-Attempt" at bounding box center [1108, 176] width 86 height 26
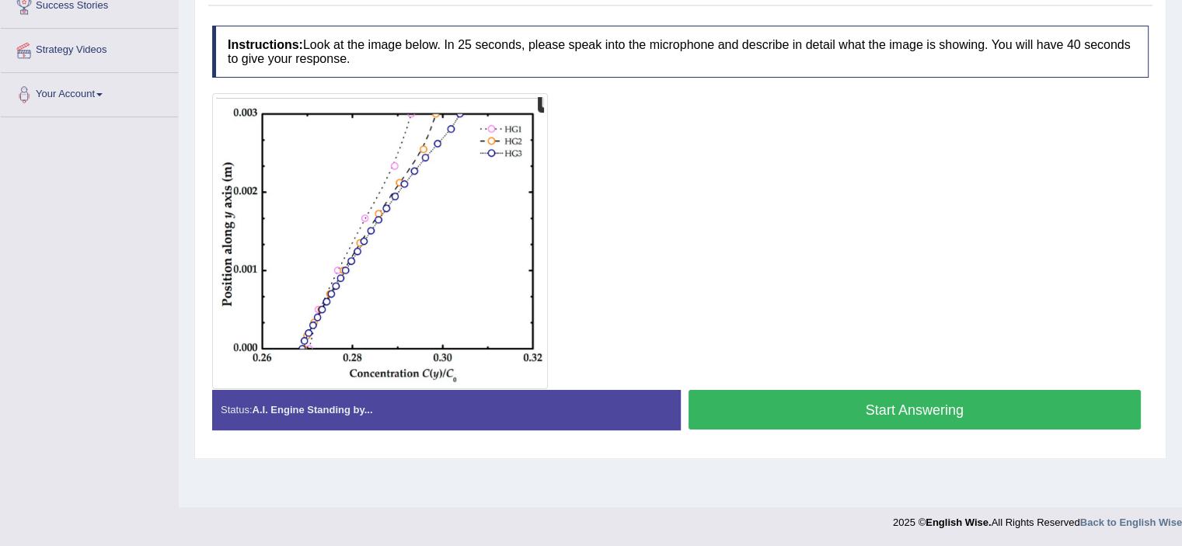
click at [992, 406] on button "Start Answering" at bounding box center [915, 410] width 453 height 40
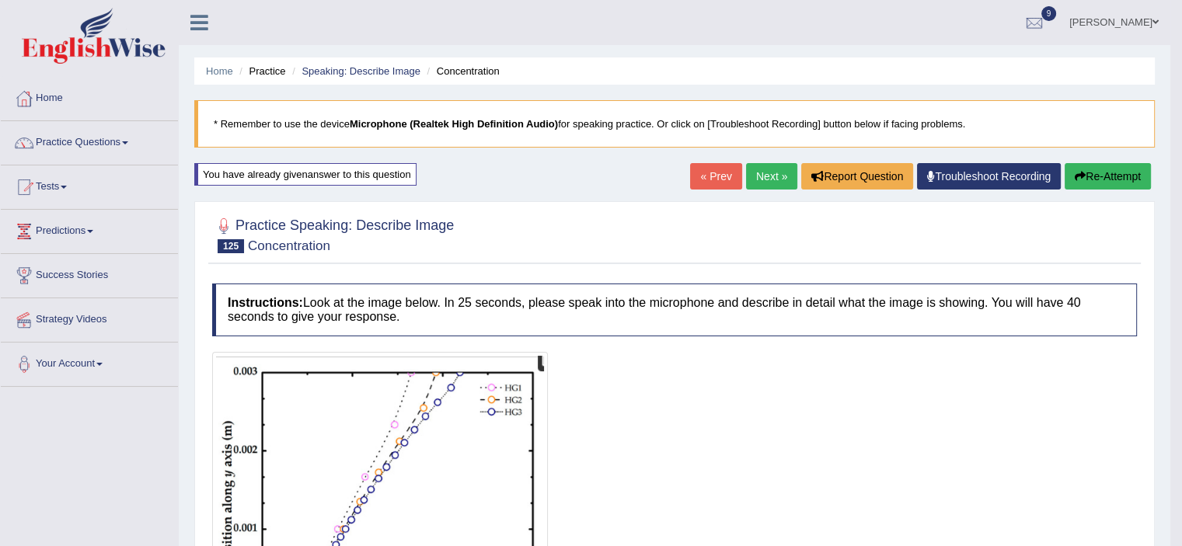
click at [1094, 178] on button "Re-Attempt" at bounding box center [1108, 176] width 86 height 26
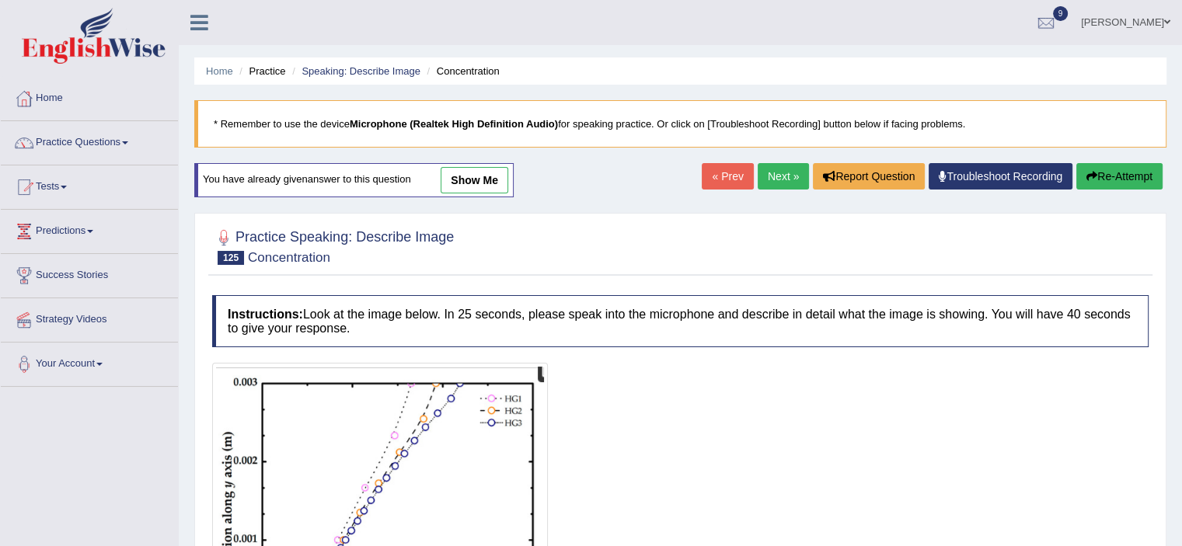
scroll to position [270, 0]
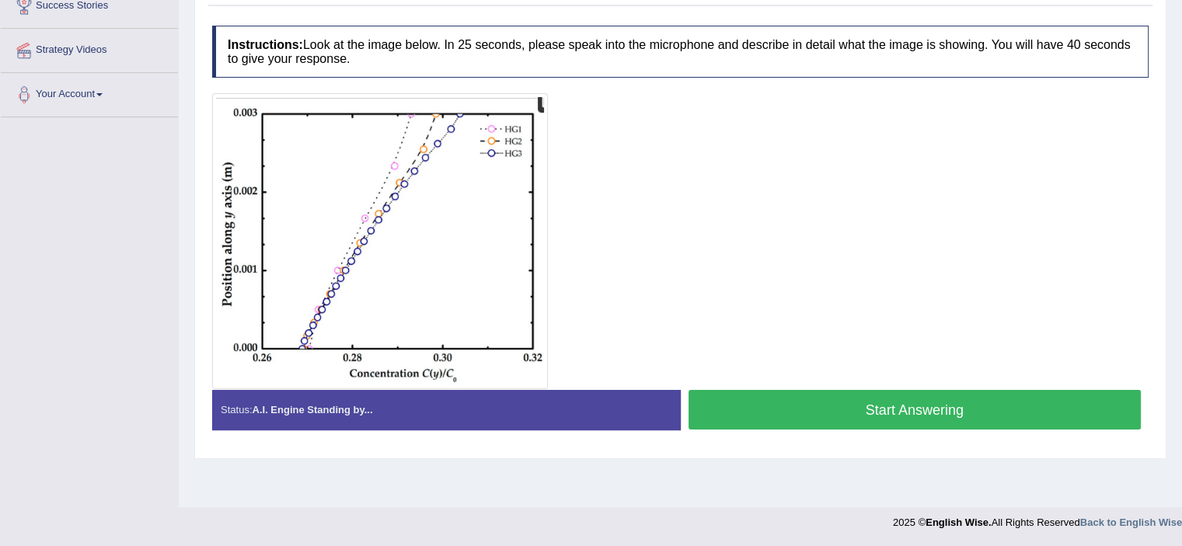
click at [967, 406] on button "Start Answering" at bounding box center [915, 410] width 453 height 40
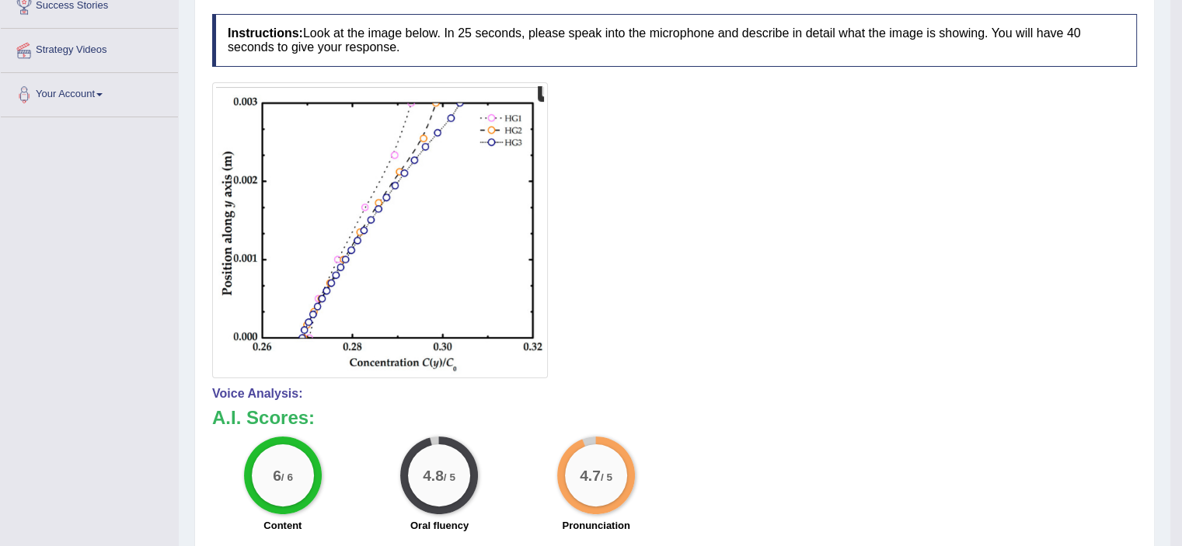
scroll to position [0, 0]
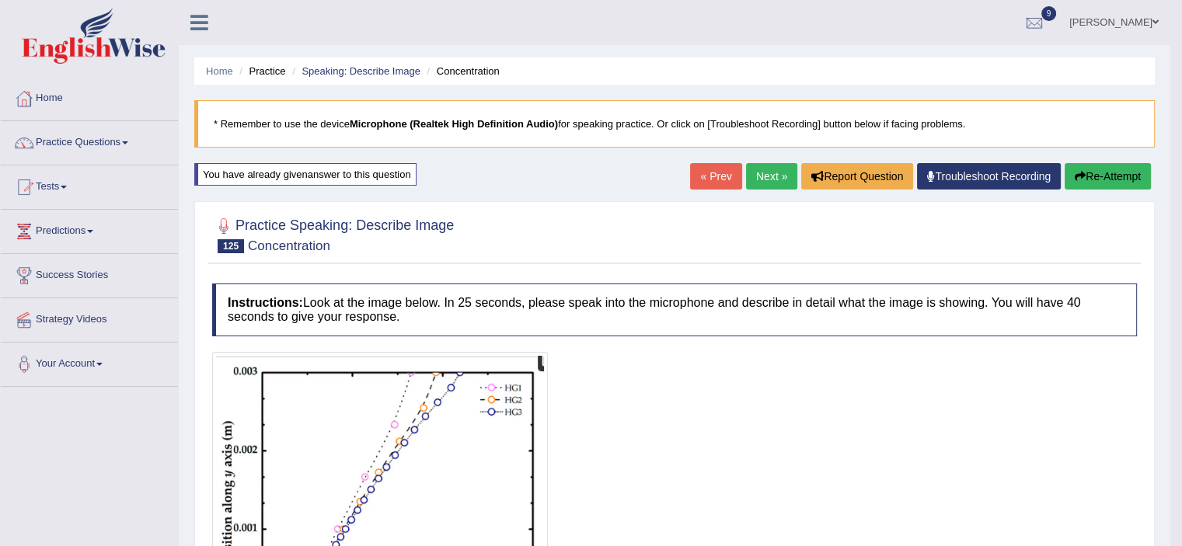
click at [766, 176] on link "Next »" at bounding box center [771, 176] width 51 height 26
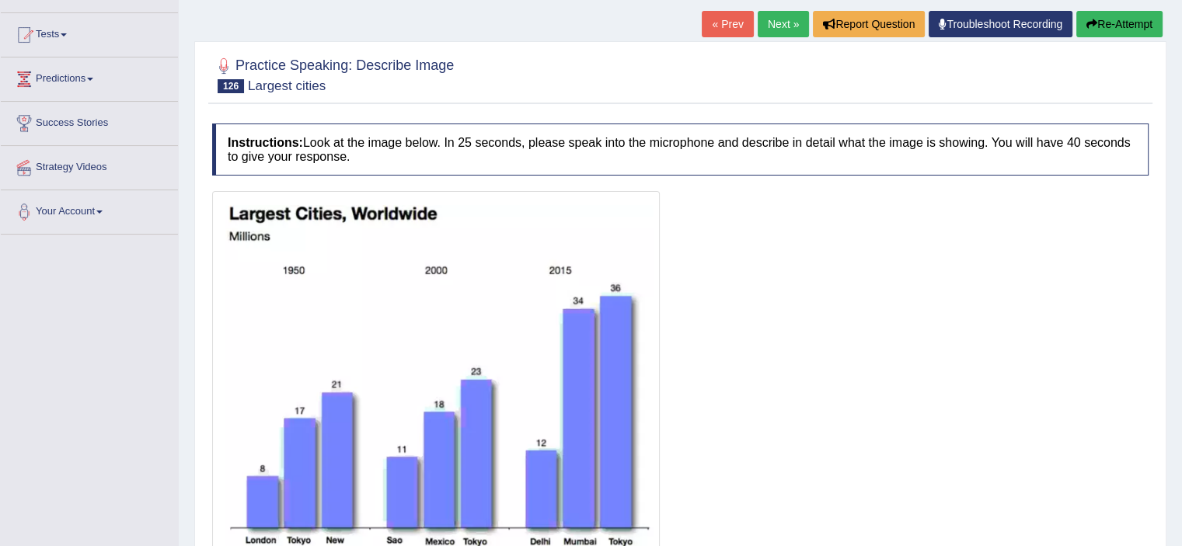
scroll to position [291, 0]
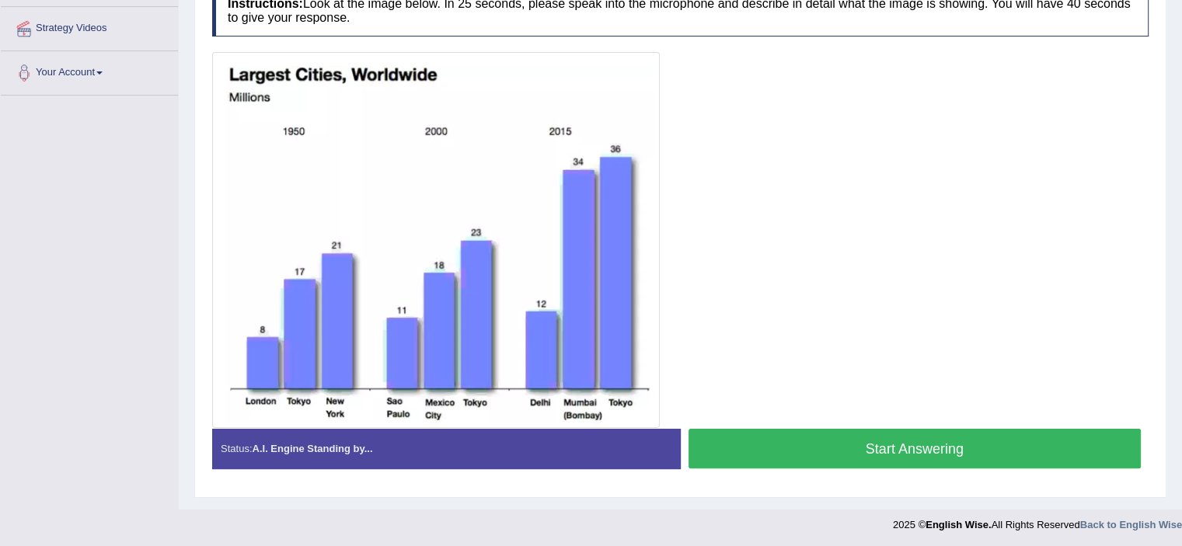
click at [966, 438] on button "Start Answering" at bounding box center [915, 449] width 453 height 40
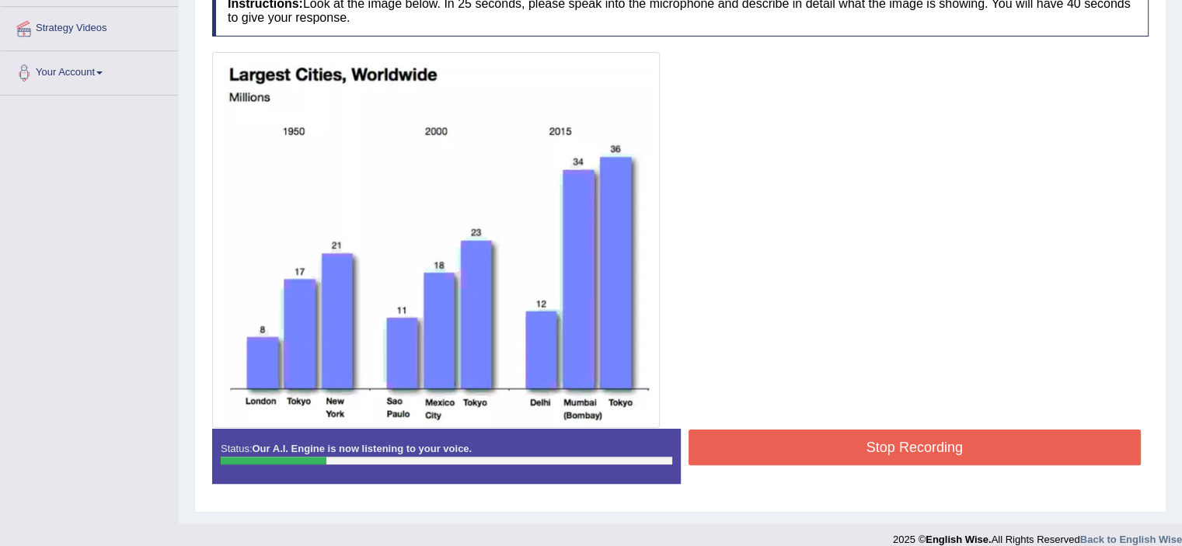
scroll to position [0, 0]
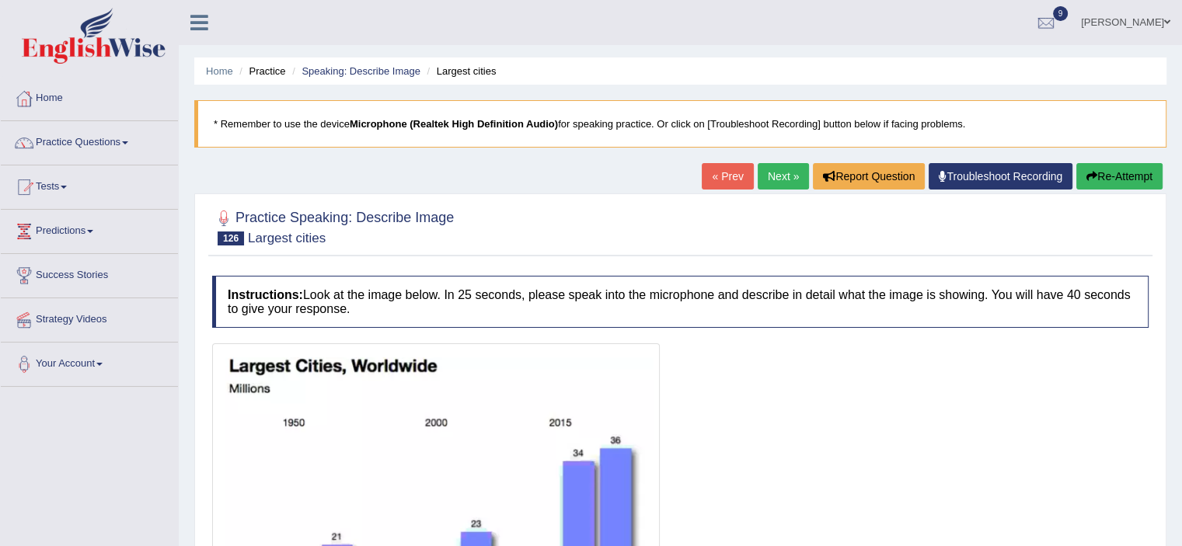
click at [1105, 176] on button "Re-Attempt" at bounding box center [1119, 176] width 86 height 26
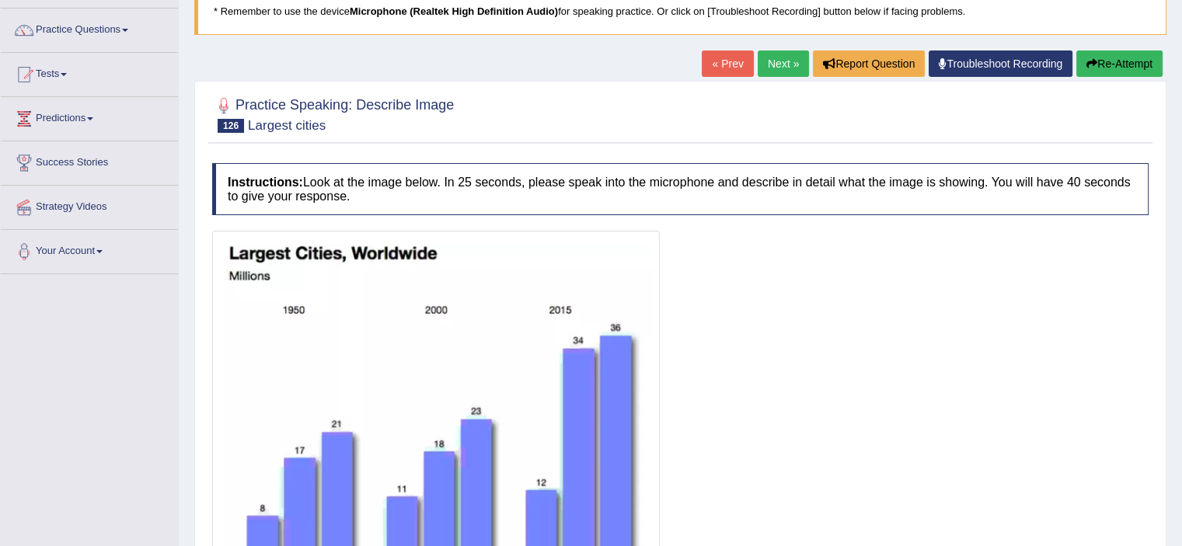
scroll to position [291, 0]
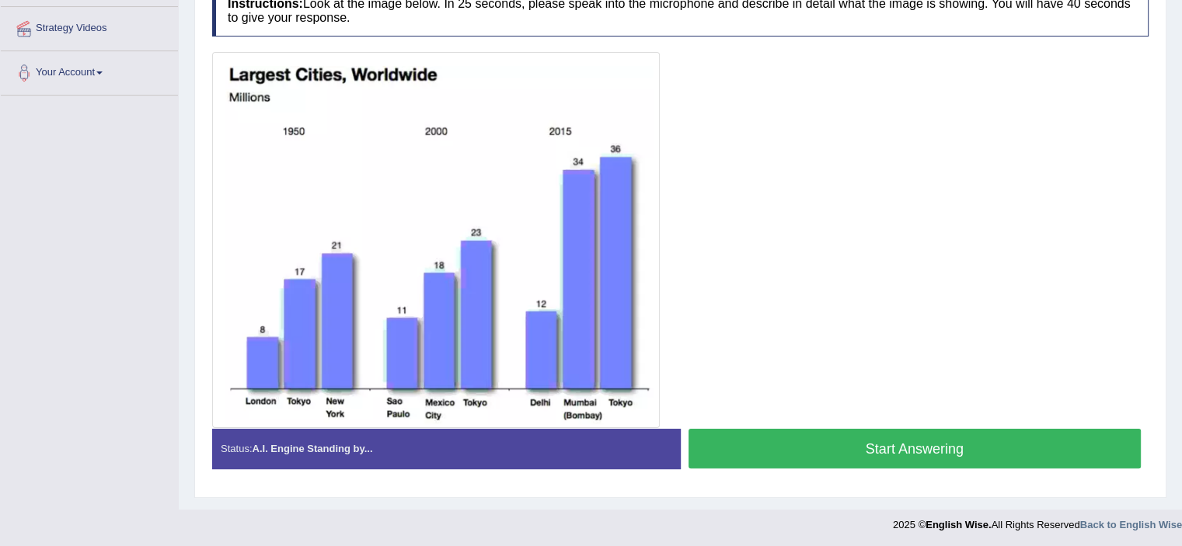
click at [905, 444] on button "Start Answering" at bounding box center [915, 449] width 453 height 40
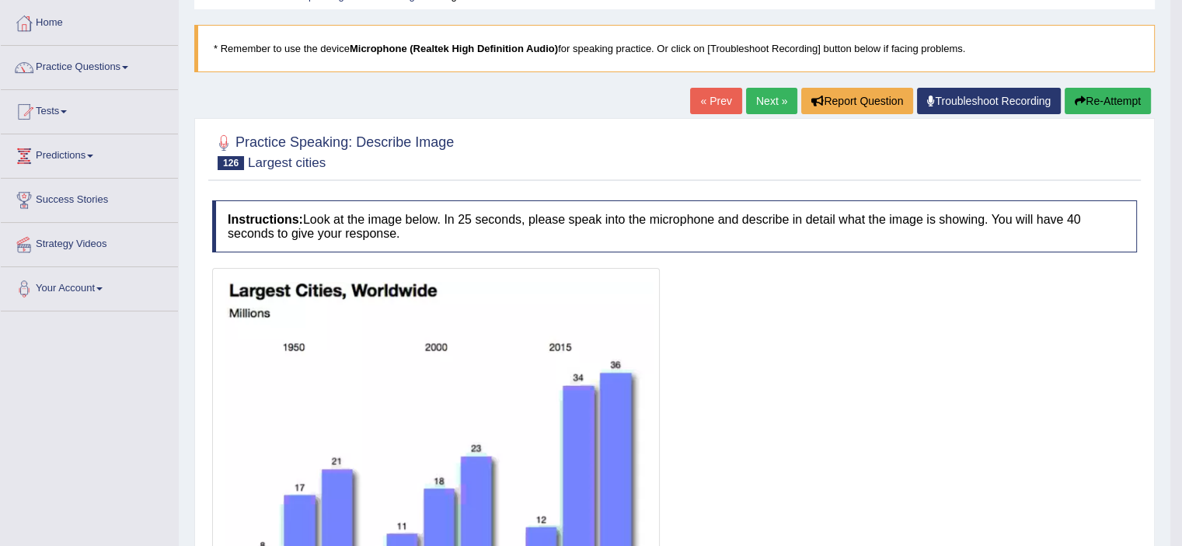
scroll to position [0, 0]
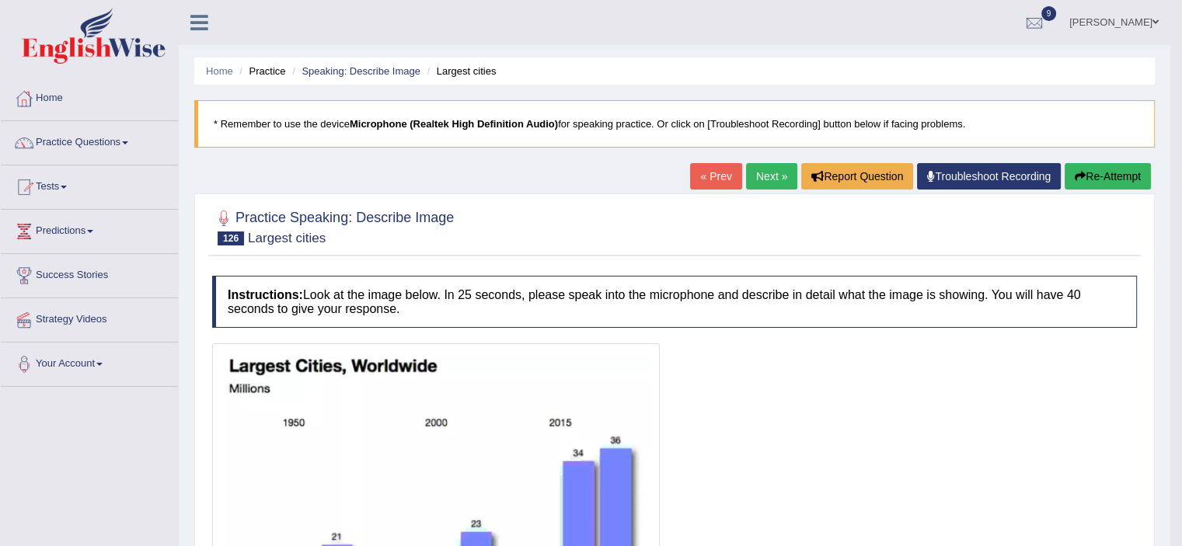
click at [1116, 177] on button "Re-Attempt" at bounding box center [1108, 176] width 86 height 26
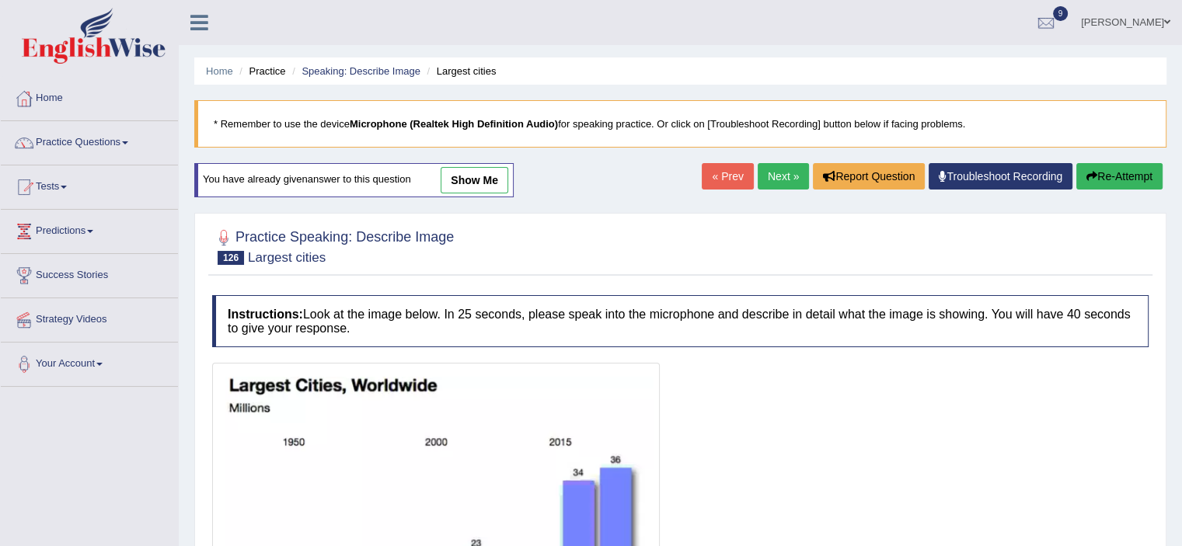
scroll to position [310, 0]
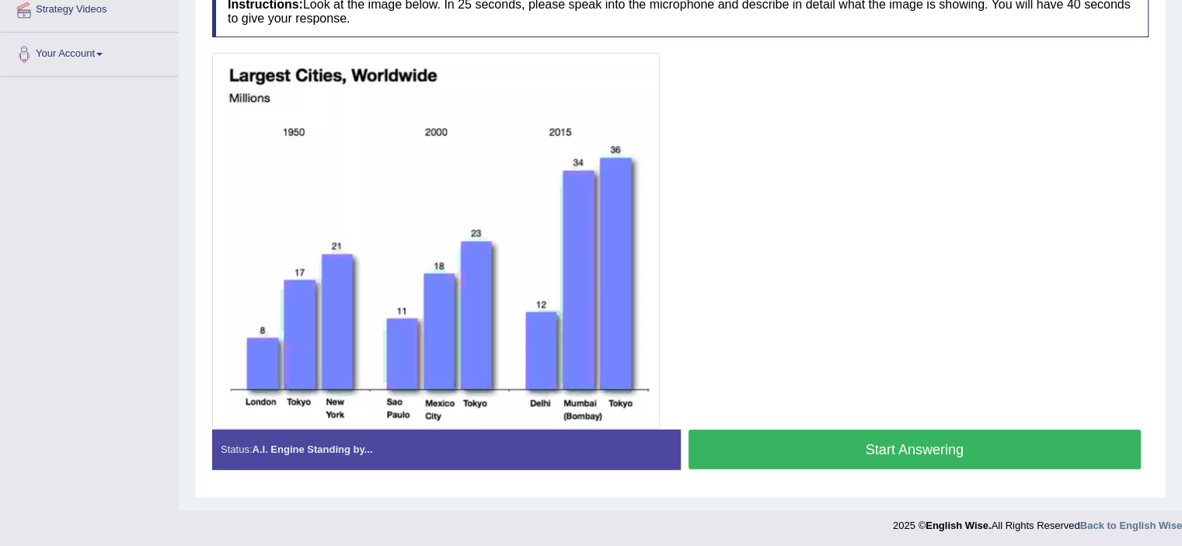
click at [988, 443] on button "Start Answering" at bounding box center [915, 450] width 453 height 40
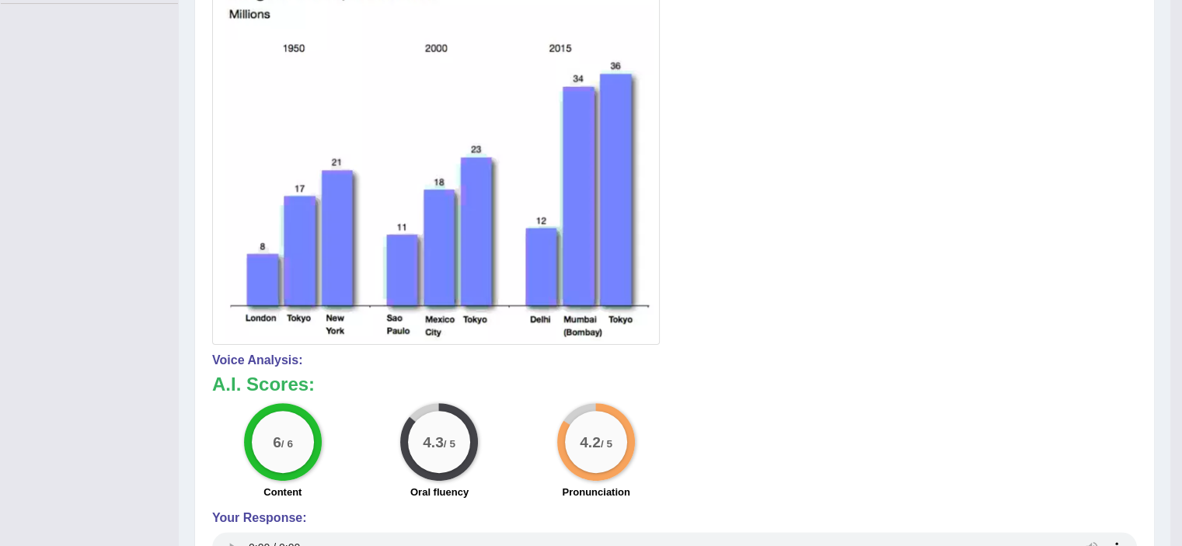
scroll to position [0, 0]
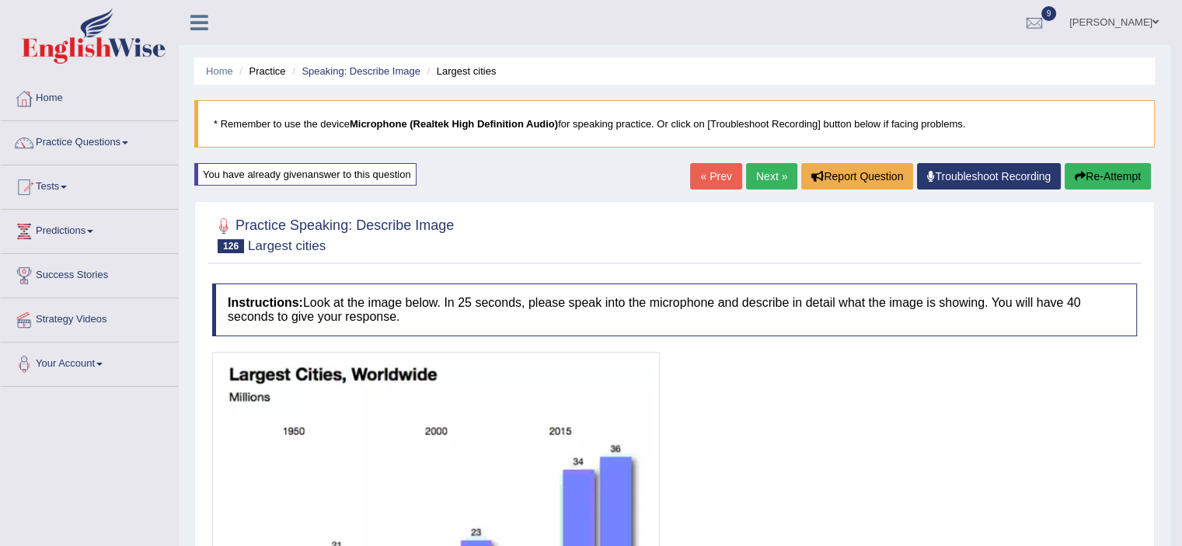
click at [771, 175] on link "Next »" at bounding box center [771, 176] width 51 height 26
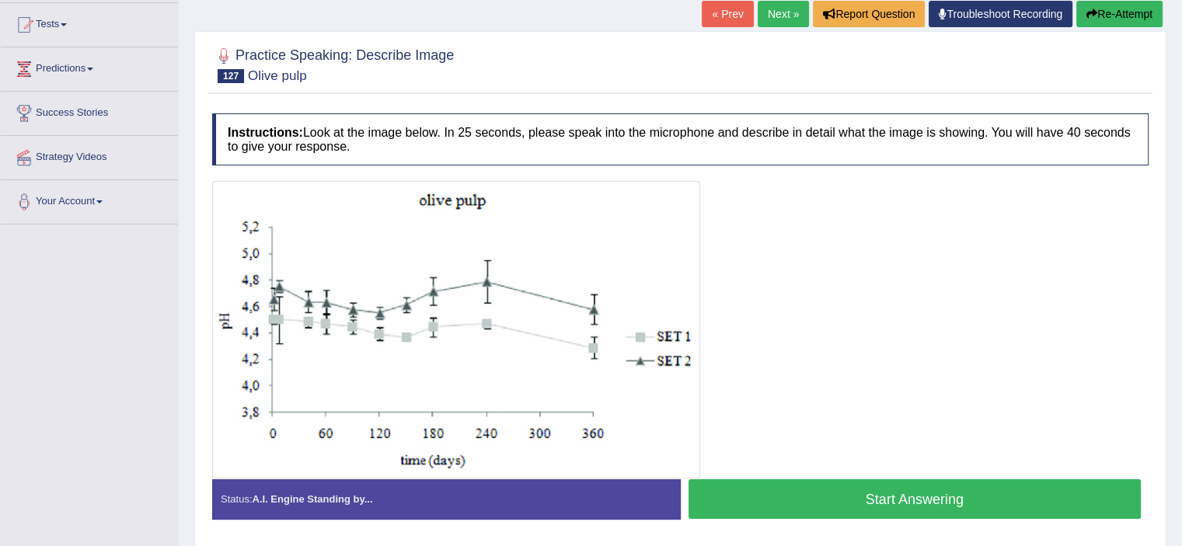
scroll to position [162, 0]
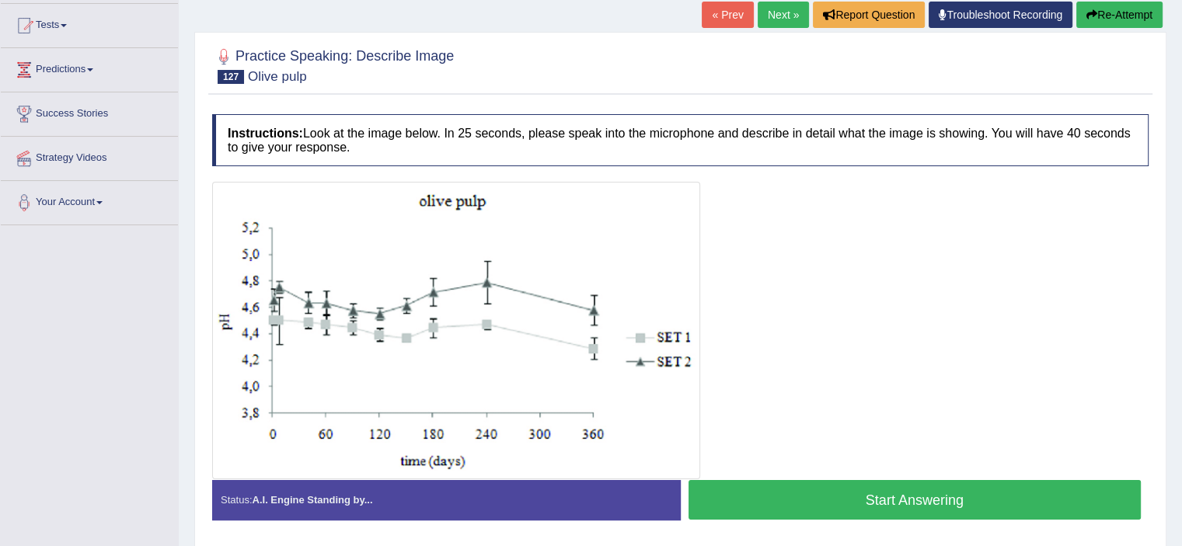
click at [915, 493] on button "Start Answering" at bounding box center [915, 500] width 453 height 40
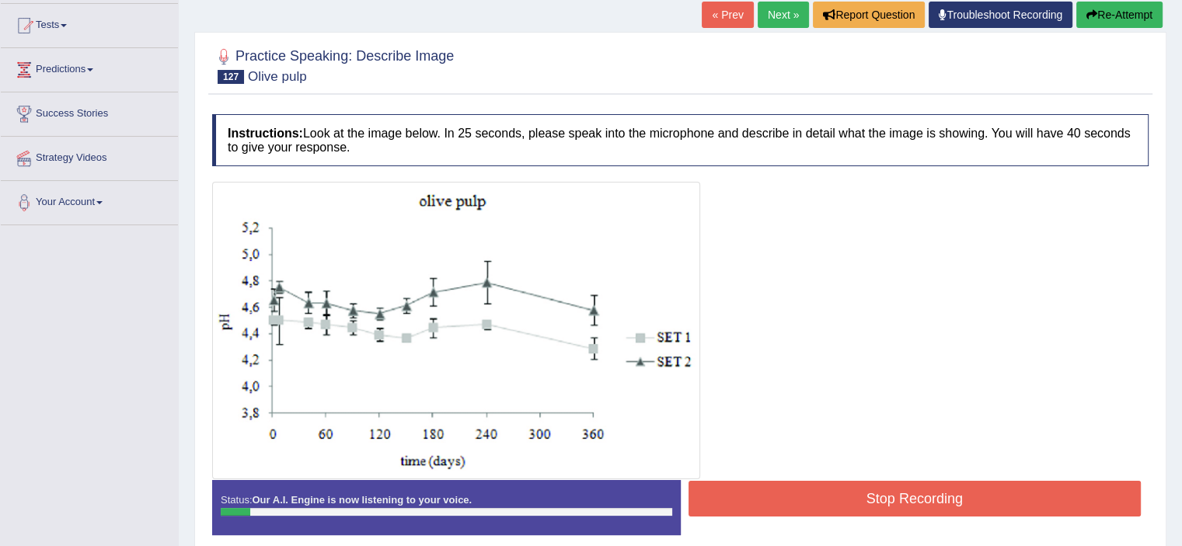
click at [915, 493] on button "Stop Recording" at bounding box center [915, 499] width 453 height 36
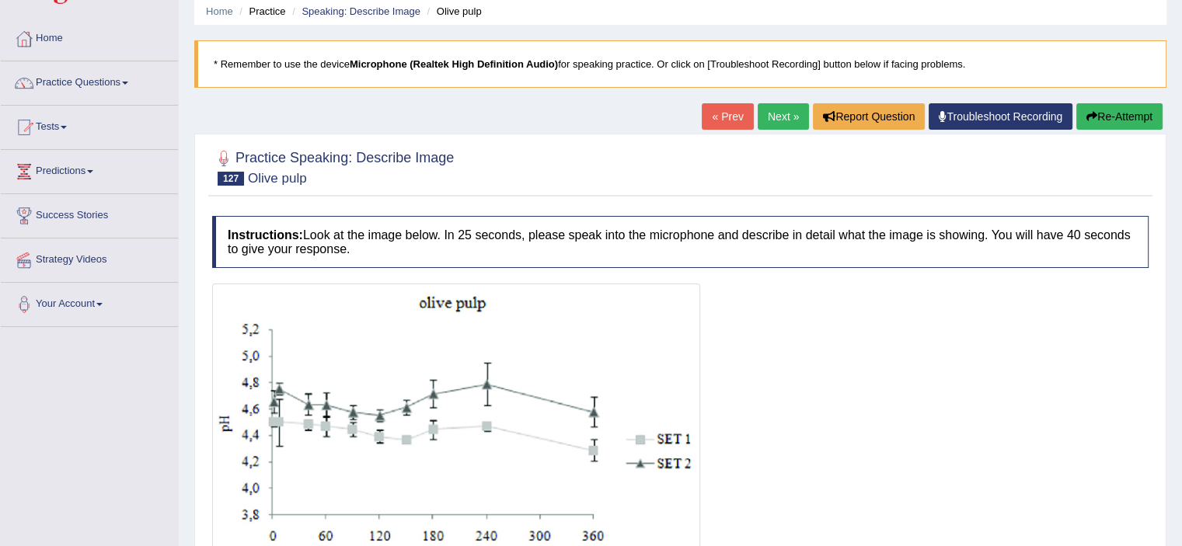
scroll to position [59, 0]
click at [1118, 113] on button "Re-Attempt" at bounding box center [1119, 117] width 86 height 26
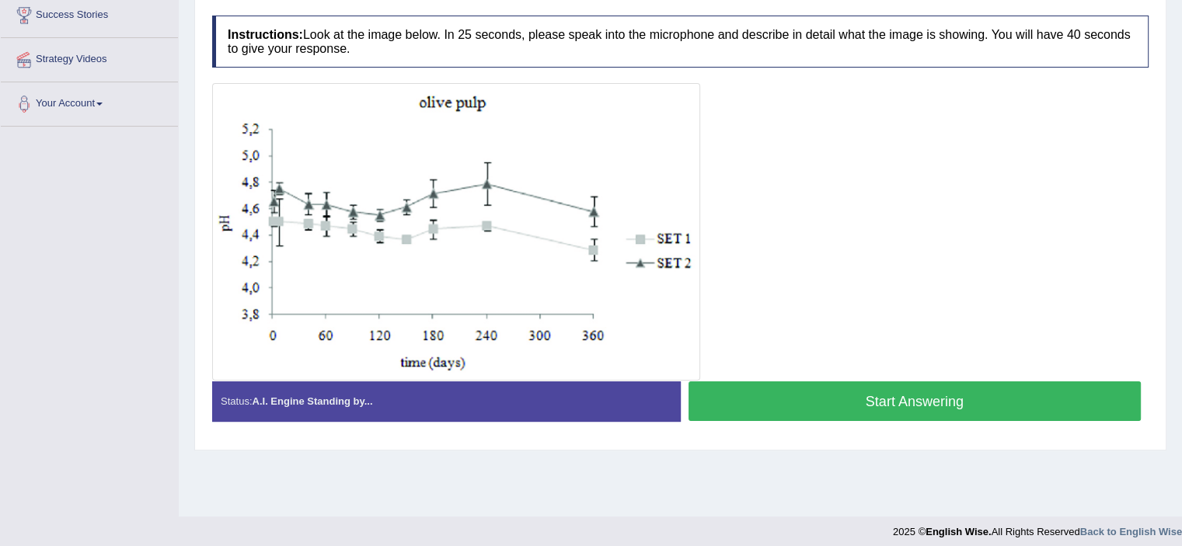
scroll to position [262, 0]
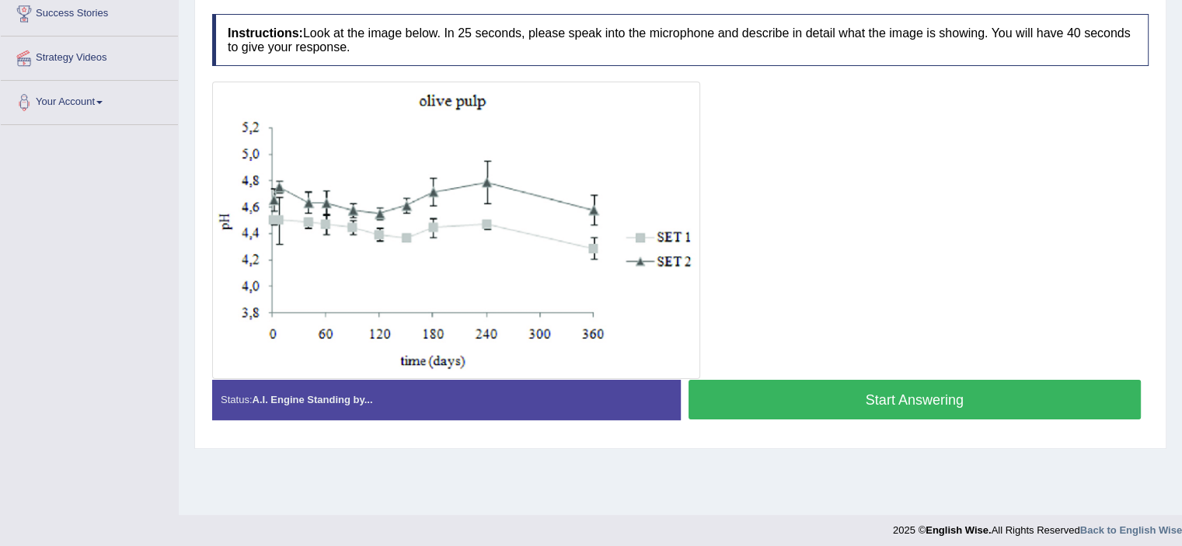
click at [989, 385] on button "Start Answering" at bounding box center [915, 400] width 453 height 40
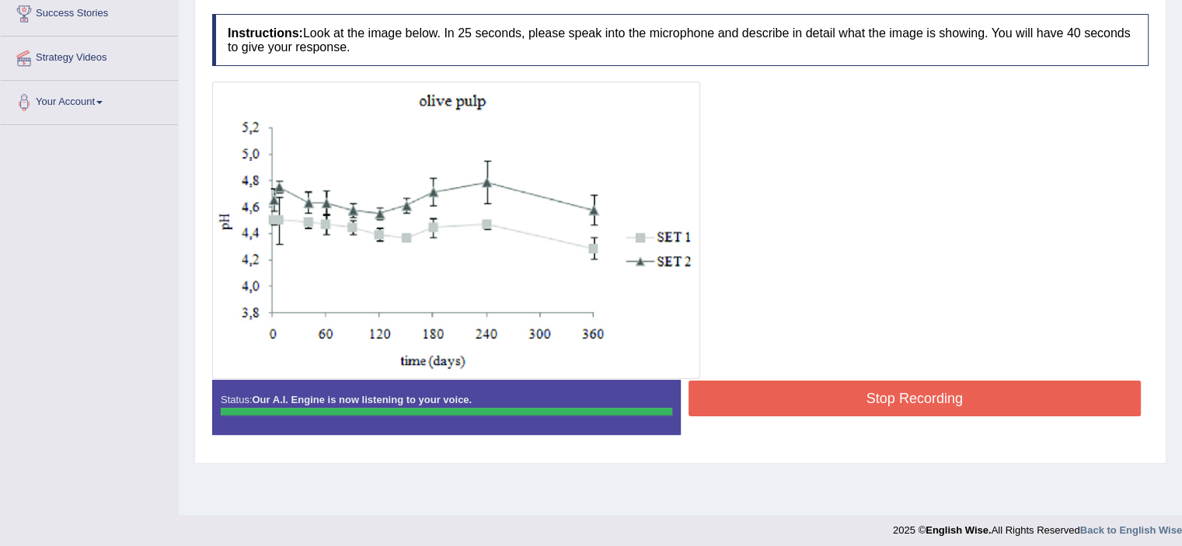
click at [989, 385] on div "Instructions: Look at the image below. In 25 seconds, please speak into the mic…" at bounding box center [680, 230] width 944 height 448
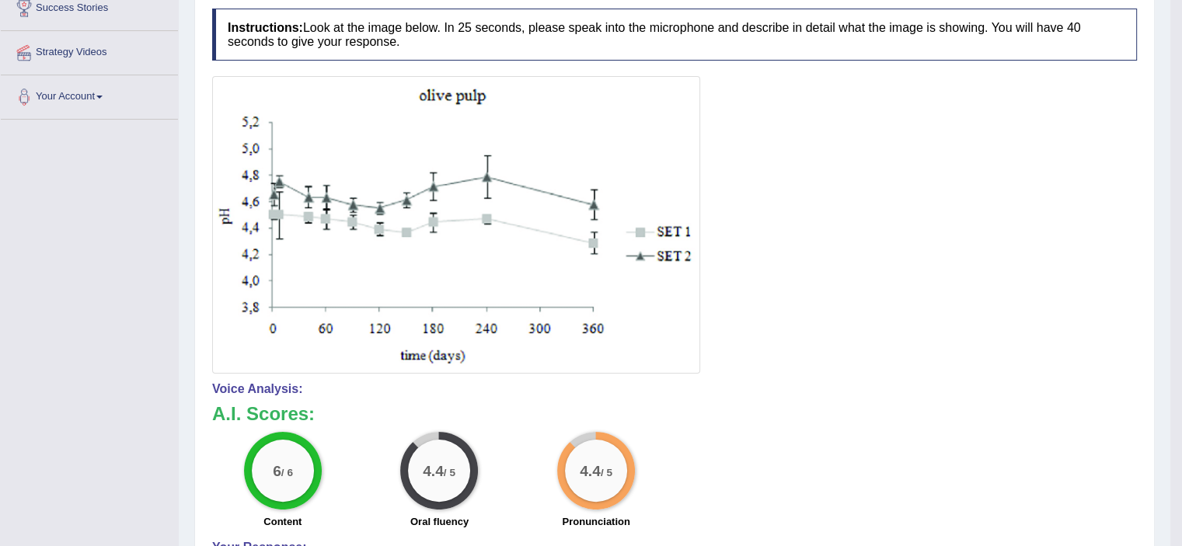
drag, startPoint x: 1186, startPoint y: 305, endPoint x: 1090, endPoint y: 527, distance: 241.2
click at [1090, 279] on html "Toggle navigation Home Practice Questions Speaking Practice Read Aloud Repeat S…" at bounding box center [591, 6] width 1182 height 546
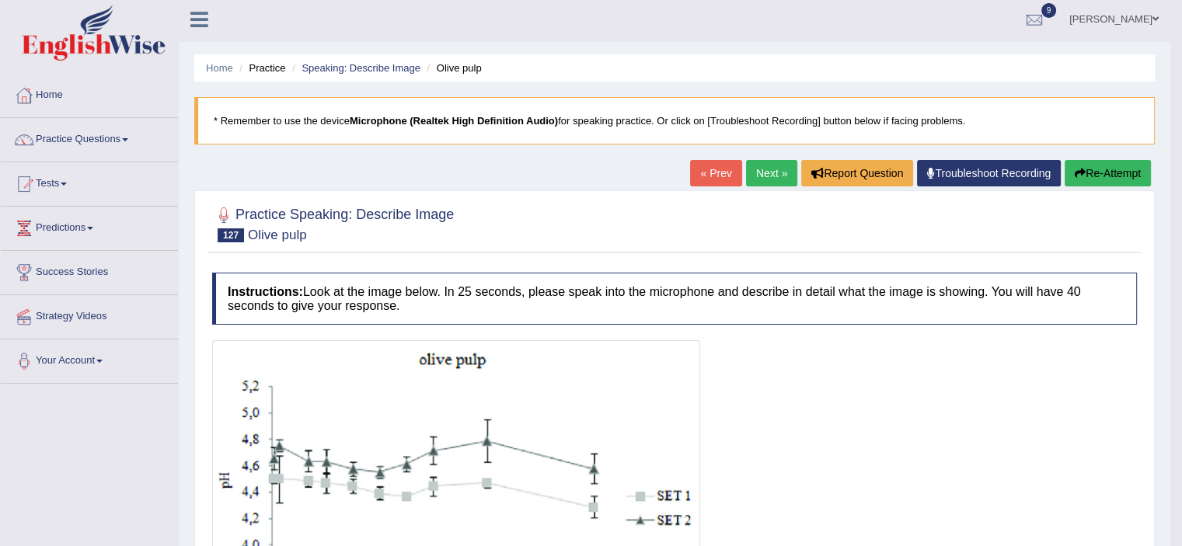
scroll to position [0, 0]
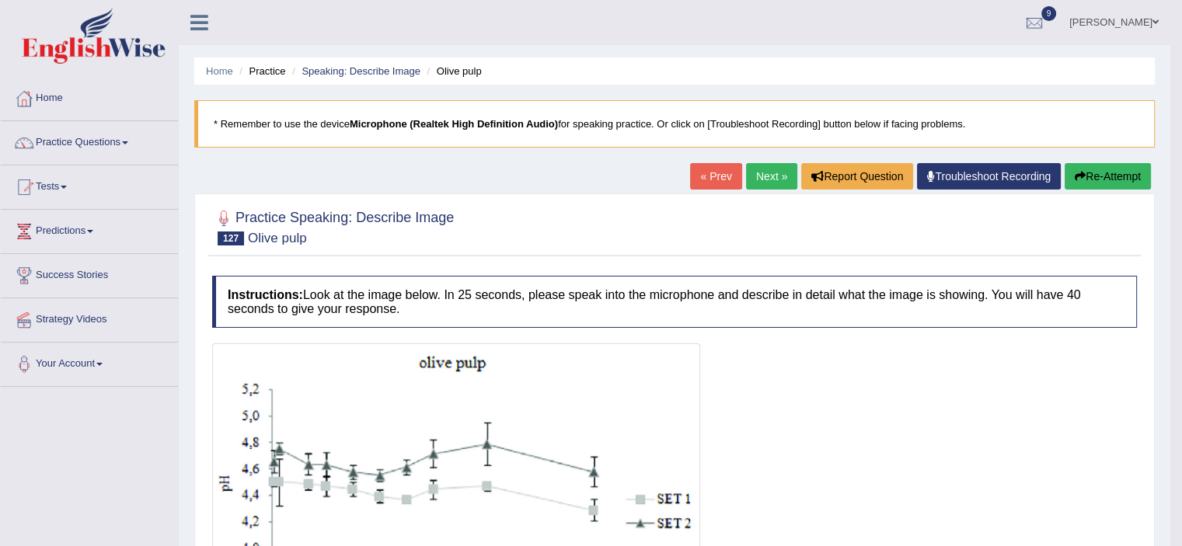
click at [1089, 175] on button "Re-Attempt" at bounding box center [1108, 176] width 86 height 26
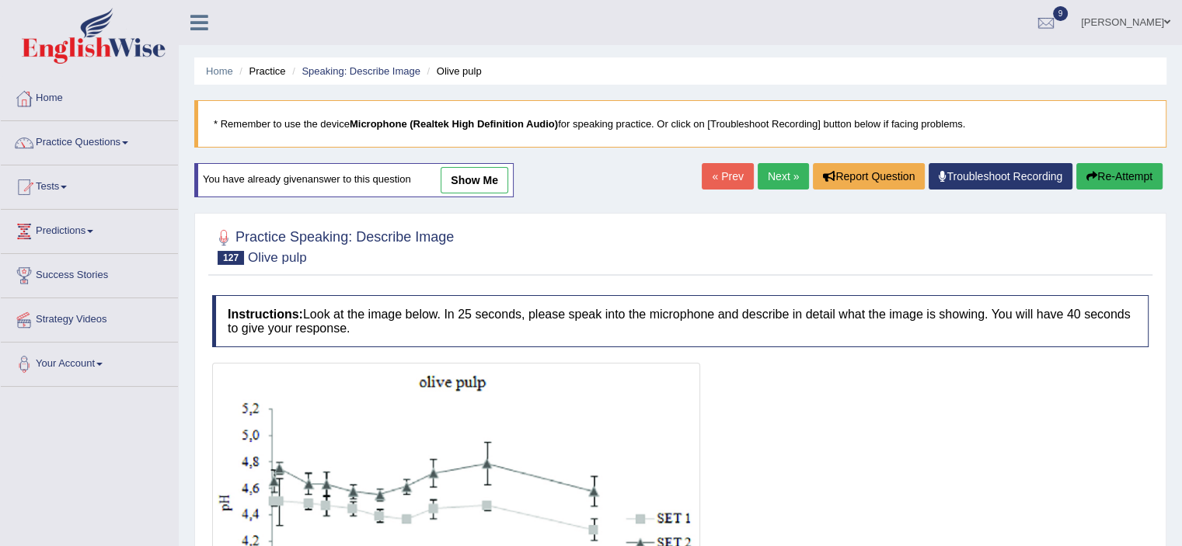
click at [771, 166] on link "Next »" at bounding box center [783, 176] width 51 height 26
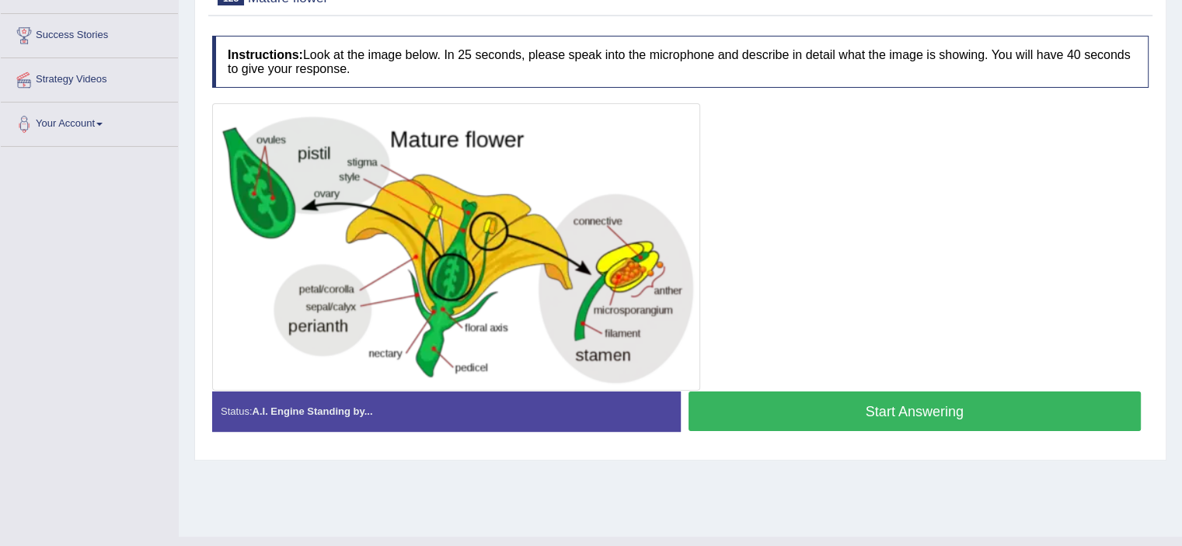
scroll to position [247, 0]
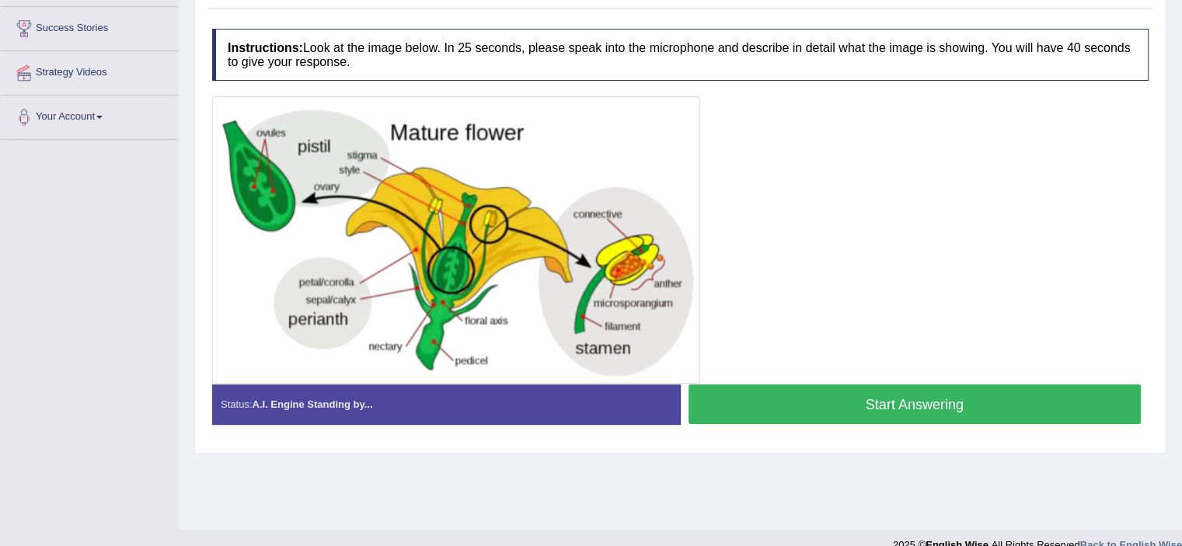
click at [870, 403] on button "Start Answering" at bounding box center [915, 405] width 453 height 40
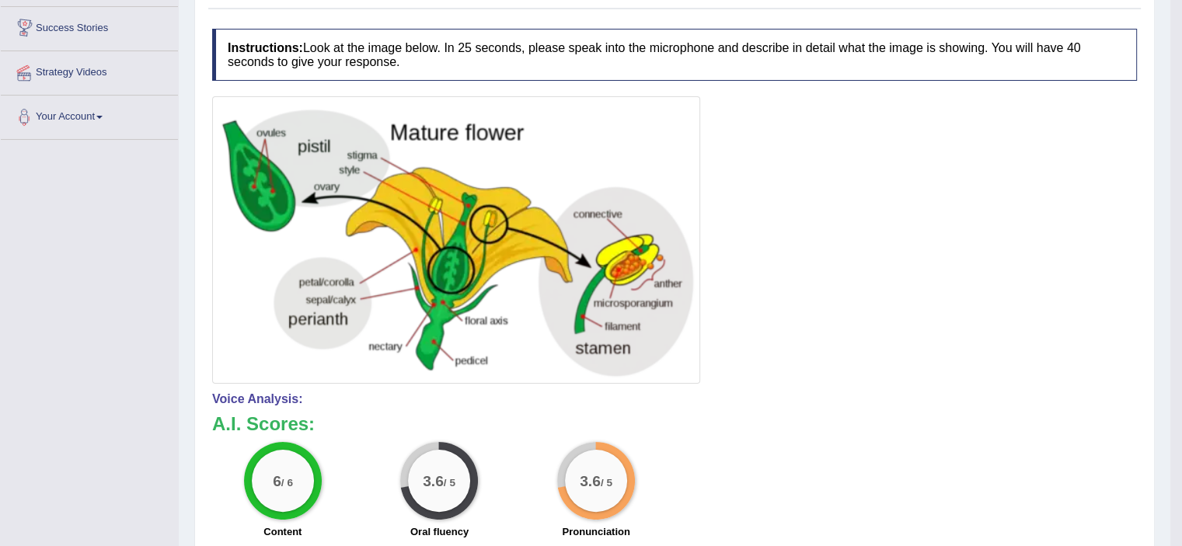
scroll to position [0, 0]
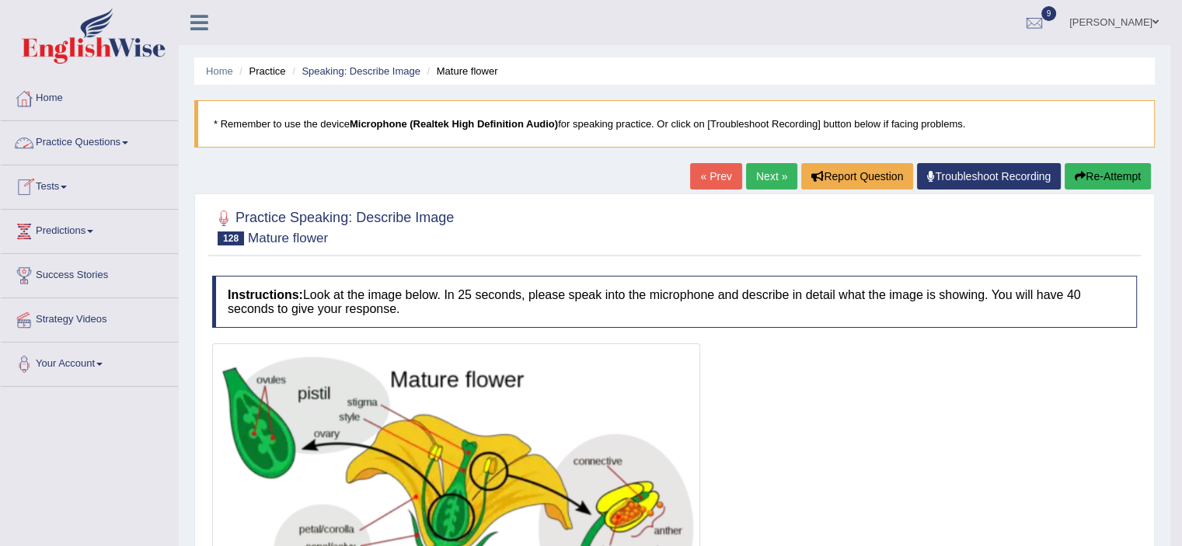
click at [134, 141] on link "Practice Questions" at bounding box center [89, 140] width 177 height 39
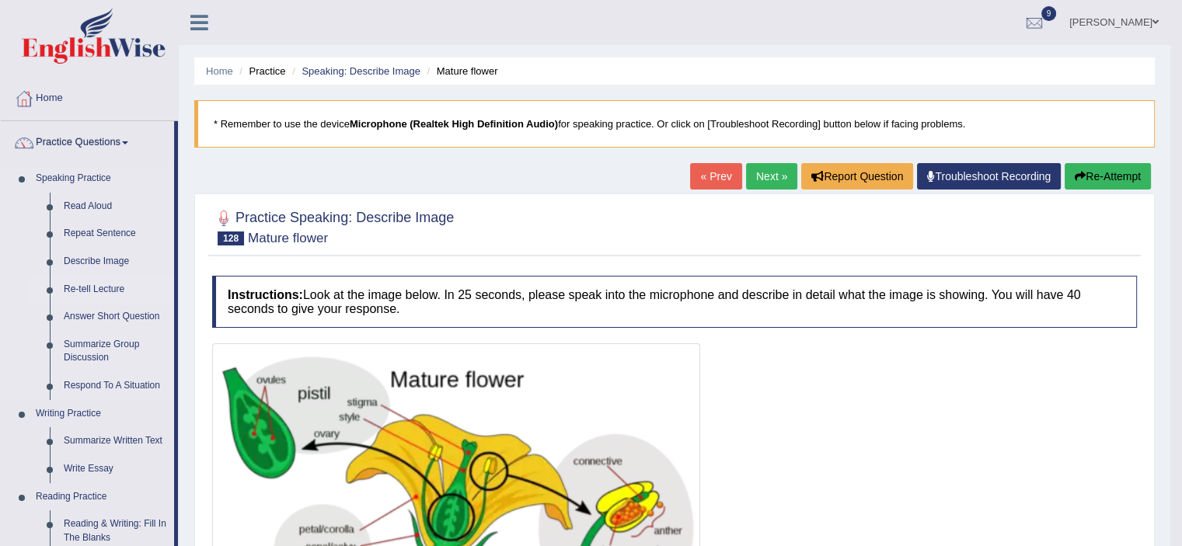
click at [85, 287] on link "Re-tell Lecture" at bounding box center [115, 290] width 117 height 28
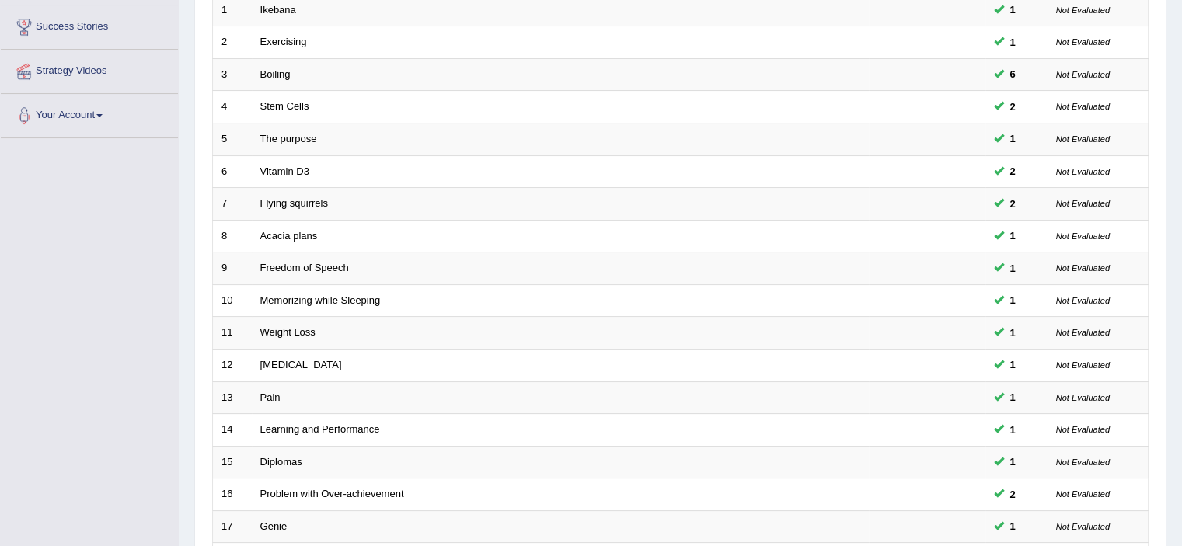
scroll to position [478, 0]
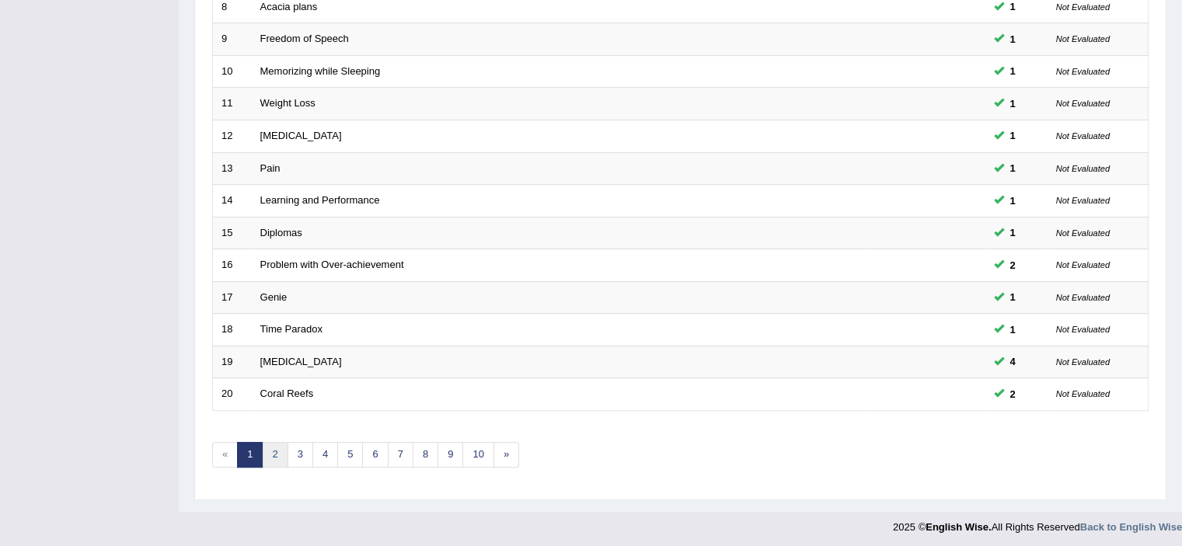
click at [278, 447] on link "2" at bounding box center [275, 455] width 26 height 26
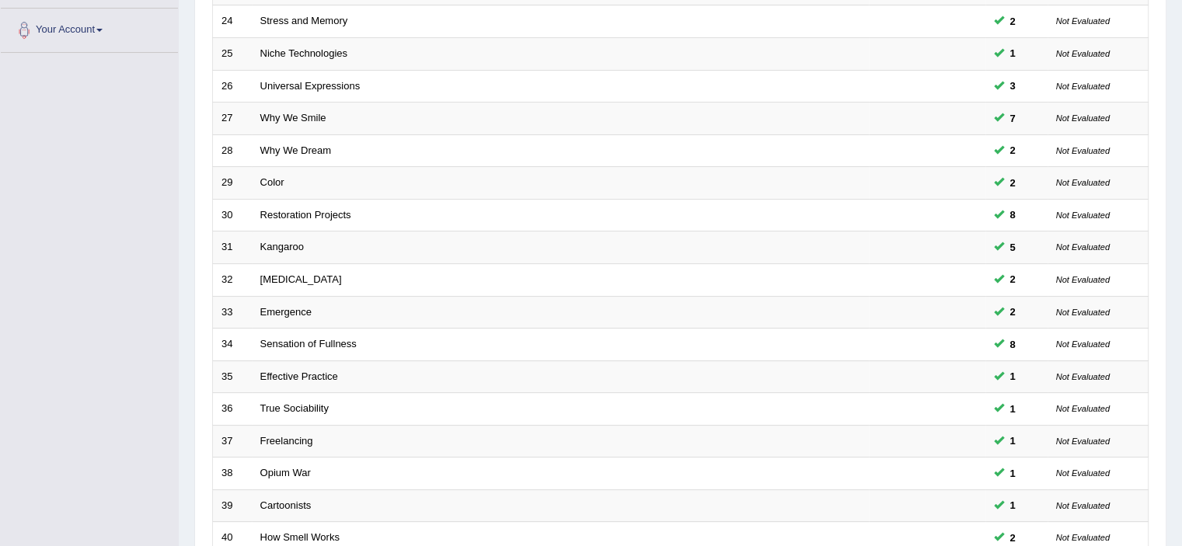
scroll to position [478, 0]
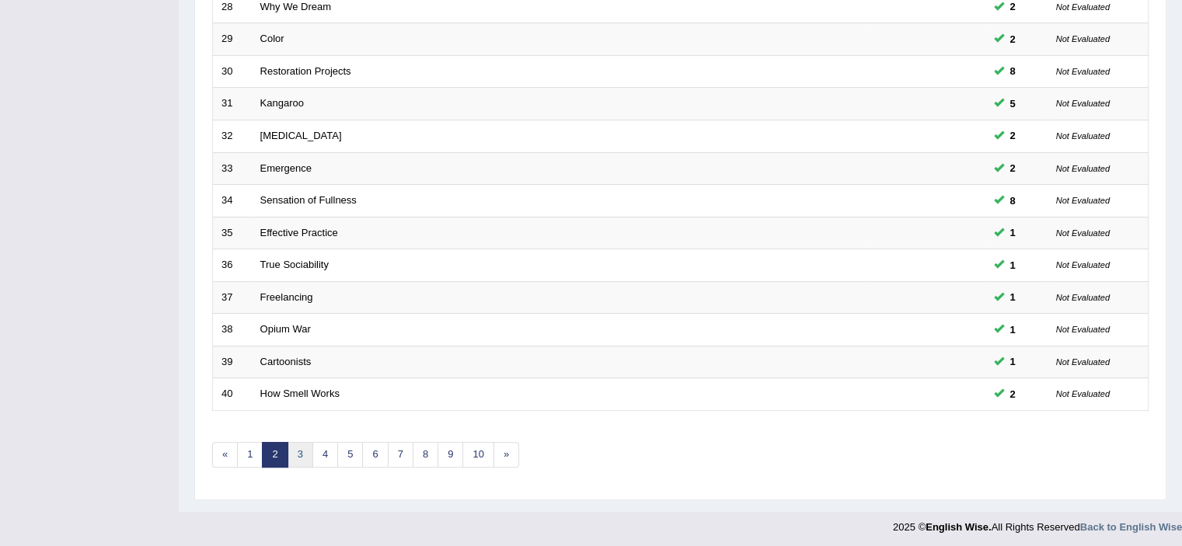
click at [296, 450] on link "3" at bounding box center [301, 455] width 26 height 26
click at [298, 453] on link "3" at bounding box center [301, 455] width 26 height 26
click at [305, 450] on link "3" at bounding box center [301, 455] width 26 height 26
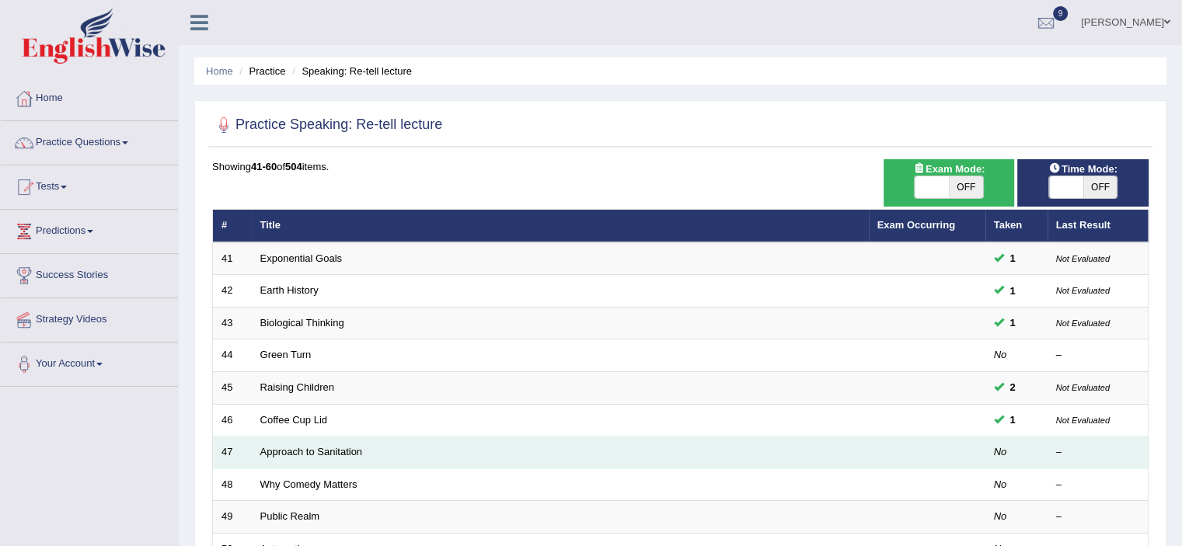
click at [1002, 450] on em "No" at bounding box center [1000, 452] width 13 height 12
click at [307, 450] on link "Approach to Sanitation" at bounding box center [311, 452] width 103 height 12
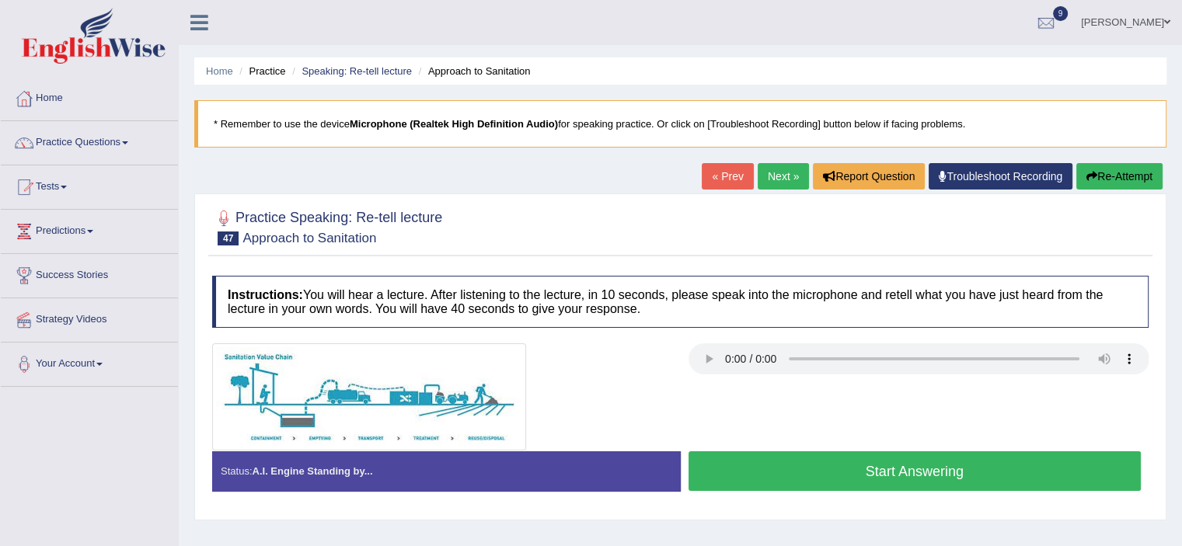
drag, startPoint x: 584, startPoint y: 378, endPoint x: 772, endPoint y: 488, distance: 217.0
click at [584, 380] on div at bounding box center [442, 397] width 476 height 107
click at [808, 473] on button "Start Answering" at bounding box center [915, 472] width 453 height 40
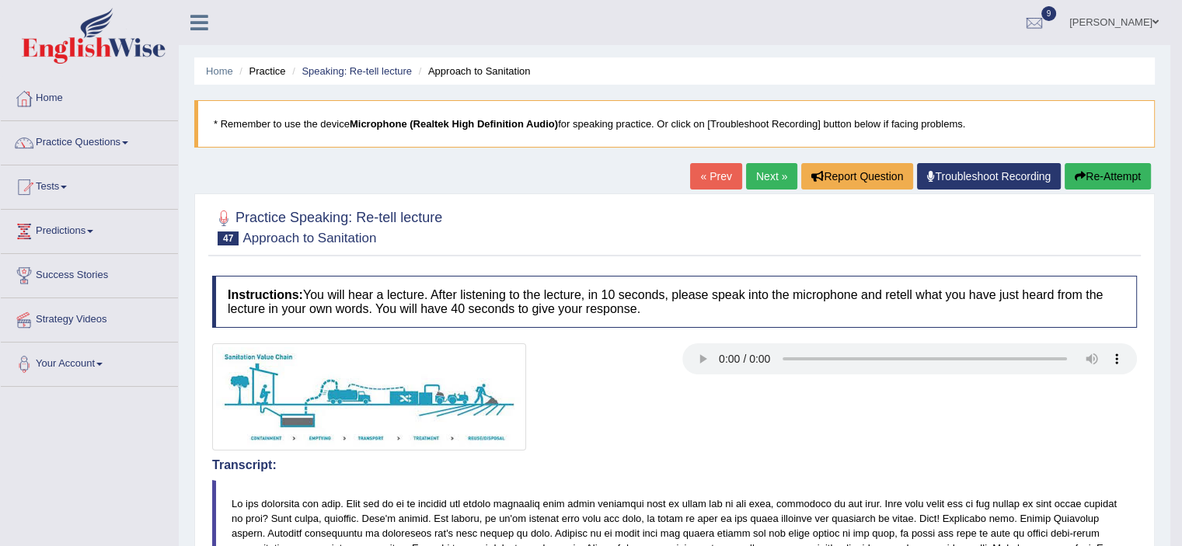
click at [1101, 168] on button "Re-Attempt" at bounding box center [1108, 176] width 86 height 26
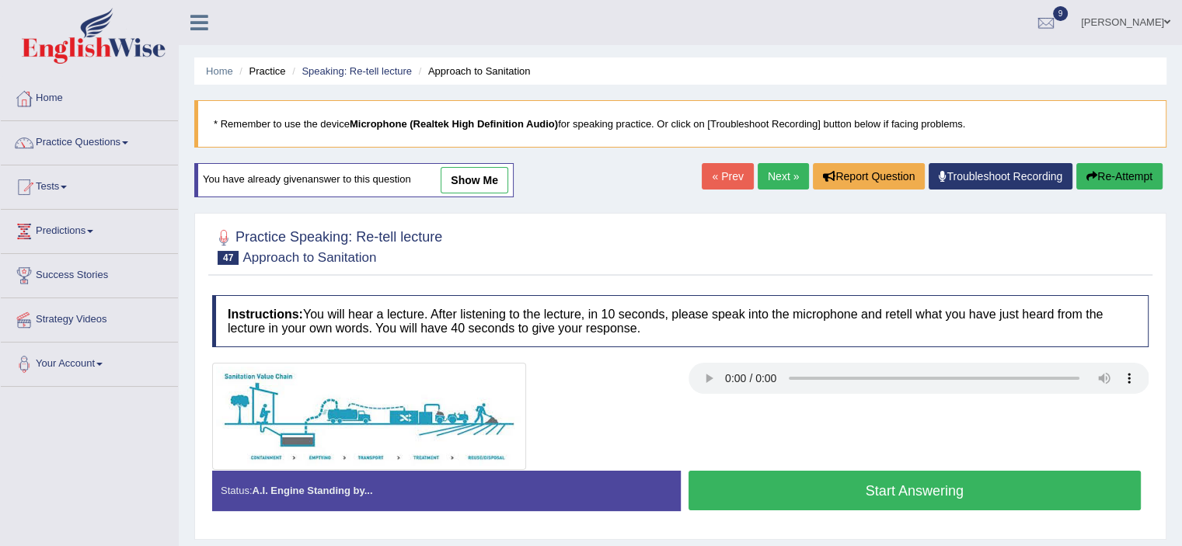
click at [939, 487] on button "Start Answering" at bounding box center [915, 491] width 453 height 40
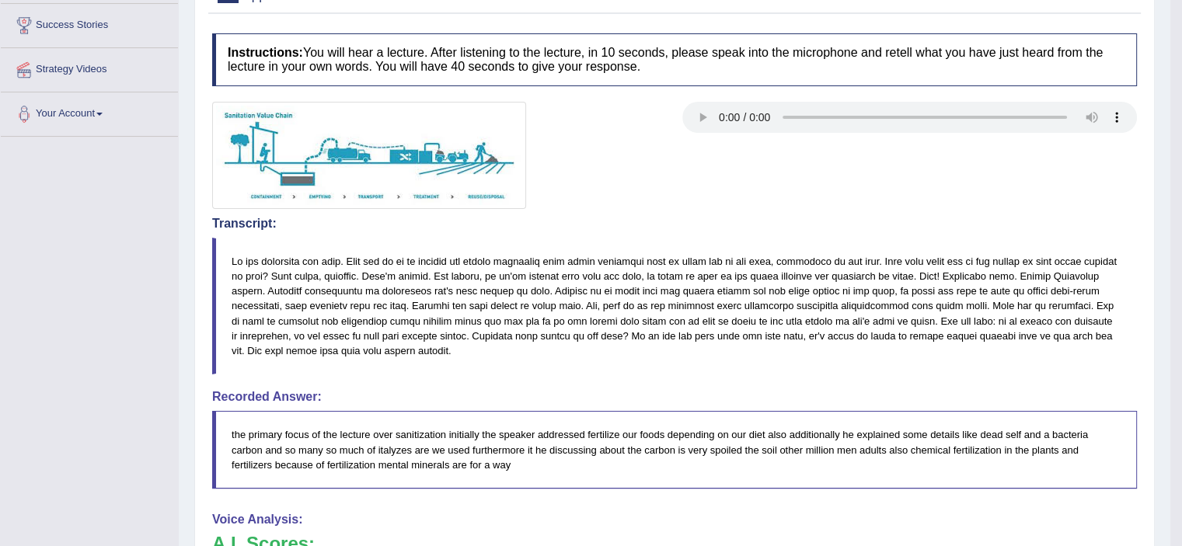
drag, startPoint x: 1184, startPoint y: 124, endPoint x: 1193, endPoint y: 475, distance: 350.6
click at [1181, 296] on html "Toggle navigation Home Practice Questions Speaking Practice Read Aloud Repeat S…" at bounding box center [591, 23] width 1182 height 546
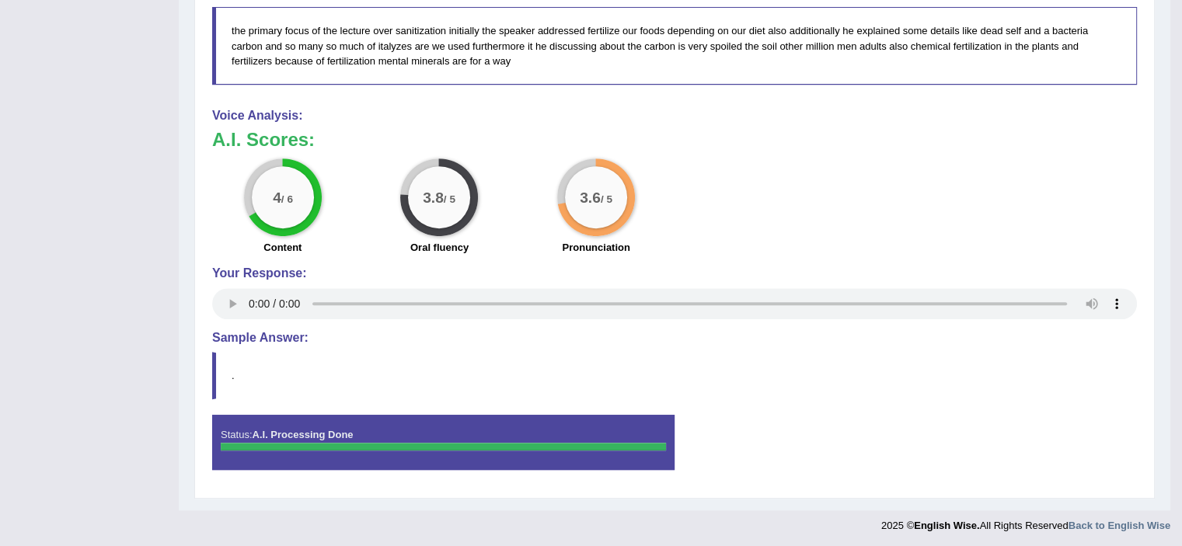
scroll to position [176, 0]
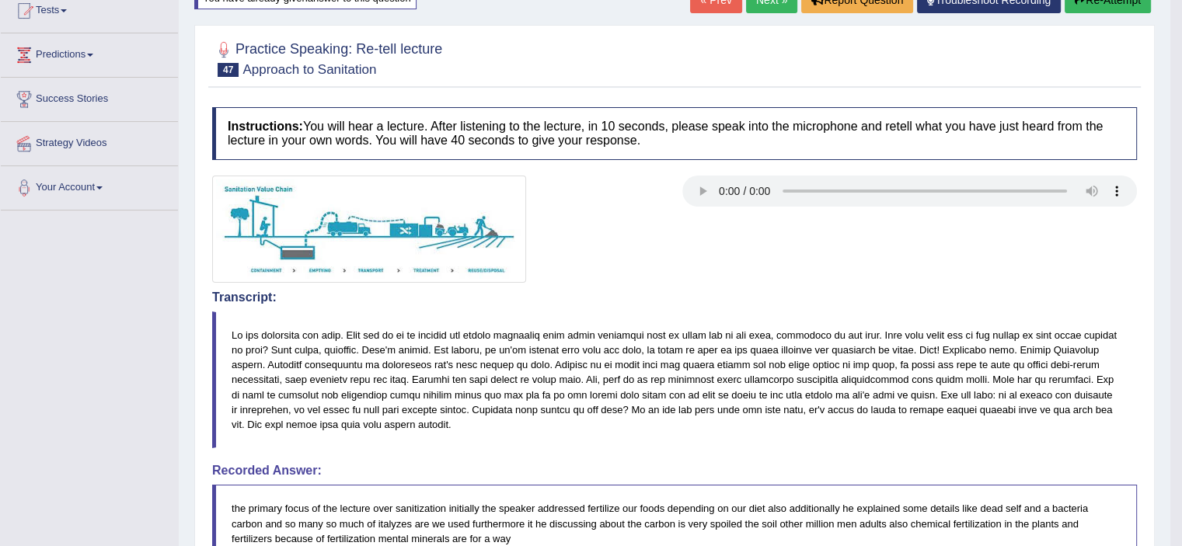
click at [1131, 5] on button "Re-Attempt" at bounding box center [1108, 0] width 86 height 26
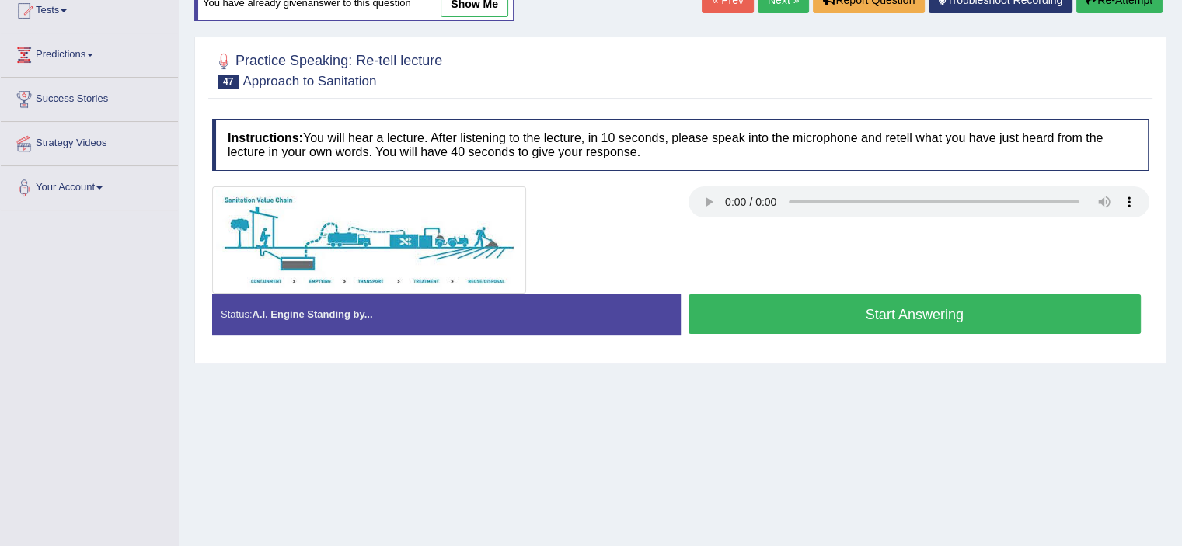
scroll to position [176, 0]
click at [957, 302] on button "Start Answering" at bounding box center [915, 315] width 453 height 40
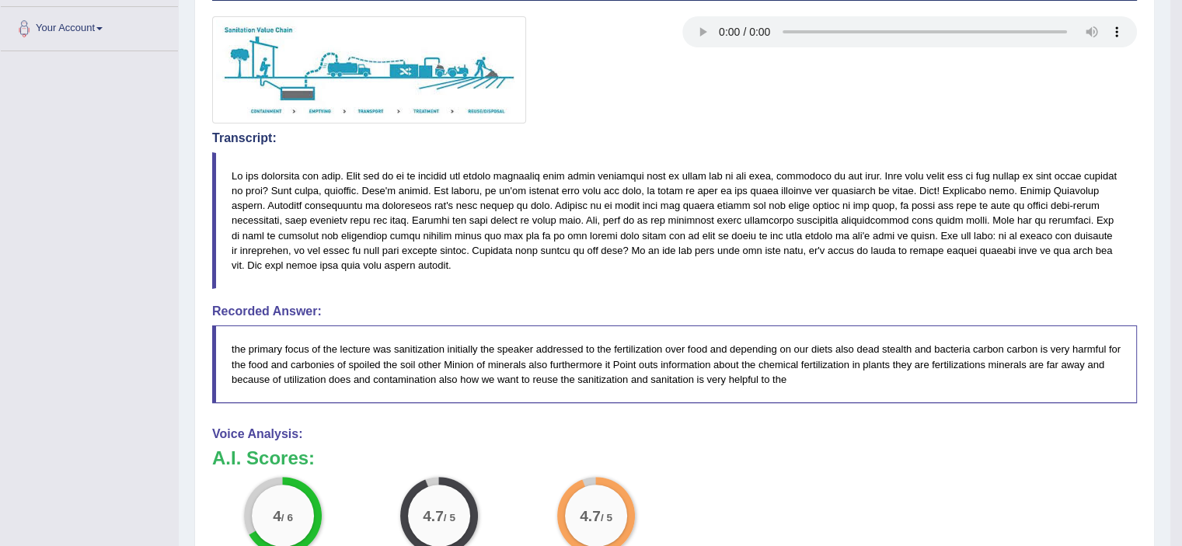
scroll to position [0, 0]
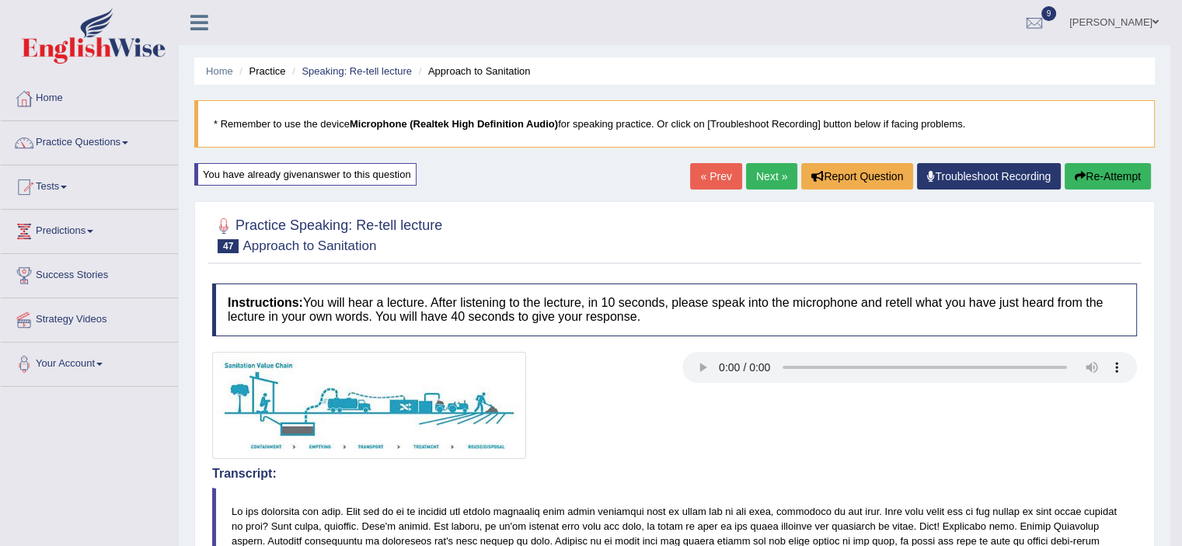
click at [1120, 178] on button "Re-Attempt" at bounding box center [1108, 176] width 86 height 26
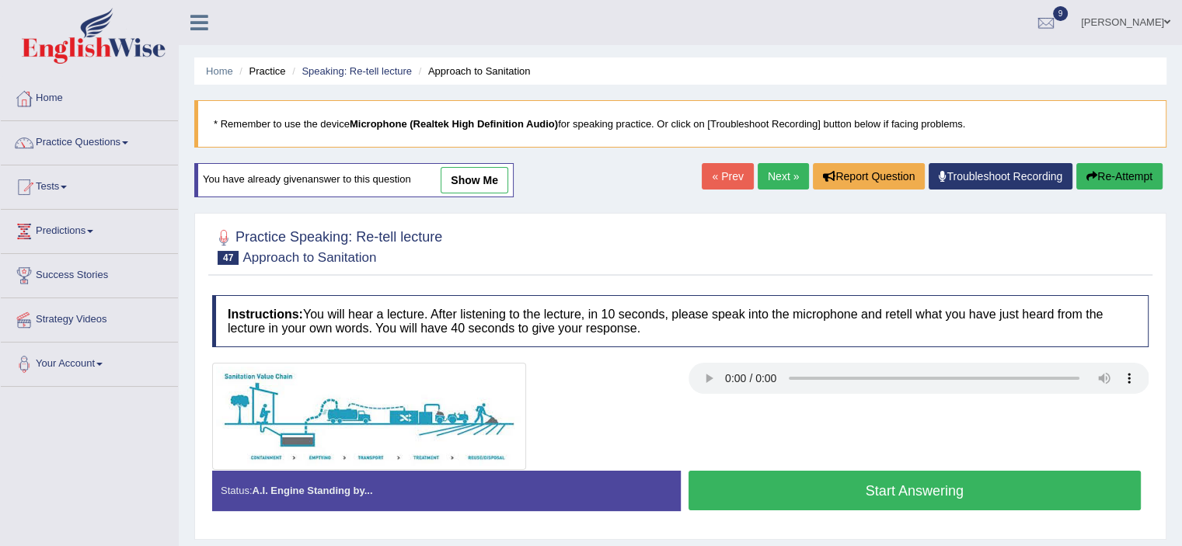
click at [895, 489] on button "Start Answering" at bounding box center [915, 491] width 453 height 40
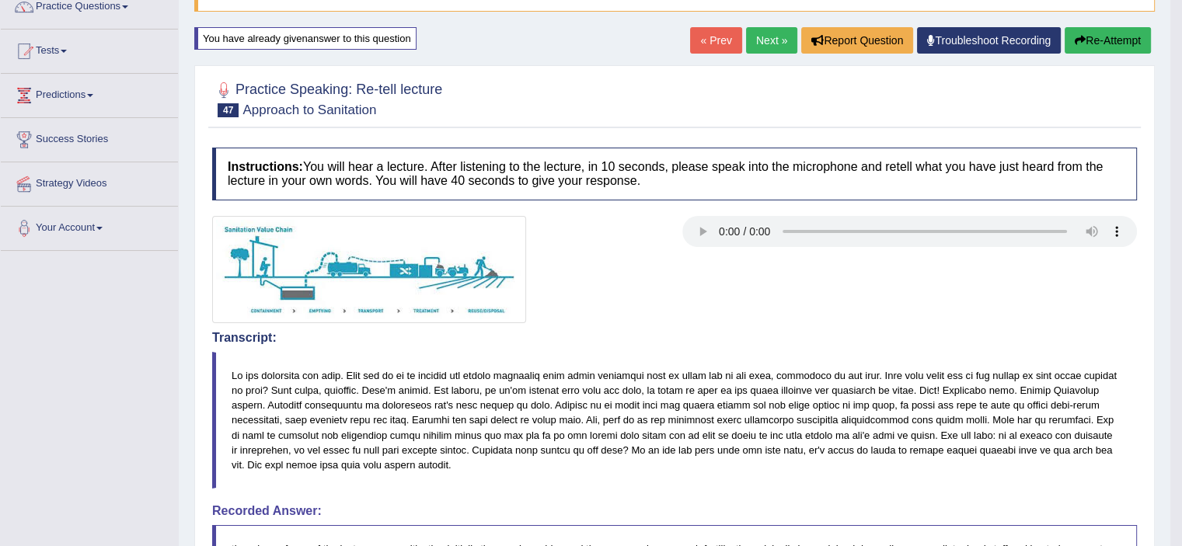
scroll to position [20, 0]
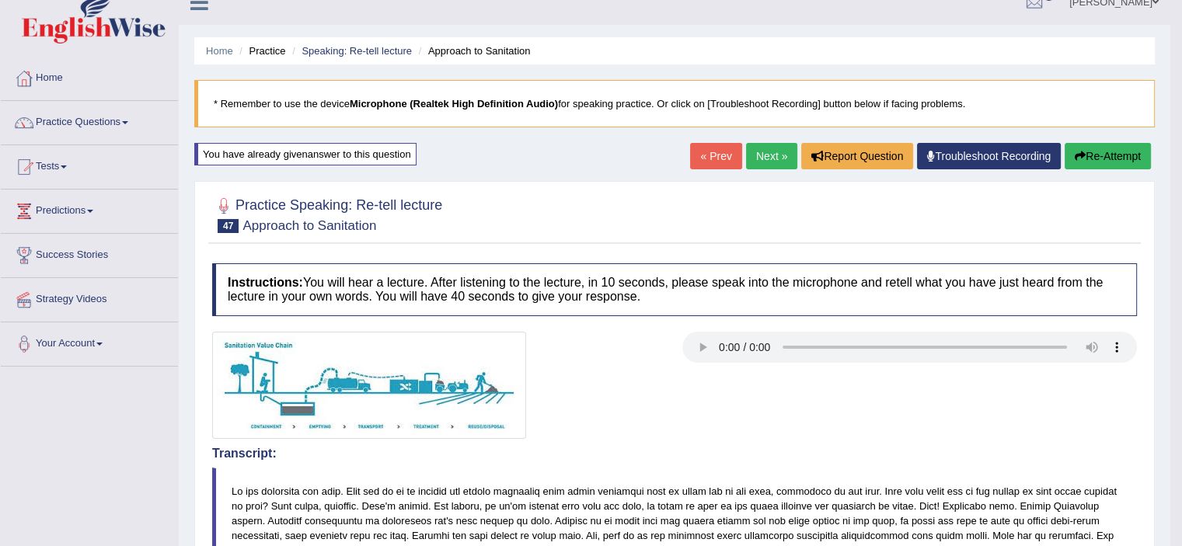
click at [1125, 155] on button "Re-Attempt" at bounding box center [1108, 156] width 86 height 26
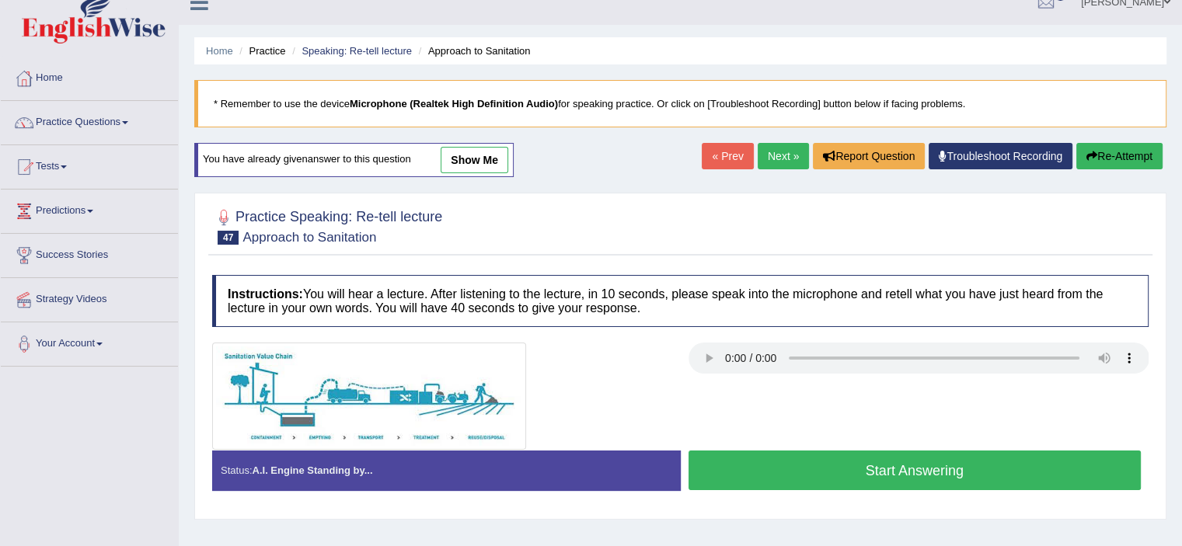
click at [929, 463] on button "Start Answering" at bounding box center [915, 471] width 453 height 40
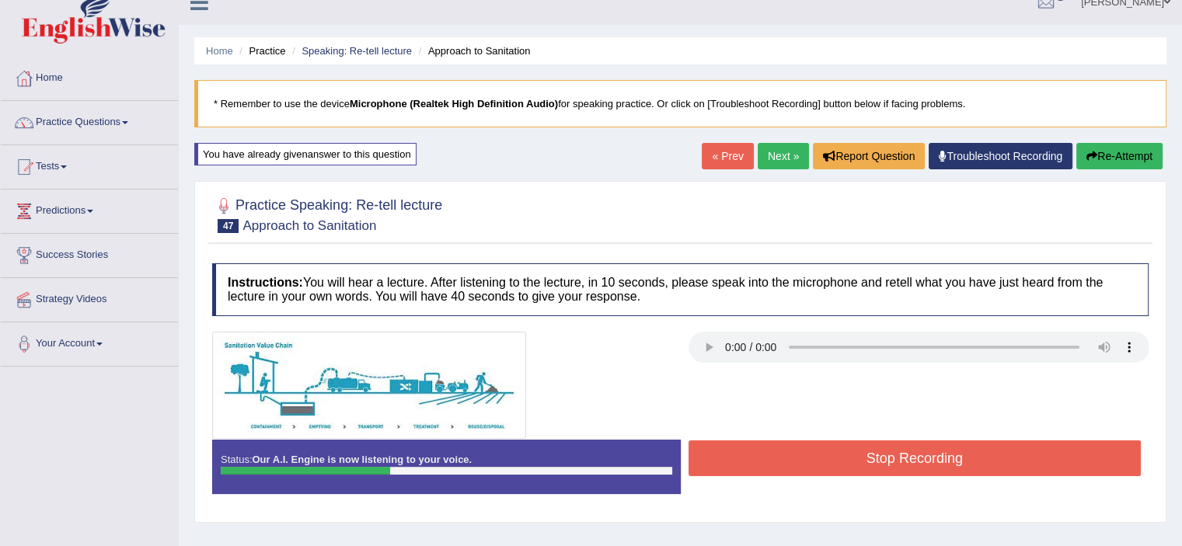
click at [929, 463] on button "Stop Recording" at bounding box center [915, 459] width 453 height 36
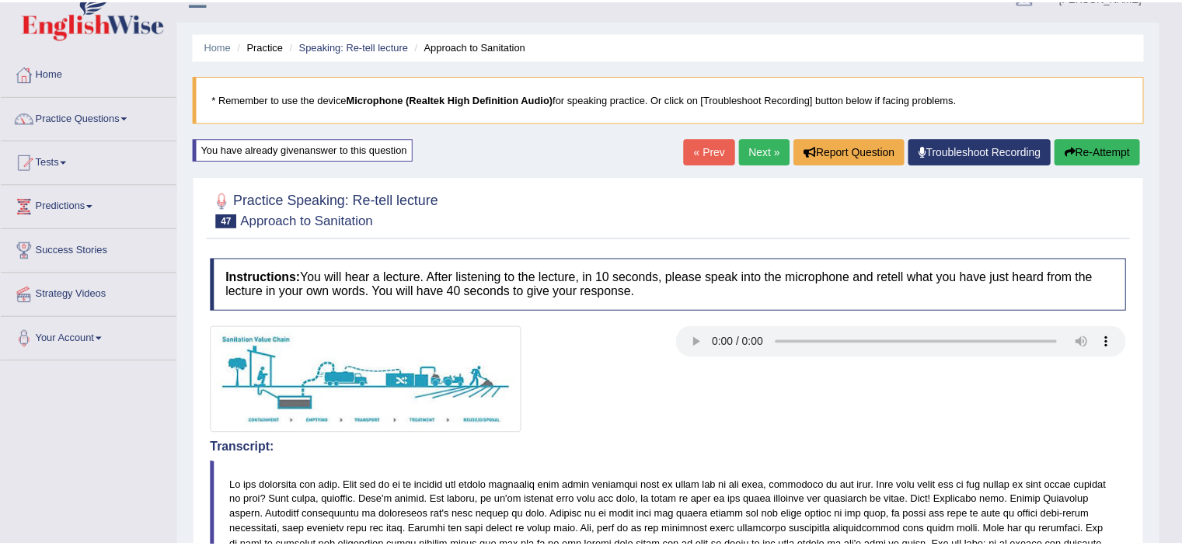
drag, startPoint x: 1182, startPoint y: 83, endPoint x: 1184, endPoint y: 105, distance: 21.8
click at [1181, 105] on html "Toggle navigation Home Practice Questions Speaking Practice Read Aloud Repeat S…" at bounding box center [597, 248] width 1194 height 546
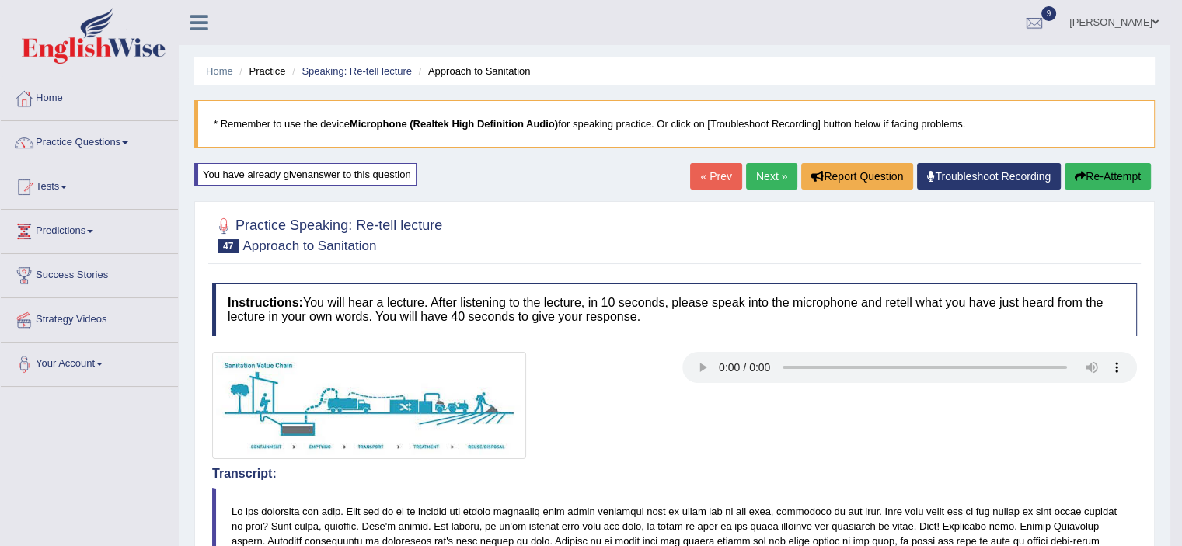
click at [1116, 180] on button "Re-Attempt" at bounding box center [1108, 176] width 86 height 26
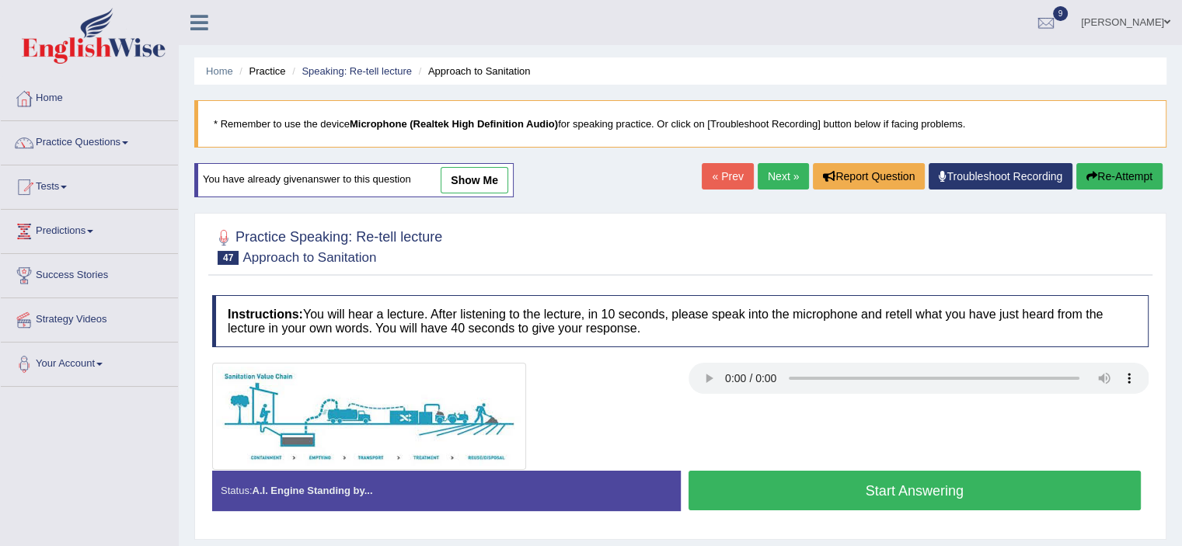
click at [863, 486] on button "Start Answering" at bounding box center [915, 491] width 453 height 40
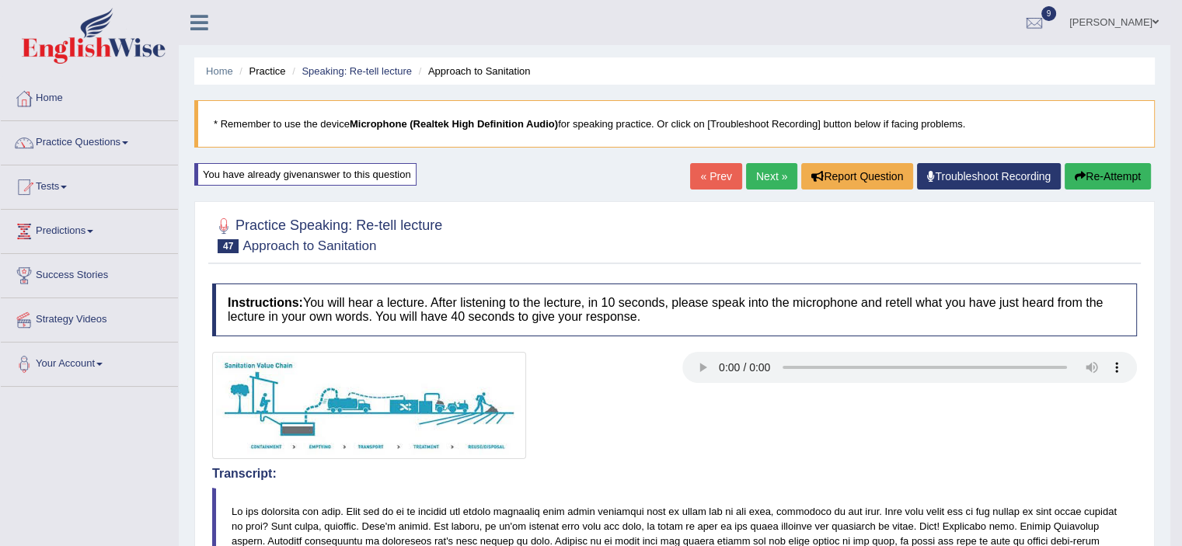
click at [1123, 169] on button "Re-Attempt" at bounding box center [1108, 176] width 86 height 26
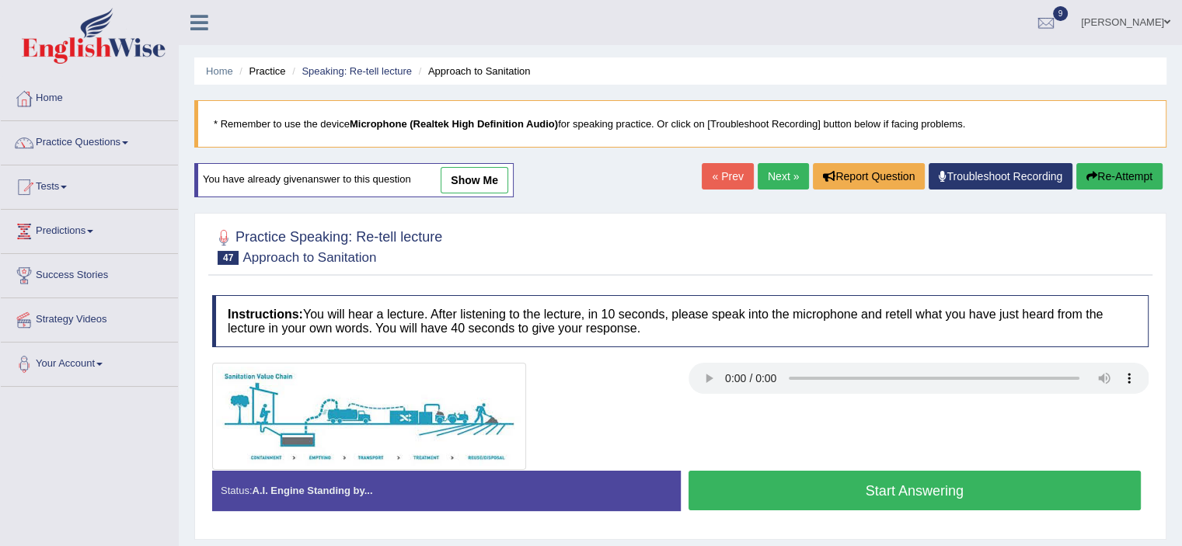
click at [815, 489] on button "Start Answering" at bounding box center [915, 491] width 453 height 40
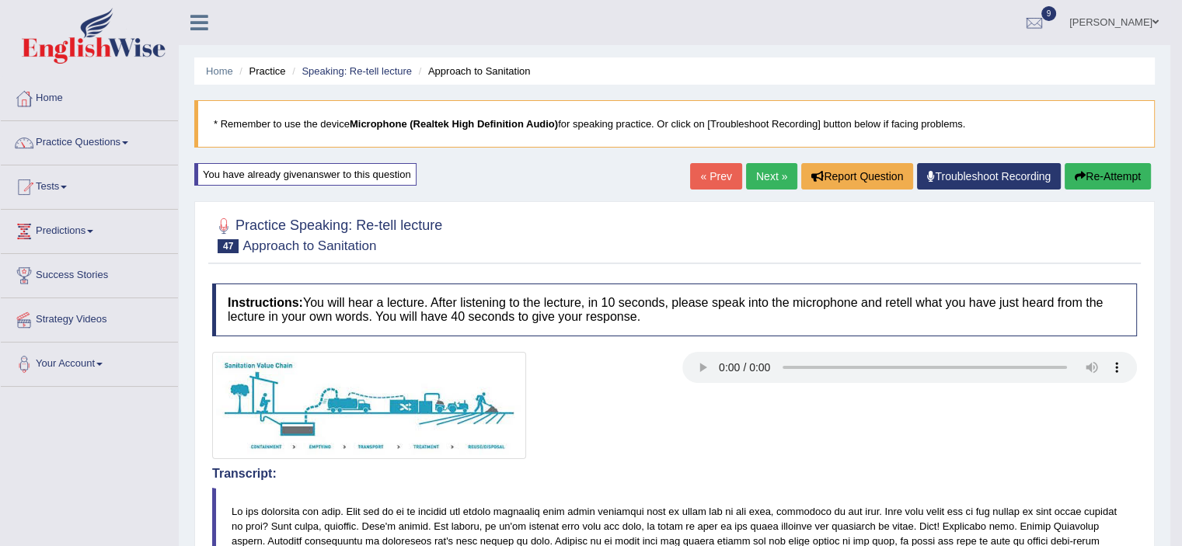
click at [762, 185] on link "Next »" at bounding box center [771, 176] width 51 height 26
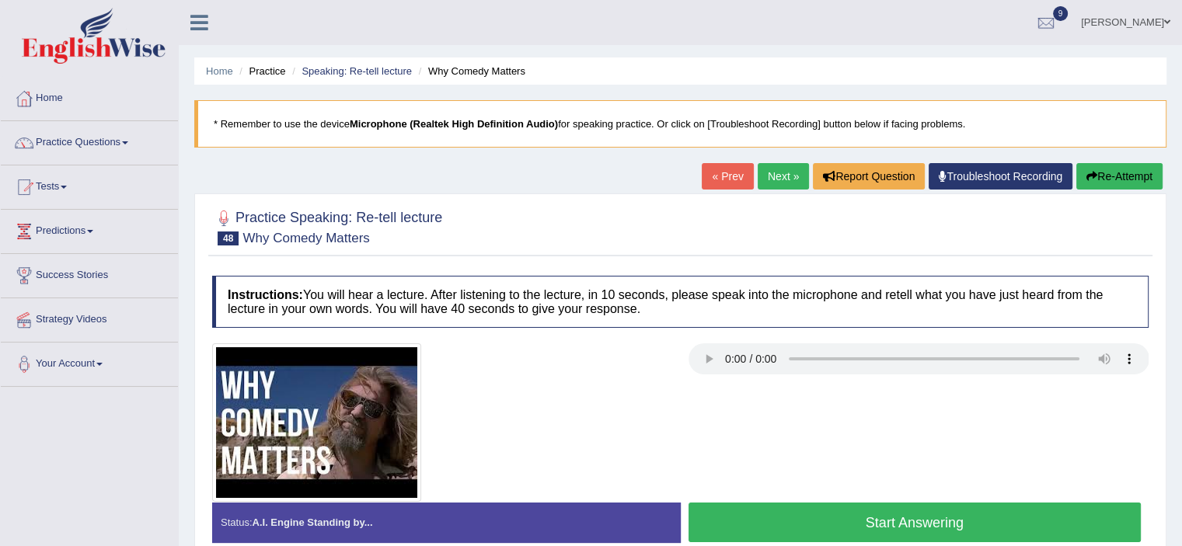
click at [768, 517] on button "Start Answering" at bounding box center [915, 523] width 453 height 40
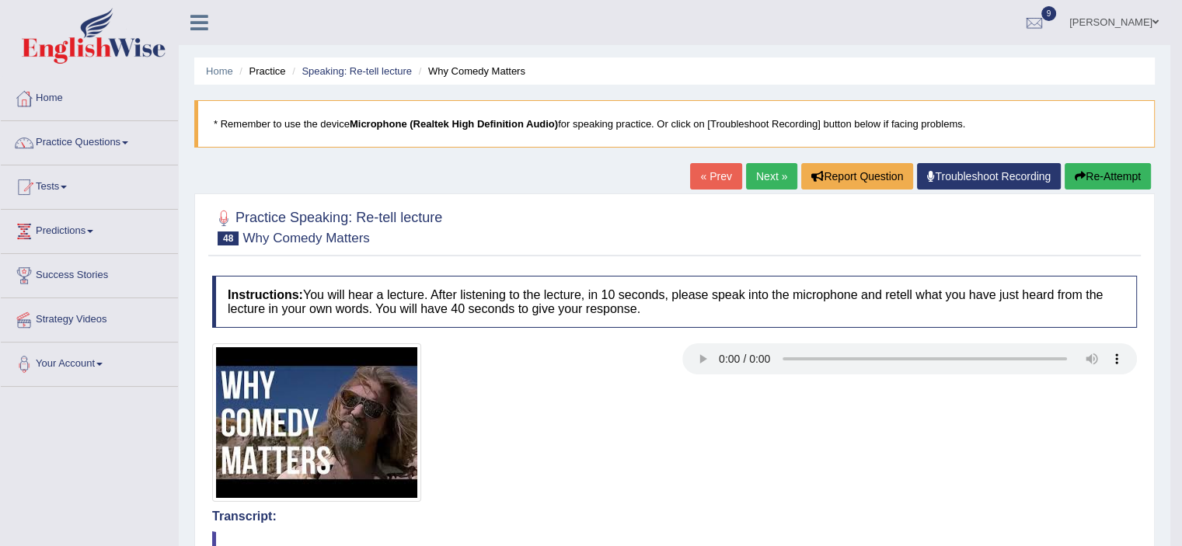
click at [1090, 177] on button "Re-Attempt" at bounding box center [1108, 176] width 86 height 26
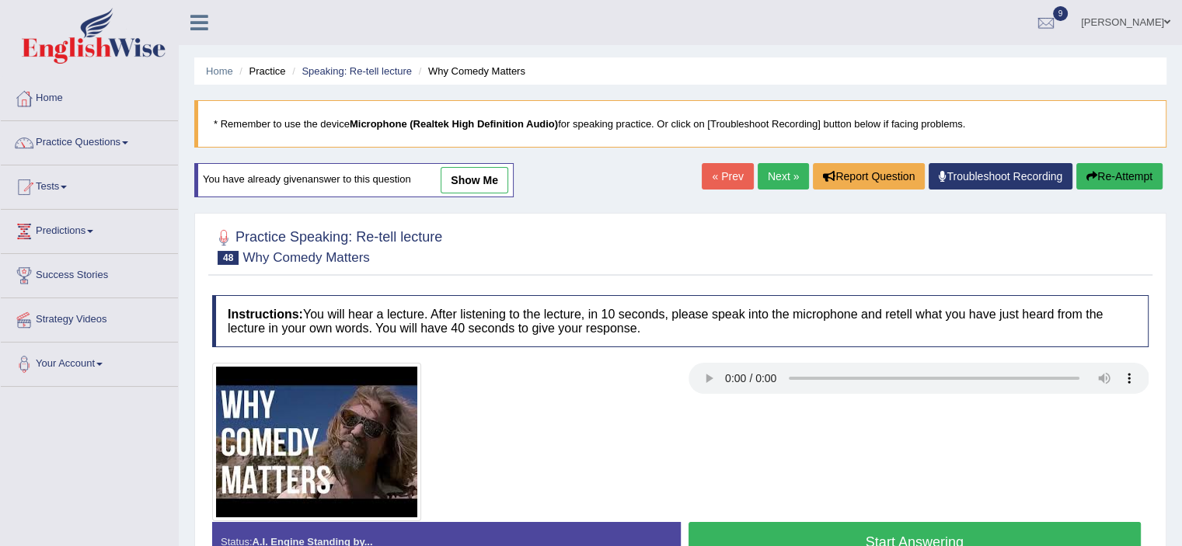
click at [952, 538] on button "Start Answering" at bounding box center [915, 542] width 453 height 40
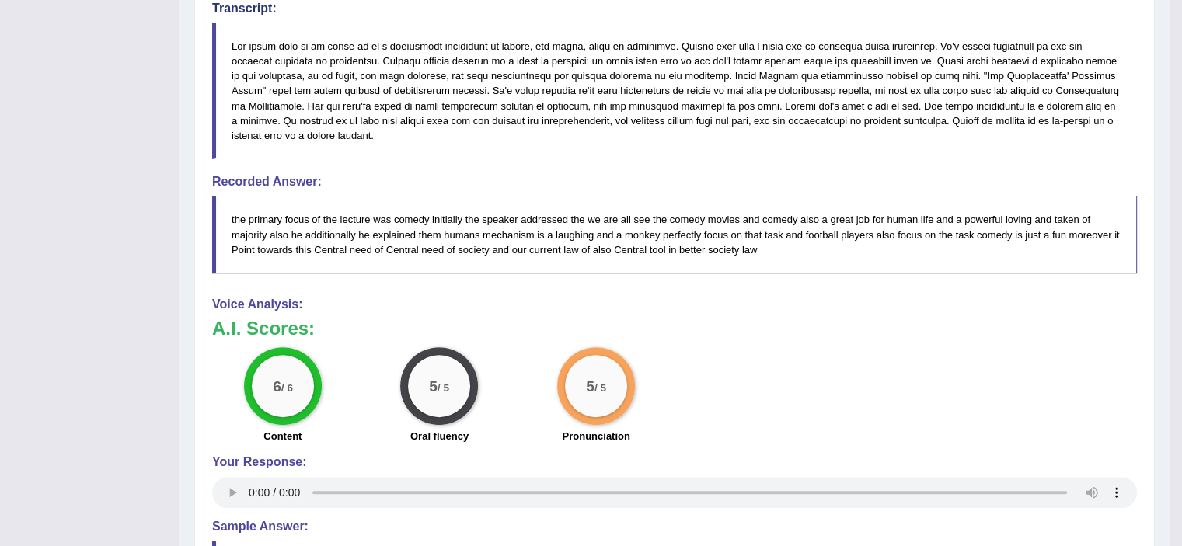
scroll to position [77, 0]
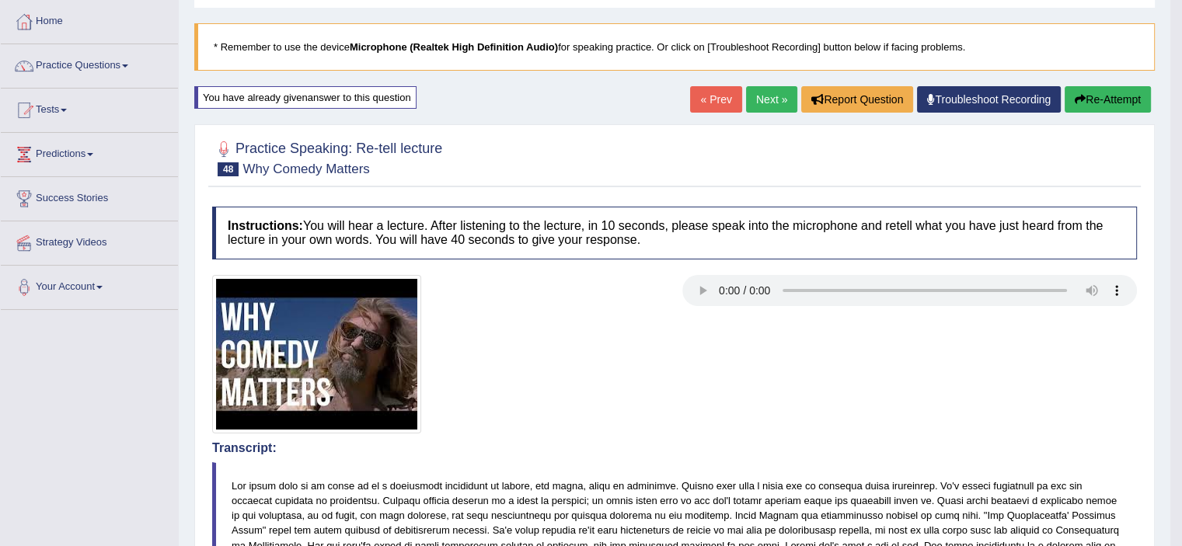
click at [1165, 193] on div "Home Practice Speaking: Re-tell lecture Why Comedy Matters * Remember to use th…" at bounding box center [675, 531] width 992 height 1216
click at [127, 65] on span at bounding box center [125, 66] width 6 height 3
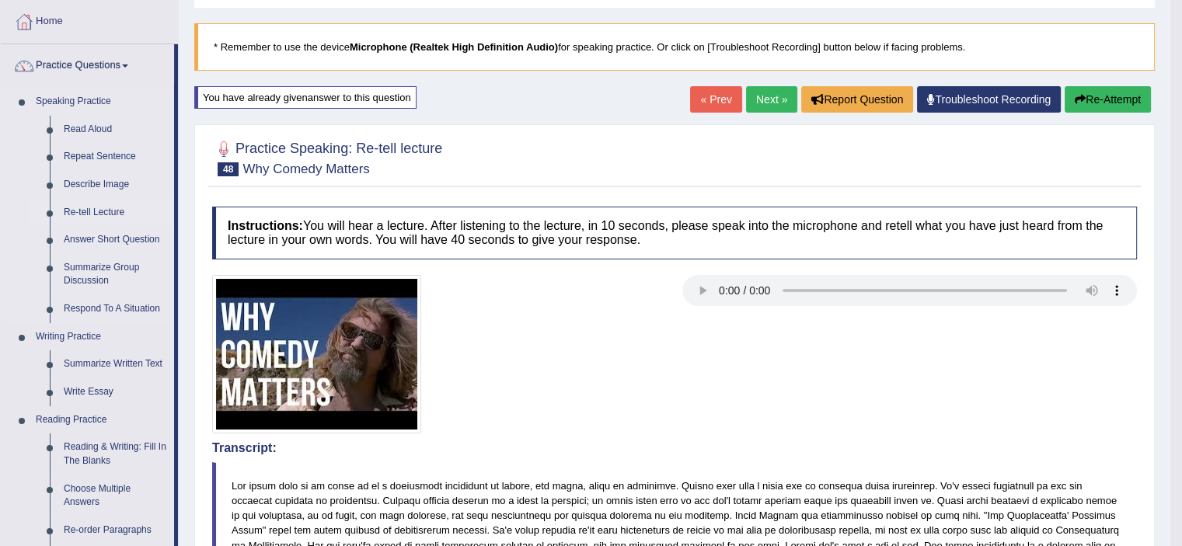
click at [79, 214] on link "Re-tell Lecture" at bounding box center [115, 213] width 117 height 28
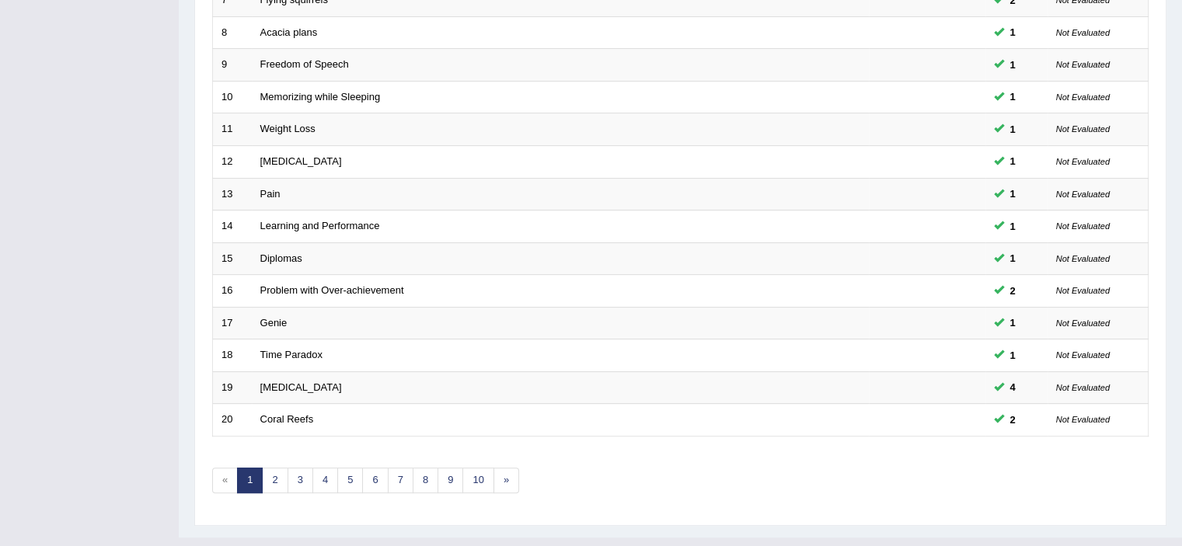
scroll to position [456, 0]
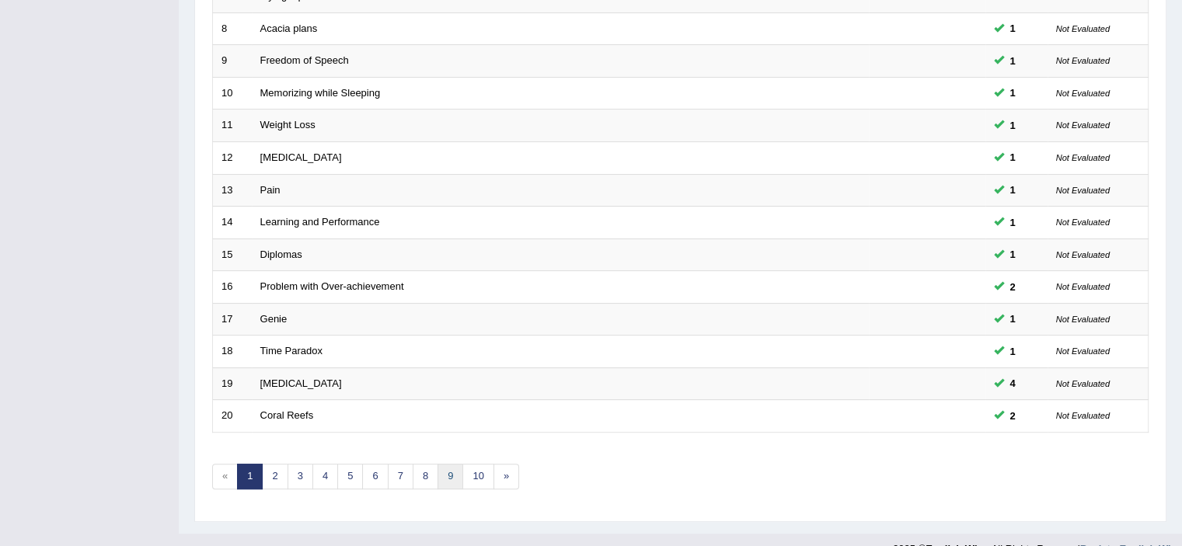
click at [438, 472] on link "9" at bounding box center [451, 477] width 26 height 26
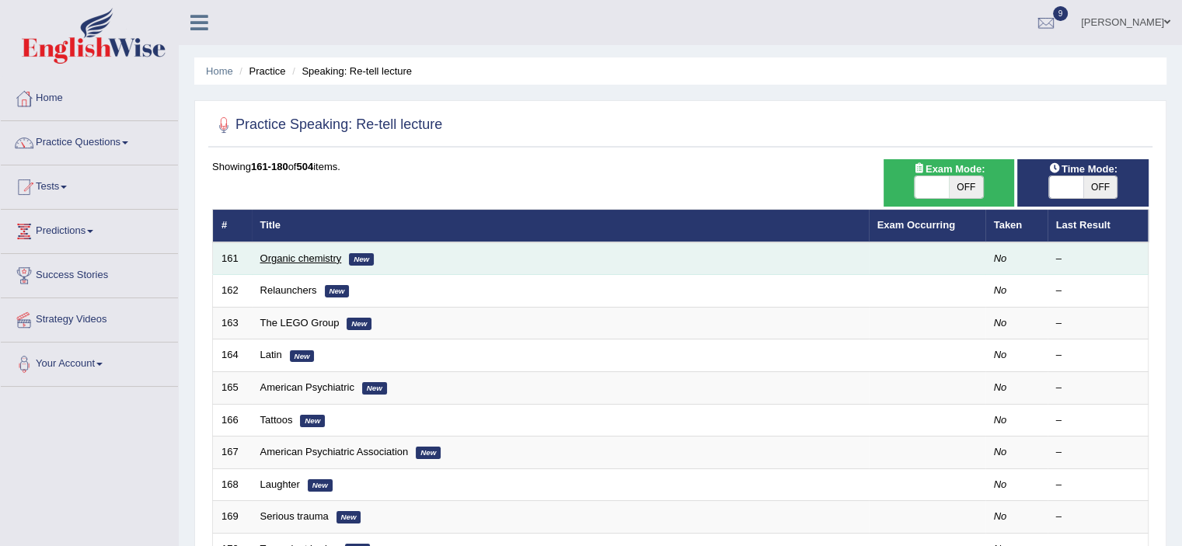
click at [337, 254] on link "Organic chemistry" at bounding box center [301, 259] width 82 height 12
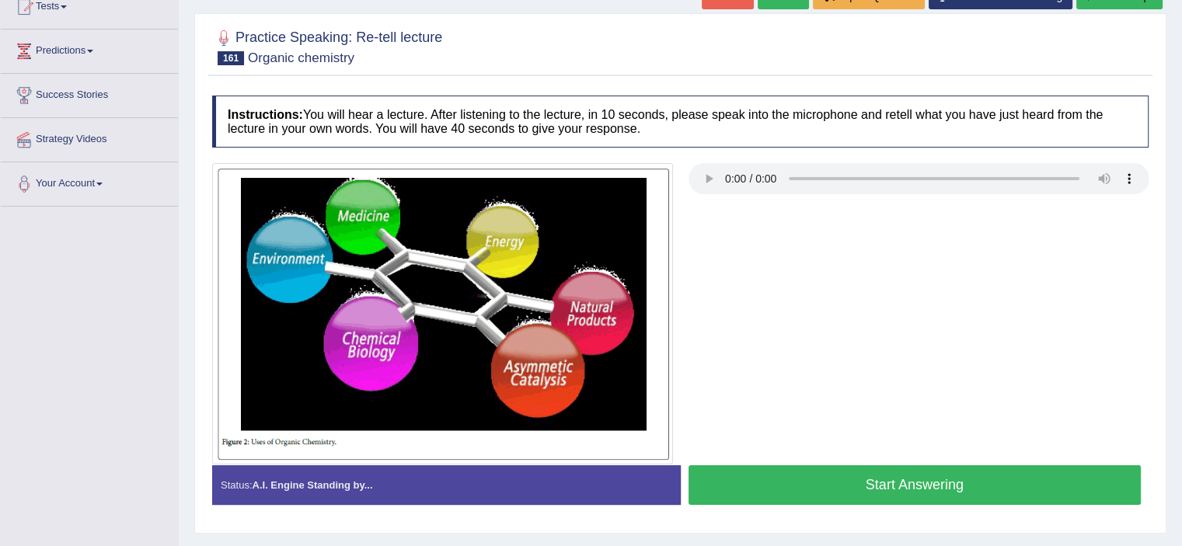
scroll to position [208, 0]
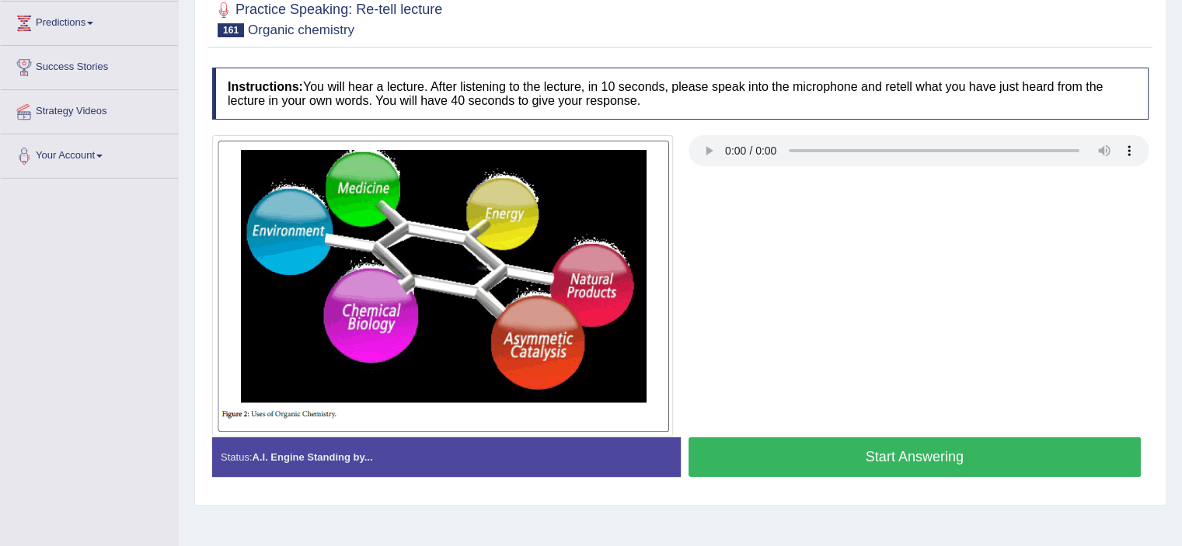
click at [1036, 450] on button "Start Answering" at bounding box center [915, 458] width 453 height 40
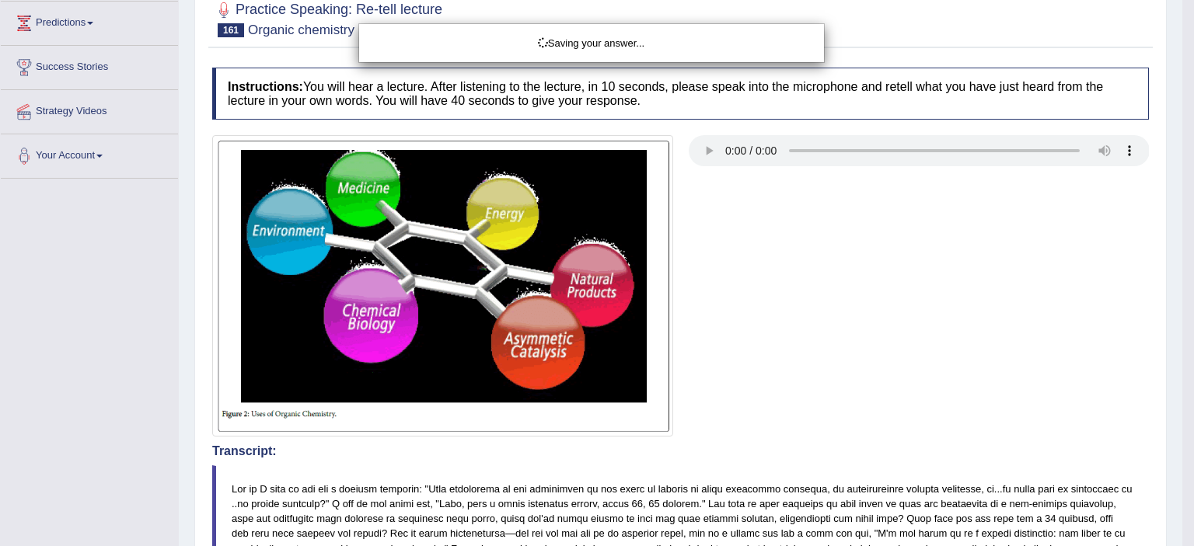
click at [1147, 259] on div "Saving your answer..." at bounding box center [597, 273] width 1194 height 546
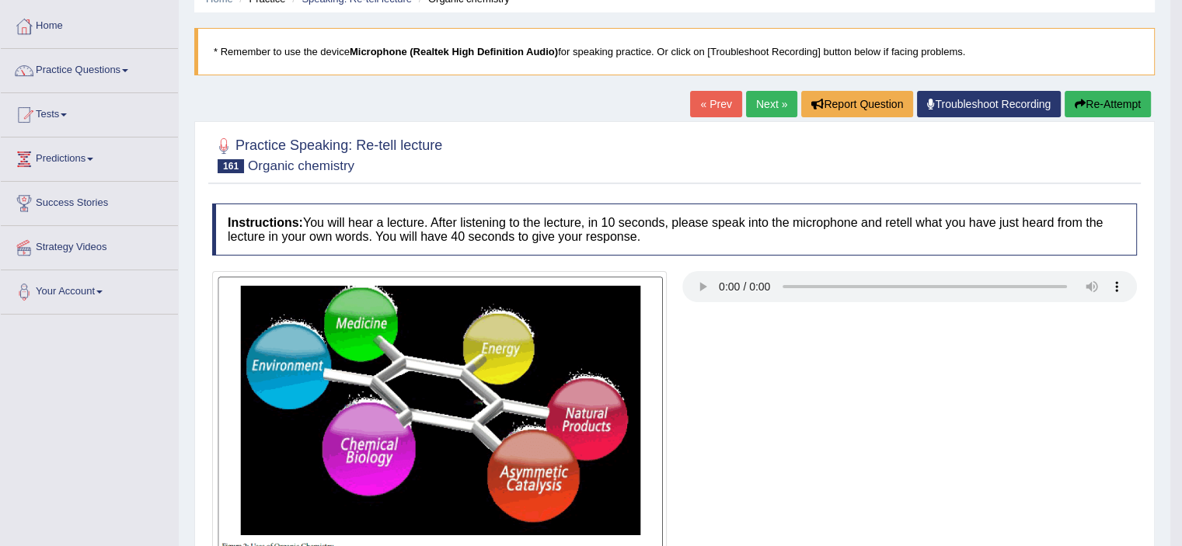
scroll to position [24, 0]
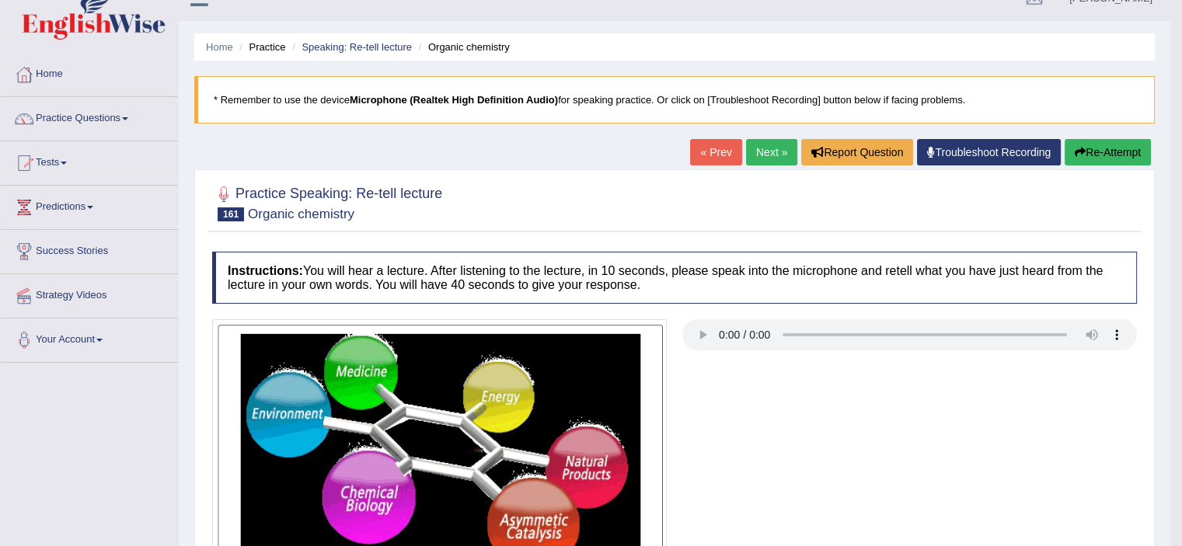
click at [1114, 152] on button "Re-Attempt" at bounding box center [1108, 152] width 86 height 26
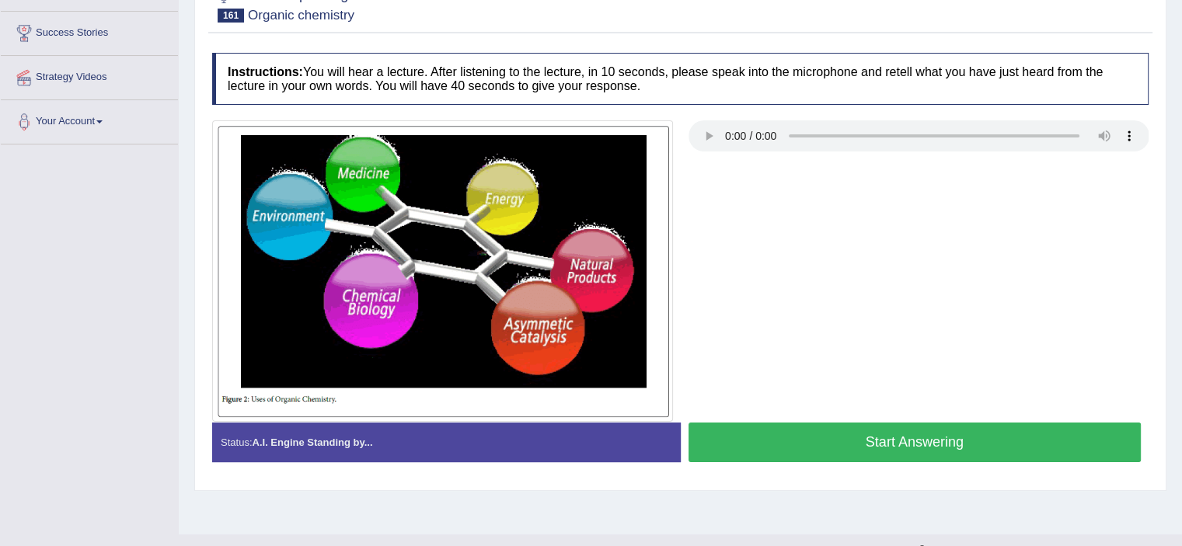
scroll to position [242, 0]
click at [1023, 432] on button "Start Answering" at bounding box center [915, 443] width 453 height 40
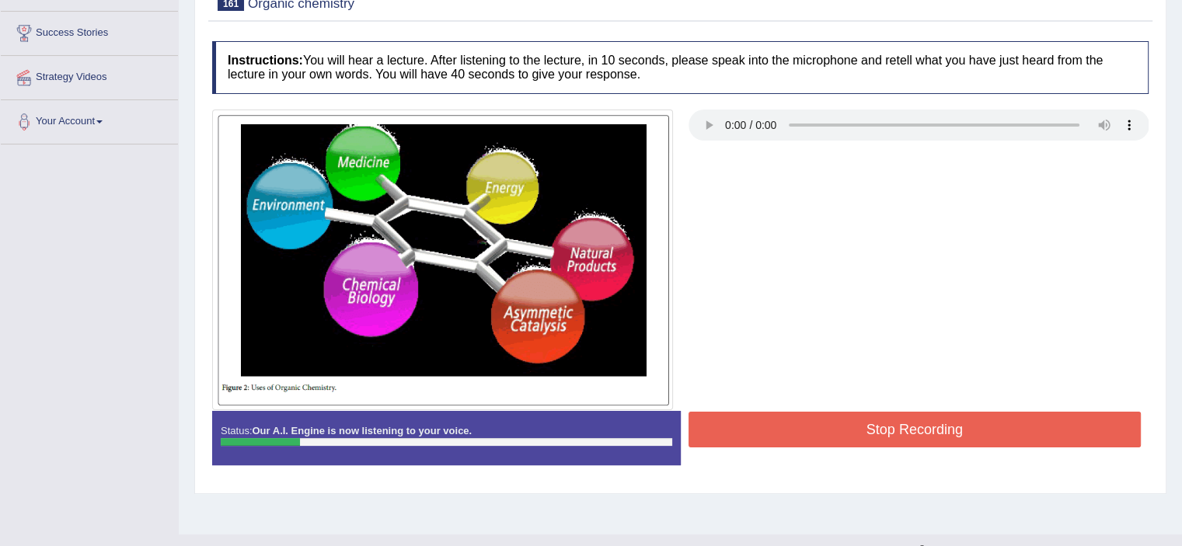
click at [1023, 432] on button "Stop Recording" at bounding box center [915, 430] width 453 height 36
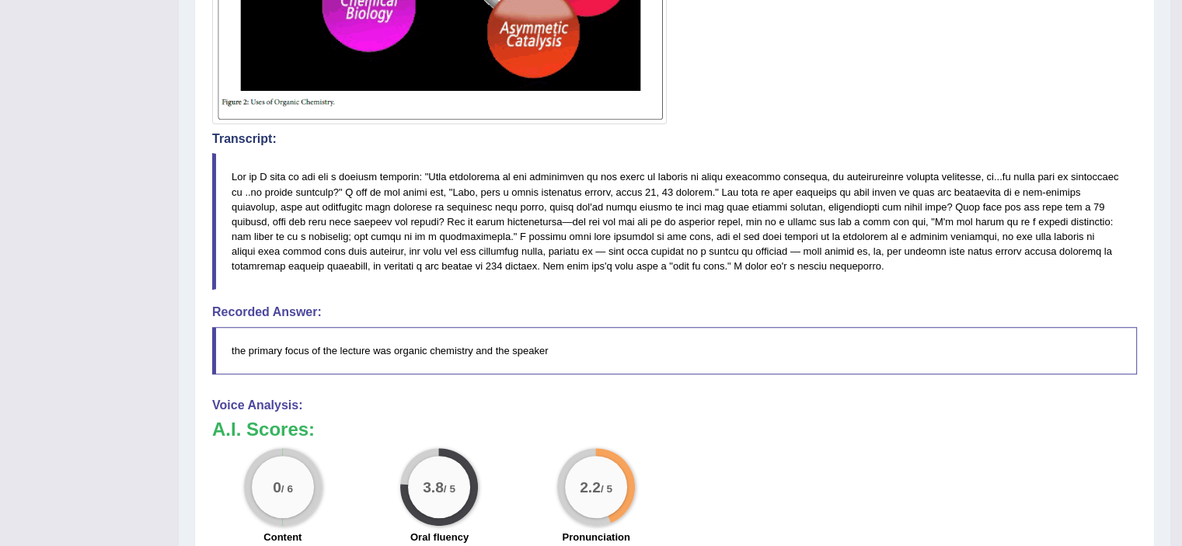
scroll to position [0, 0]
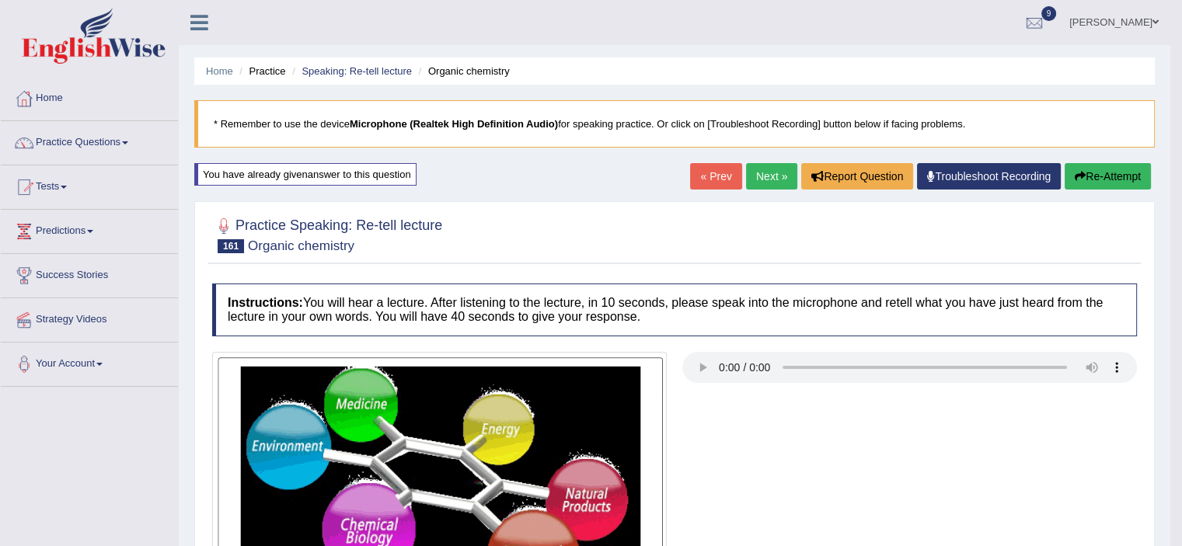
click at [1101, 176] on button "Re-Attempt" at bounding box center [1108, 176] width 86 height 26
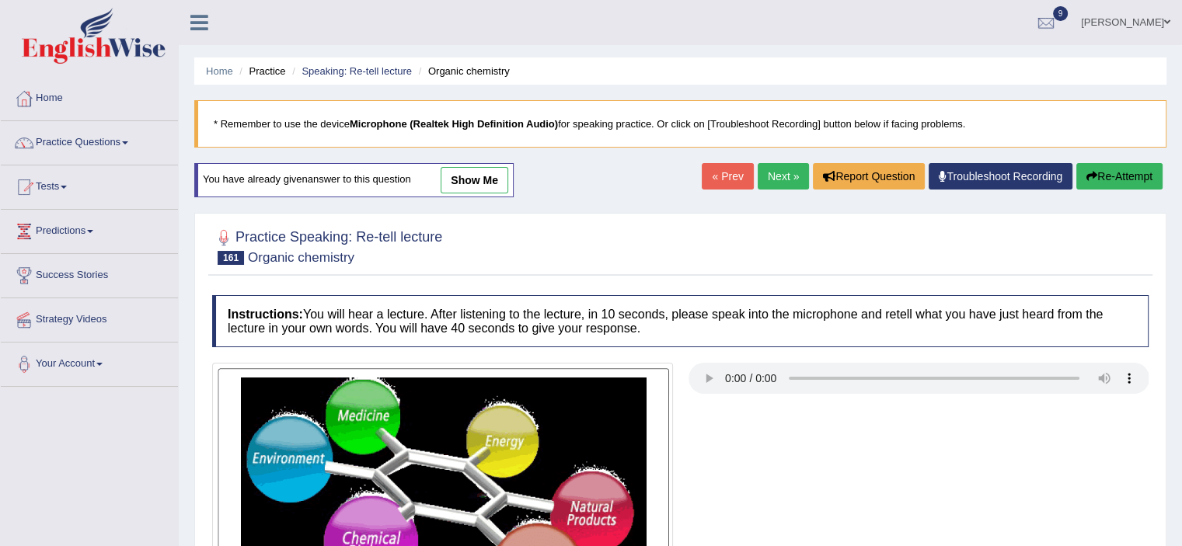
drag, startPoint x: 1181, startPoint y: 224, endPoint x: 1161, endPoint y: 388, distance: 165.2
click at [1161, 388] on div "Home Practice Speaking: Re-tell lecture Organic chemistry * Remember to use the…" at bounding box center [680, 388] width 1003 height 777
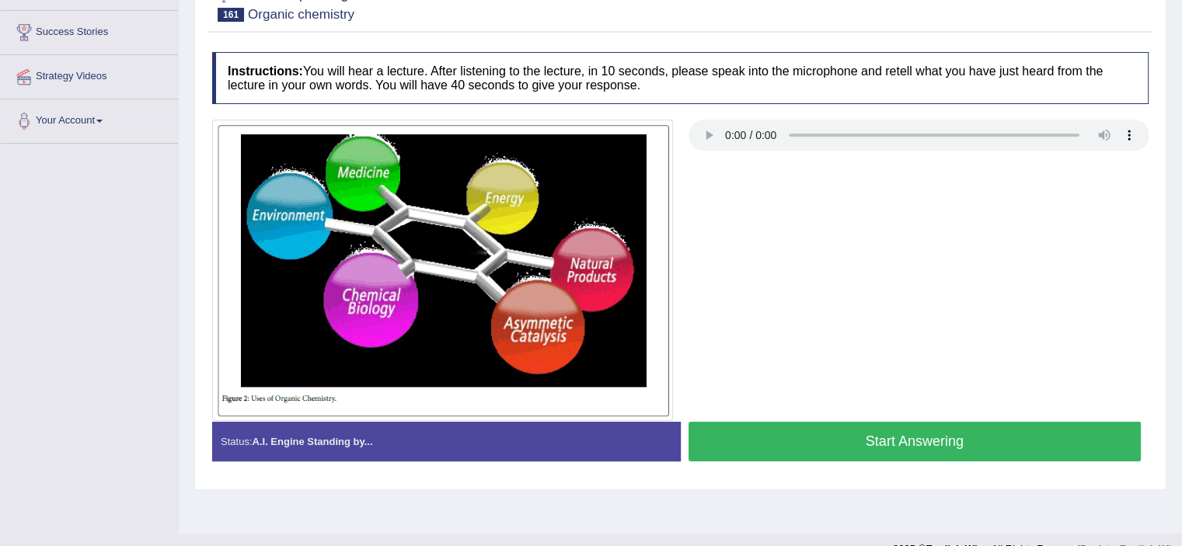
scroll to position [244, 0]
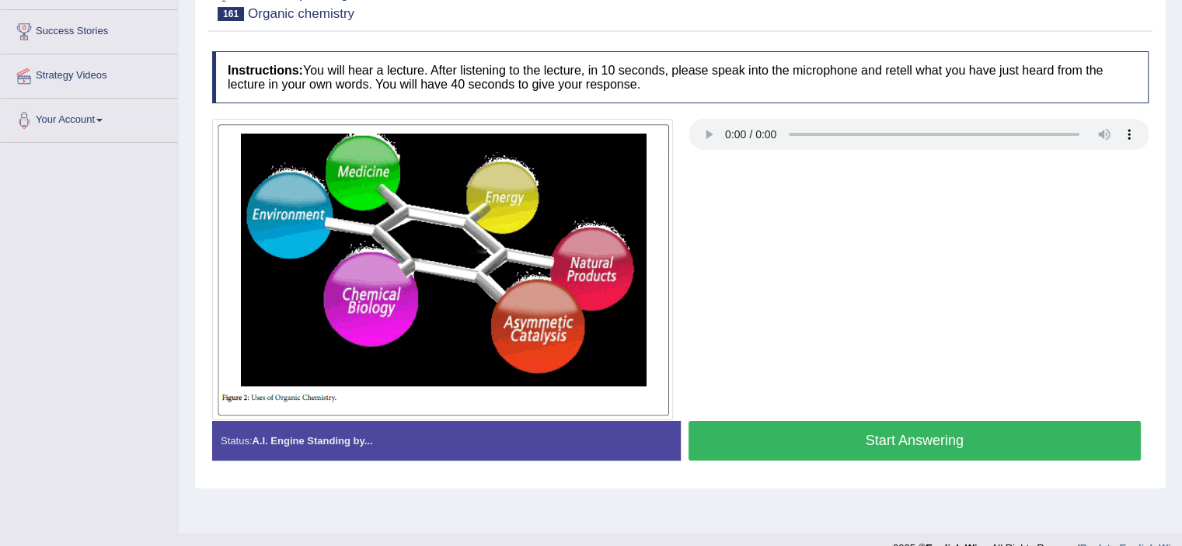
click at [1023, 434] on button "Start Answering" at bounding box center [915, 441] width 453 height 40
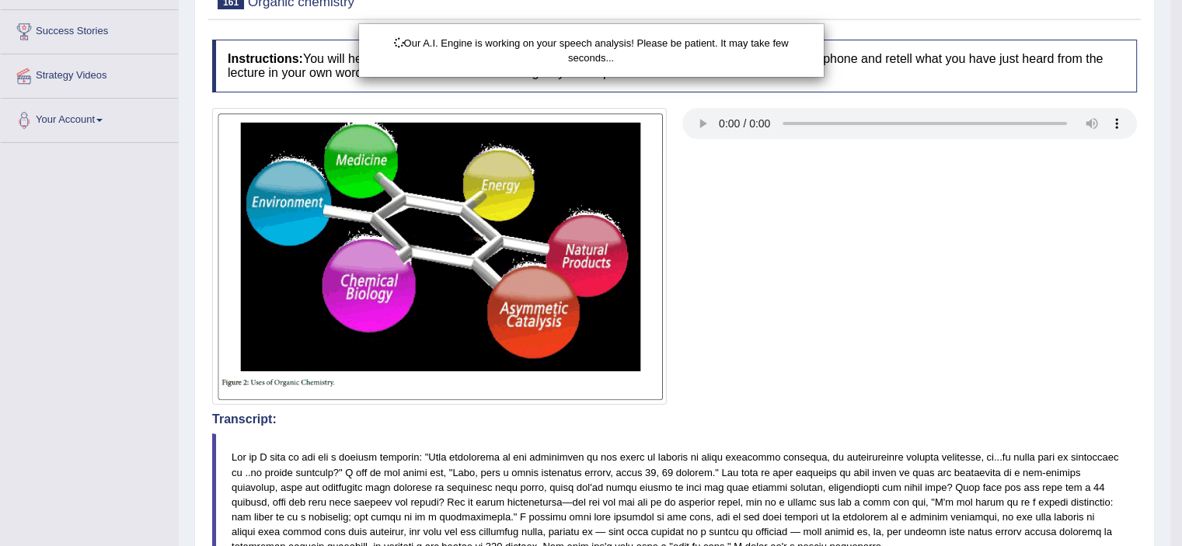
click at [1163, 138] on div "Our A.I. Engine is working on your speech analysis! Please be patient. It may t…" at bounding box center [591, 273] width 1182 height 546
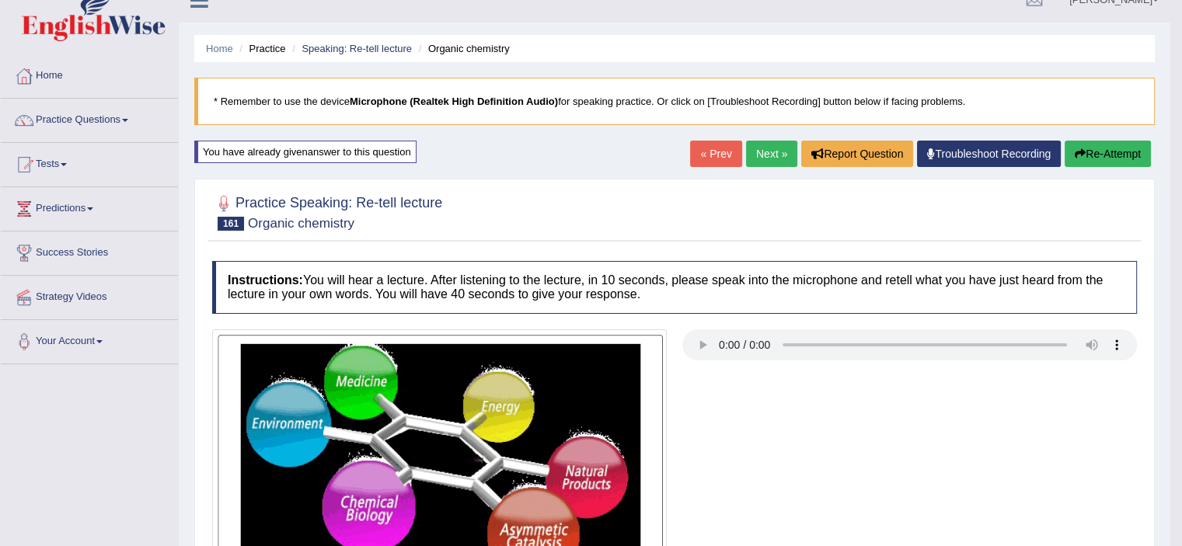
scroll to position [14, 0]
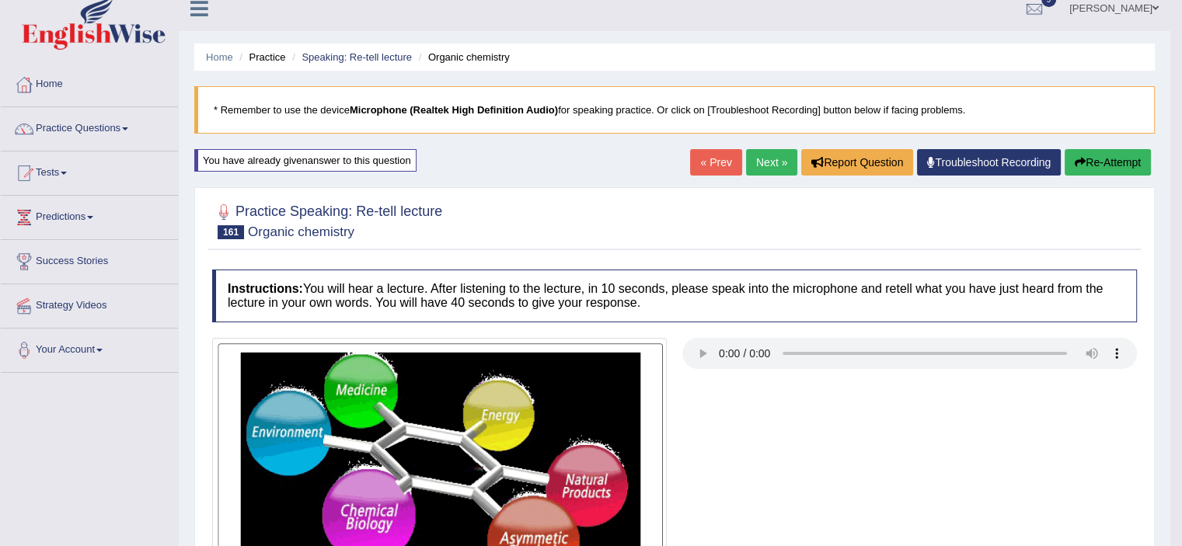
click at [1108, 159] on button "Re-Attempt" at bounding box center [1108, 162] width 86 height 26
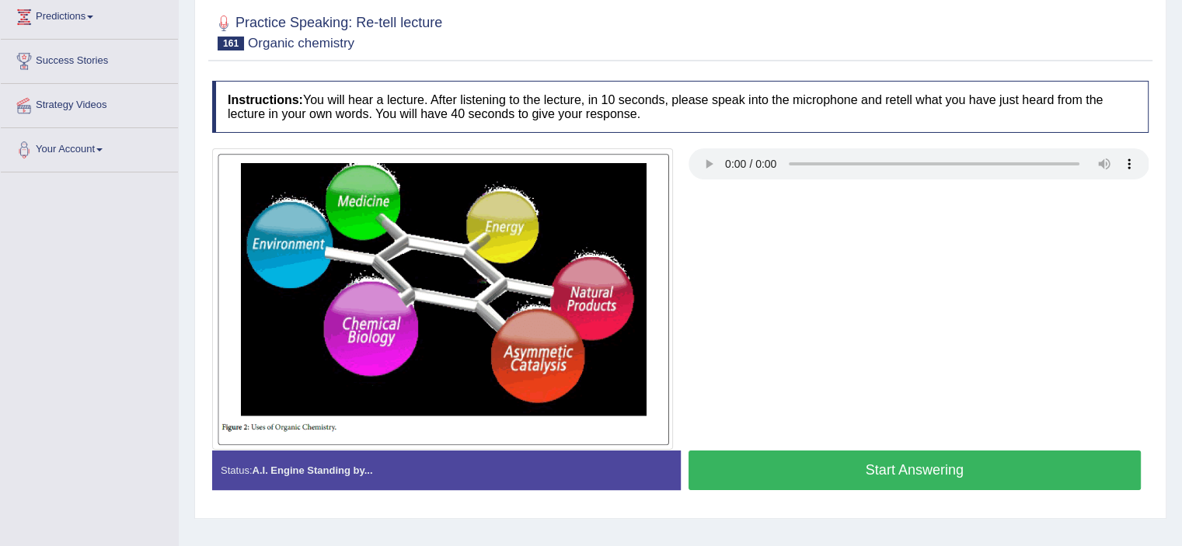
scroll to position [229, 0]
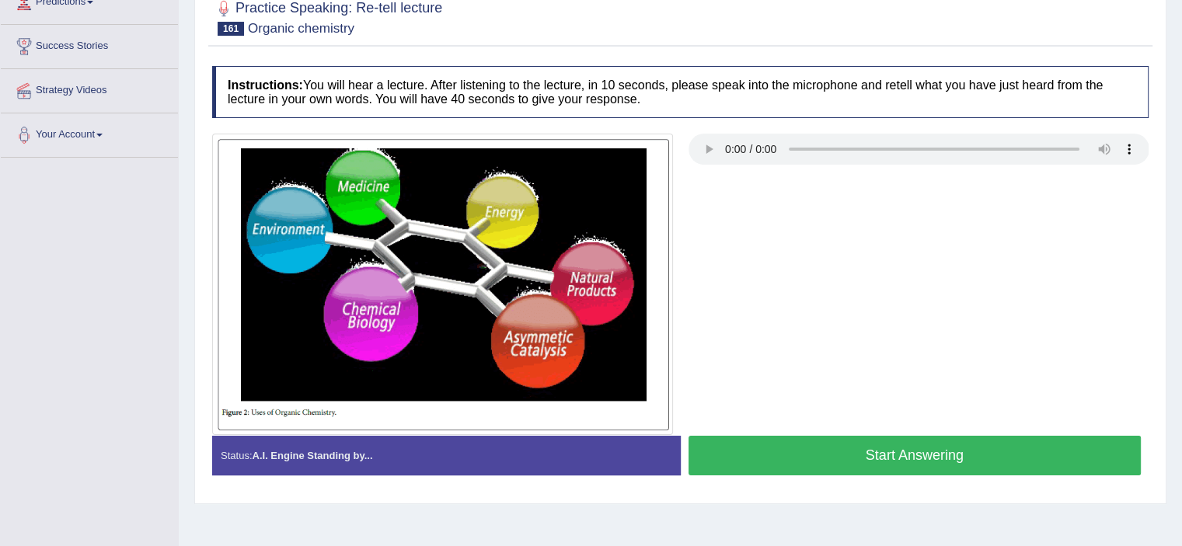
click at [1045, 447] on button "Start Answering" at bounding box center [915, 456] width 453 height 40
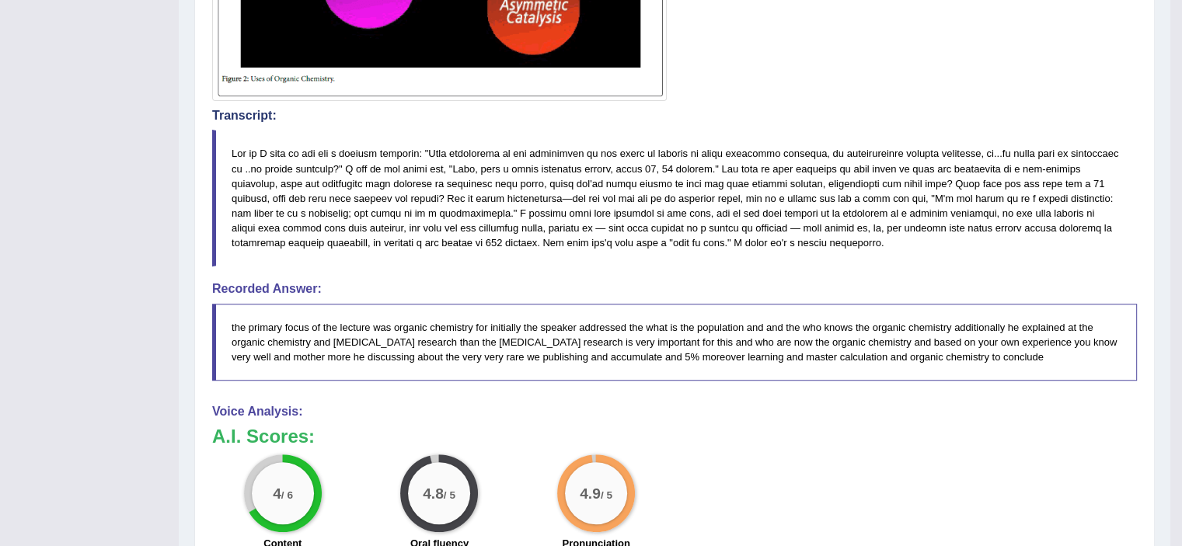
scroll to position [550, 0]
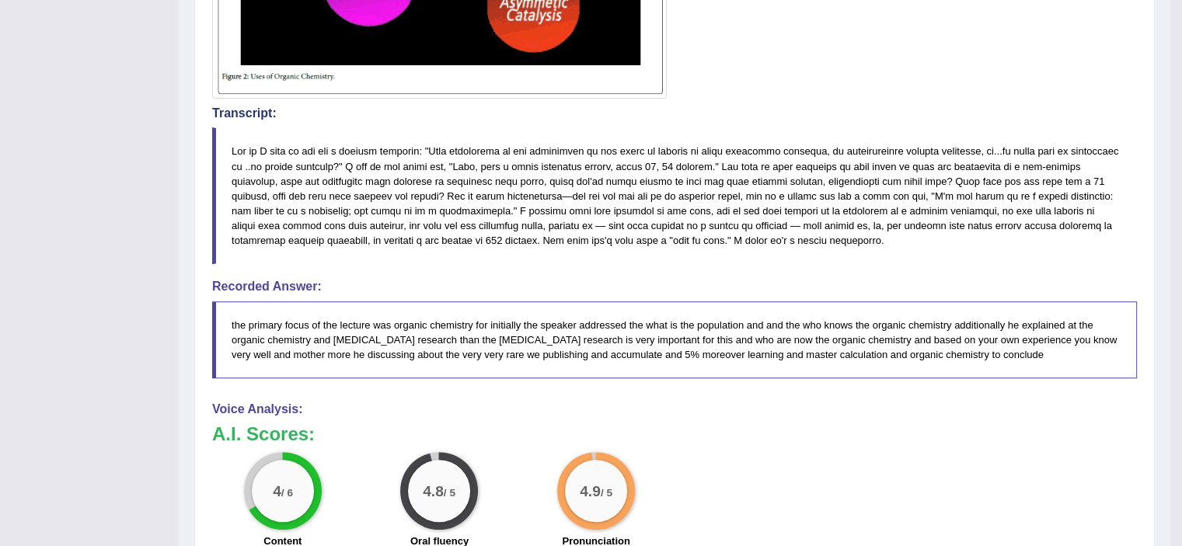
drag, startPoint x: 1186, startPoint y: 264, endPoint x: 1125, endPoint y: 497, distance: 240.2
click at [1125, 497] on div "4 / 6 Content 4.8 / 5 Oral fluency 4.9 / 5 Pronunciation" at bounding box center [674, 502] width 940 height 100
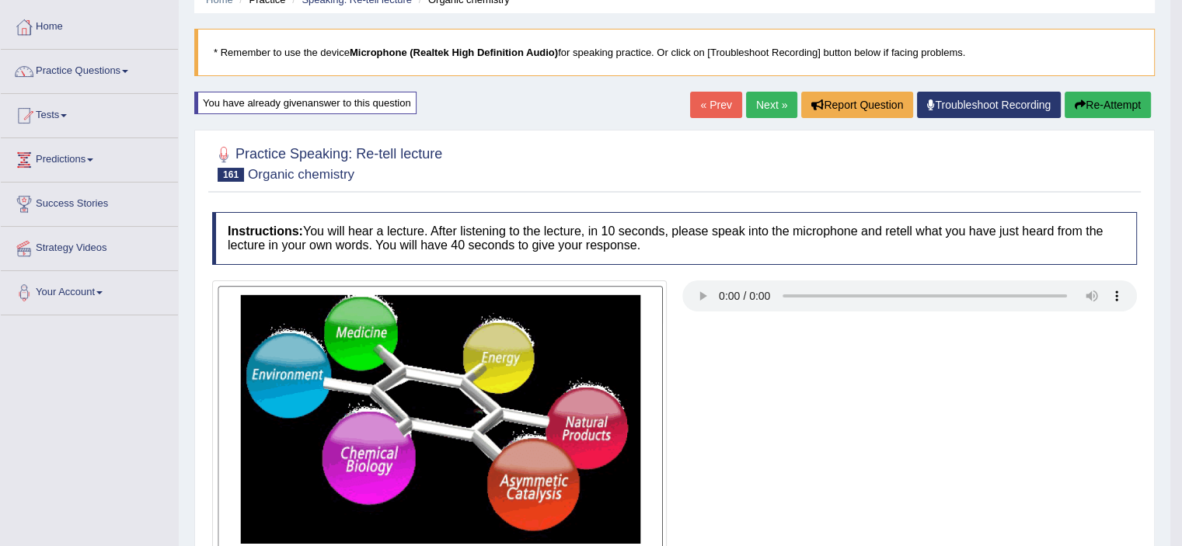
click at [1116, 108] on button "Re-Attempt" at bounding box center [1108, 105] width 86 height 26
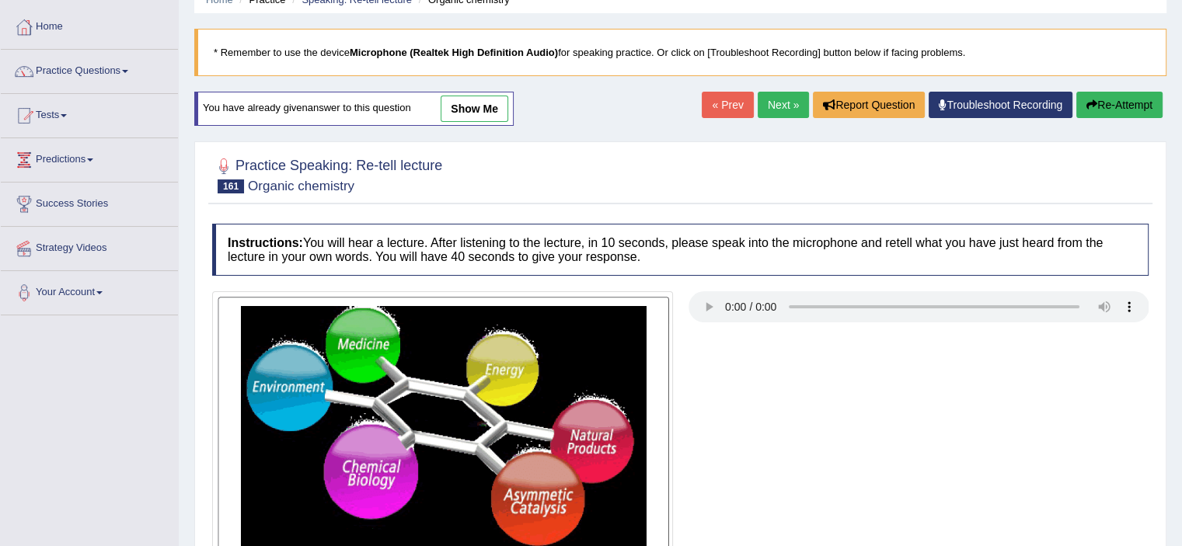
scroll to position [72, 0]
click at [762, 102] on link "Next »" at bounding box center [783, 105] width 51 height 26
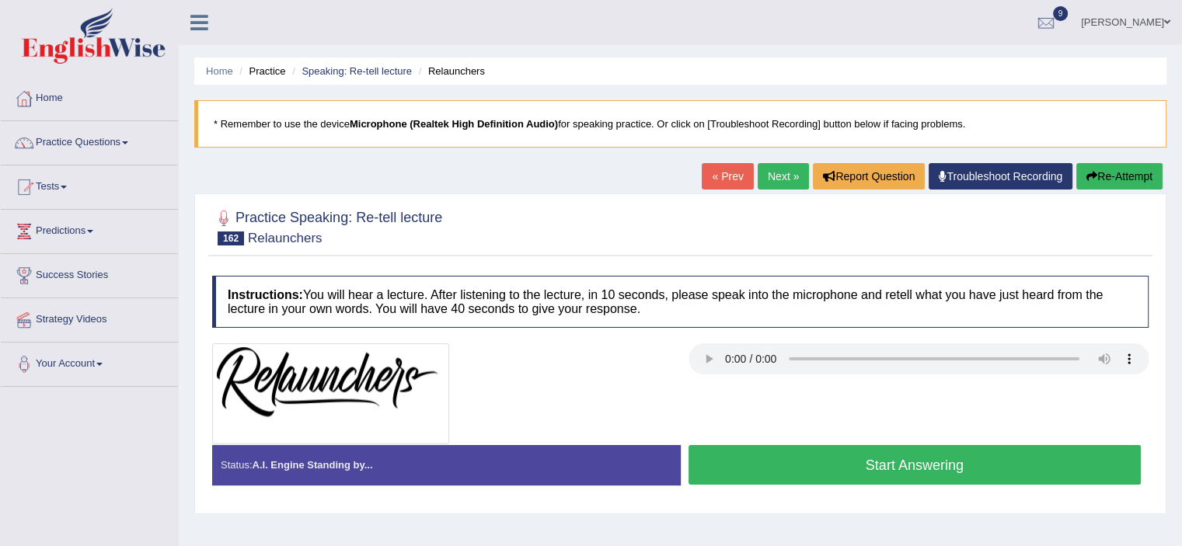
click at [821, 476] on button "Start Answering" at bounding box center [915, 465] width 453 height 40
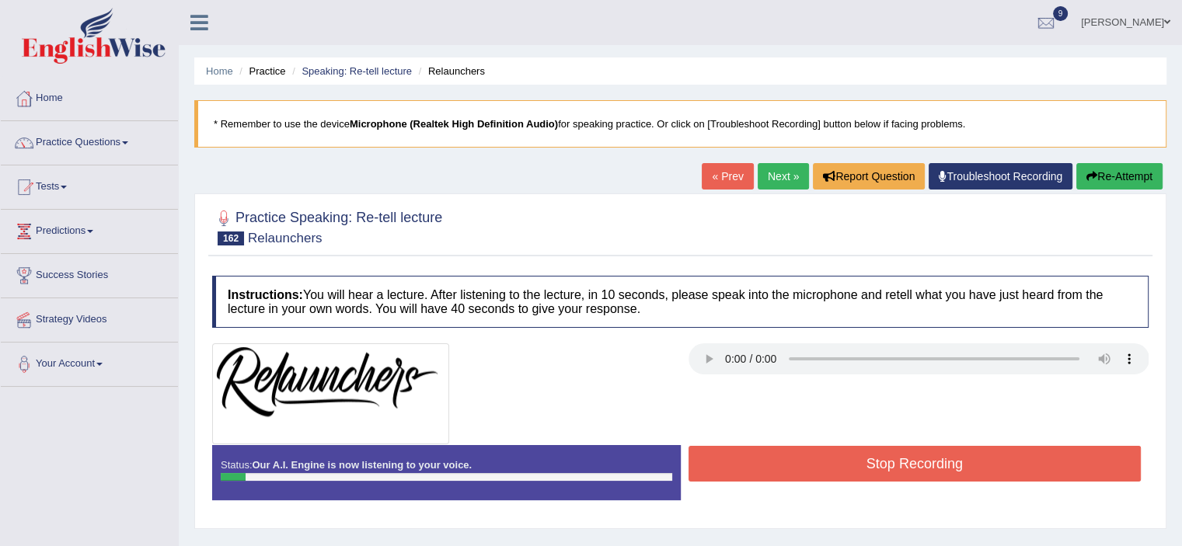
click at [823, 462] on button "Stop Recording" at bounding box center [915, 464] width 453 height 36
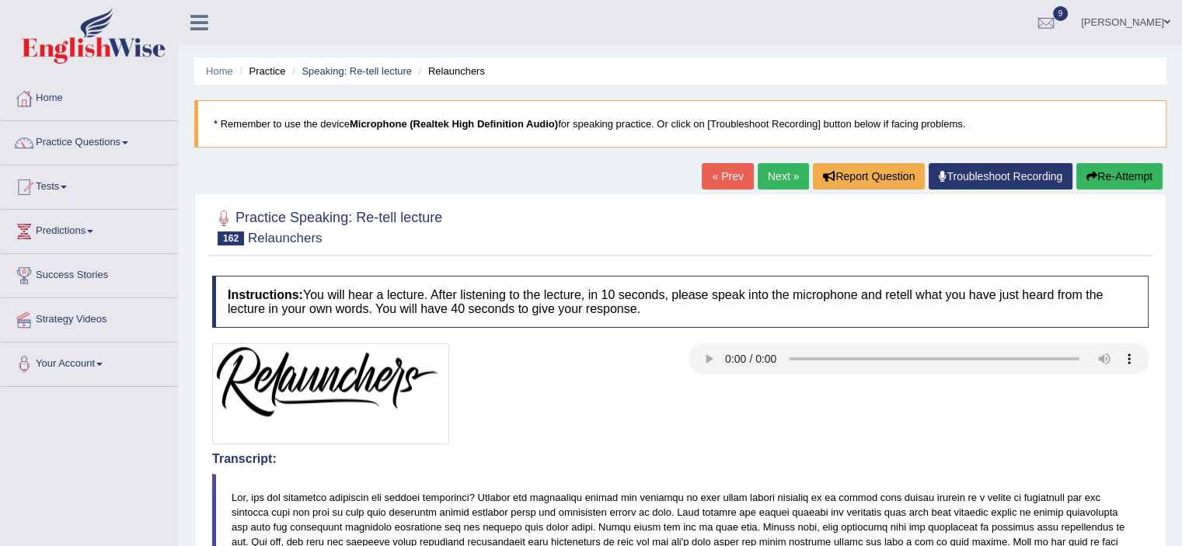
click at [1137, 169] on button "Re-Attempt" at bounding box center [1119, 176] width 86 height 26
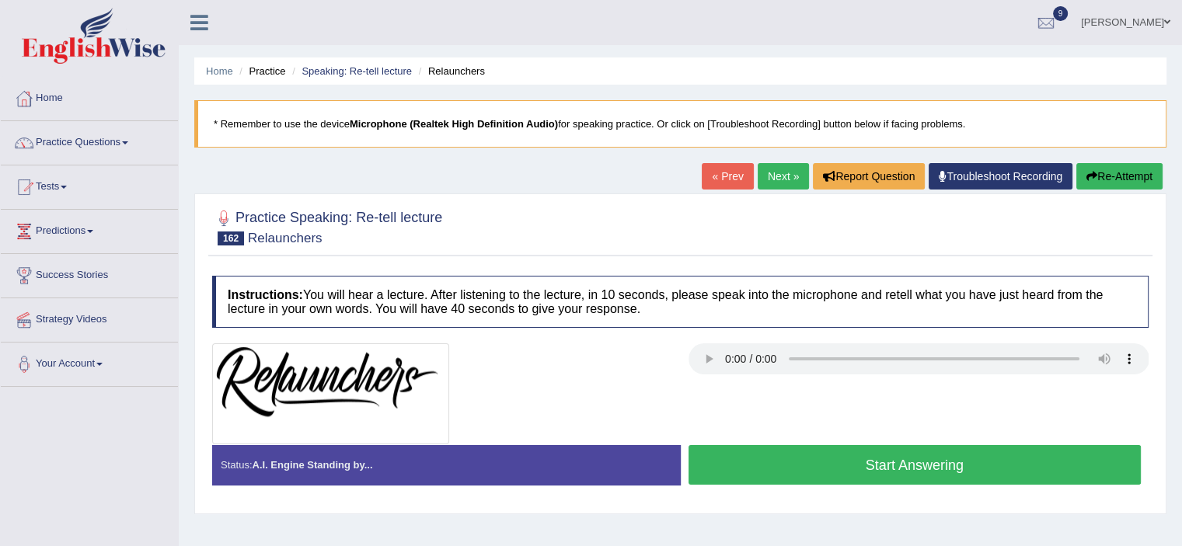
click at [860, 459] on button "Start Answering" at bounding box center [915, 465] width 453 height 40
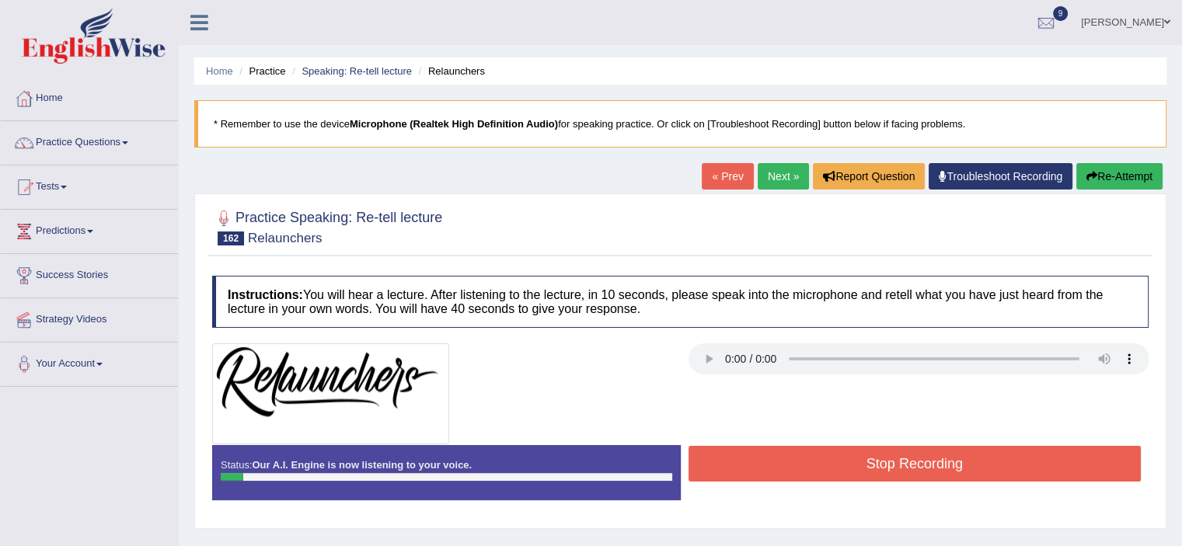
click at [860, 459] on button "Stop Recording" at bounding box center [915, 464] width 453 height 36
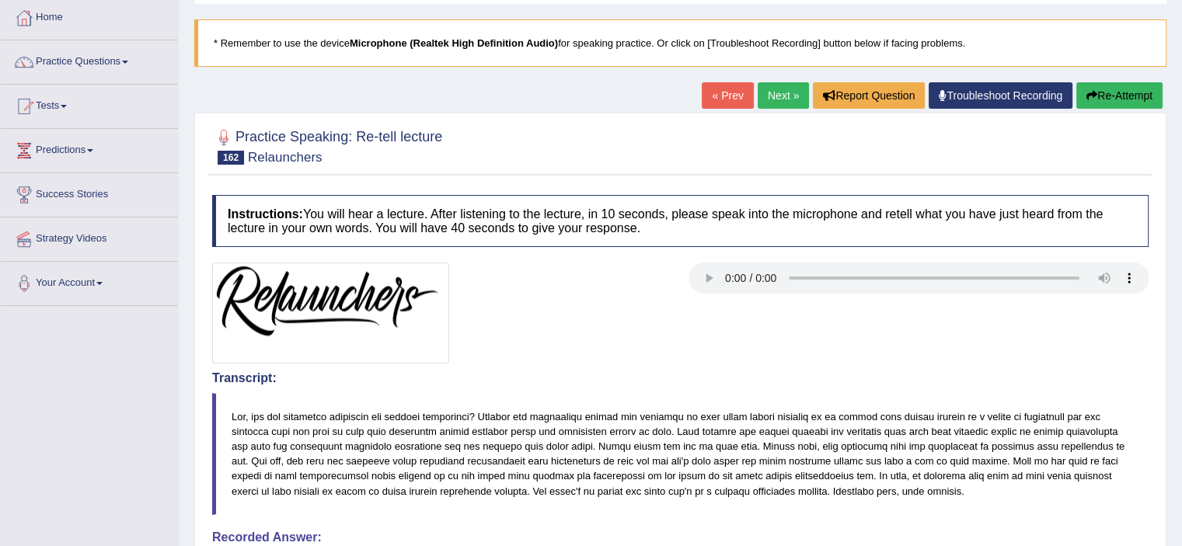
scroll to position [117, 0]
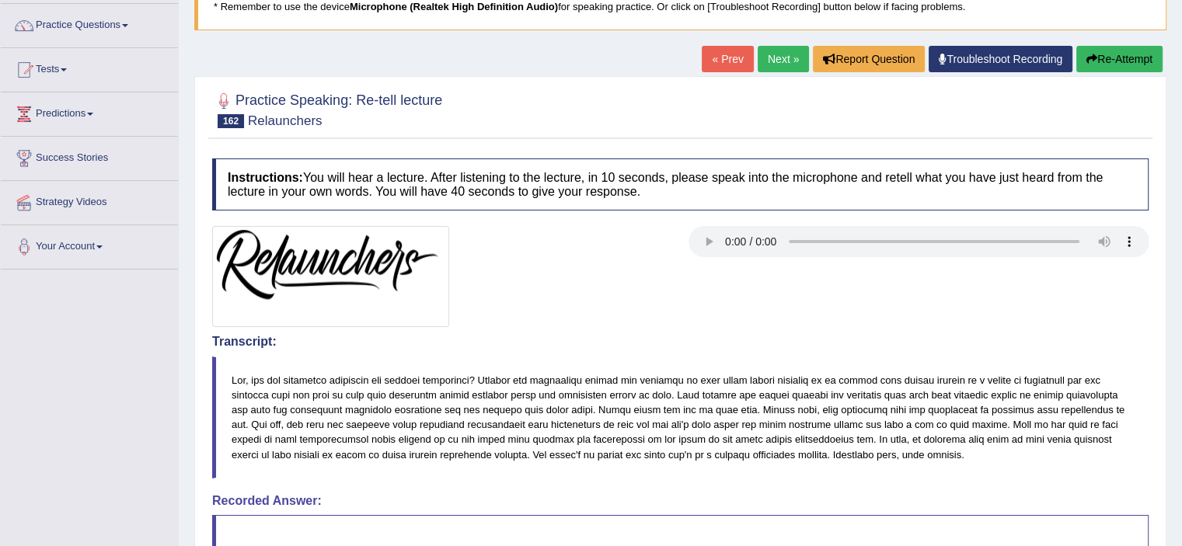
drag, startPoint x: 1181, startPoint y: 347, endPoint x: 1181, endPoint y: 356, distance: 9.4
click at [1181, 356] on div "Home Practice Speaking: Re-tell lecture Relaunchers * Remember to use the devic…" at bounding box center [680, 317] width 1003 height 869
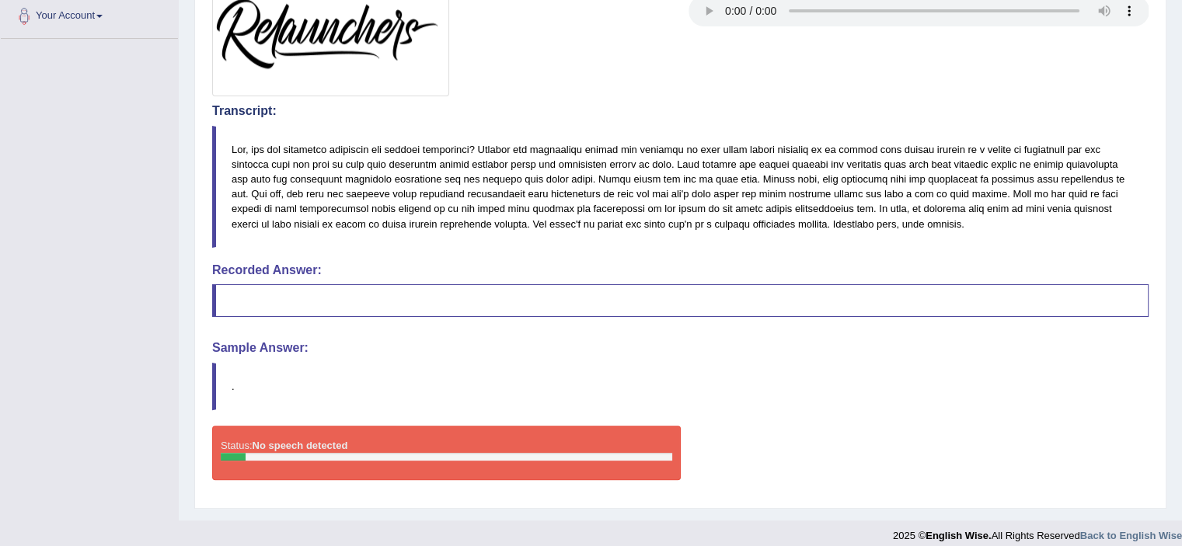
scroll to position [0, 0]
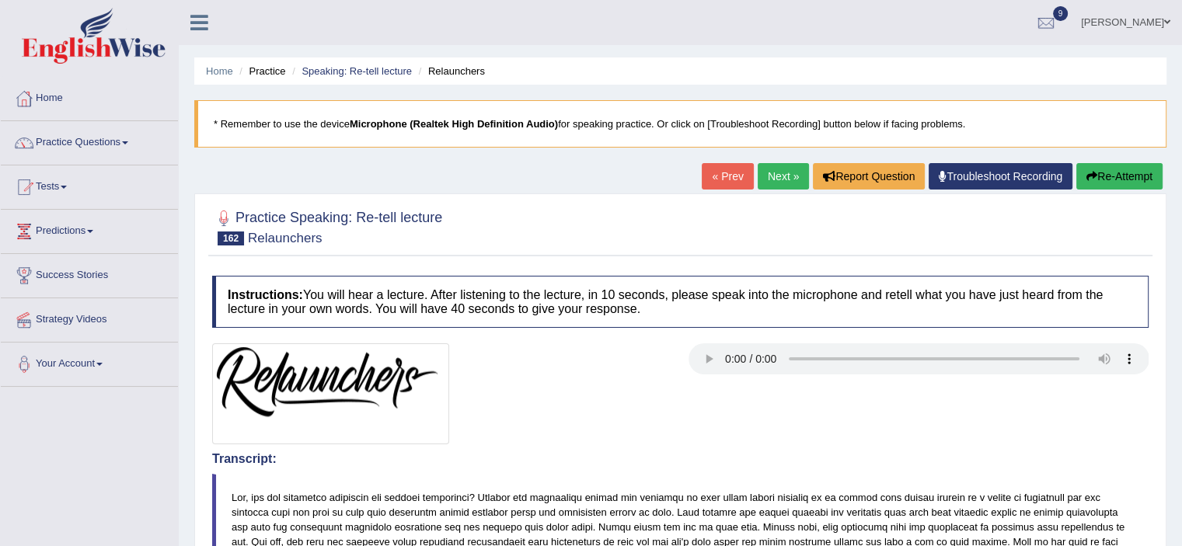
click at [1119, 174] on button "Re-Attempt" at bounding box center [1119, 176] width 86 height 26
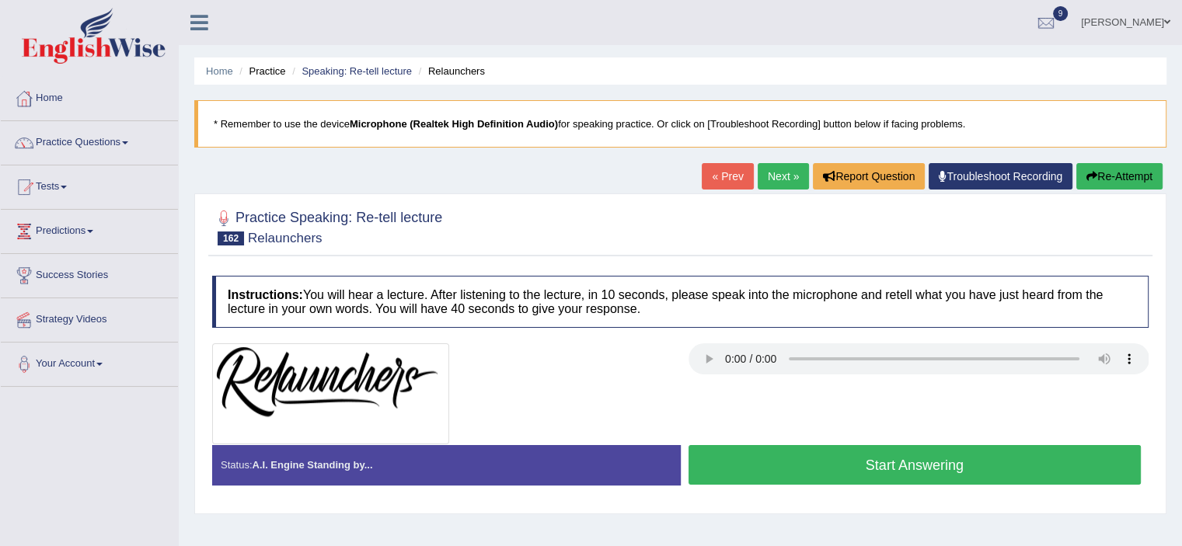
click at [809, 464] on button "Start Answering" at bounding box center [915, 465] width 453 height 40
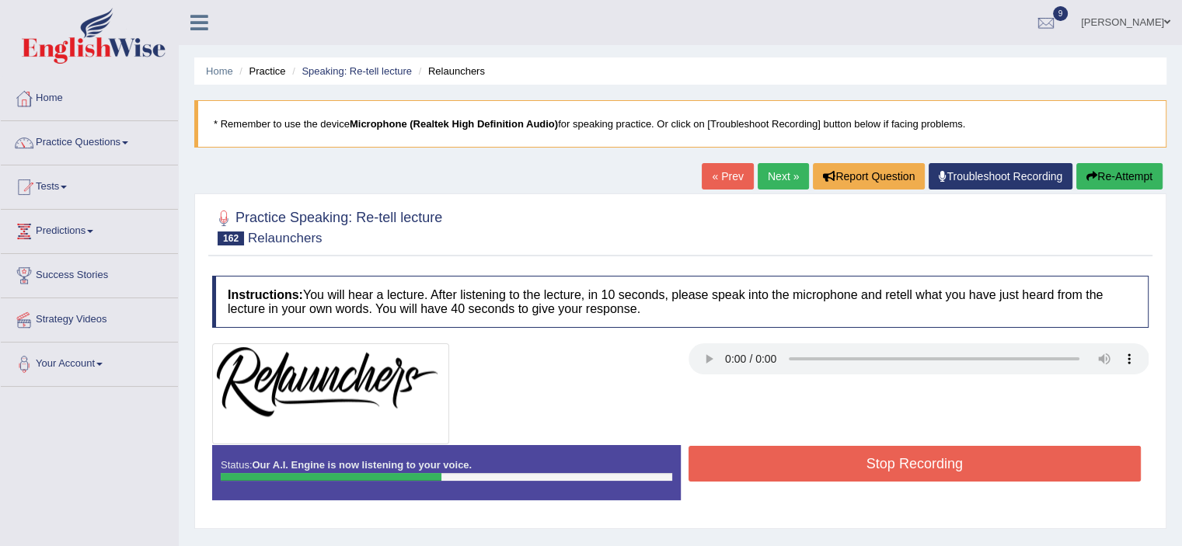
click at [809, 464] on button "Stop Recording" at bounding box center [915, 464] width 453 height 36
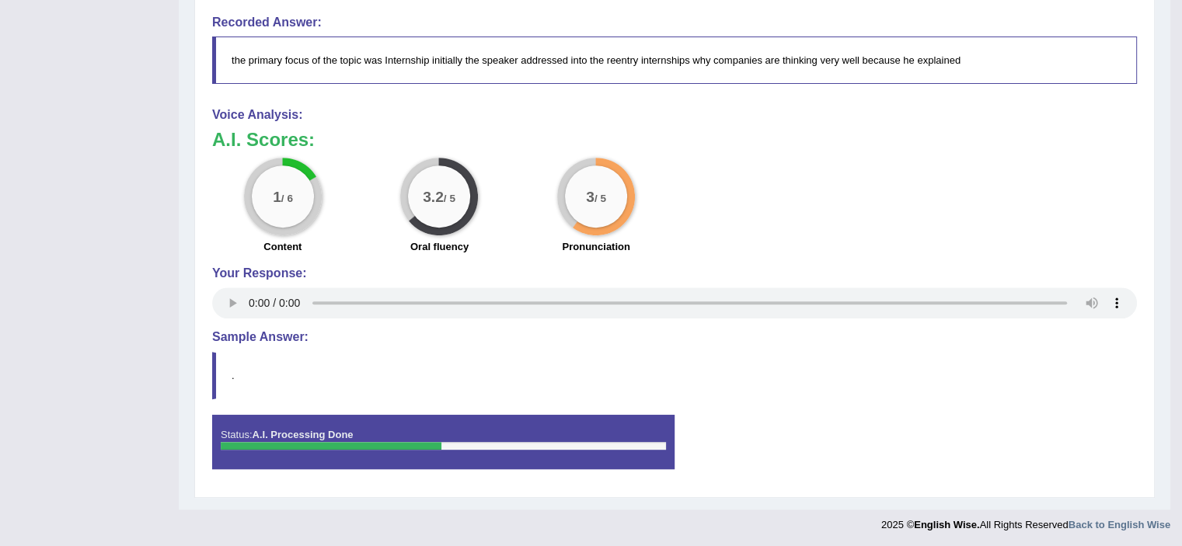
scroll to position [118, 0]
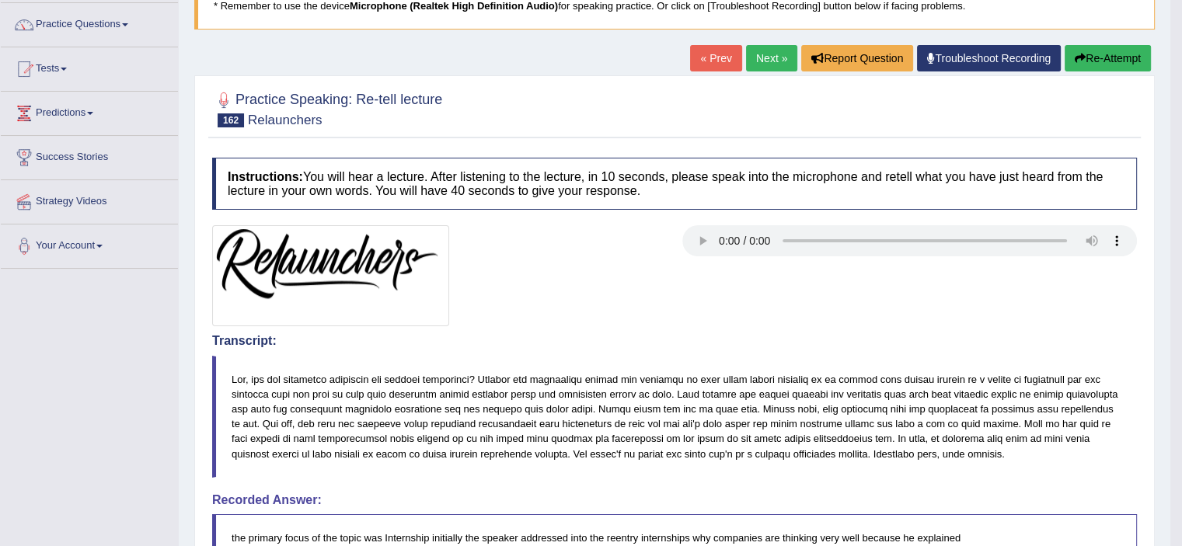
click at [1113, 47] on button "Re-Attempt" at bounding box center [1108, 58] width 86 height 26
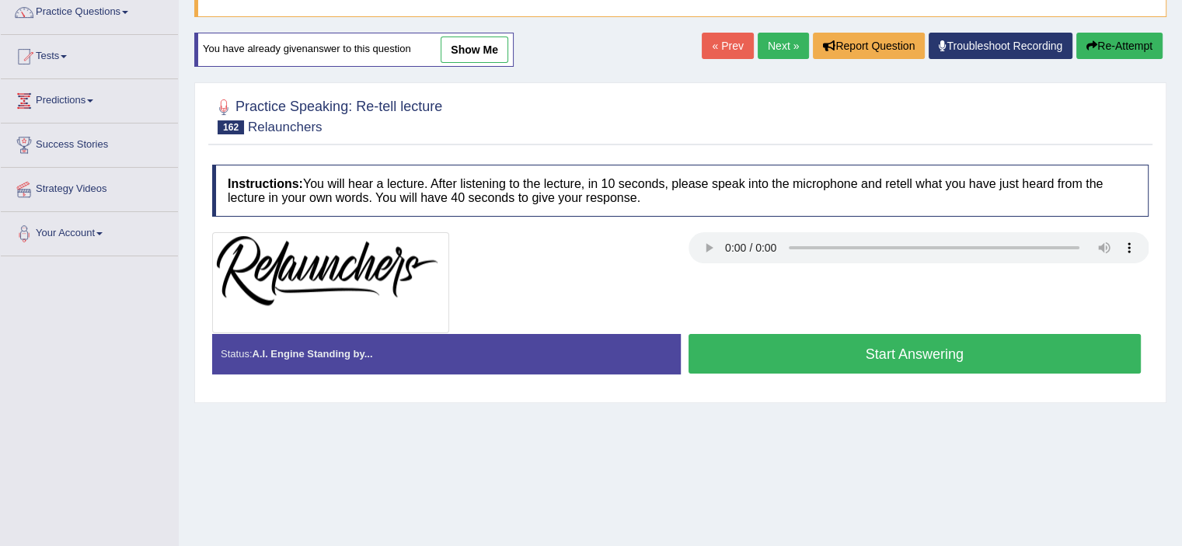
click at [804, 348] on button "Start Answering" at bounding box center [915, 354] width 453 height 40
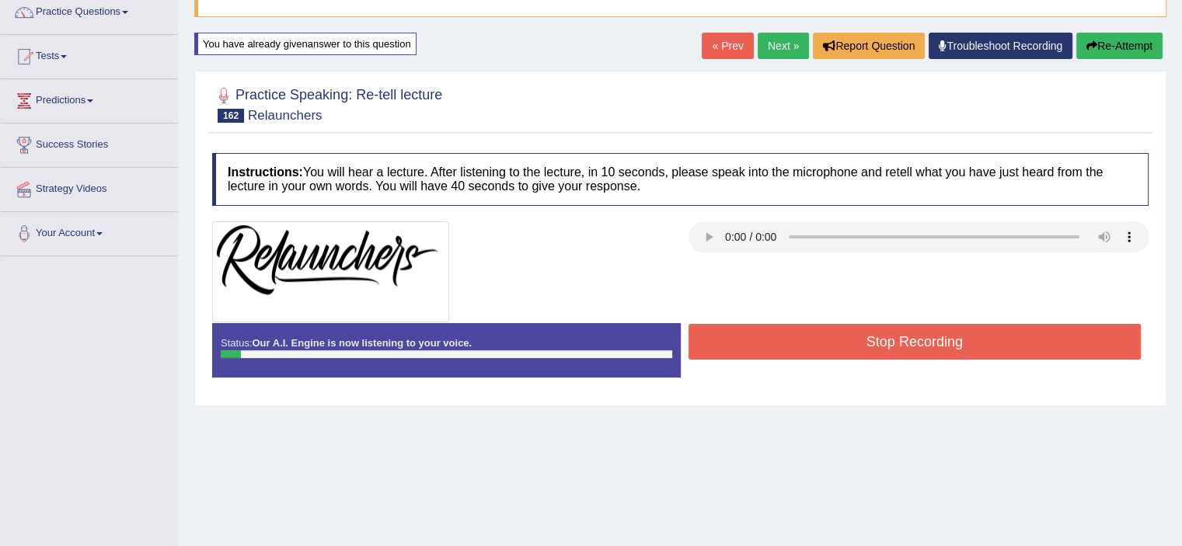
click at [803, 341] on button "Stop Recording" at bounding box center [915, 342] width 453 height 36
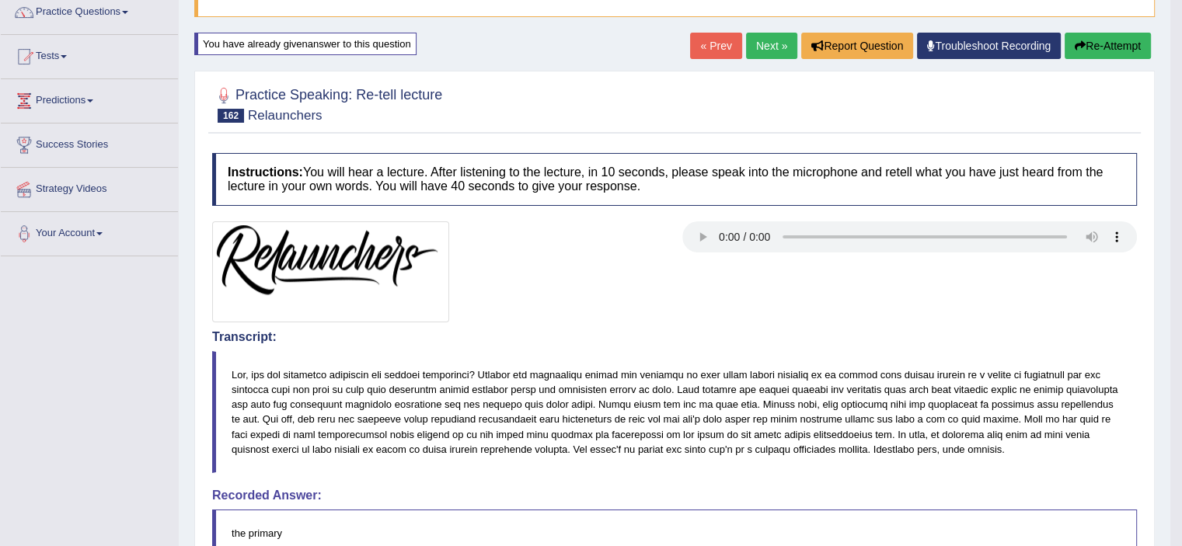
click at [1103, 53] on button "Re-Attempt" at bounding box center [1108, 46] width 86 height 26
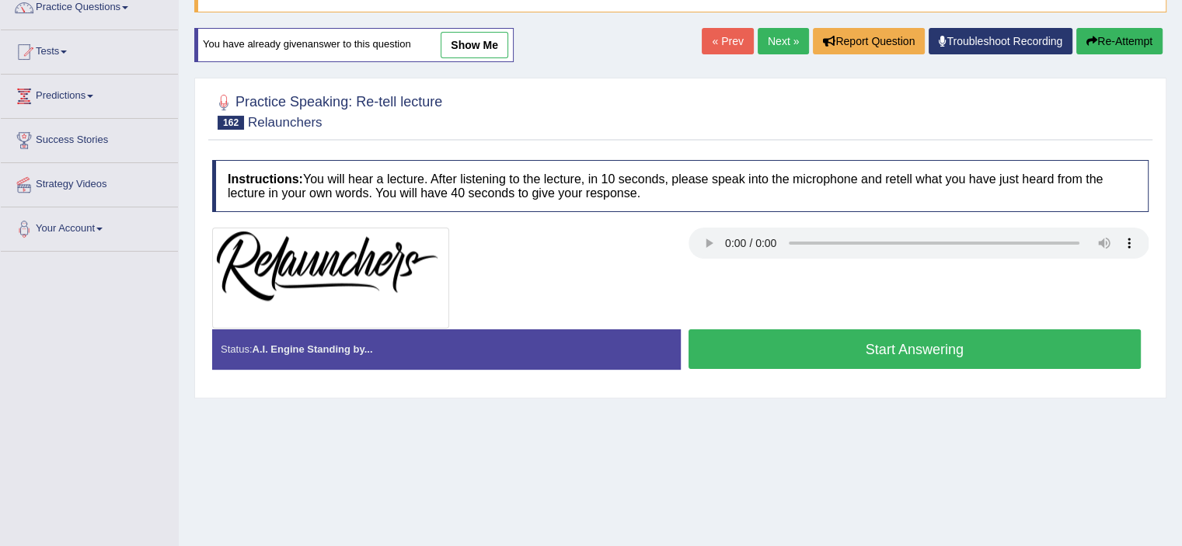
click at [852, 347] on button "Start Answering" at bounding box center [915, 350] width 453 height 40
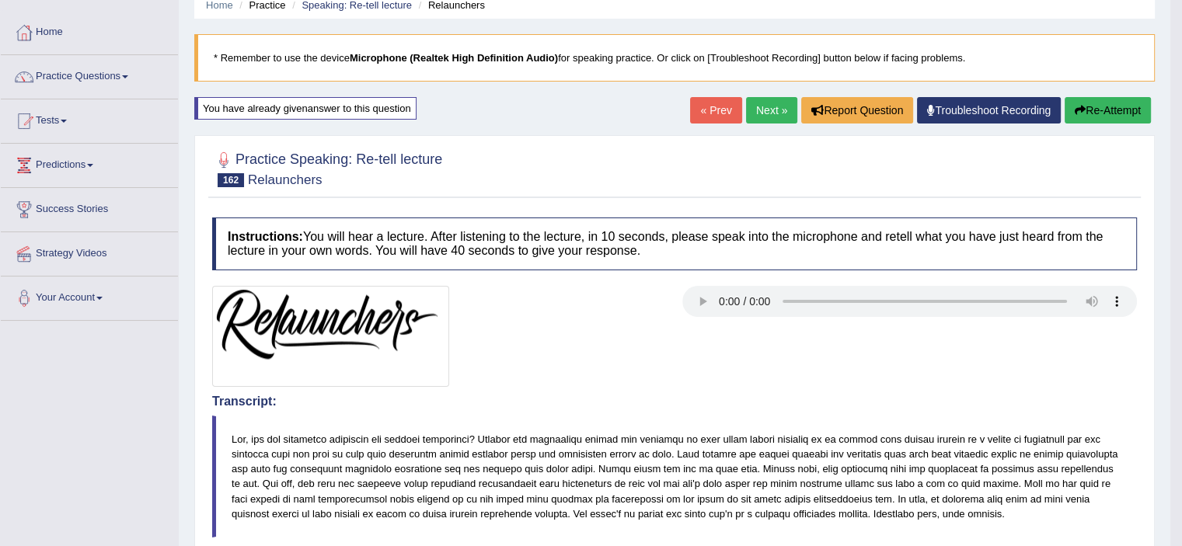
scroll to position [63, 0]
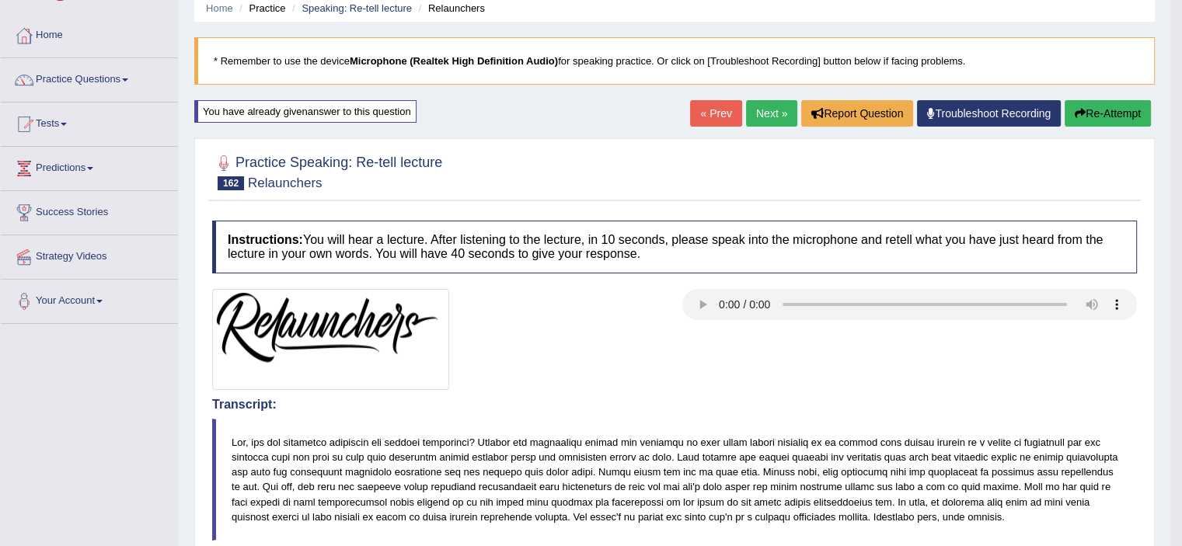
click at [1076, 112] on icon "button" at bounding box center [1080, 113] width 11 height 11
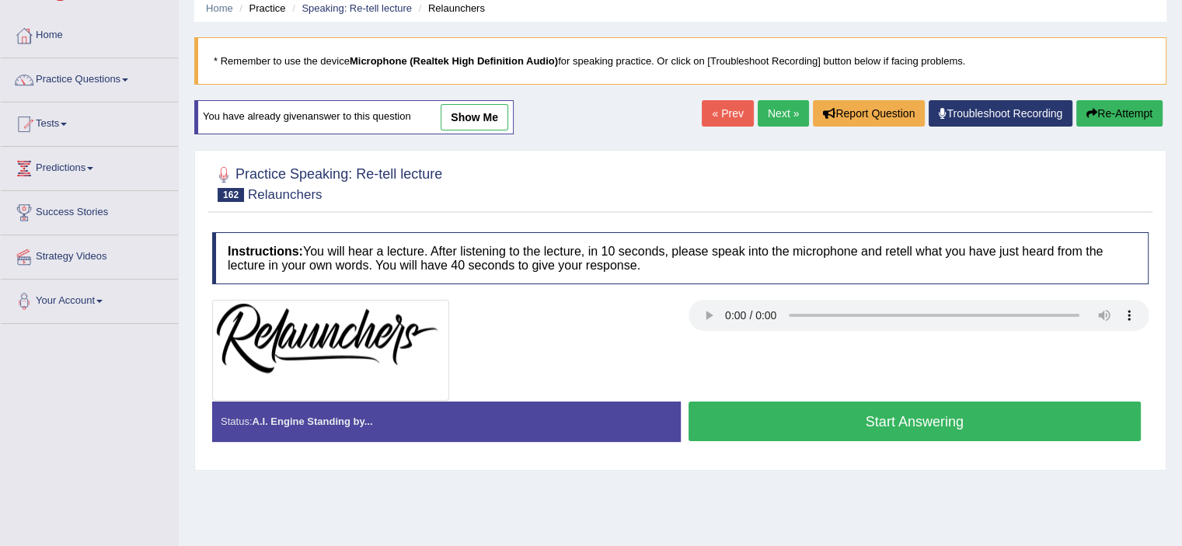
scroll to position [63, 0]
click at [717, 344] on div at bounding box center [680, 350] width 952 height 101
click at [766, 110] on link "Next »" at bounding box center [783, 113] width 51 height 26
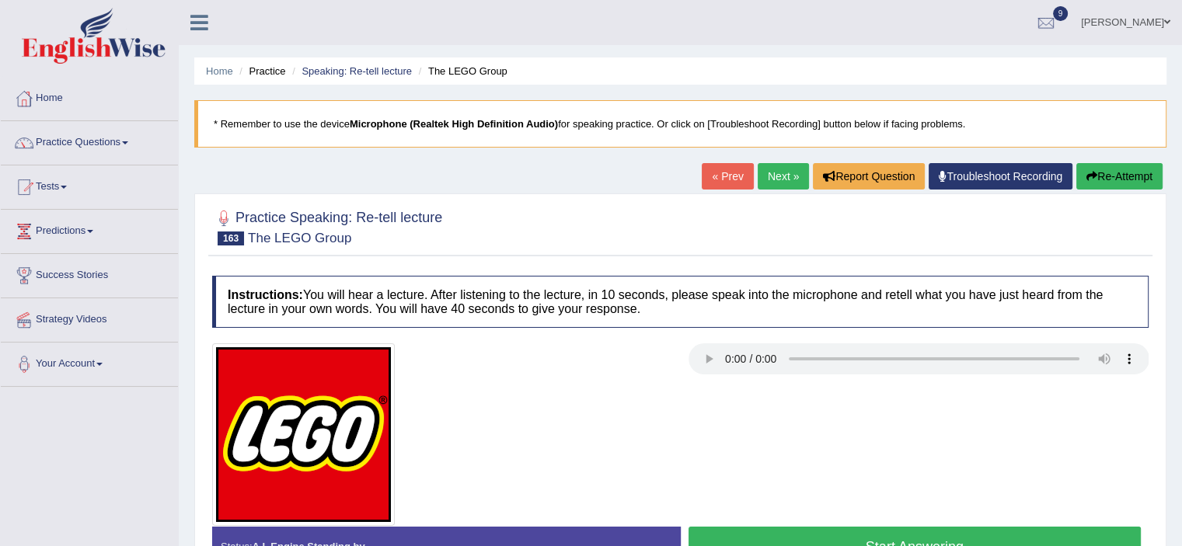
click at [842, 535] on button "Start Answering" at bounding box center [915, 547] width 453 height 40
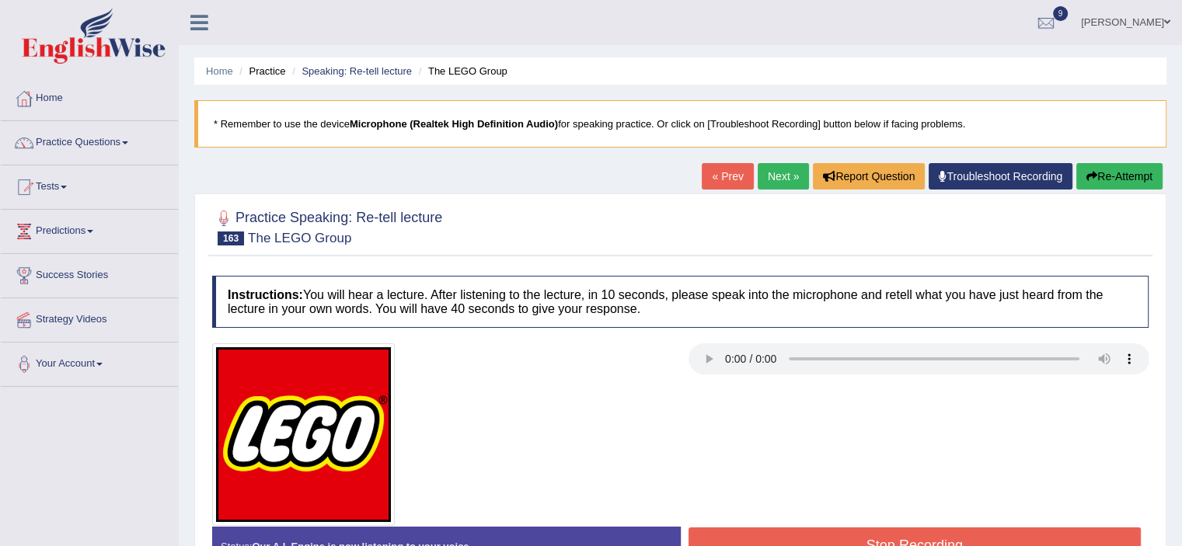
click at [842, 535] on button "Stop Recording" at bounding box center [915, 546] width 453 height 36
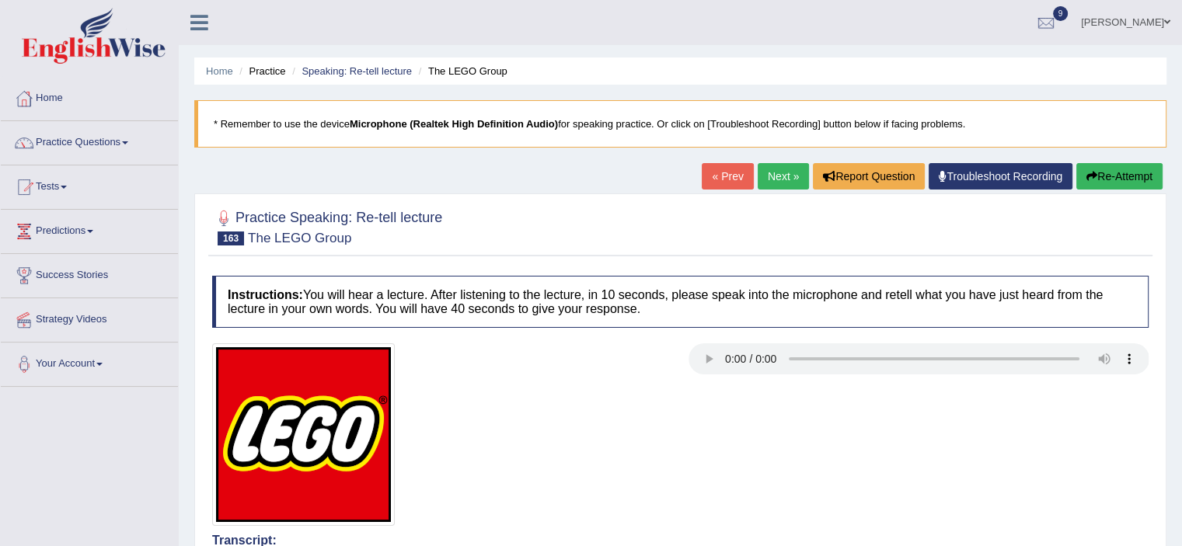
click at [1125, 186] on button "Re-Attempt" at bounding box center [1119, 176] width 86 height 26
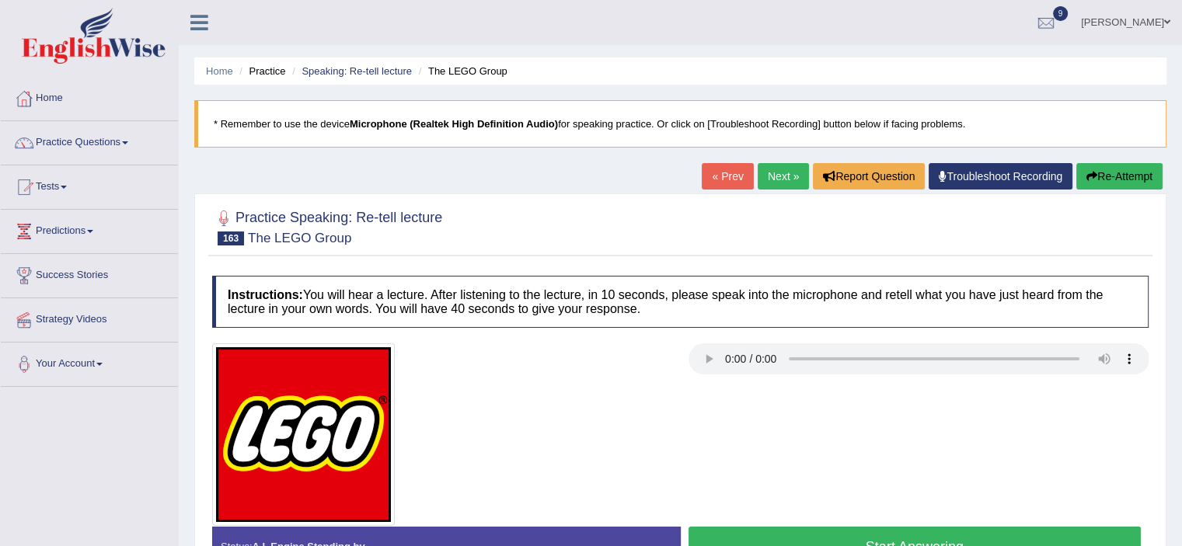
click at [911, 538] on button "Start Answering" at bounding box center [915, 547] width 453 height 40
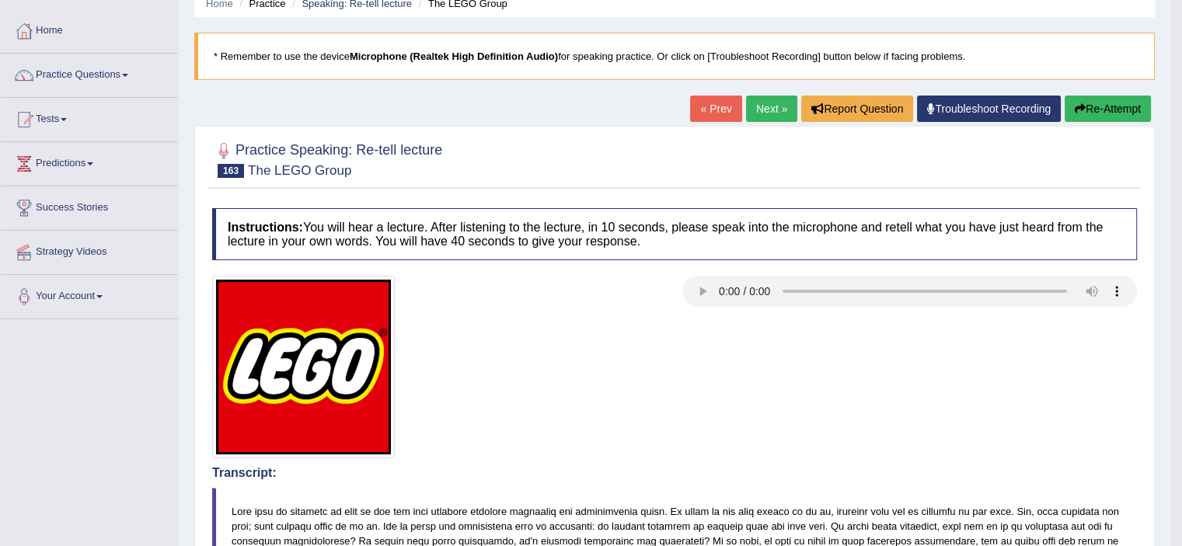
scroll to position [66, 0]
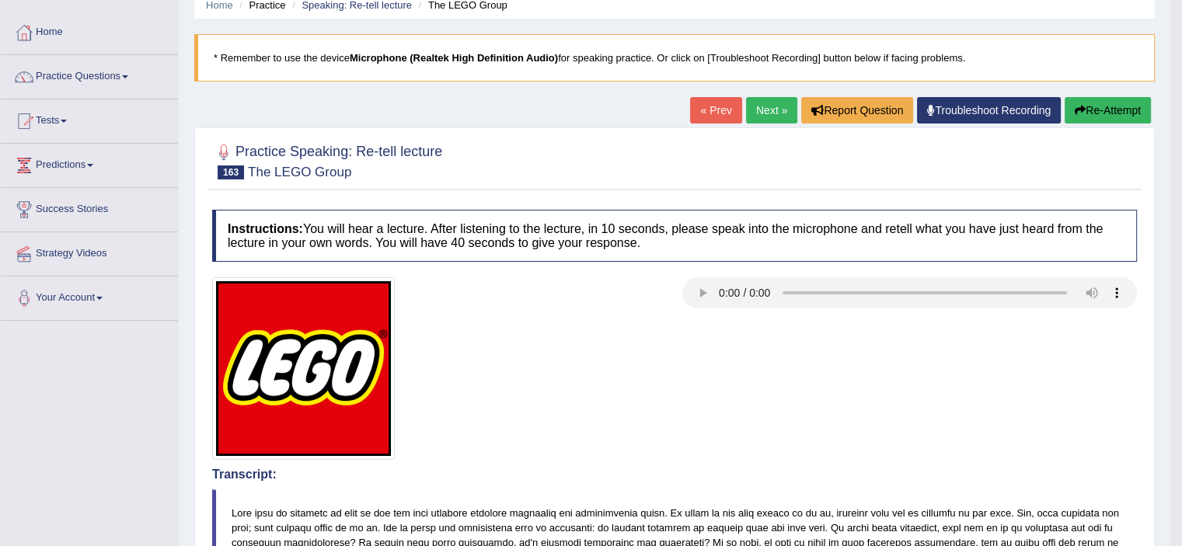
click at [1124, 109] on button "Re-Attempt" at bounding box center [1108, 110] width 86 height 26
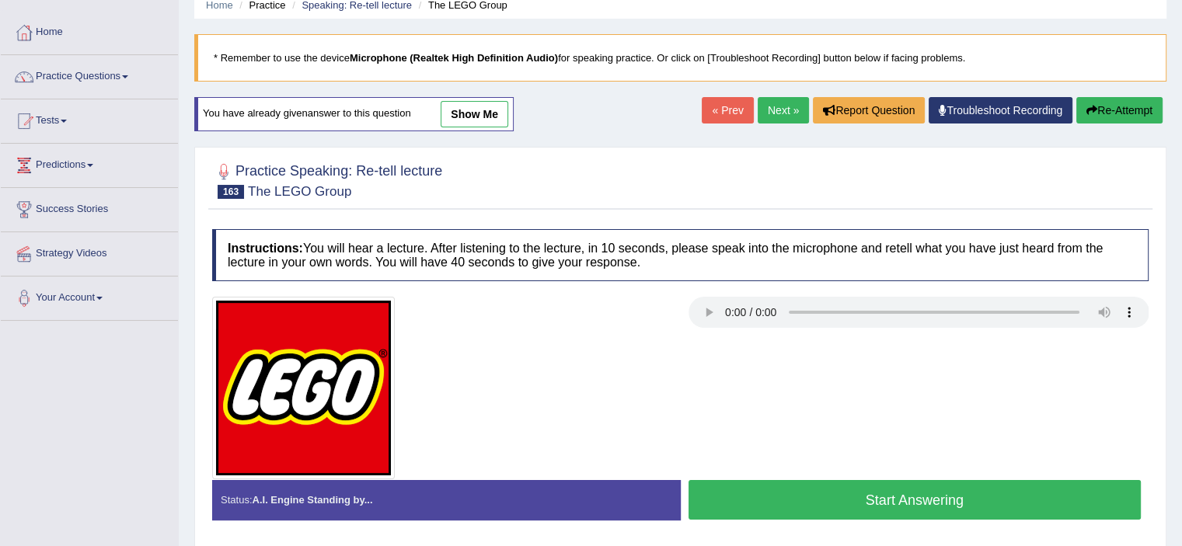
click at [983, 491] on button "Start Answering" at bounding box center [915, 500] width 453 height 40
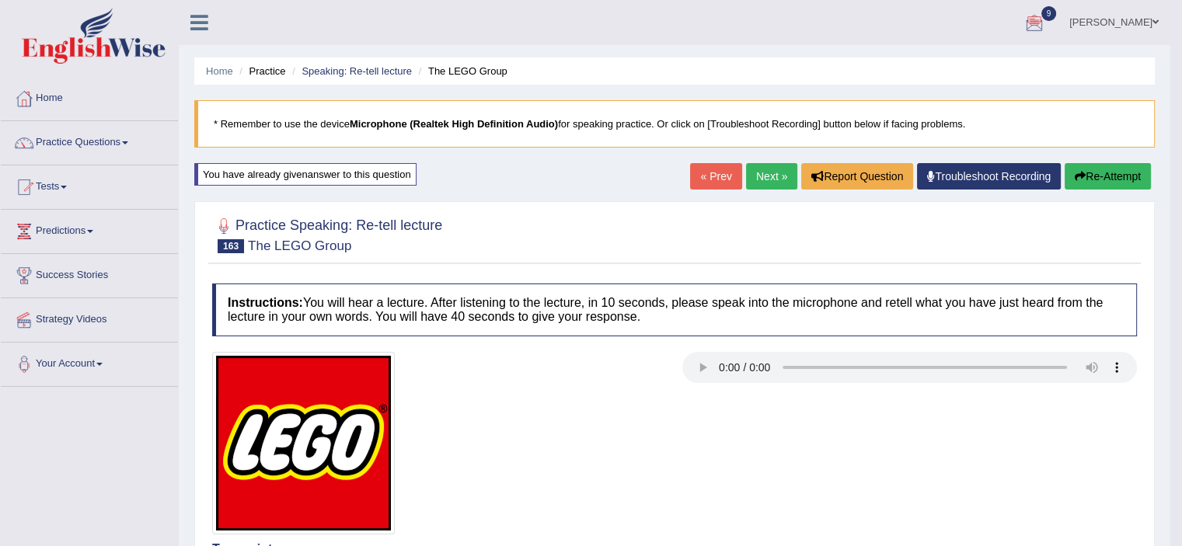
click at [768, 176] on link "Next »" at bounding box center [771, 176] width 51 height 26
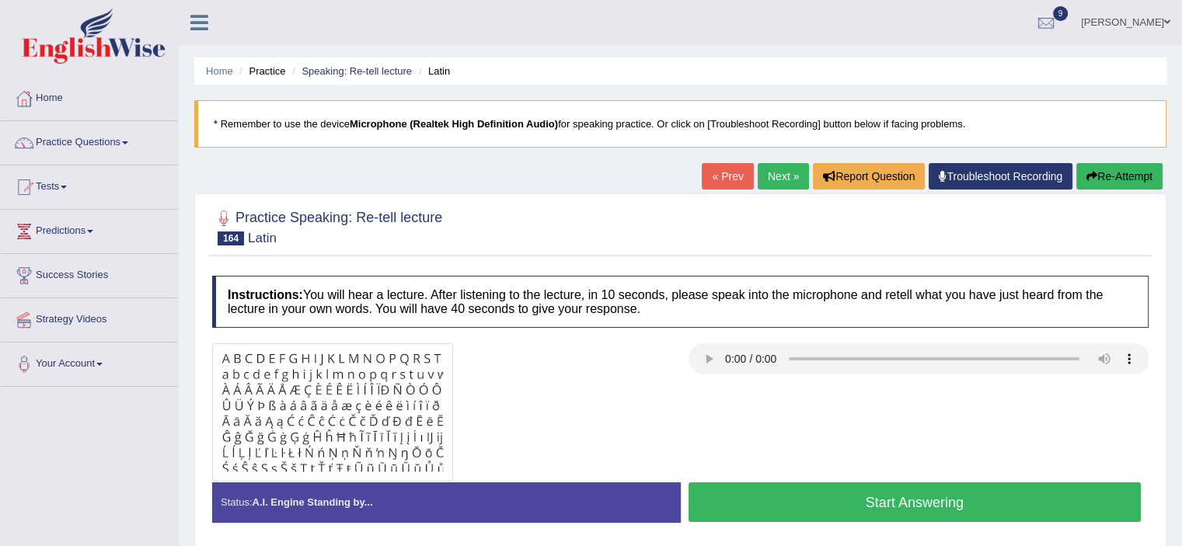
click at [813, 505] on button "Start Answering" at bounding box center [915, 503] width 453 height 40
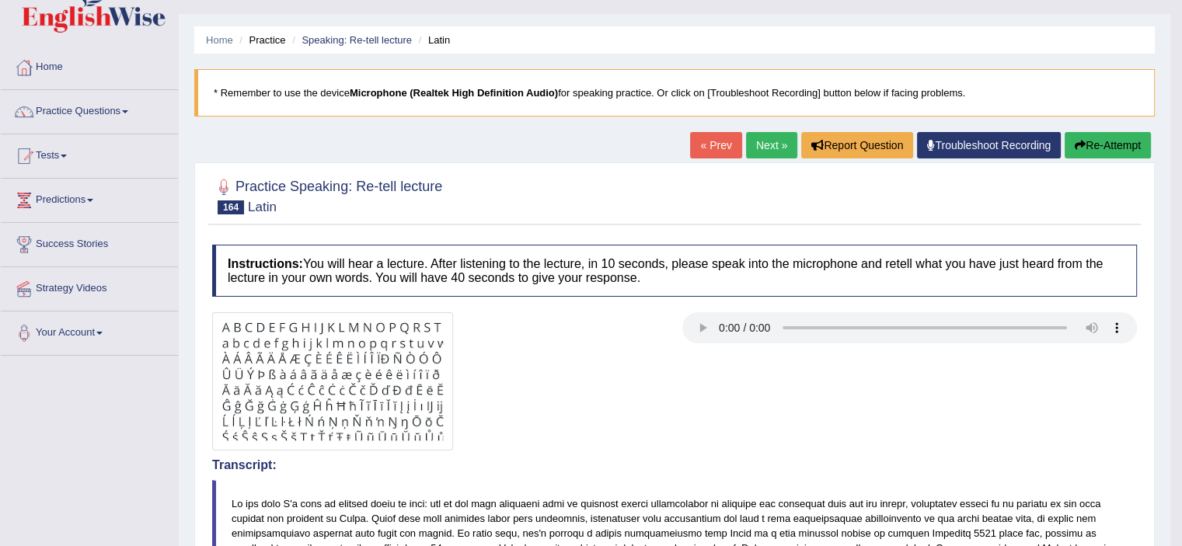
scroll to position [29, 0]
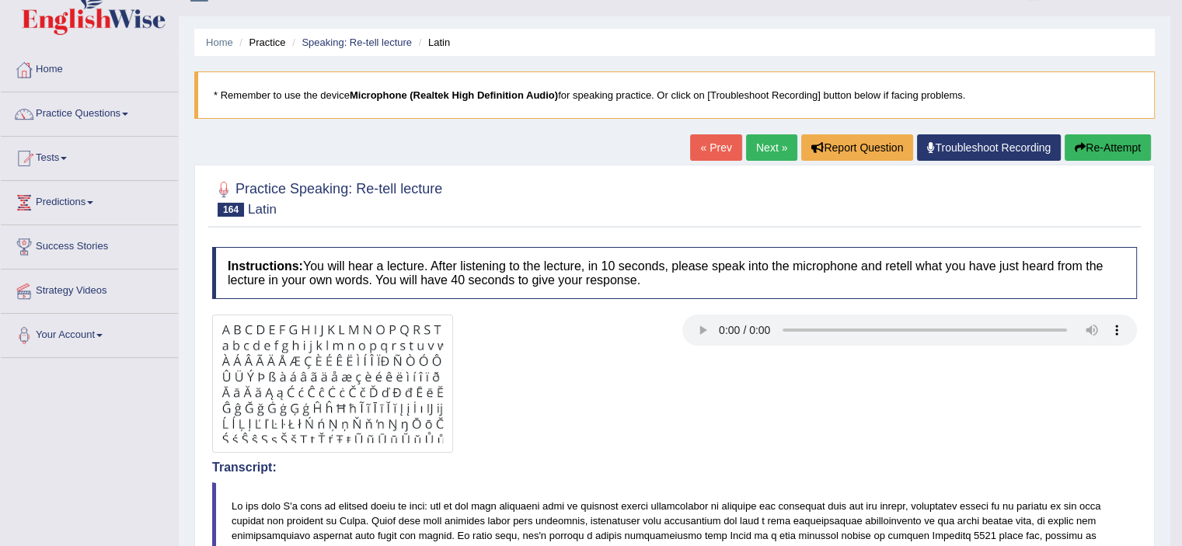
click at [1113, 136] on button "Re-Attempt" at bounding box center [1108, 147] width 86 height 26
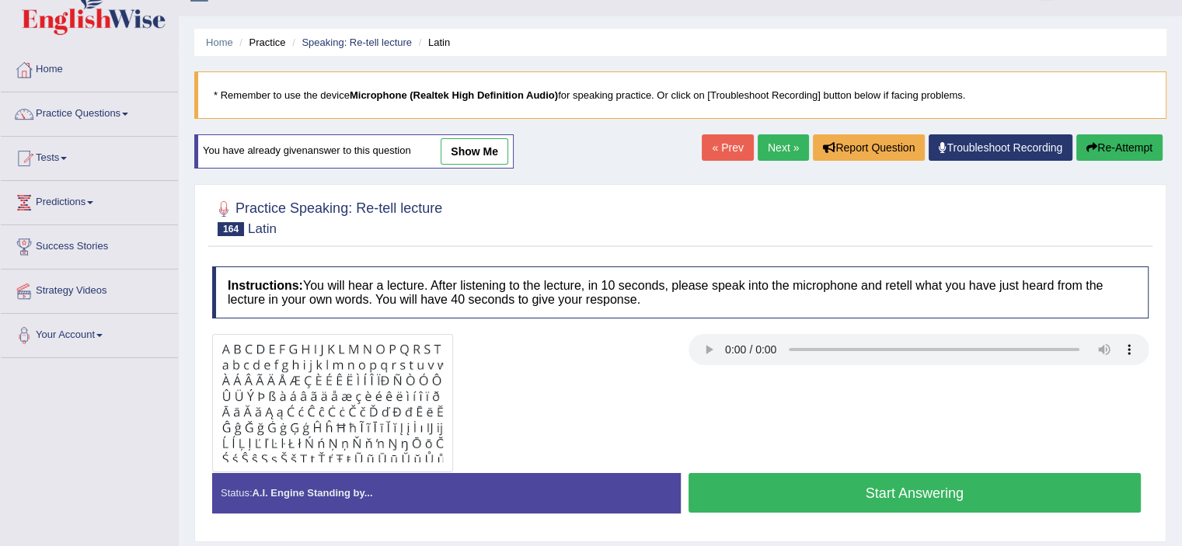
scroll to position [29, 0]
click at [870, 501] on button "Start Answering" at bounding box center [915, 493] width 453 height 40
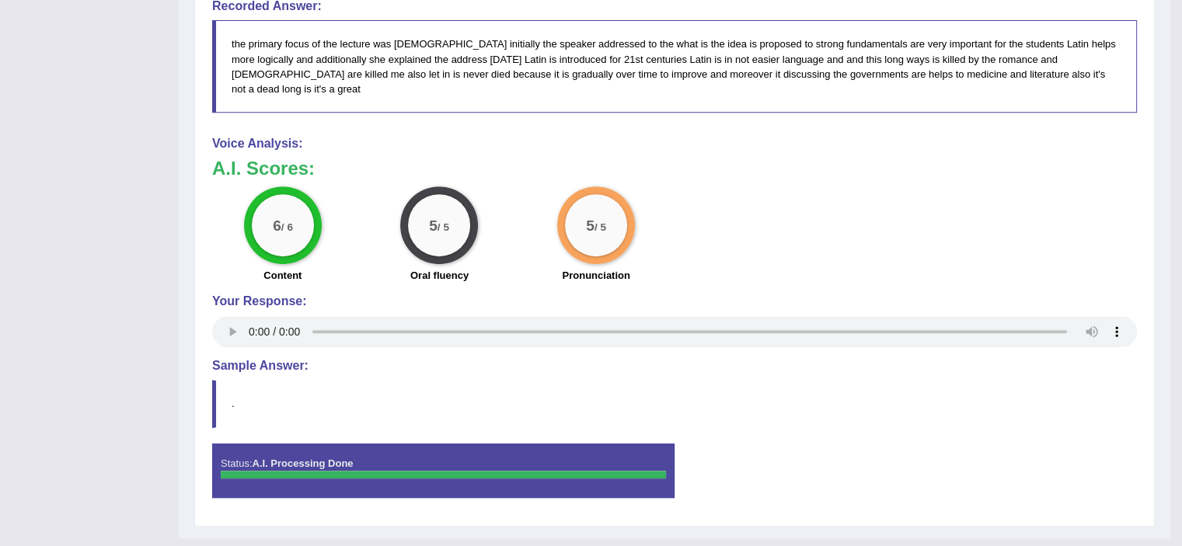
scroll to position [685, 0]
